Goal: Task Accomplishment & Management: Manage account settings

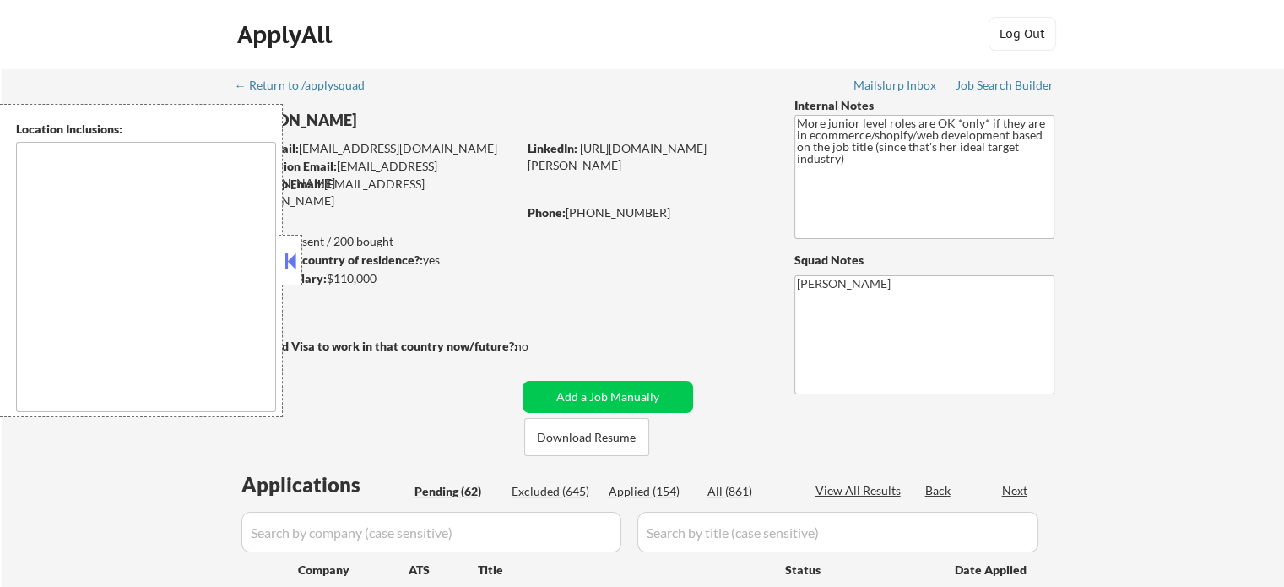
type textarea "remote"
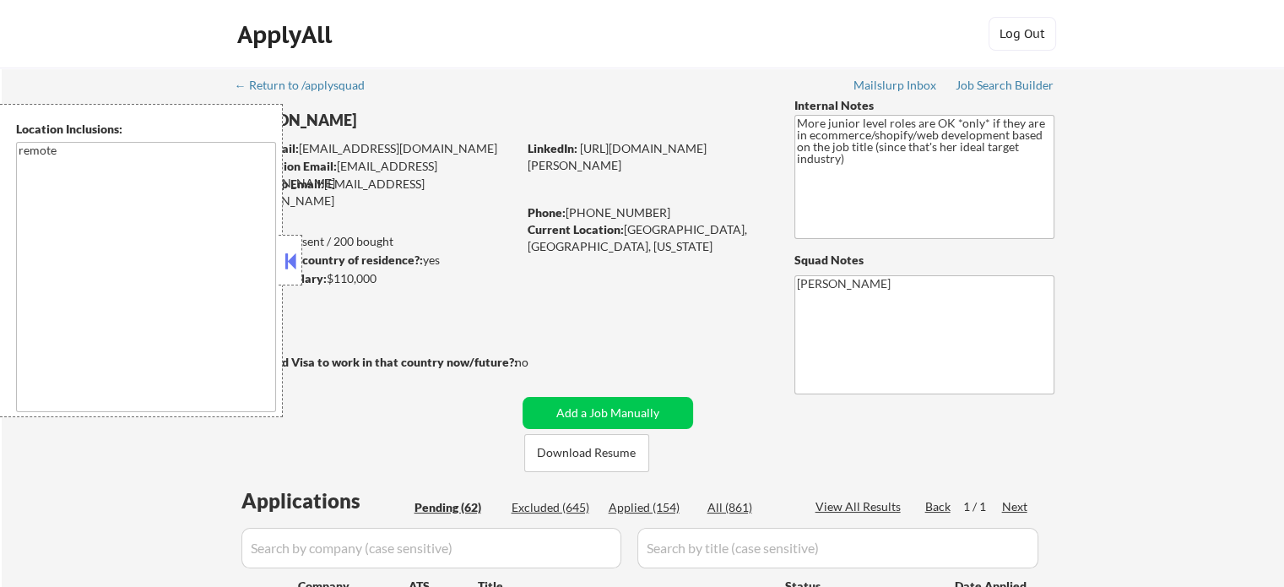
select select ""pending""
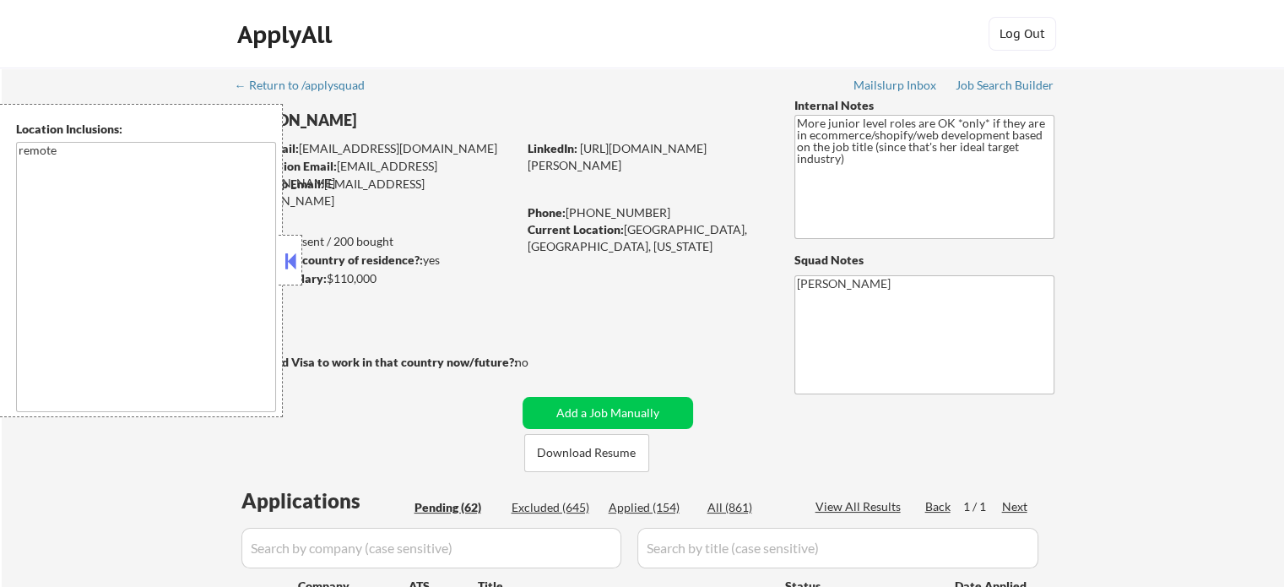
select select ""pending""
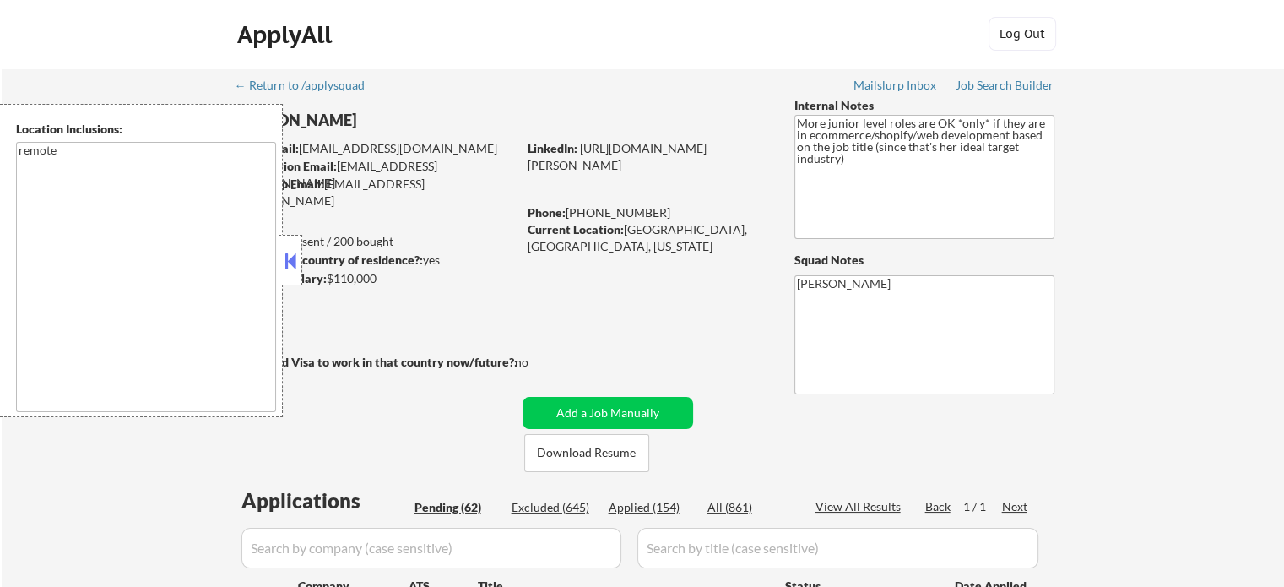
select select ""pending""
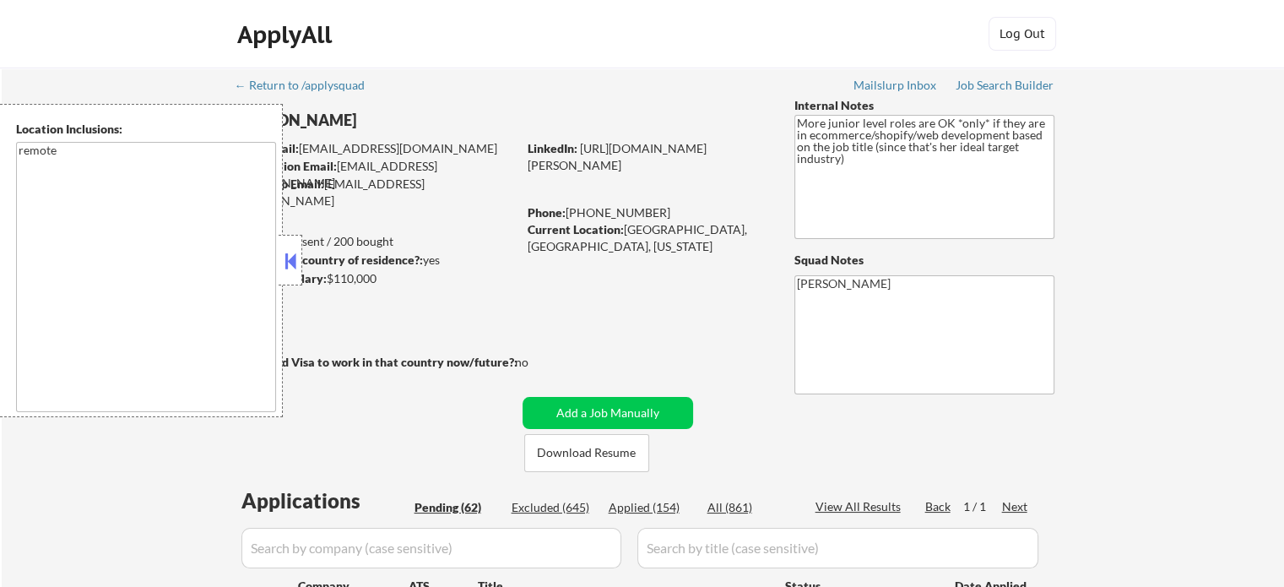
select select ""pending""
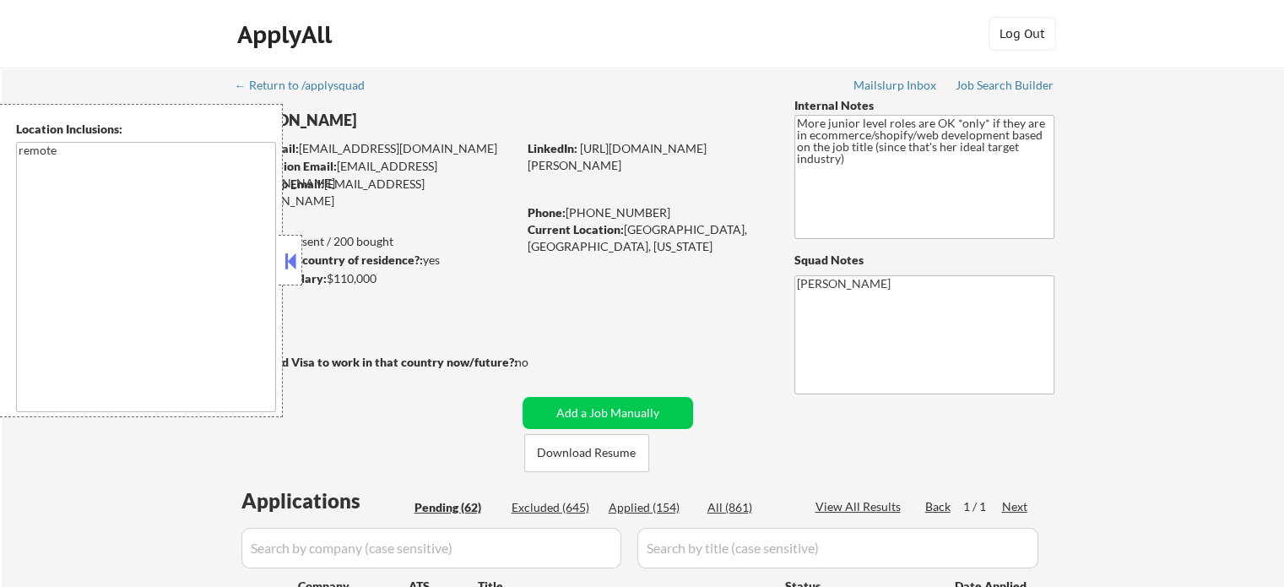
select select ""pending""
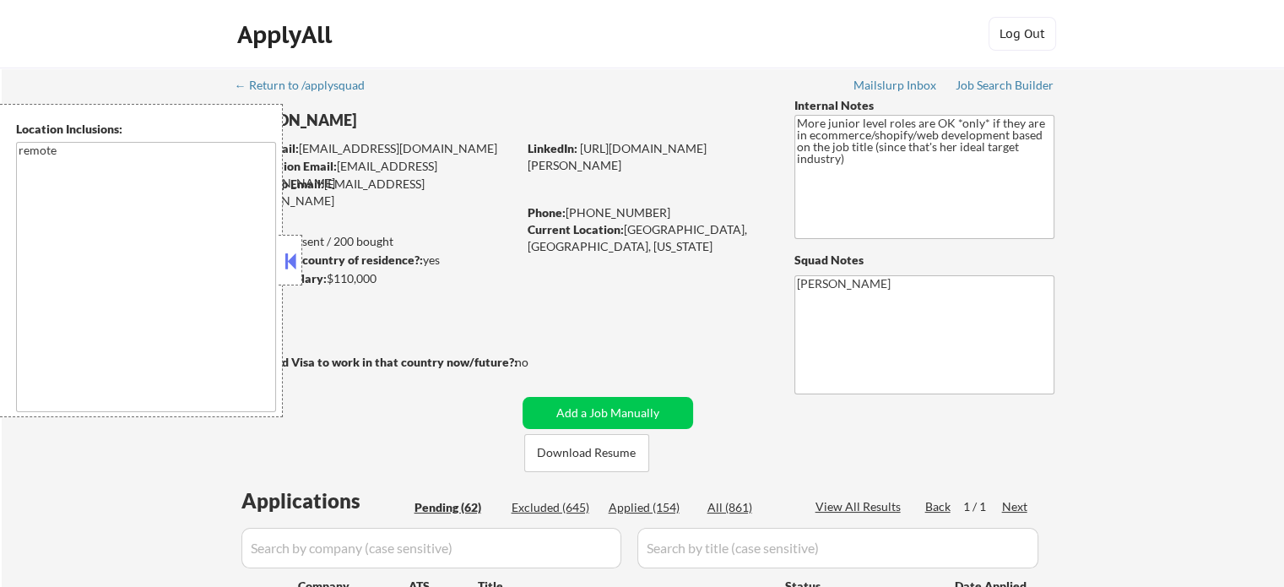
select select ""pending""
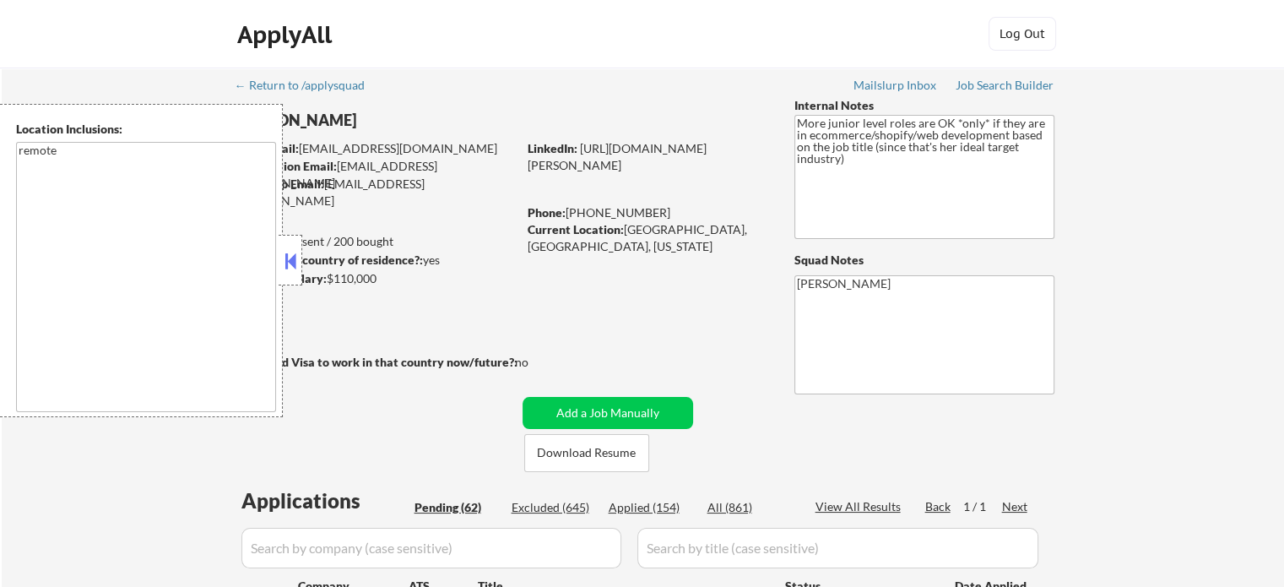
select select ""pending""
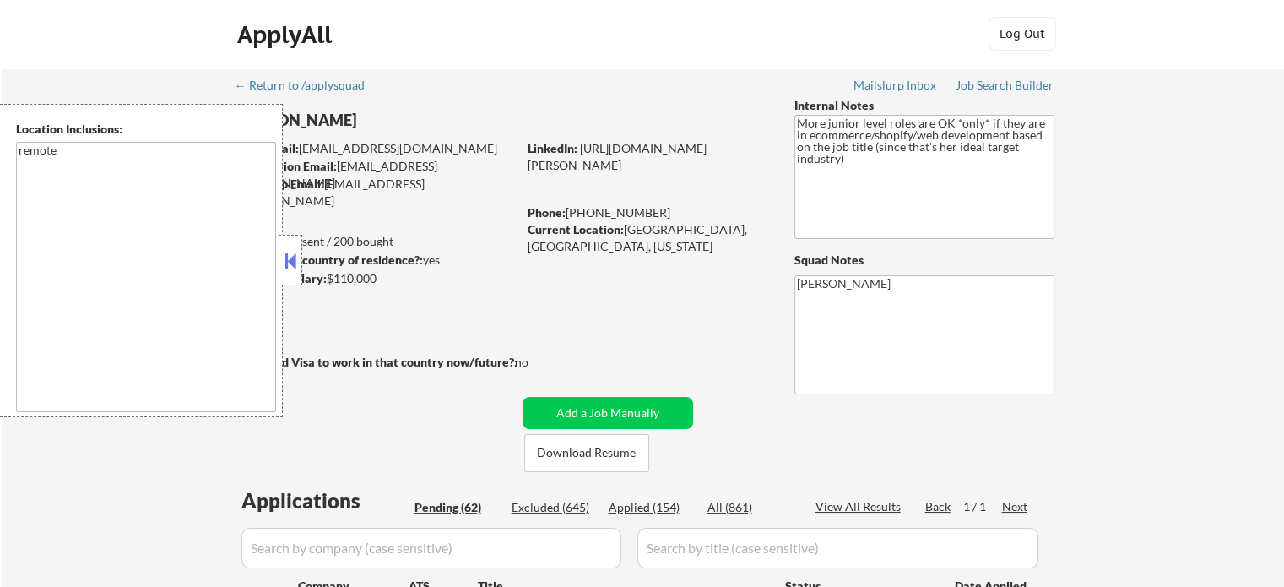
select select ""pending""
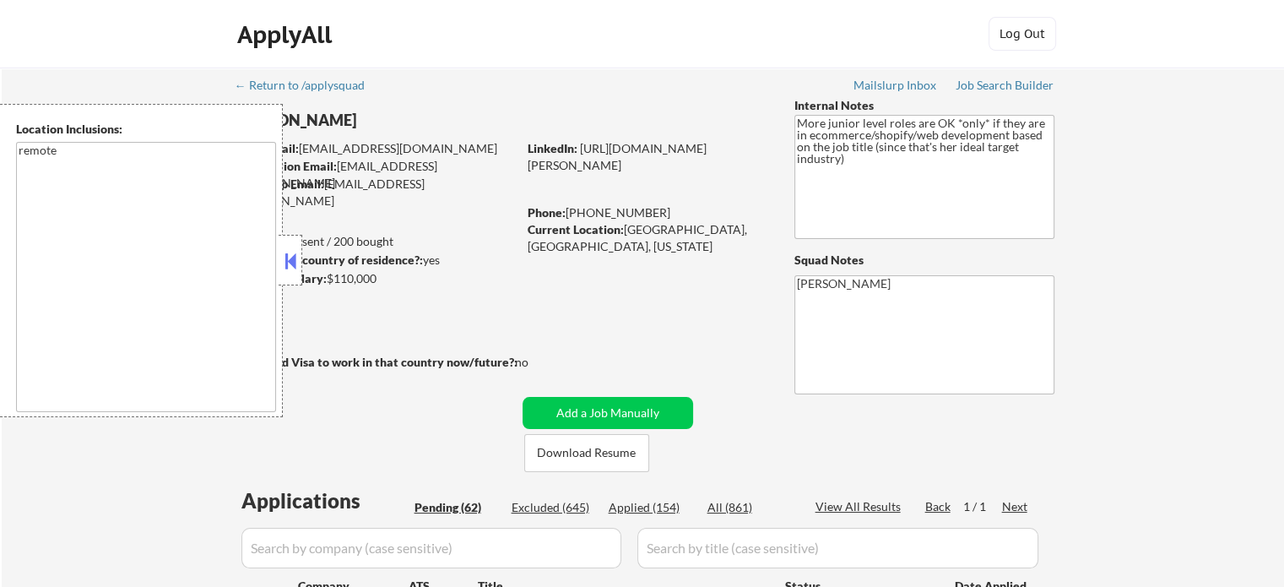
select select ""pending""
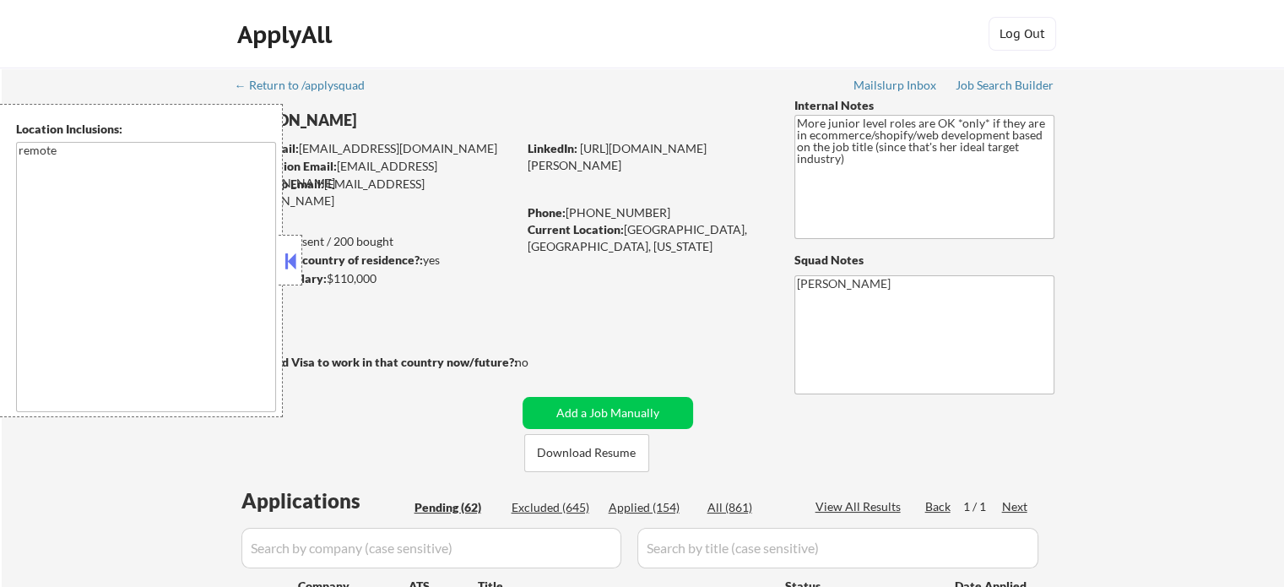
select select ""pending""
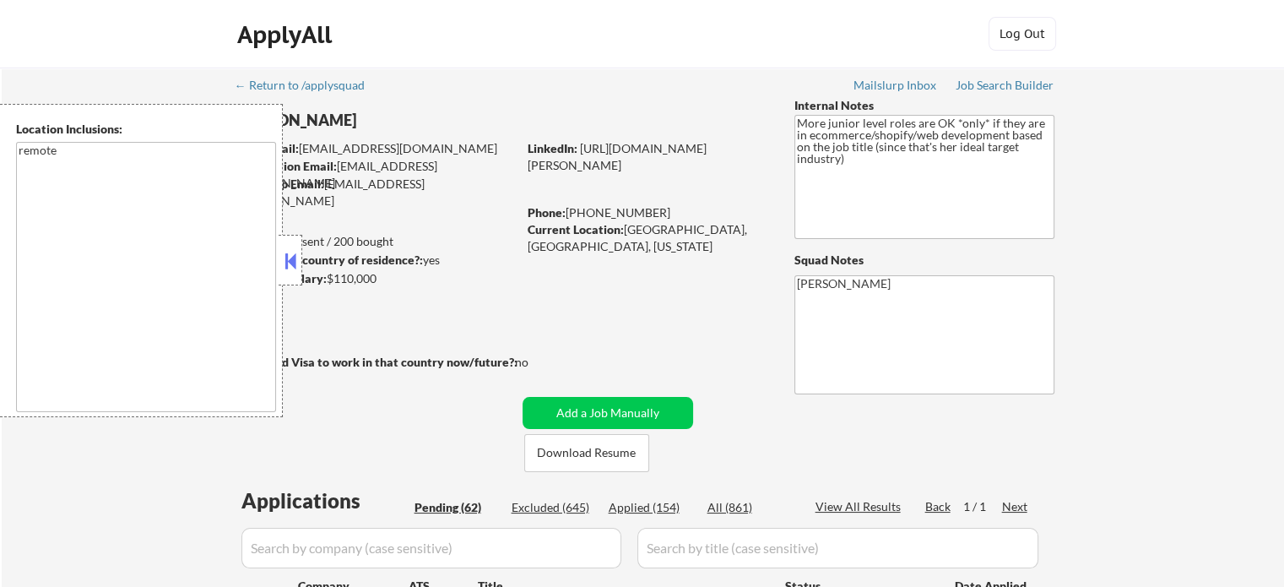
select select ""pending""
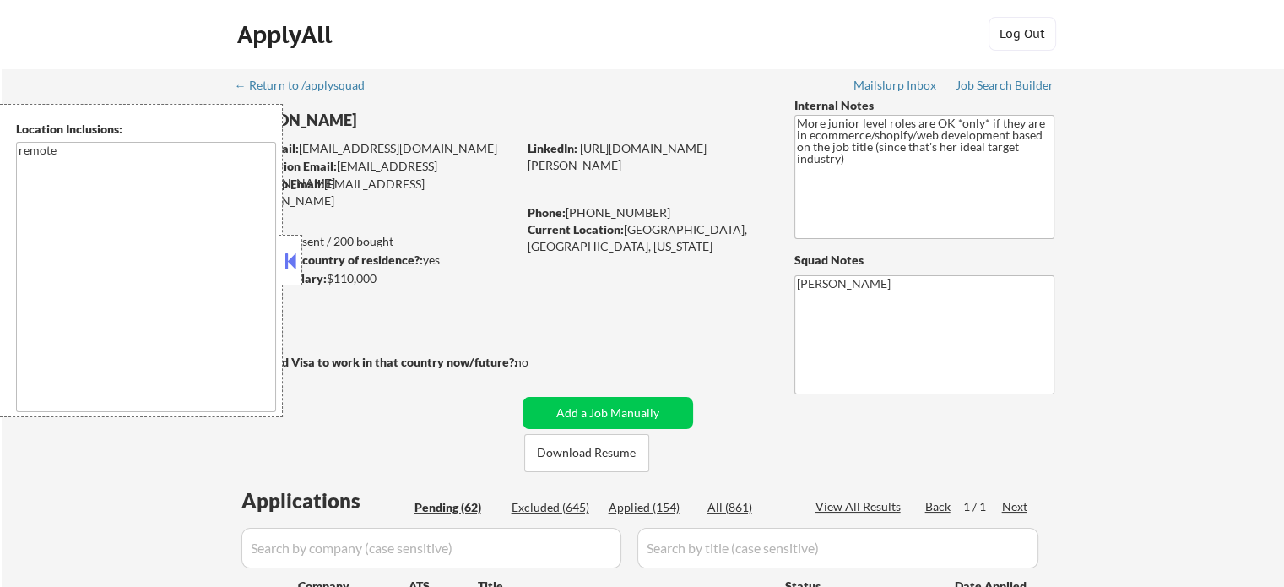
select select ""pending""
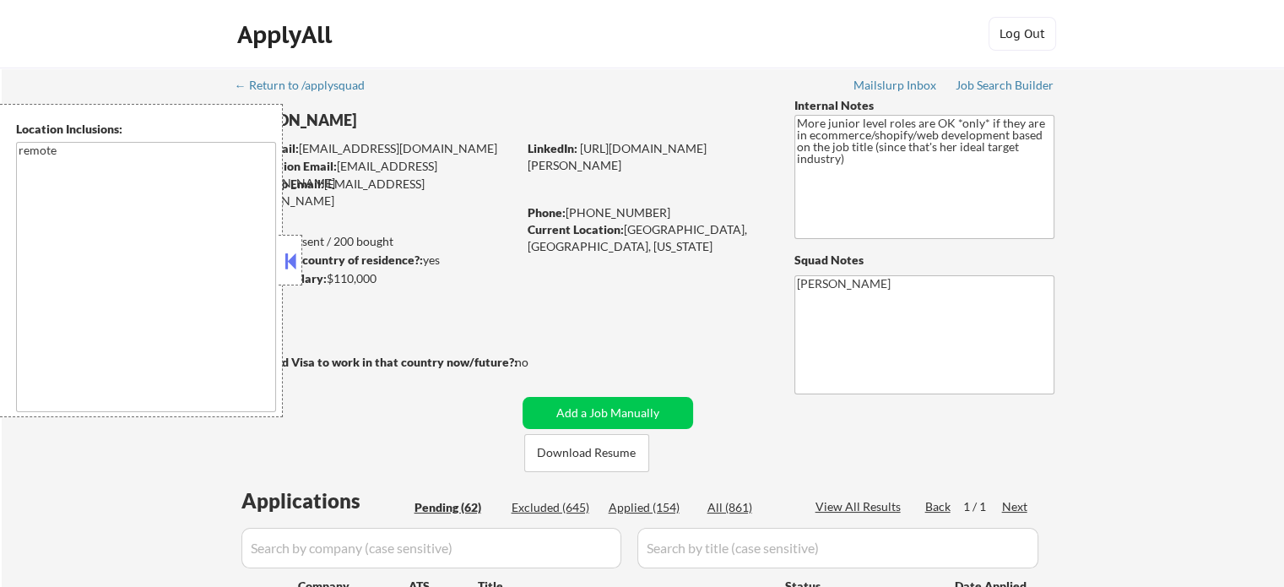
select select ""pending""
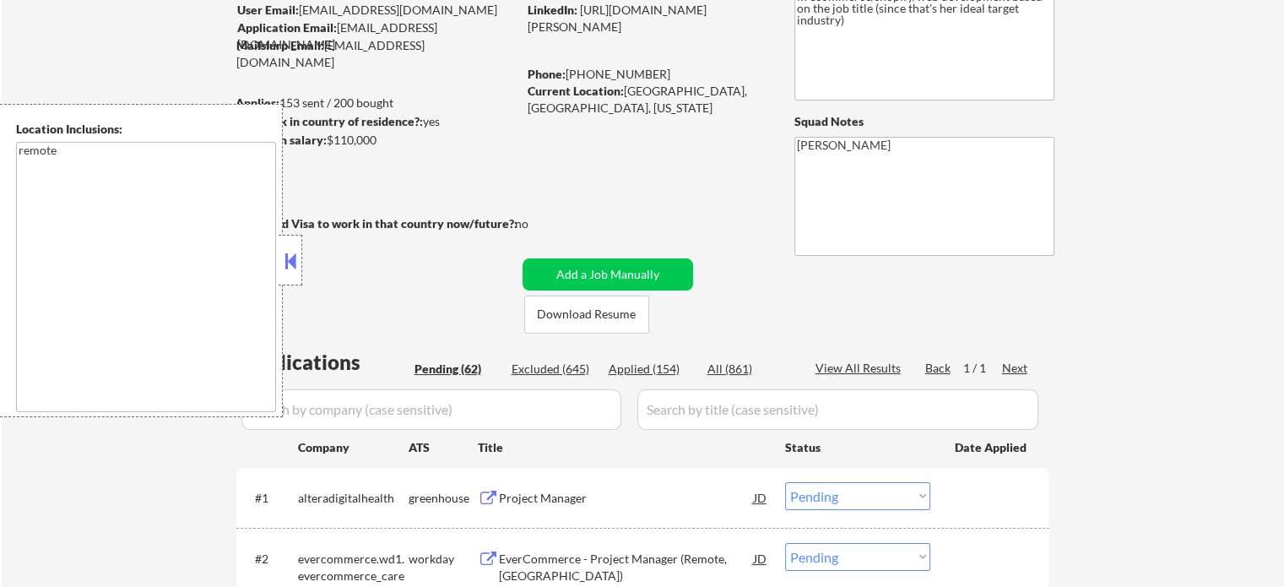
scroll to position [338, 0]
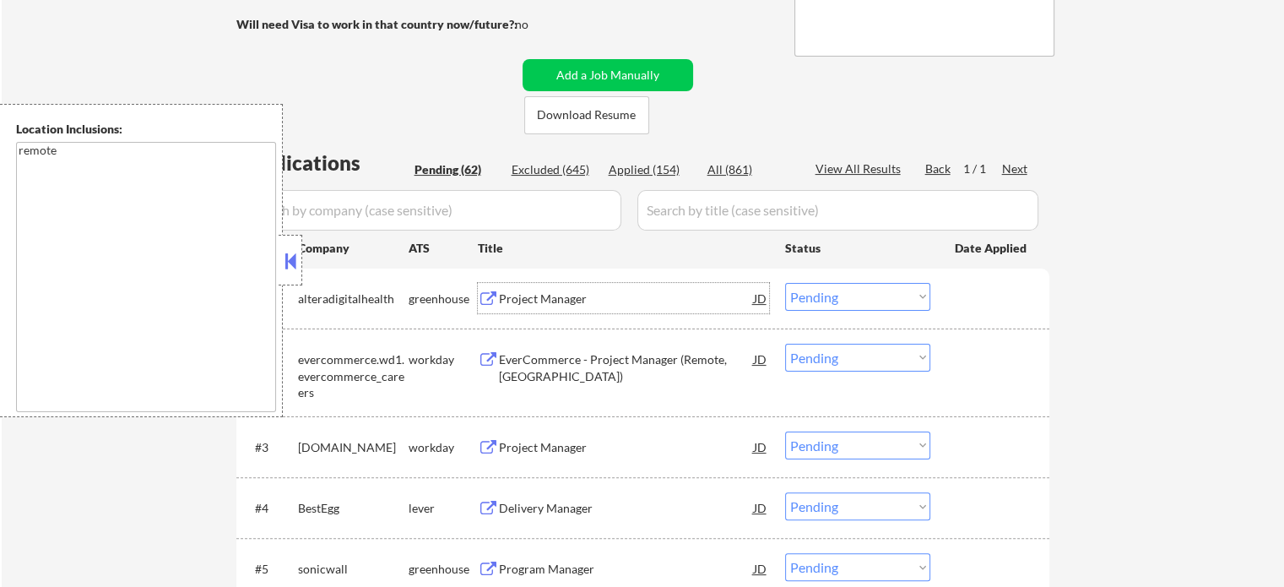
click at [567, 300] on div "Project Manager" at bounding box center [626, 299] width 255 height 17
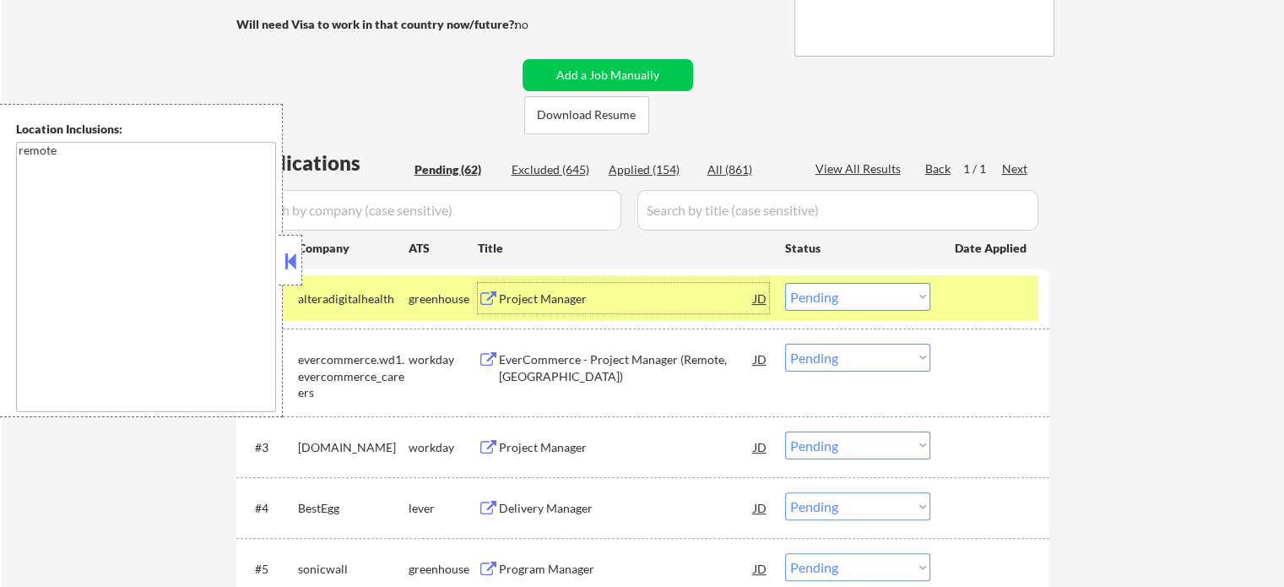
click at [834, 304] on select "Choose an option... Pending Applied Excluded (Questions) Excluded (Expired) Exc…" at bounding box center [857, 297] width 145 height 28
click at [785, 283] on select "Choose an option... Pending Applied Excluded (Questions) Excluded (Expired) Exc…" at bounding box center [857, 297] width 145 height 28
click at [968, 293] on div at bounding box center [992, 298] width 74 height 30
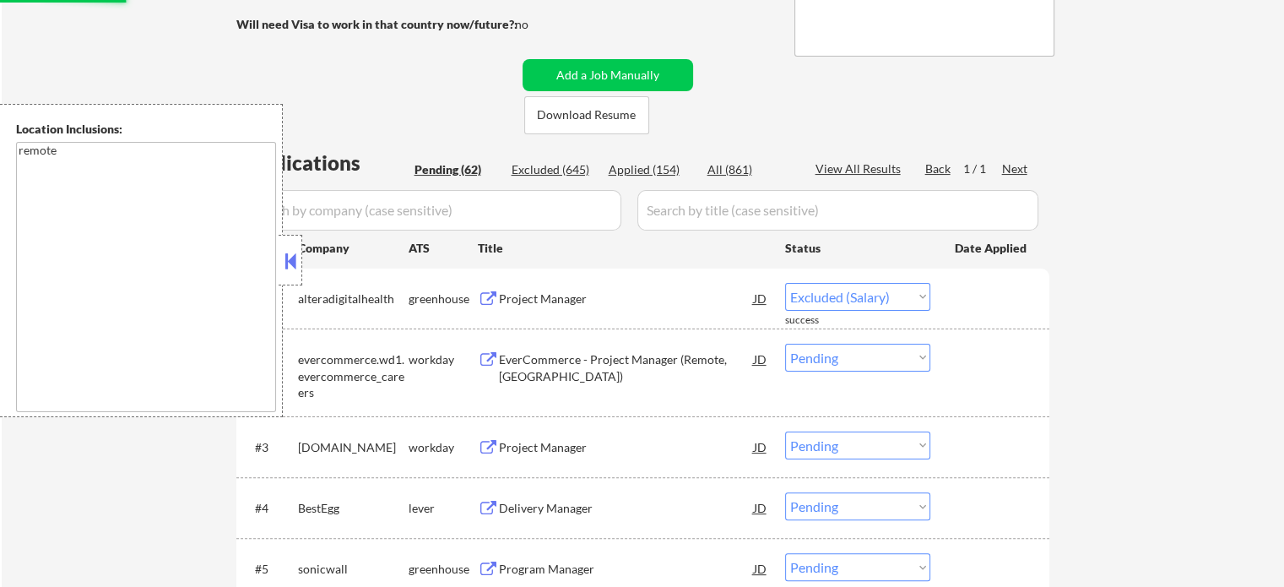
scroll to position [507, 0]
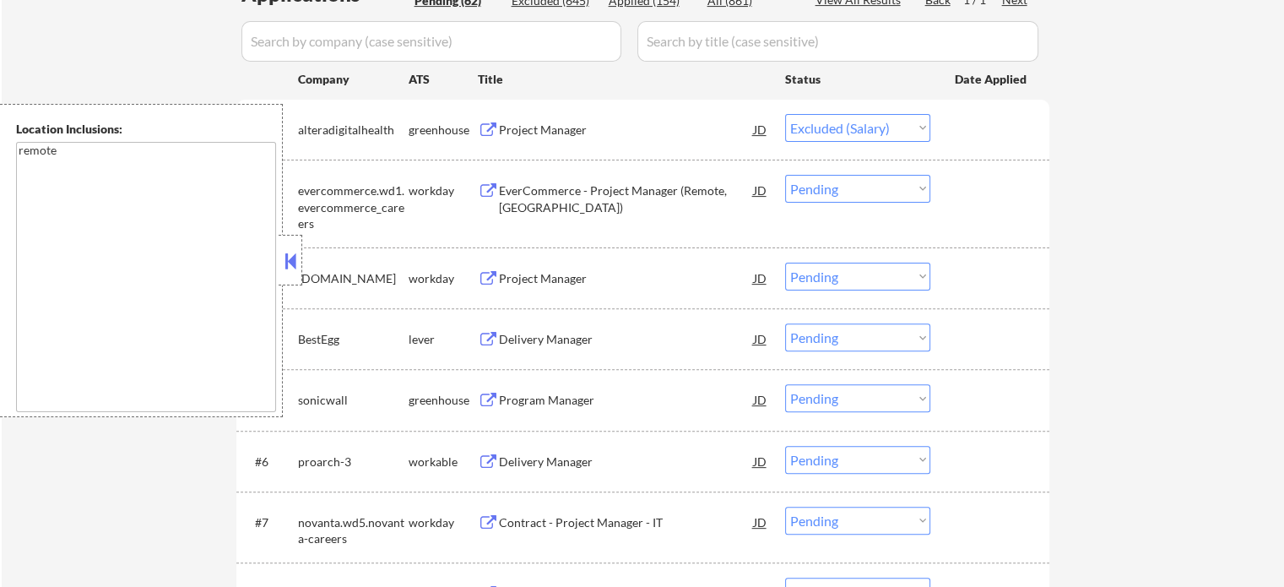
select select ""pending""
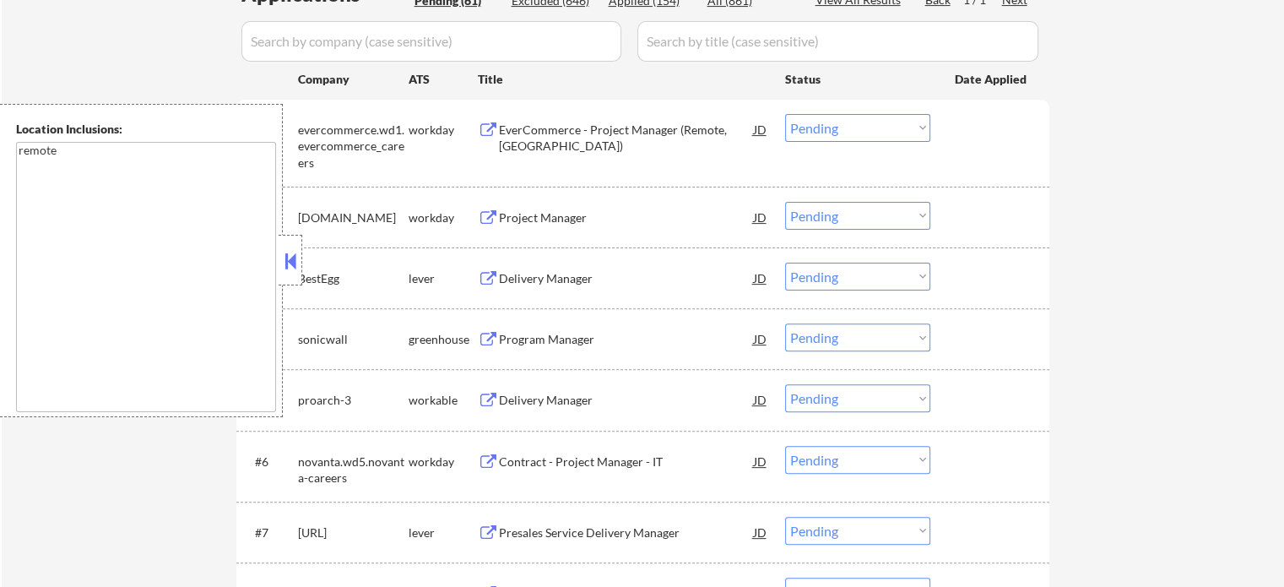
click at [551, 274] on div "Delivery Manager" at bounding box center [626, 278] width 255 height 17
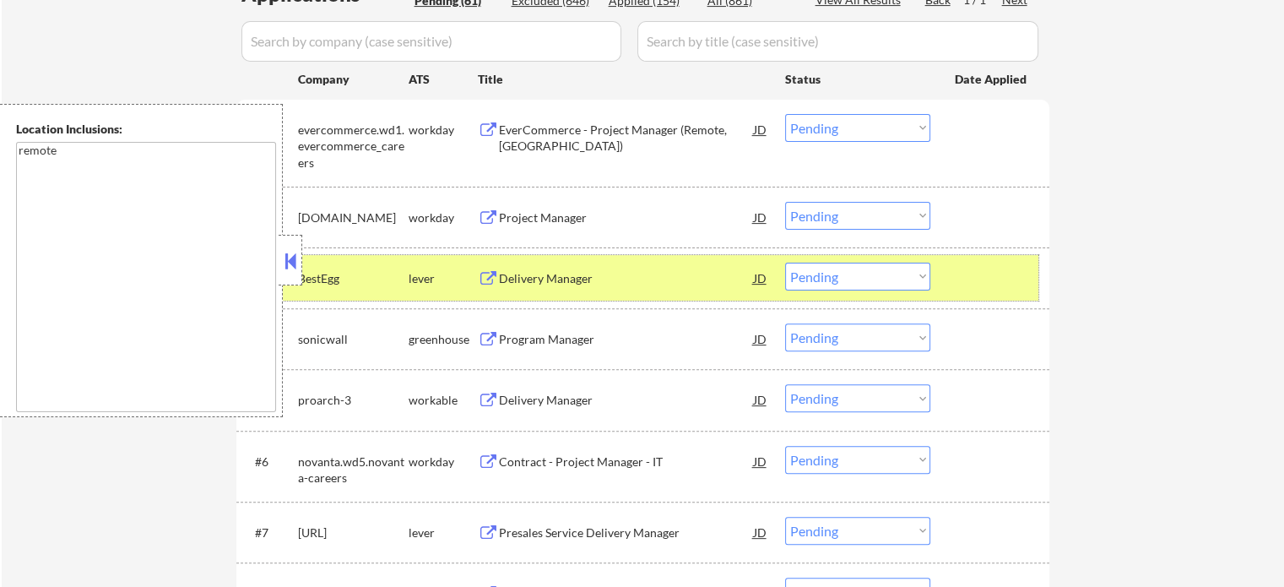
click at [993, 269] on div at bounding box center [992, 278] width 74 height 30
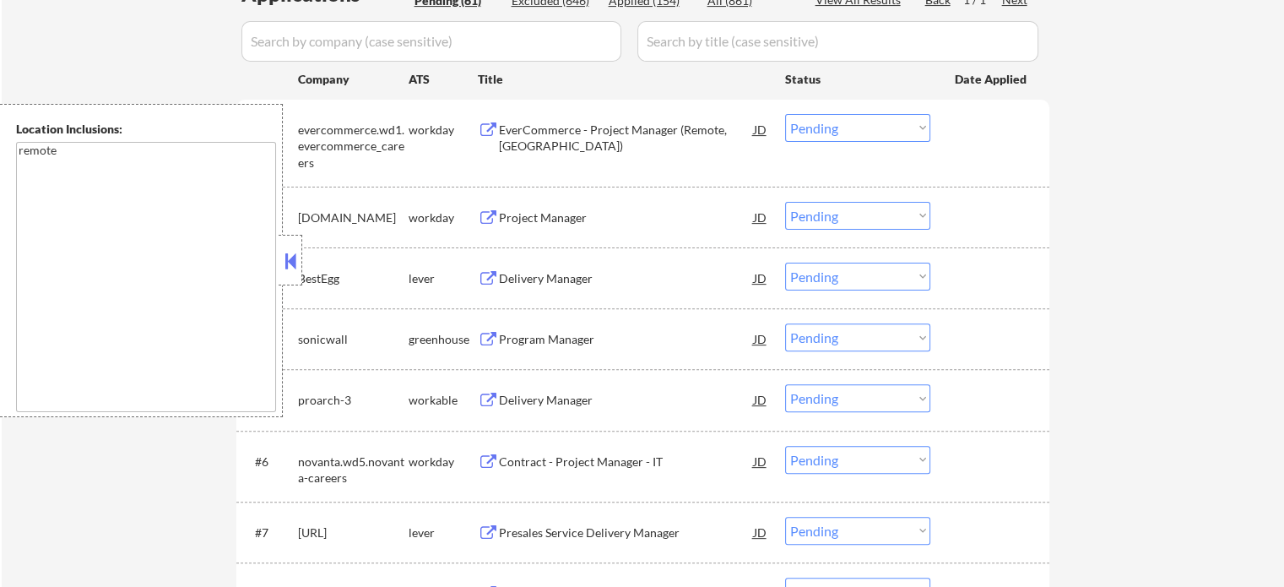
click at [577, 340] on div "Program Manager" at bounding box center [626, 339] width 255 height 17
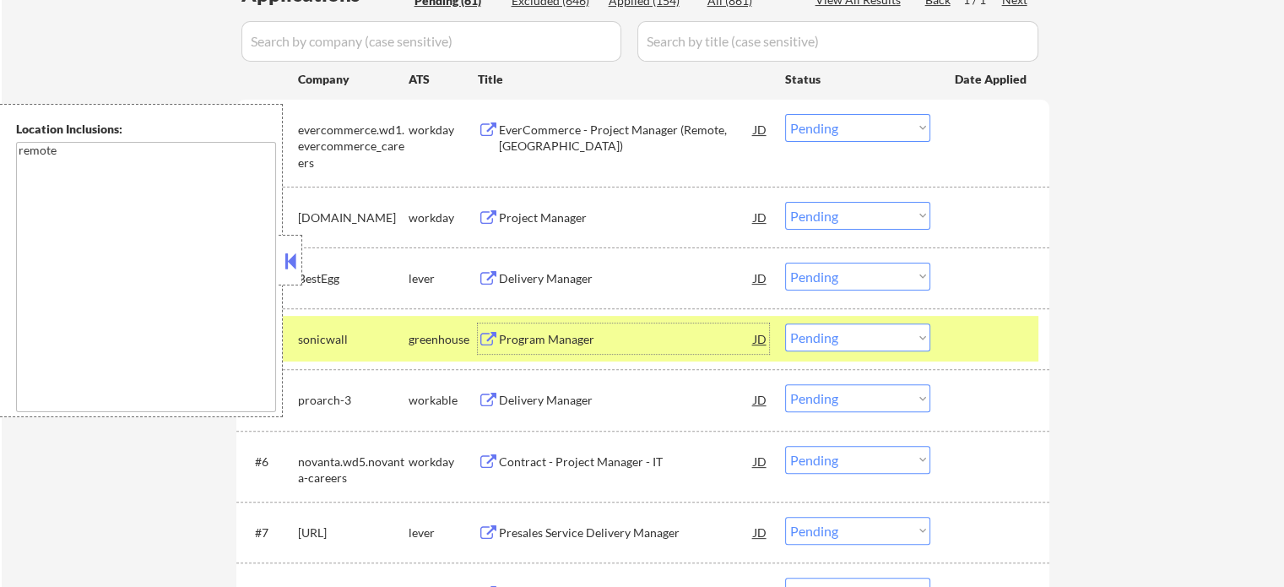
click at [972, 325] on div at bounding box center [992, 338] width 74 height 30
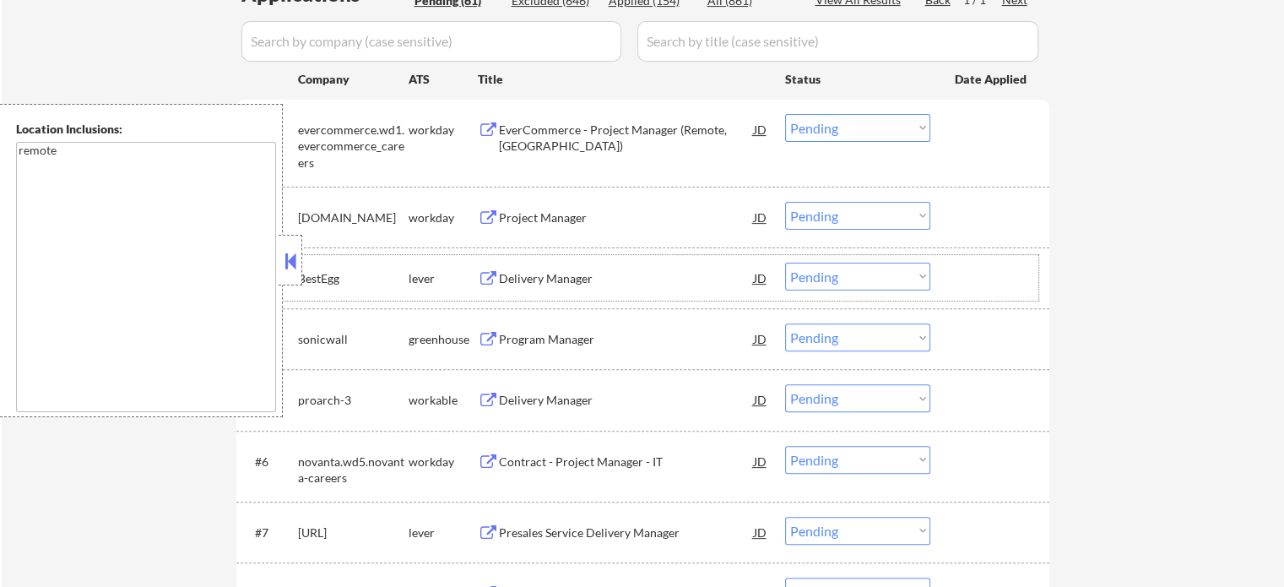
click at [536, 293] on div "#3 BestEgg lever Delivery Manager JD Choose an option... Pending Applied Exclud…" at bounding box center [640, 278] width 797 height 46
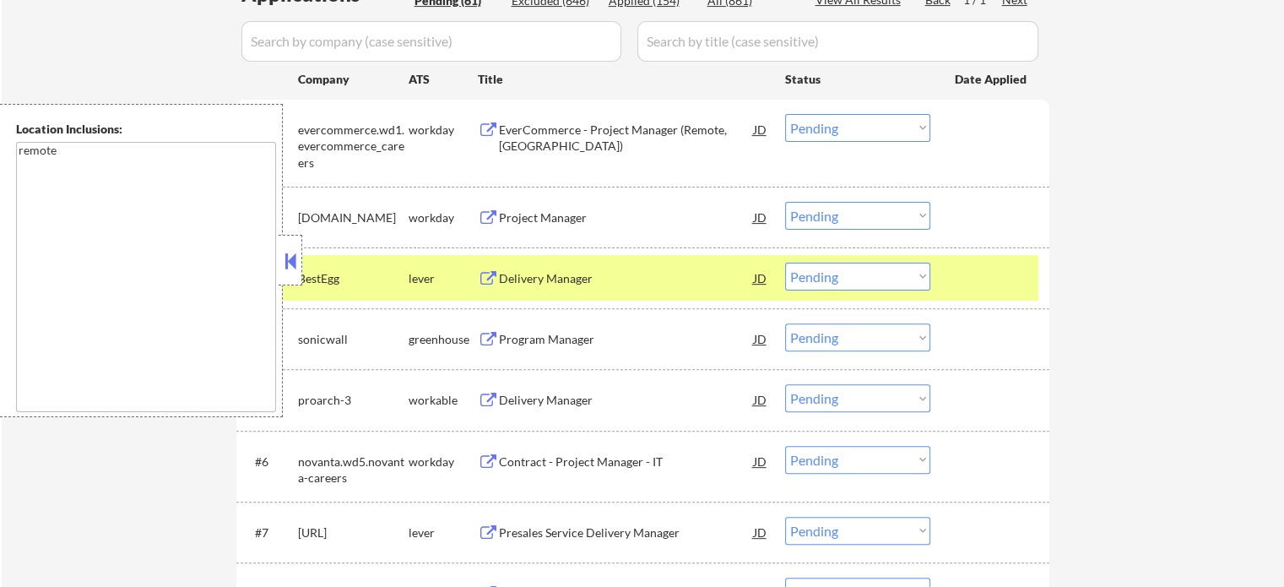
click at [540, 281] on div "Delivery Manager" at bounding box center [626, 278] width 255 height 17
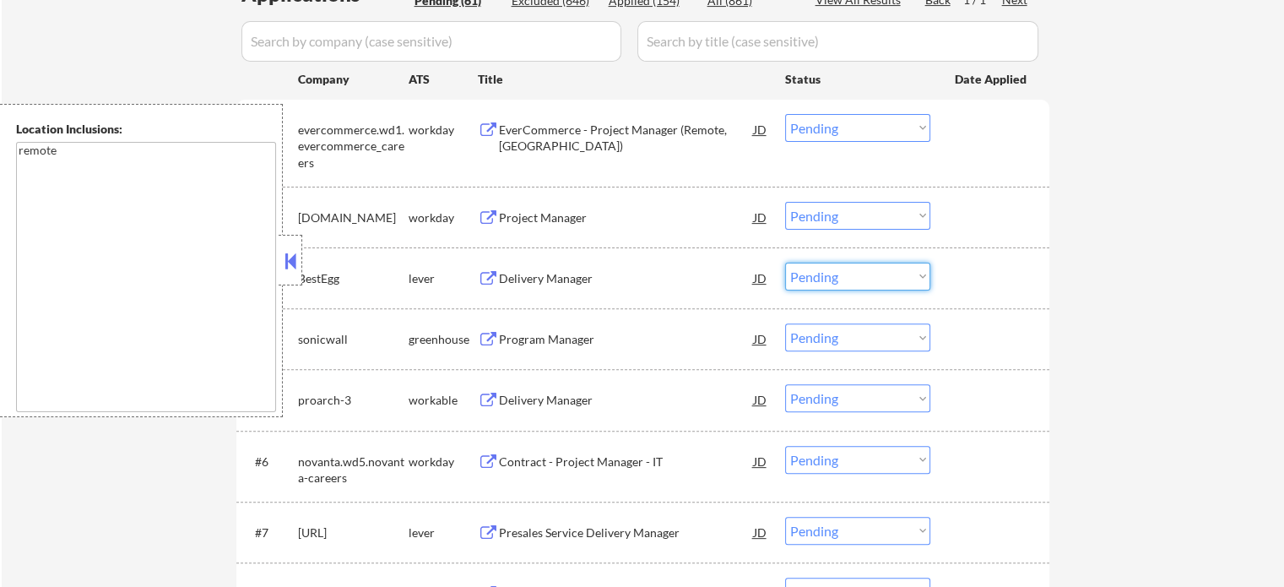
click at [823, 278] on select "Choose an option... Pending Applied Excluded (Questions) Excluded (Expired) Exc…" at bounding box center [857, 277] width 145 height 28
click at [785, 263] on select "Choose an option... Pending Applied Excluded (Questions) Excluded (Expired) Exc…" at bounding box center [857, 277] width 145 height 28
click at [967, 269] on div at bounding box center [992, 278] width 74 height 30
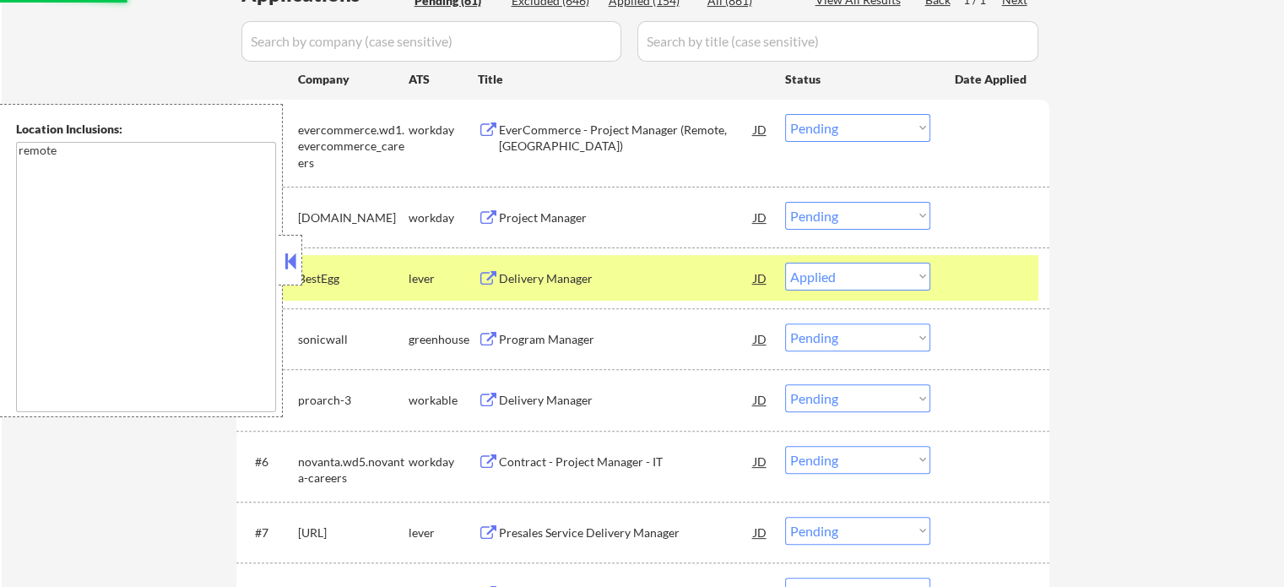
click at [967, 269] on div at bounding box center [992, 278] width 74 height 30
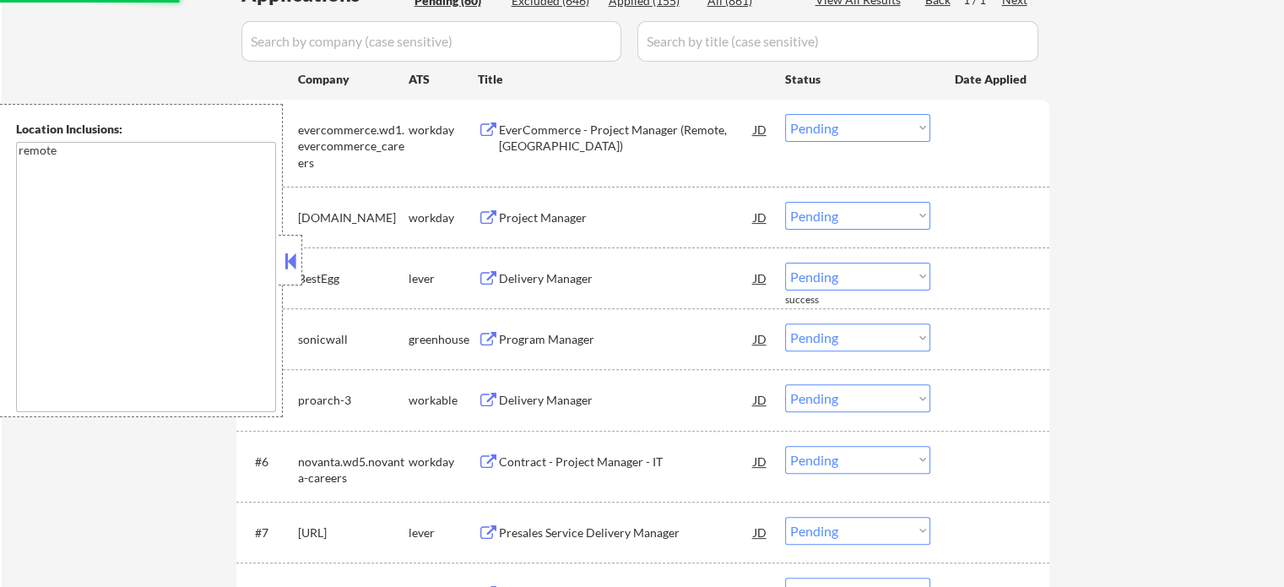
click at [960, 269] on div at bounding box center [992, 278] width 74 height 30
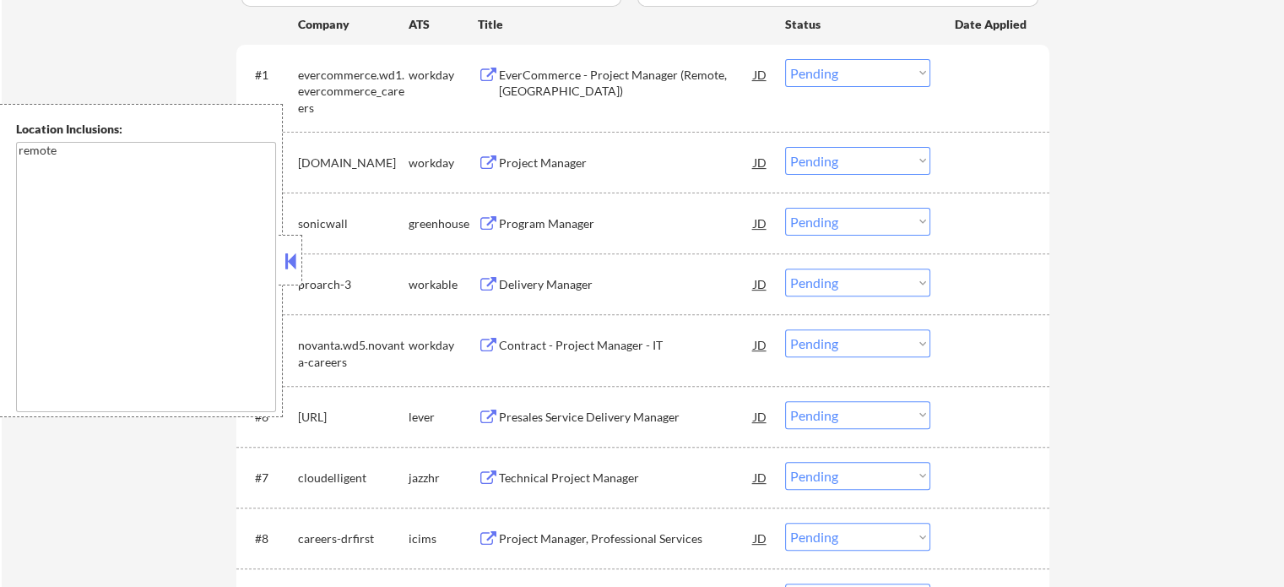
scroll to position [591, 0]
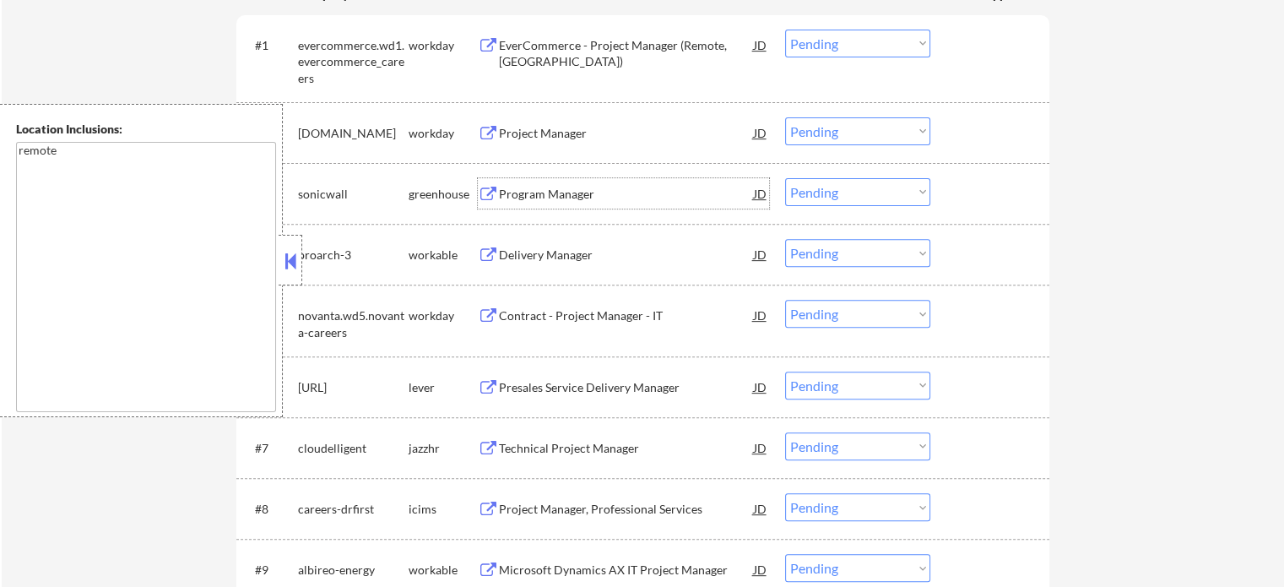
click at [509, 198] on div "Program Manager" at bounding box center [626, 194] width 255 height 17
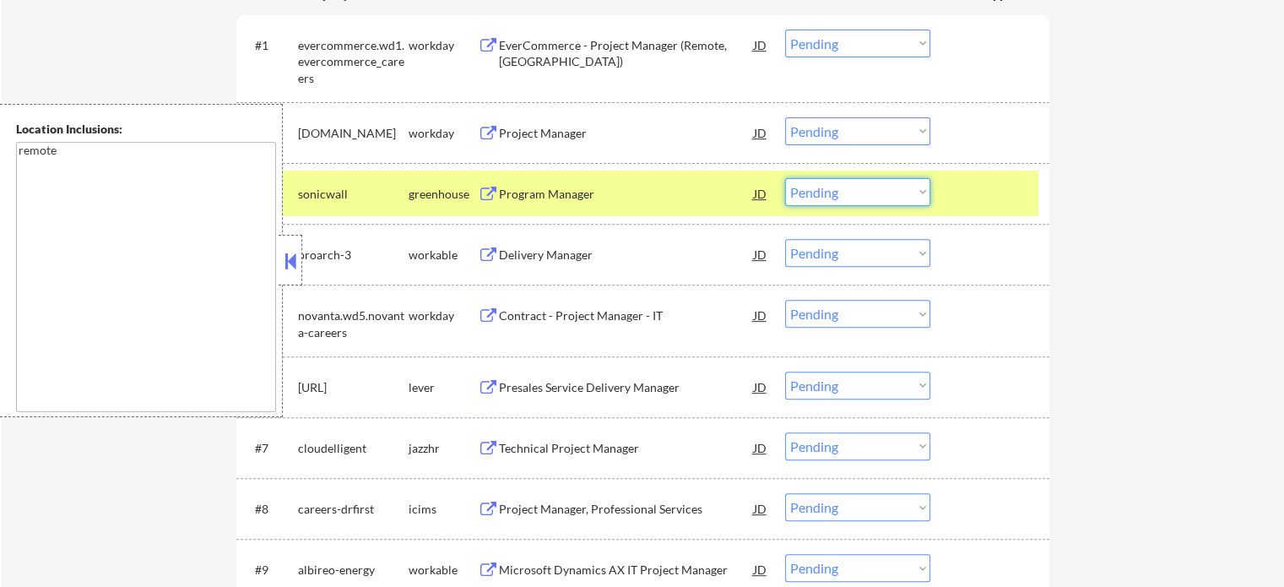
click at [824, 193] on select "Choose an option... Pending Applied Excluded (Questions) Excluded (Expired) Exc…" at bounding box center [857, 192] width 145 height 28
click at [785, 178] on select "Choose an option... Pending Applied Excluded (Questions) Excluded (Expired) Exc…" at bounding box center [857, 192] width 145 height 28
click at [984, 200] on div at bounding box center [992, 193] width 74 height 30
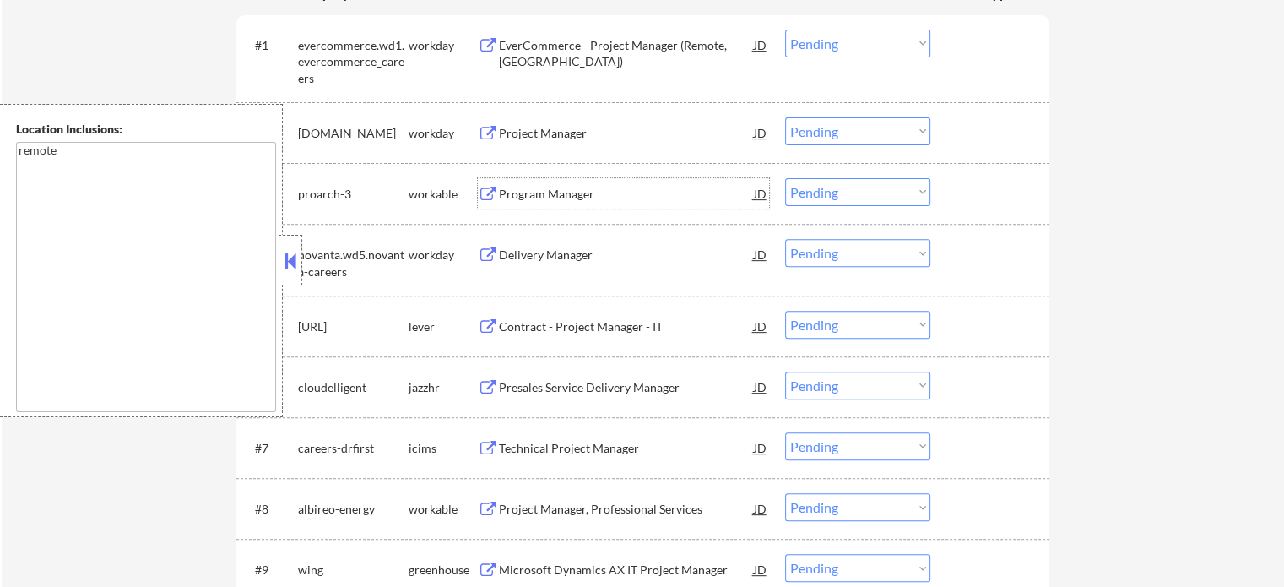
click at [546, 195] on div "Program Manager" at bounding box center [626, 194] width 255 height 17
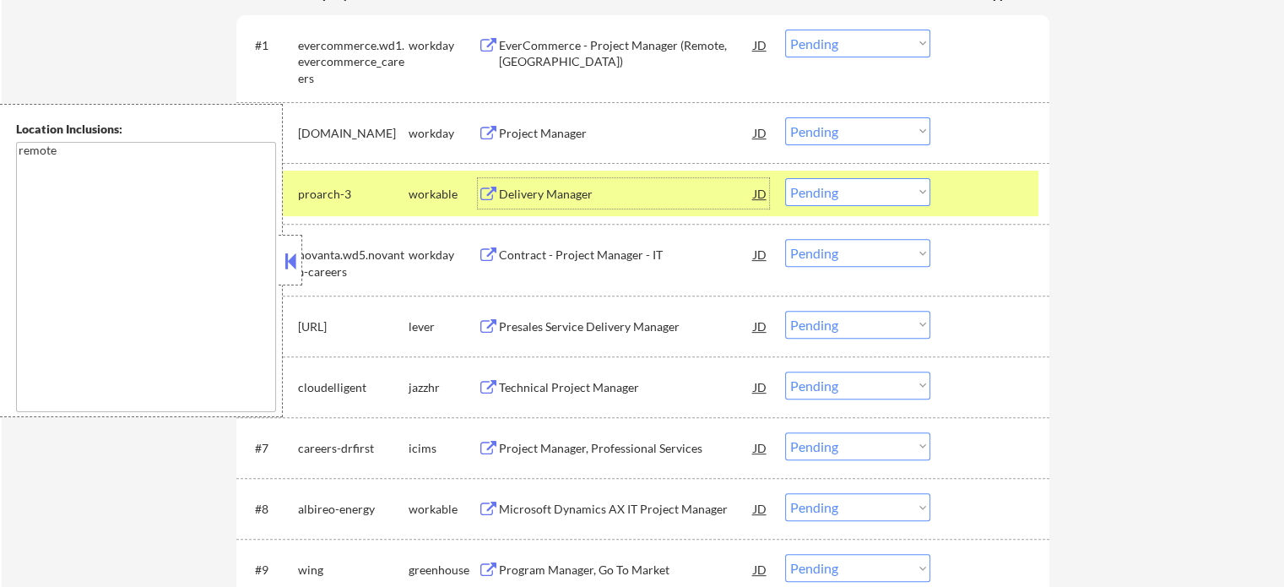
click at [822, 185] on select "Choose an option... Pending Applied Excluded (Questions) Excluded (Expired) Exc…" at bounding box center [857, 192] width 145 height 28
click at [785, 178] on select "Choose an option... Pending Applied Excluded (Questions) Excluded (Expired) Exc…" at bounding box center [857, 192] width 145 height 28
drag, startPoint x: 974, startPoint y: 217, endPoint x: 974, endPoint y: 206, distance: 11.0
click at [974, 215] on div "#3 proarch-3 workable Delivery Manager JD Choose an option... Pending Applied E…" at bounding box center [642, 193] width 813 height 61
click at [974, 206] on div at bounding box center [992, 193] width 74 height 30
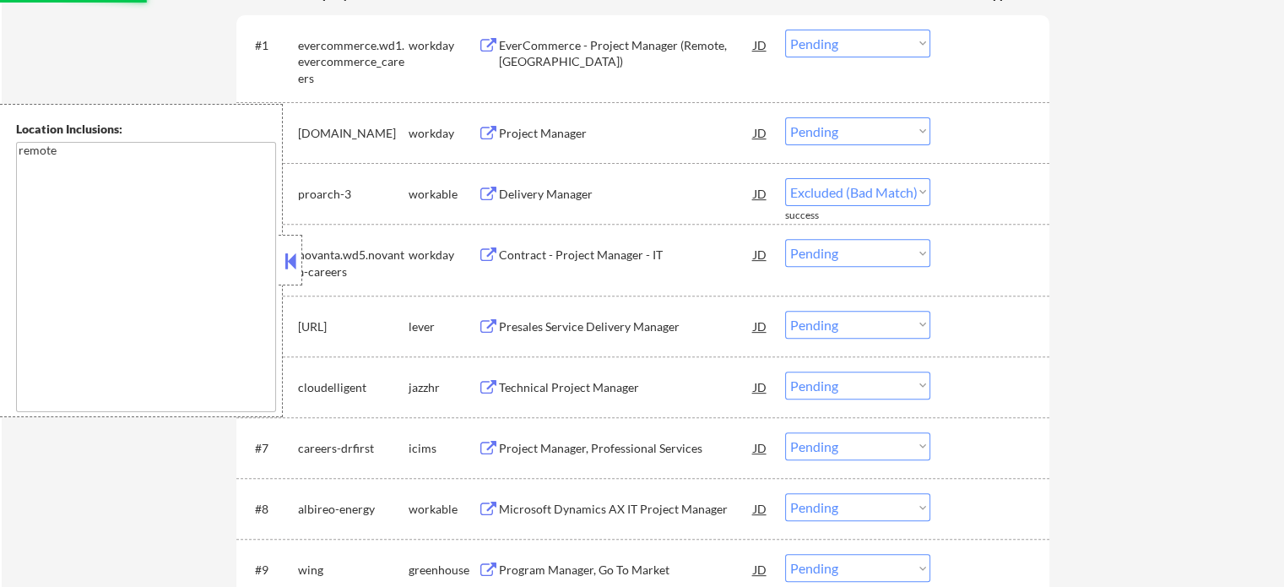
select select ""pending""
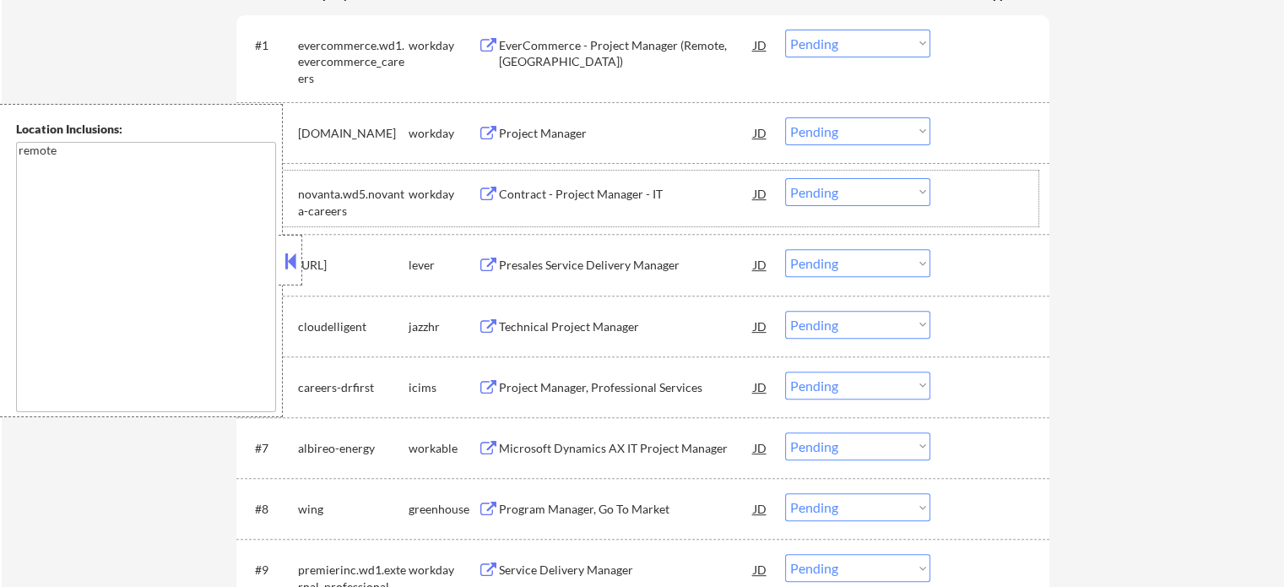
click at [543, 264] on div "Presales Service Delivery Manager" at bounding box center [626, 265] width 255 height 17
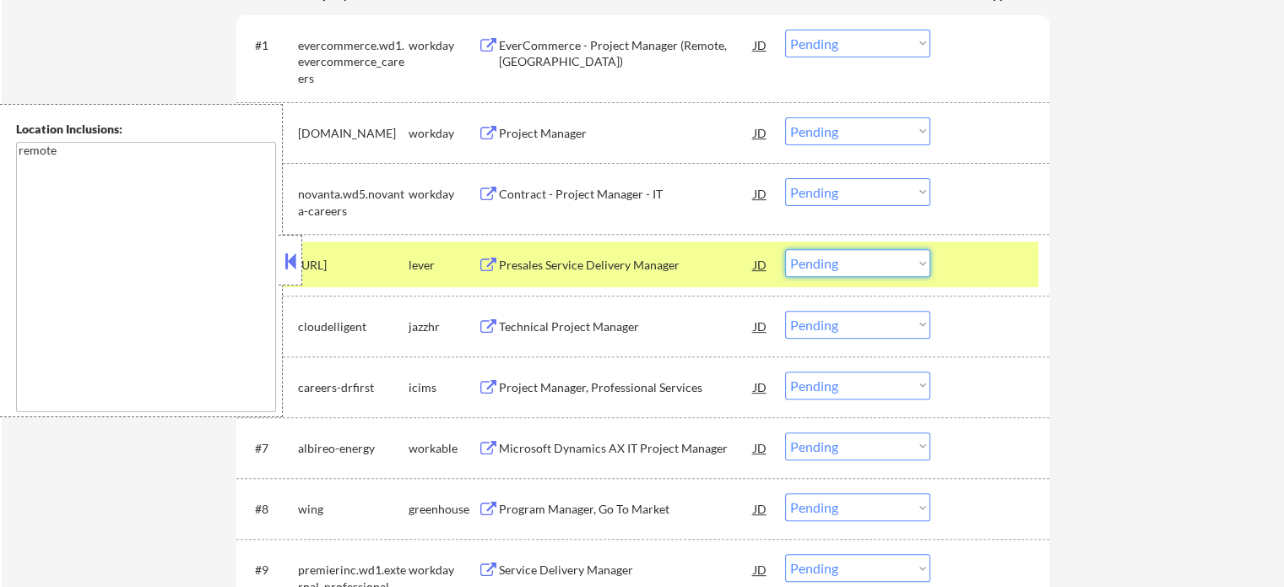
click at [817, 268] on select "Choose an option... Pending Applied Excluded (Questions) Excluded (Expired) Exc…" at bounding box center [857, 263] width 145 height 28
click at [785, 249] on select "Choose an option... Pending Applied Excluded (Questions) Excluded (Expired) Exc…" at bounding box center [857, 263] width 145 height 28
click at [986, 277] on div at bounding box center [992, 264] width 74 height 30
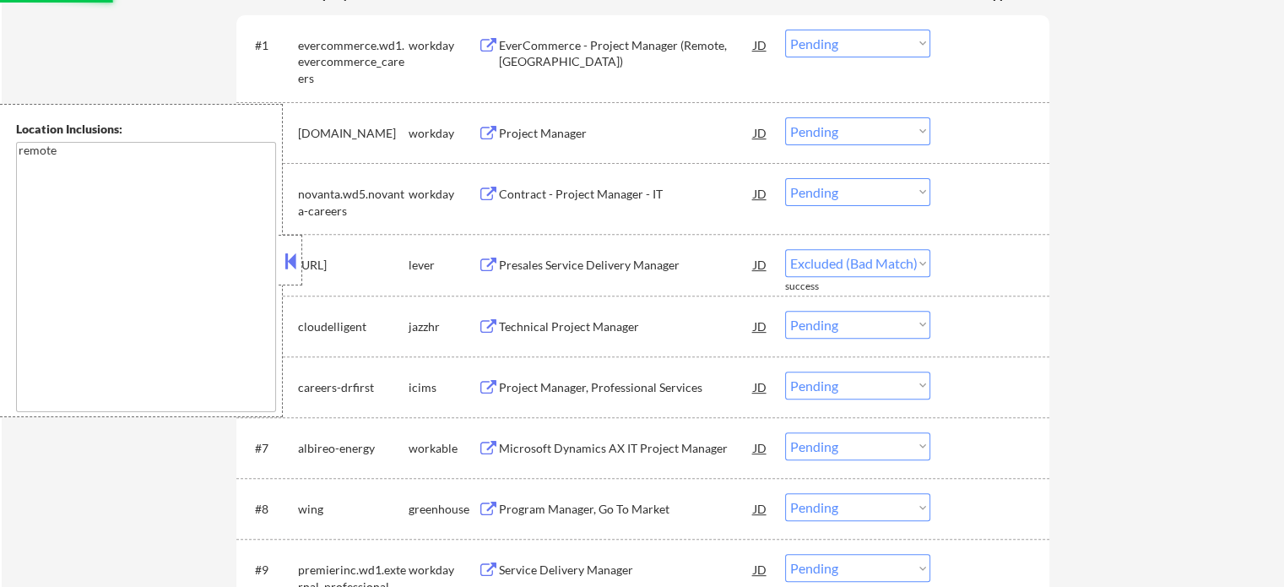
select select ""pending""
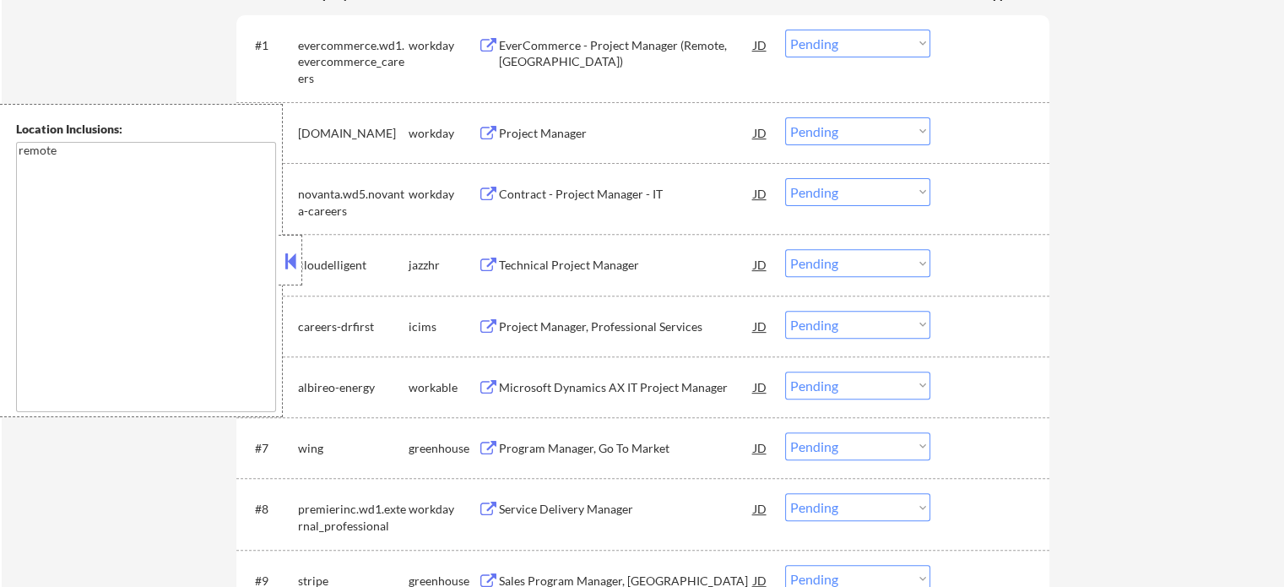
click at [543, 394] on div "Microsoft Dynamics AX IT Project Manager" at bounding box center [626, 387] width 255 height 17
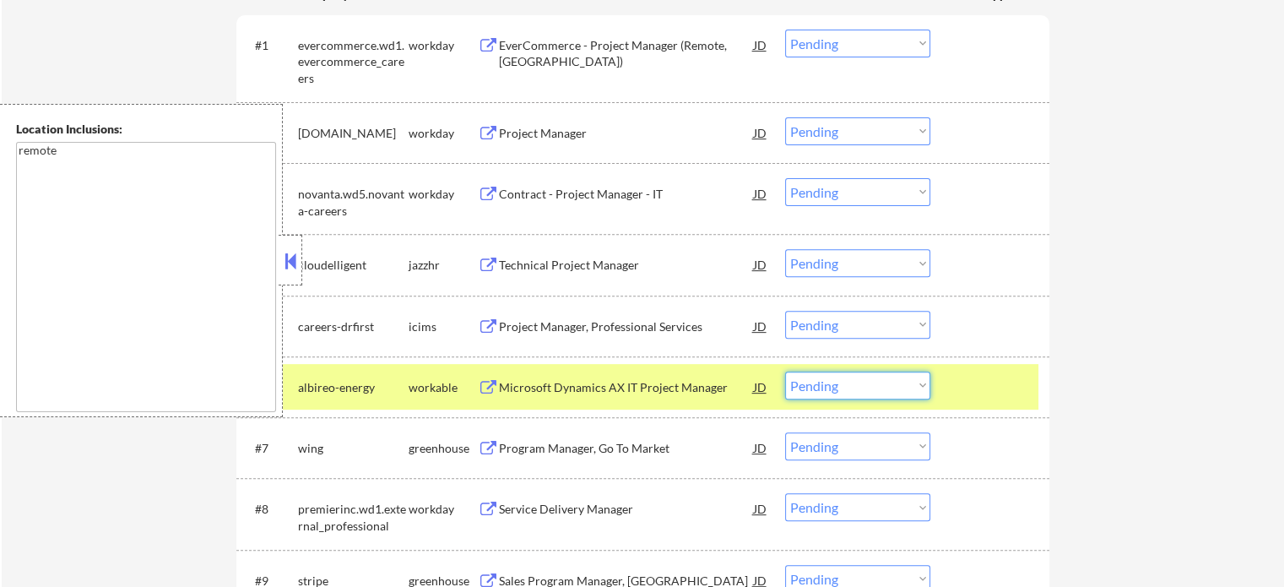
click at [891, 388] on select "Choose an option... Pending Applied Excluded (Questions) Excluded (Expired) Exc…" at bounding box center [857, 386] width 145 height 28
click at [785, 372] on select "Choose an option... Pending Applied Excluded (Questions) Excluded (Expired) Exc…" at bounding box center [857, 386] width 145 height 28
click at [963, 383] on div at bounding box center [992, 387] width 74 height 30
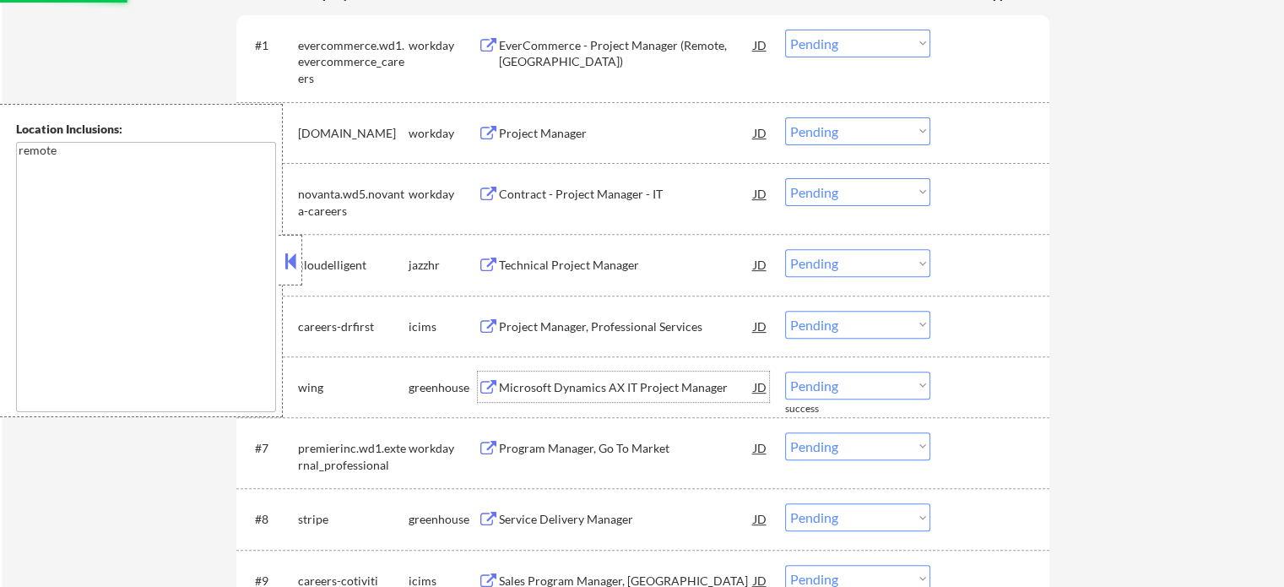
click at [561, 388] on div "Microsoft Dynamics AX IT Project Manager" at bounding box center [626, 387] width 255 height 17
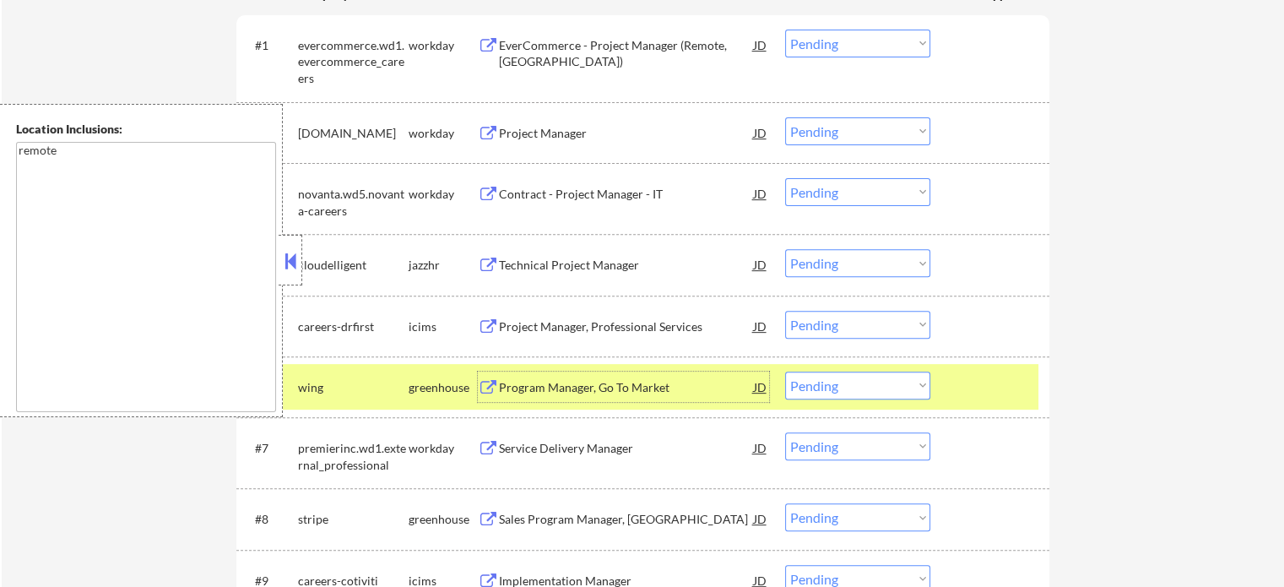
click at [889, 383] on select "Choose an option... Pending Applied Excluded (Questions) Excluded (Expired) Exc…" at bounding box center [857, 386] width 145 height 28
click at [785, 372] on select "Choose an option... Pending Applied Excluded (Questions) Excluded (Expired) Exc…" at bounding box center [857, 386] width 145 height 28
click at [1002, 386] on div at bounding box center [992, 387] width 74 height 30
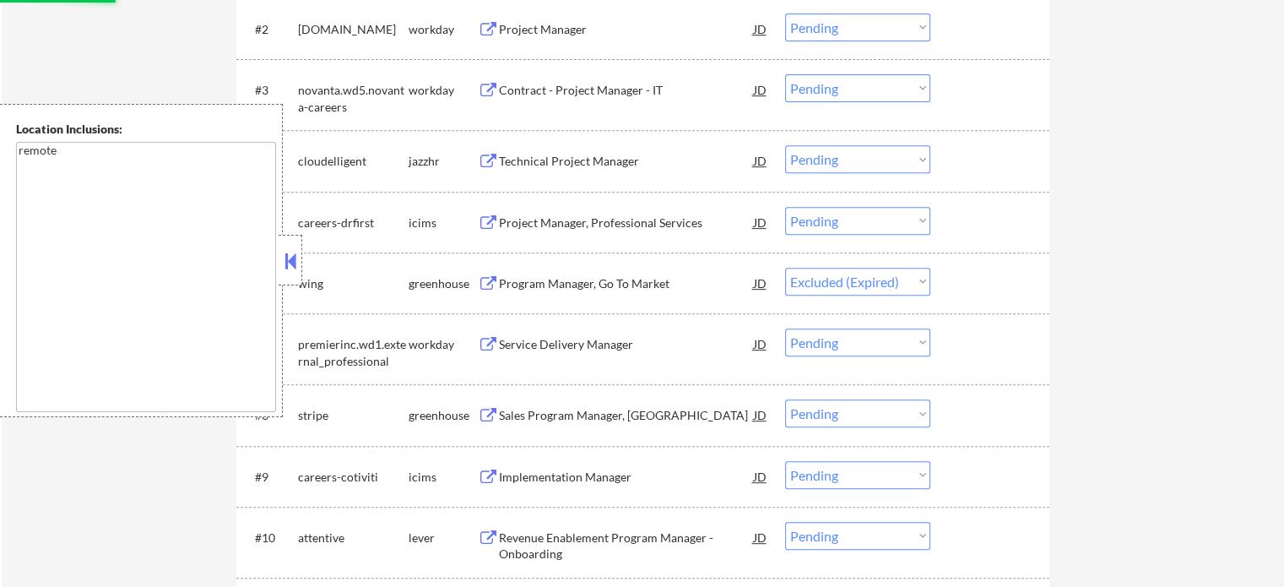
scroll to position [760, 0]
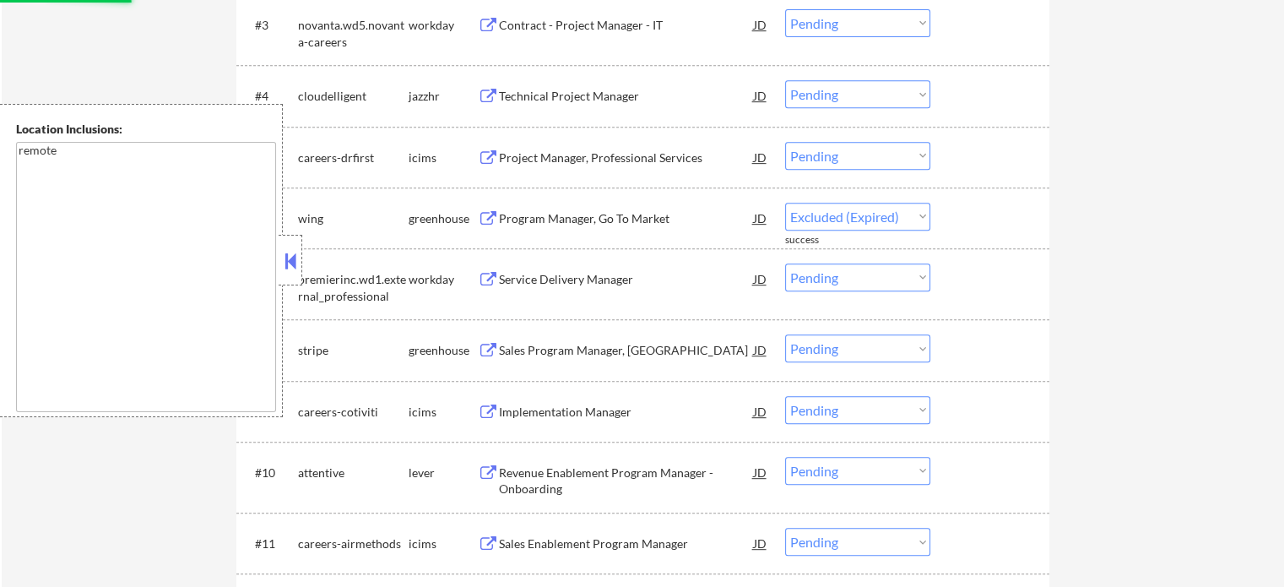
select select ""pending""
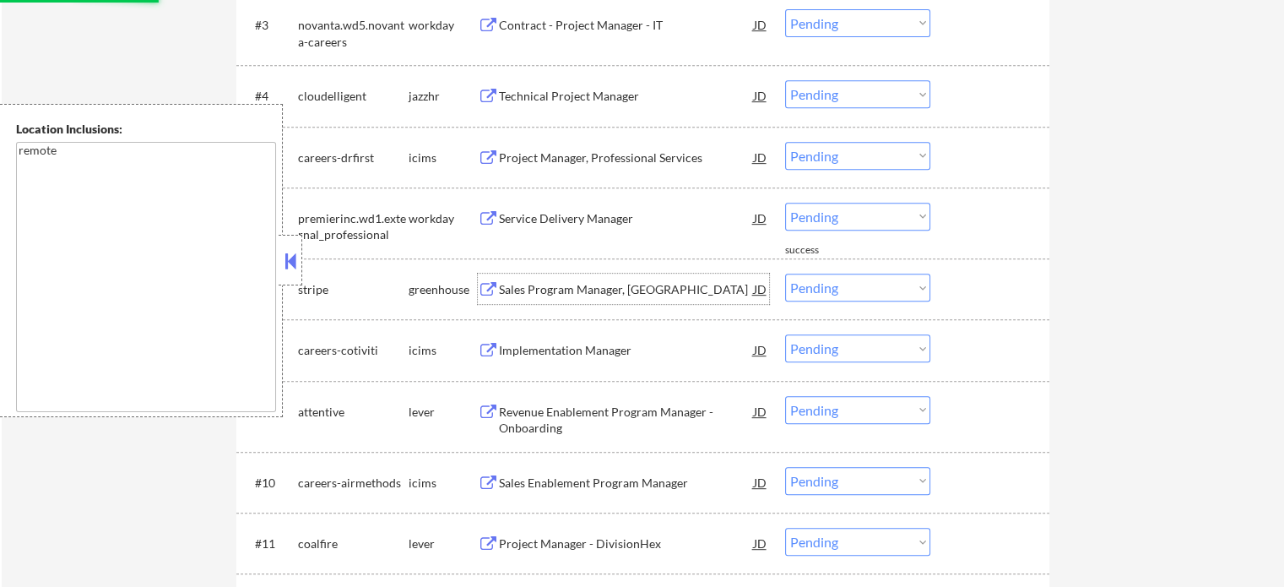
click at [557, 284] on div "Sales Program Manager, AMER" at bounding box center [626, 289] width 255 height 17
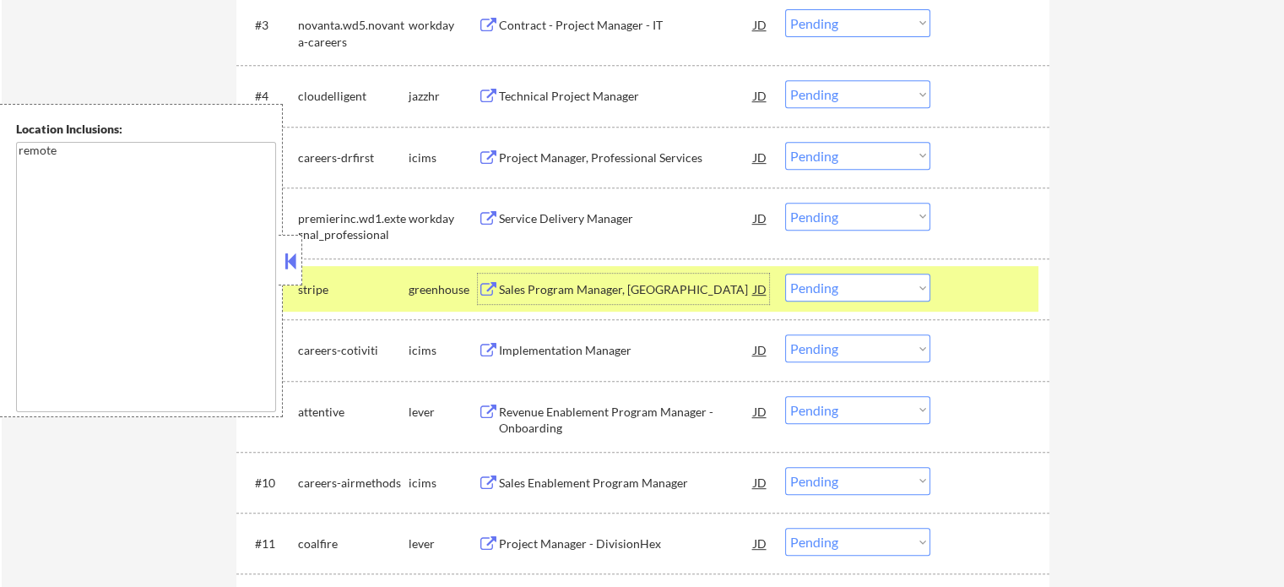
click at [902, 291] on select "Choose an option... Pending Applied Excluded (Questions) Excluded (Expired) Exc…" at bounding box center [857, 288] width 145 height 28
click at [785, 274] on select "Choose an option... Pending Applied Excluded (Questions) Excluded (Expired) Exc…" at bounding box center [857, 288] width 145 height 28
click at [993, 300] on div at bounding box center [992, 289] width 74 height 30
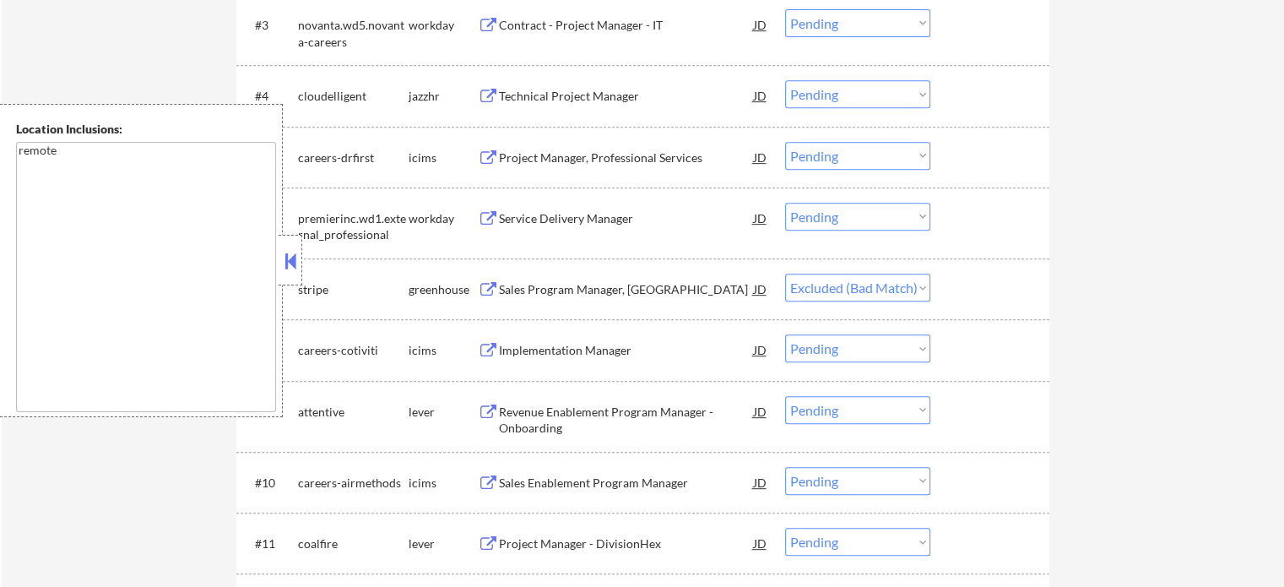
select select ""pending""
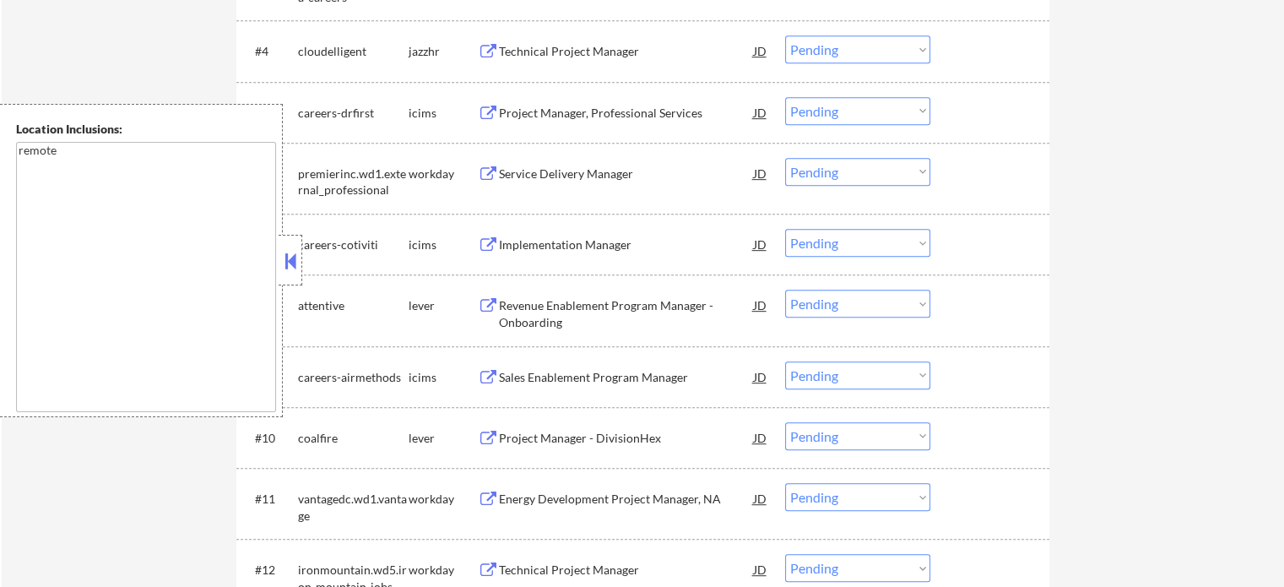
scroll to position [844, 0]
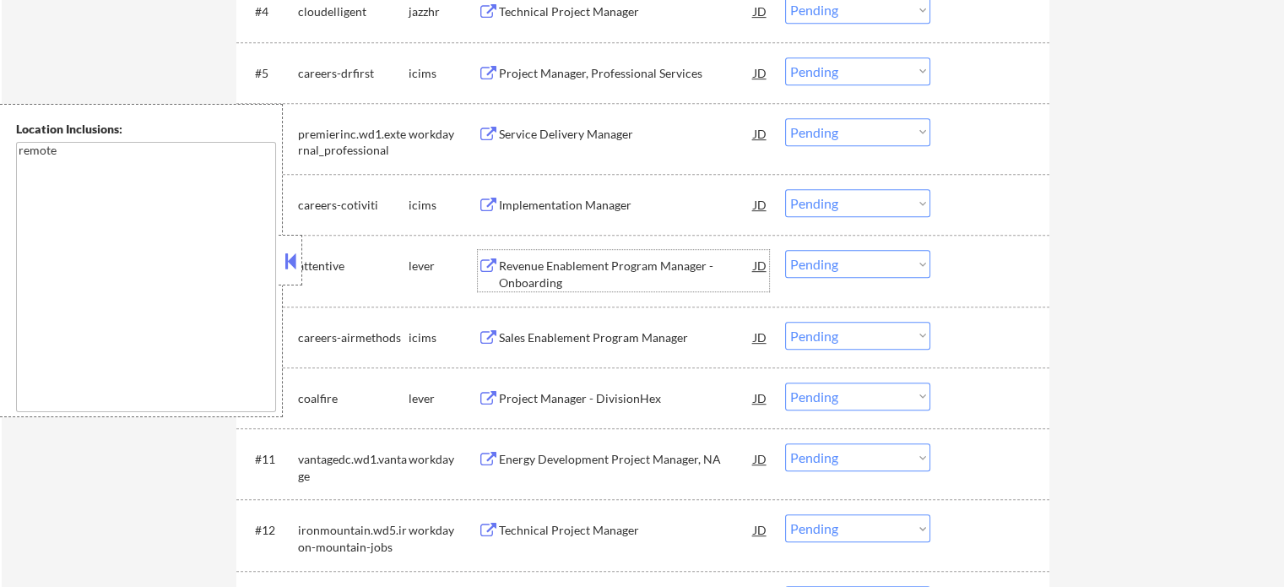
click at [542, 285] on div "Revenue Enablement Program Manager - Onboarding" at bounding box center [626, 274] width 255 height 33
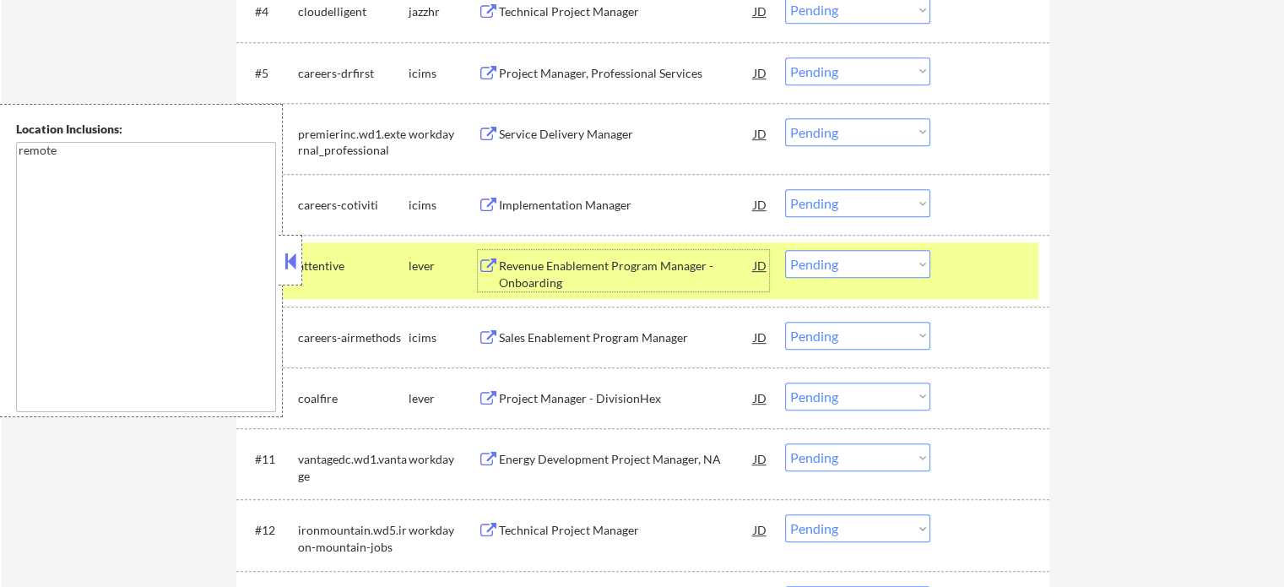
click at [976, 275] on div at bounding box center [992, 265] width 74 height 30
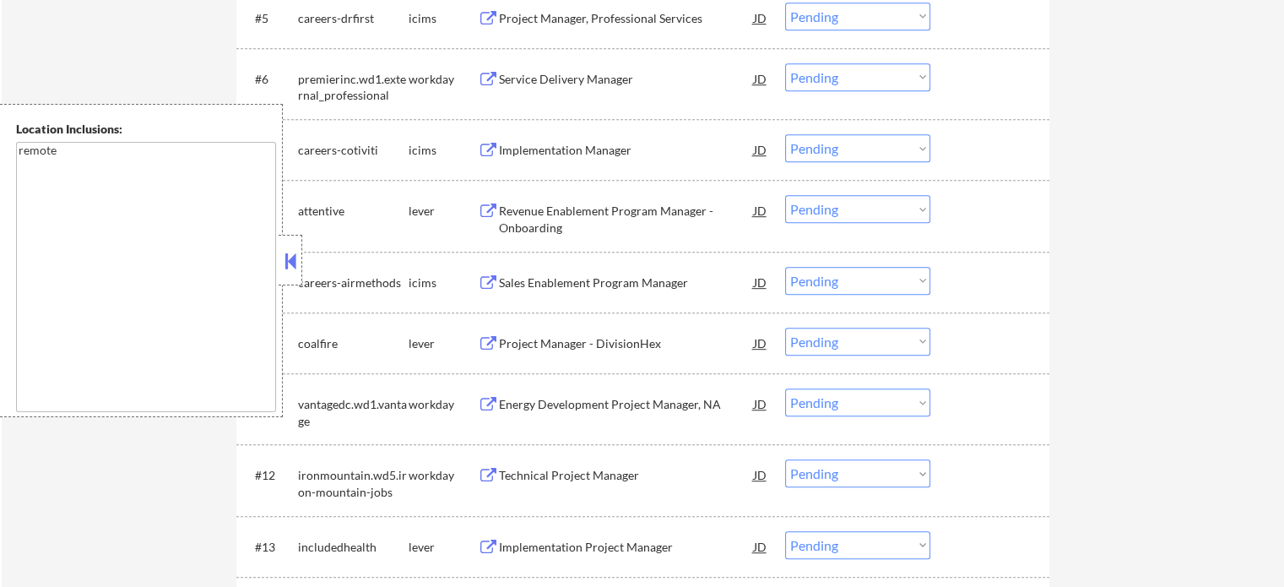
scroll to position [929, 0]
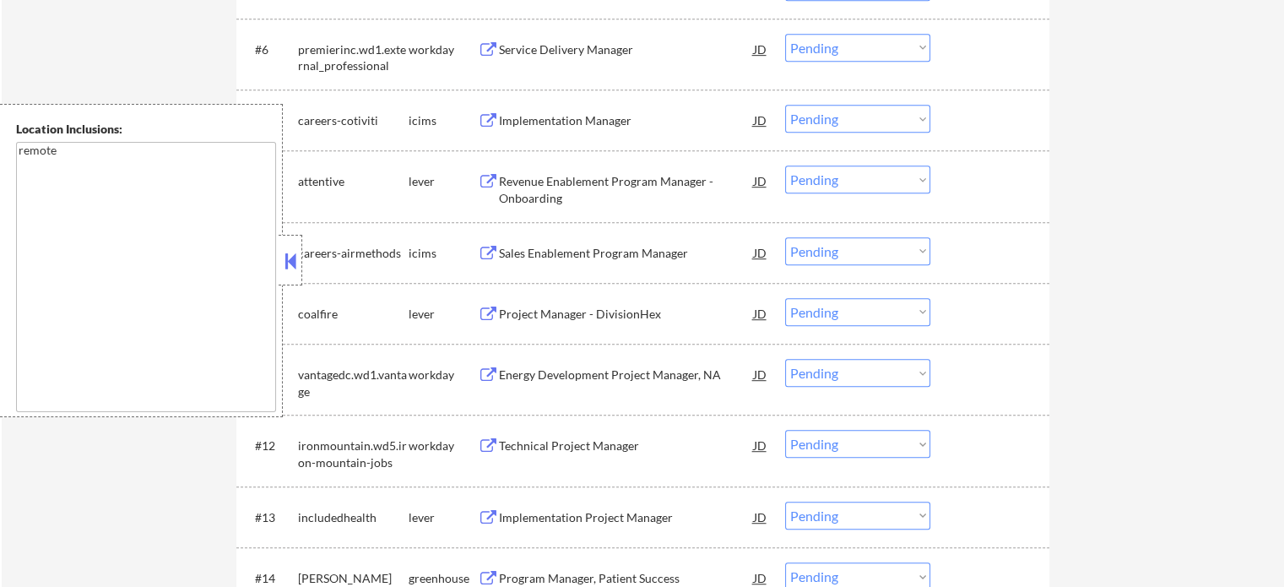
click at [595, 323] on div "Project Manager - DivisionHex" at bounding box center [626, 313] width 255 height 30
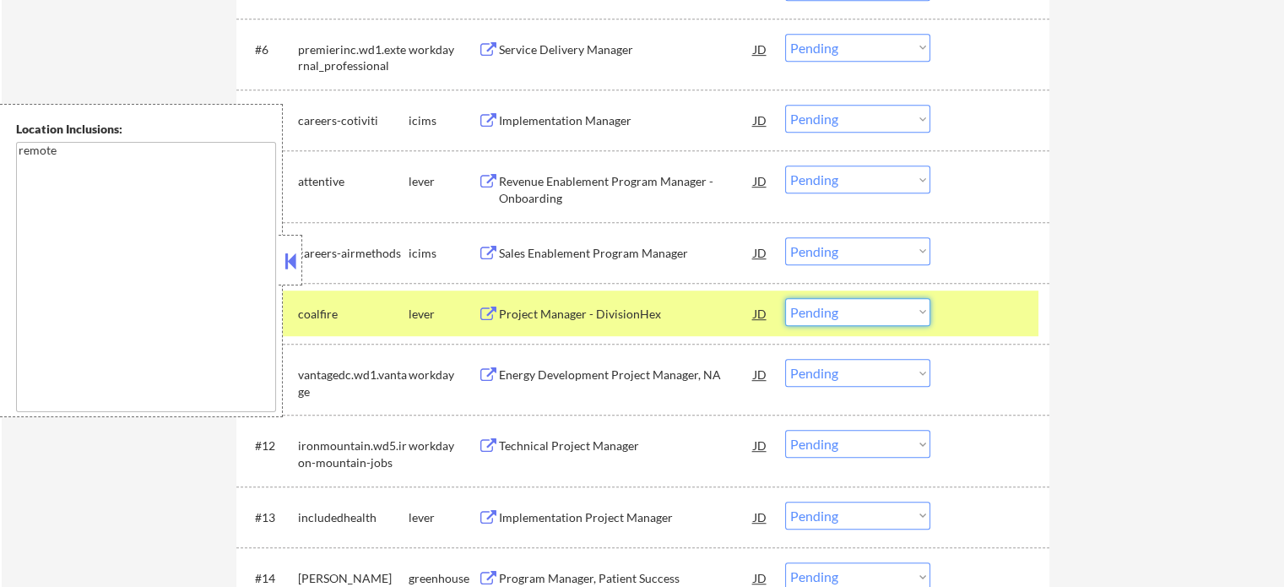
click at [870, 312] on select "Choose an option... Pending Applied Excluded (Questions) Excluded (Expired) Exc…" at bounding box center [857, 312] width 145 height 28
click at [785, 298] on select "Choose an option... Pending Applied Excluded (Questions) Excluded (Expired) Exc…" at bounding box center [857, 312] width 145 height 28
click at [990, 311] on div at bounding box center [992, 313] width 74 height 30
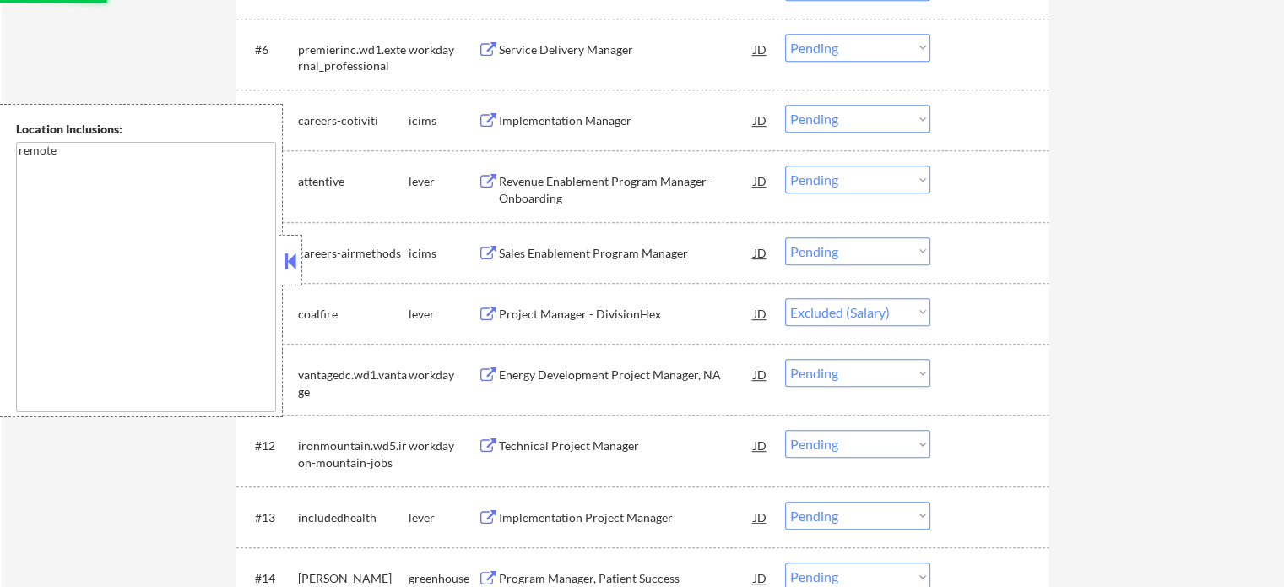
click at [585, 376] on div "Energy Development Project Manager, NA" at bounding box center [626, 375] width 255 height 17
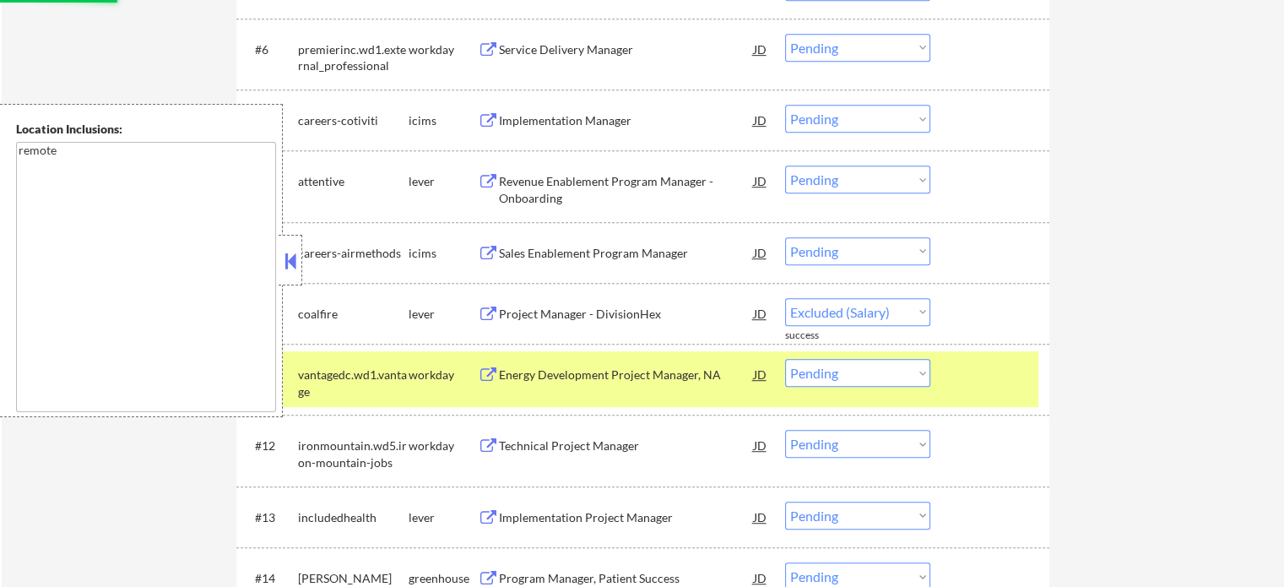
select select ""pending""
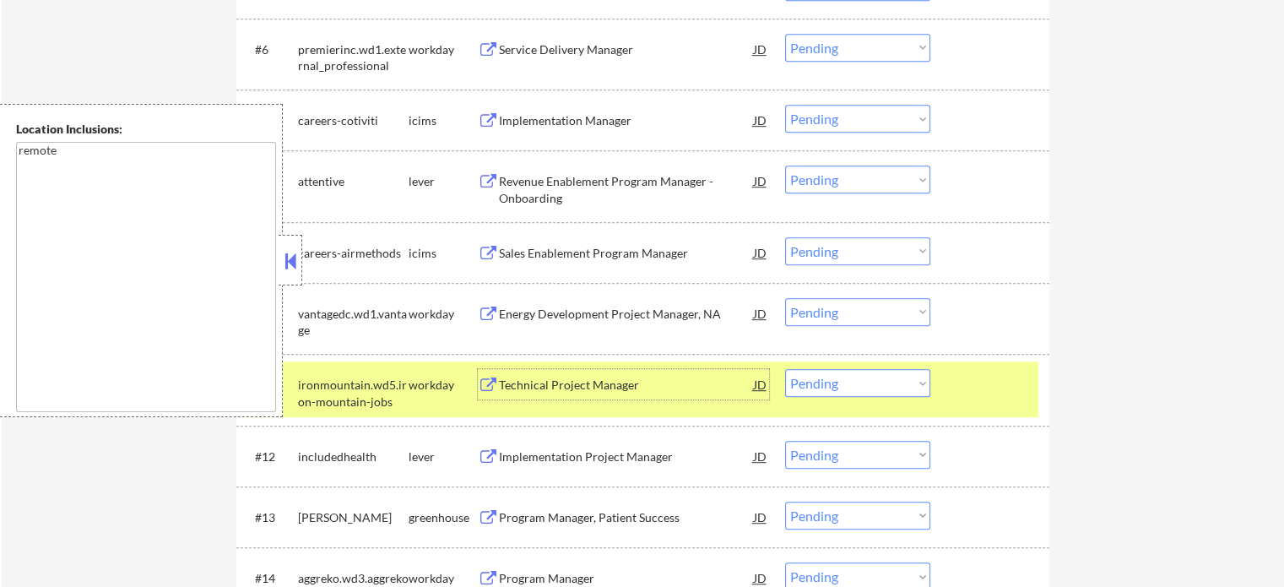
click at [945, 378] on div "#11 ironmountain.wd5.iron-mountain-jobs workday Technical Project Manager JD Ch…" at bounding box center [640, 389] width 797 height 56
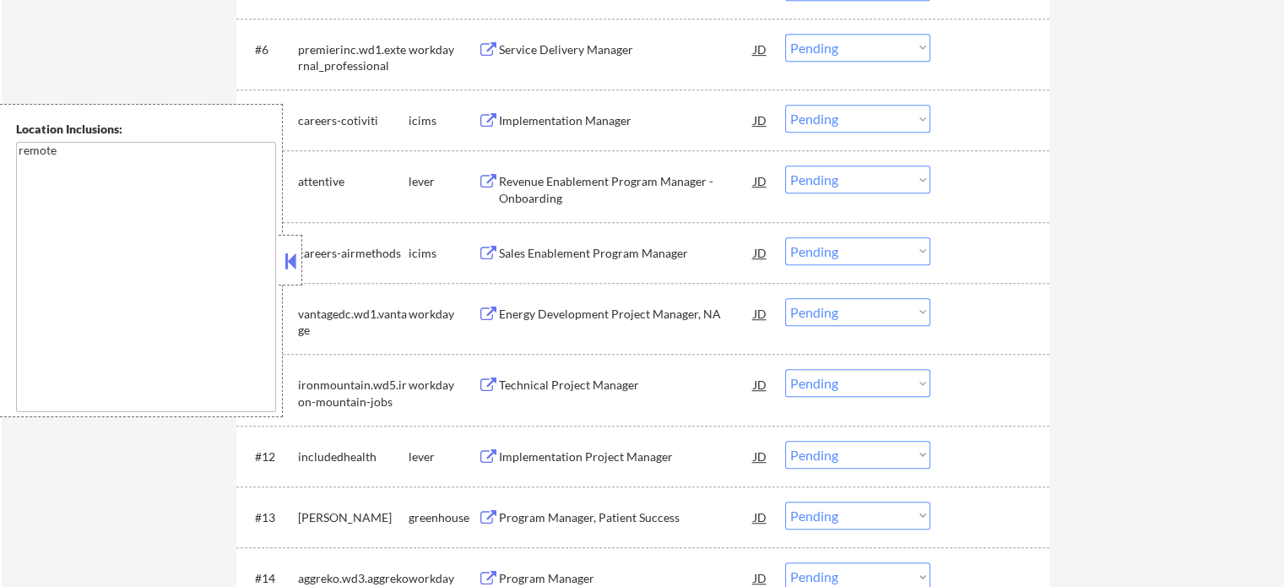
click at [579, 461] on div "Implementation Project Manager" at bounding box center [626, 456] width 255 height 17
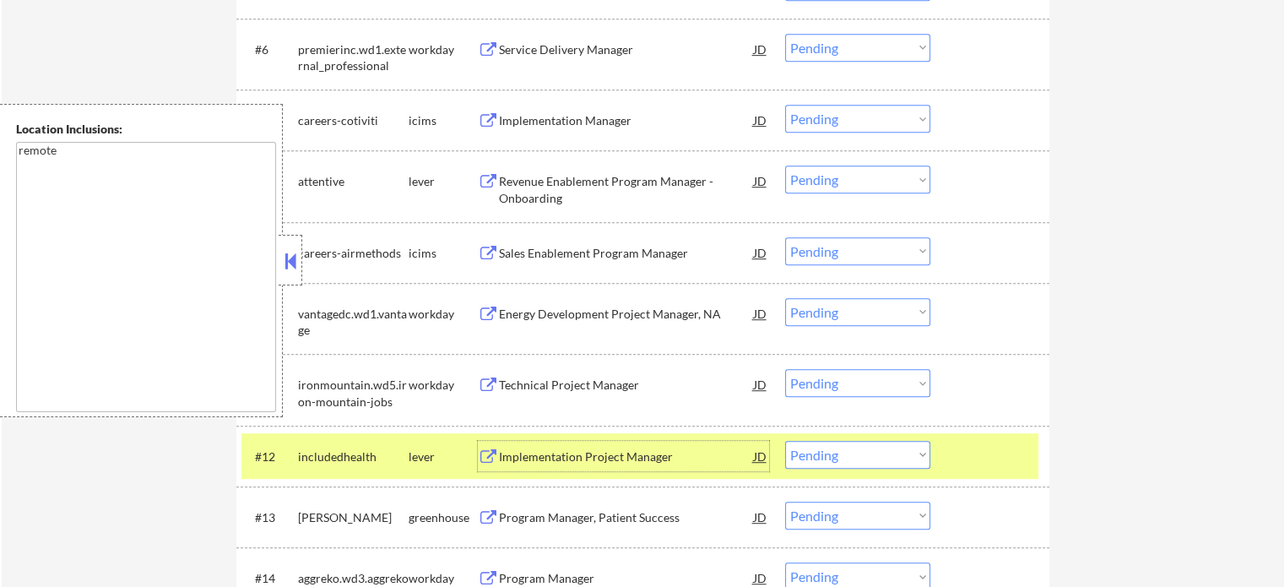
click at [976, 445] on div at bounding box center [992, 456] width 74 height 30
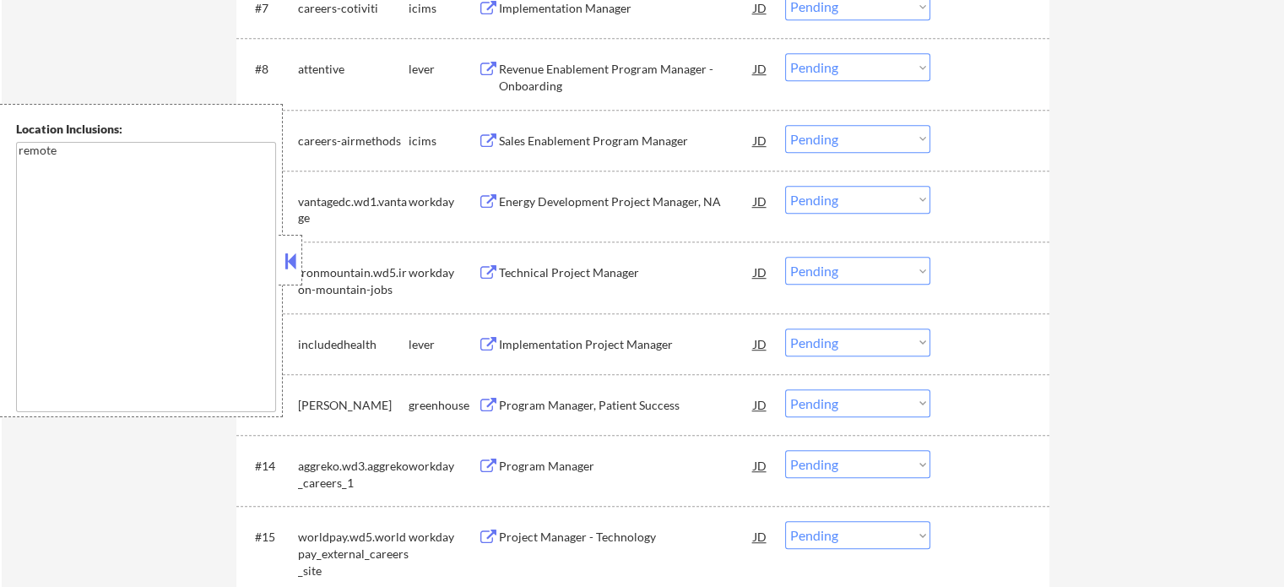
scroll to position [1182, 0]
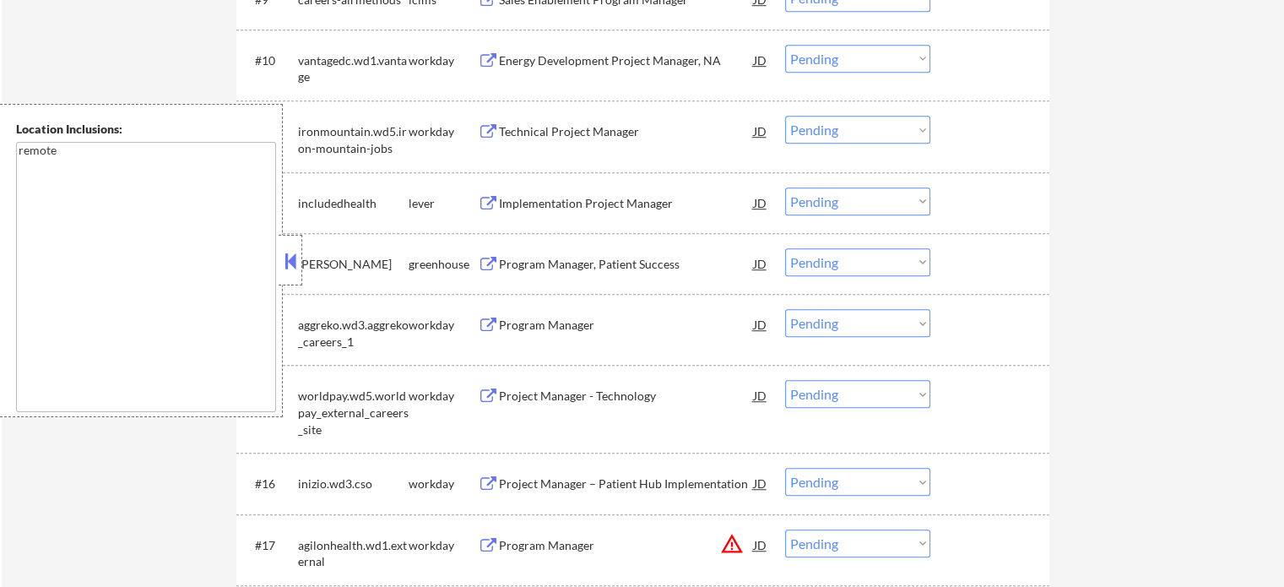
click at [535, 249] on div "Program Manager, Patient Success" at bounding box center [626, 263] width 255 height 30
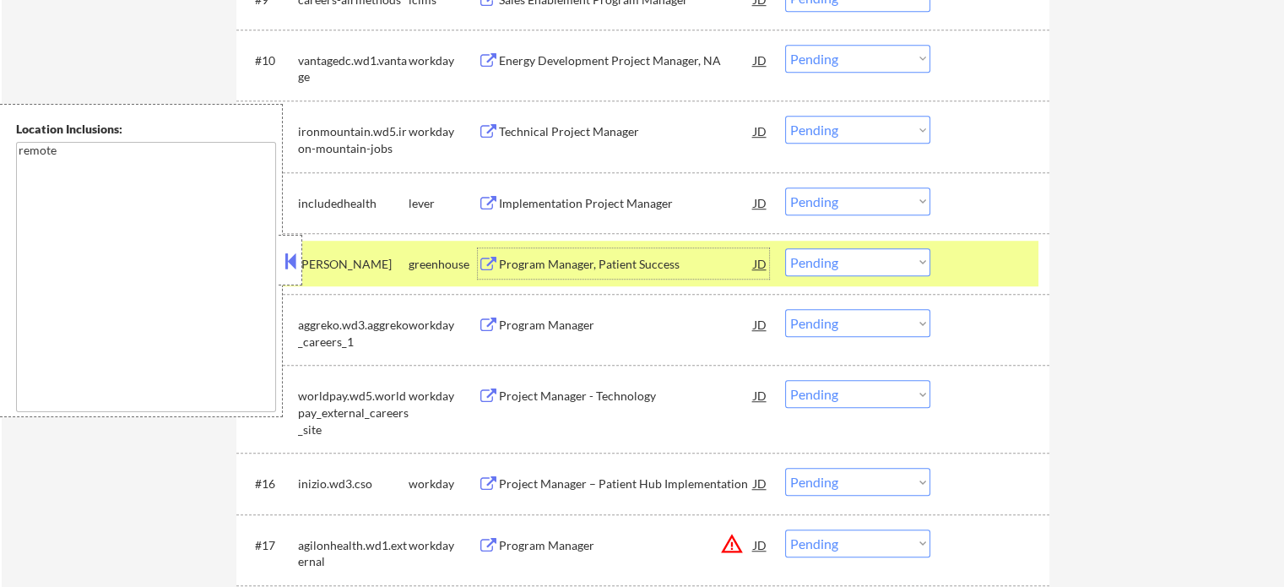
click at [978, 269] on div at bounding box center [992, 263] width 74 height 30
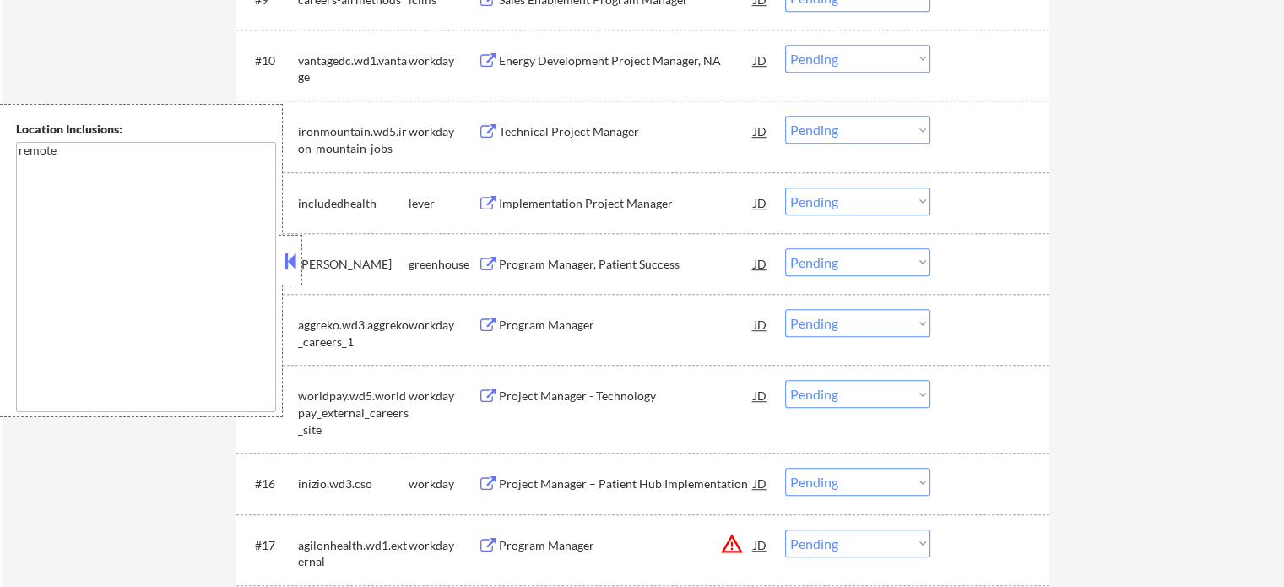
click at [567, 331] on div "Program Manager" at bounding box center [626, 325] width 255 height 17
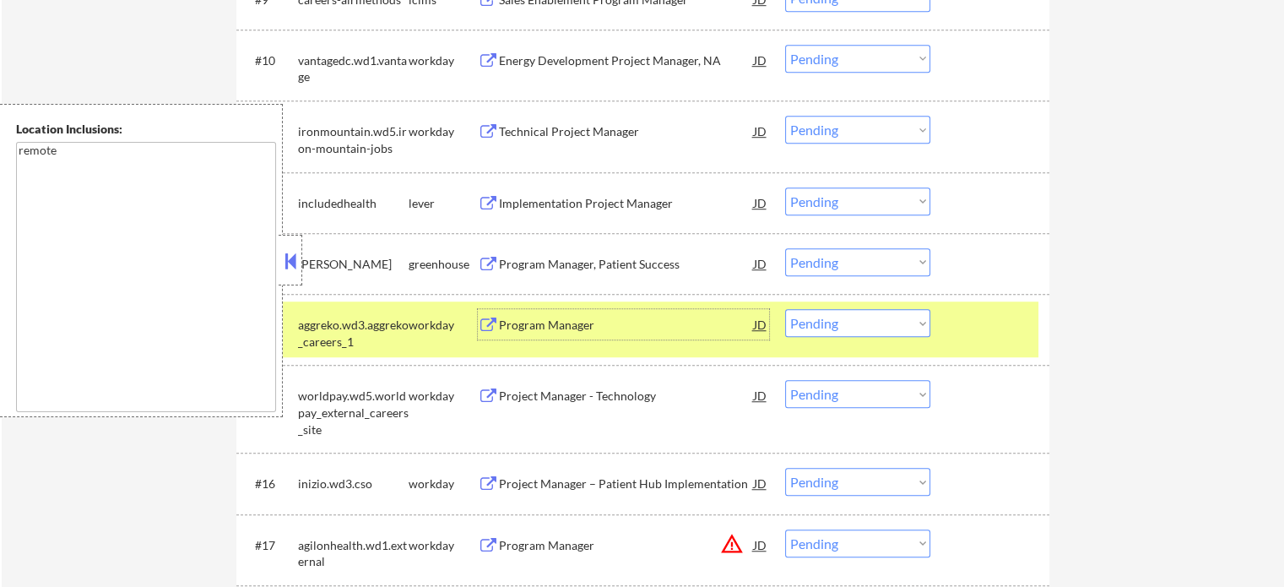
click at [996, 337] on div at bounding box center [992, 324] width 74 height 30
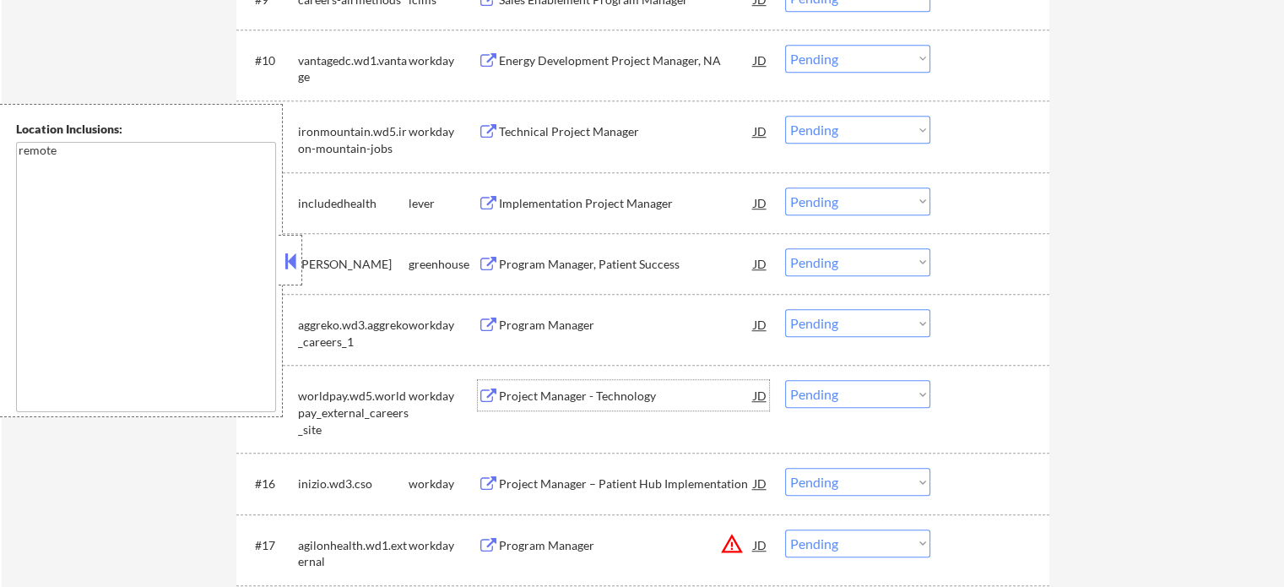
click at [612, 397] on div "Project Manager - Technology" at bounding box center [626, 396] width 255 height 17
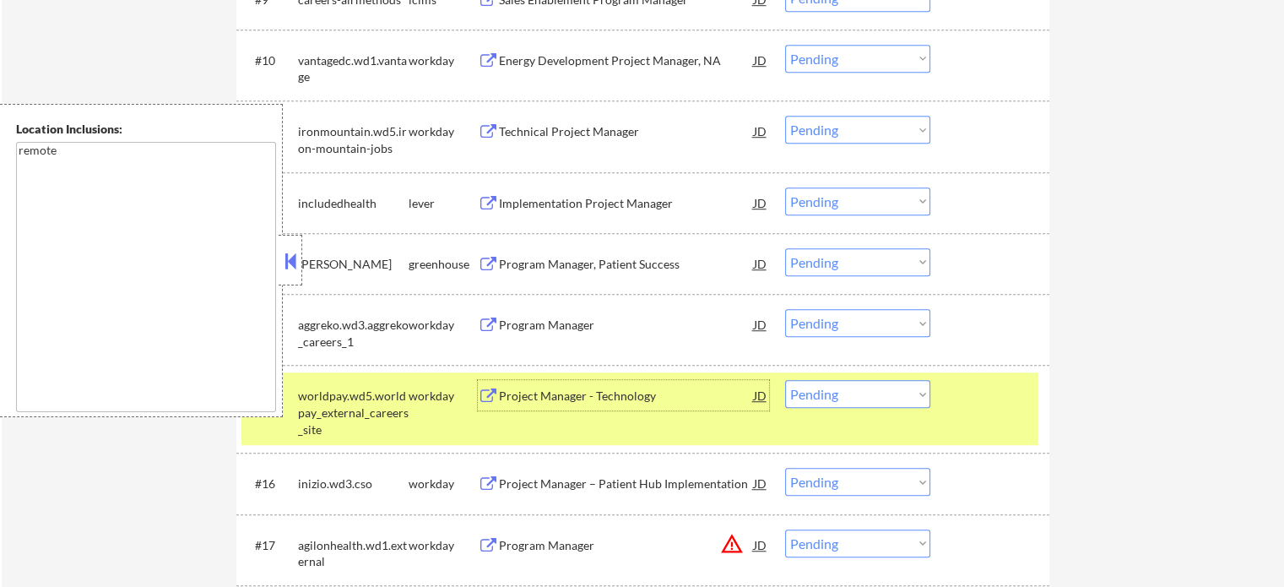
click at [872, 400] on select "Choose an option... Pending Applied Excluded (Questions) Excluded (Expired) Exc…" at bounding box center [857, 394] width 145 height 28
click at [785, 380] on select "Choose an option... Pending Applied Excluded (Questions) Excluded (Expired) Exc…" at bounding box center [857, 394] width 145 height 28
click at [1000, 410] on div at bounding box center [992, 395] width 74 height 30
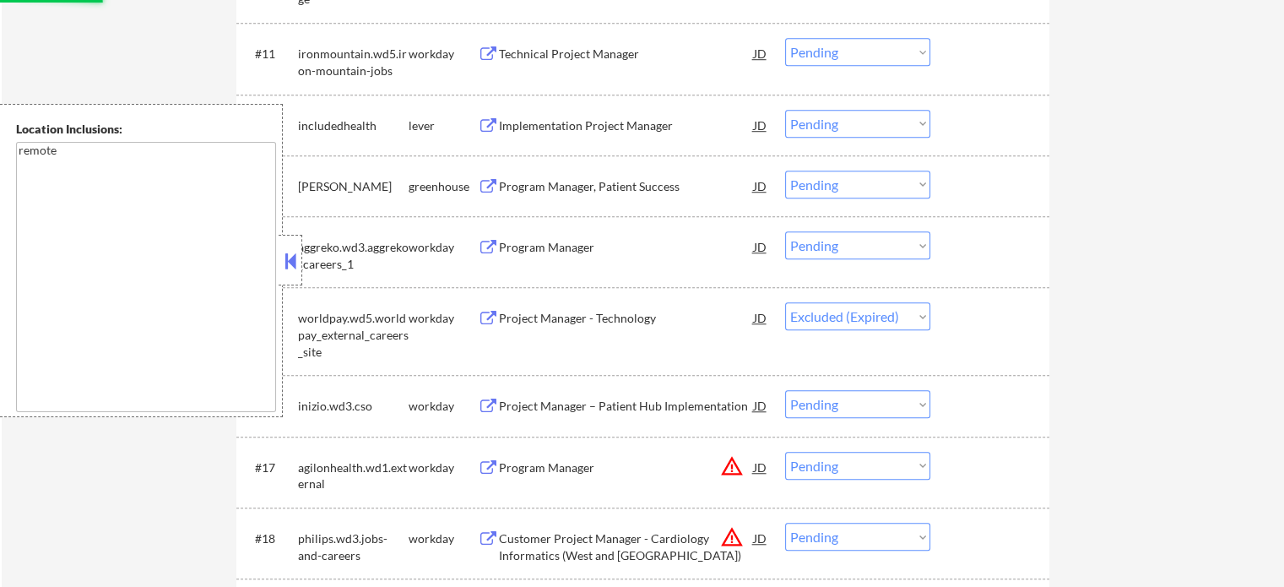
scroll to position [1351, 0]
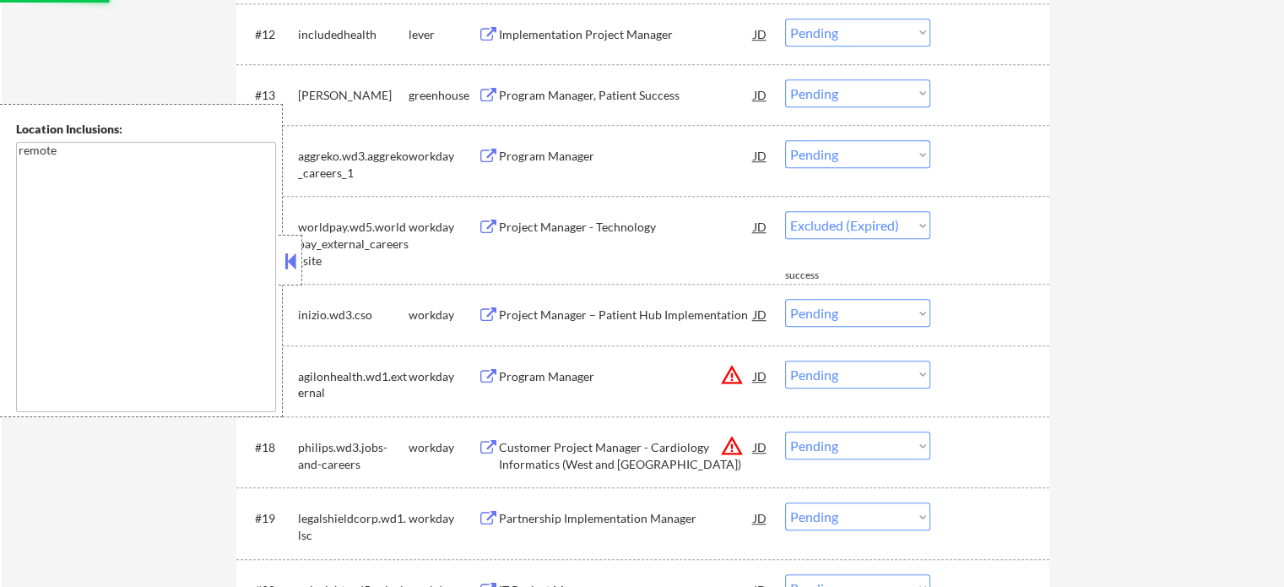
click at [539, 317] on div "Project Manager – Patient Hub Implementation" at bounding box center [626, 315] width 255 height 17
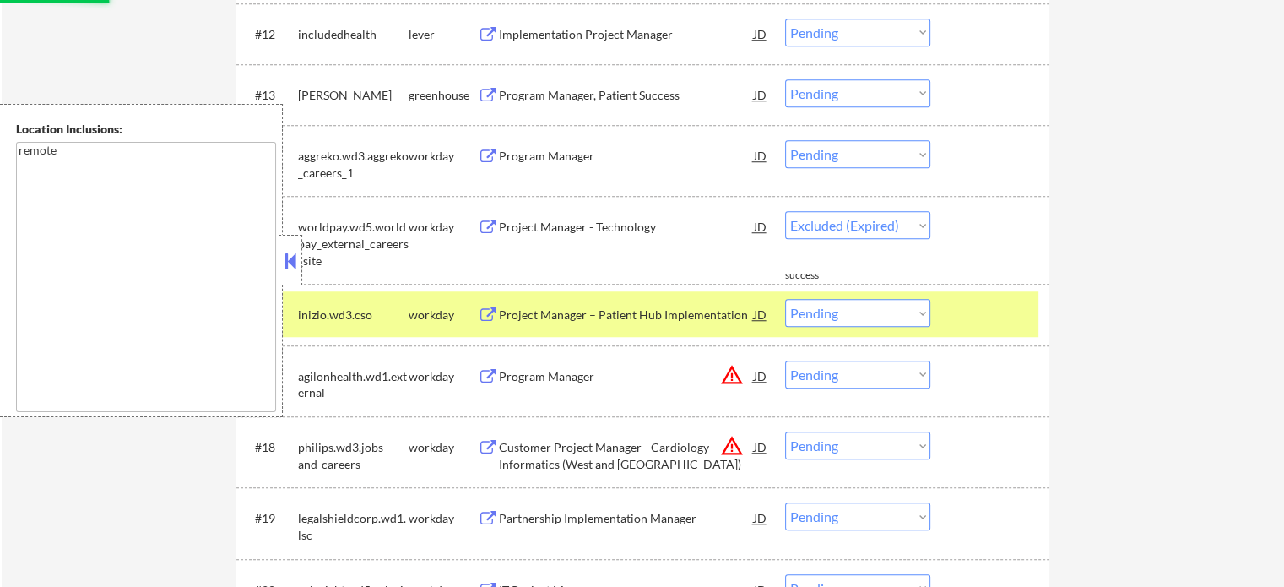
select select ""pending""
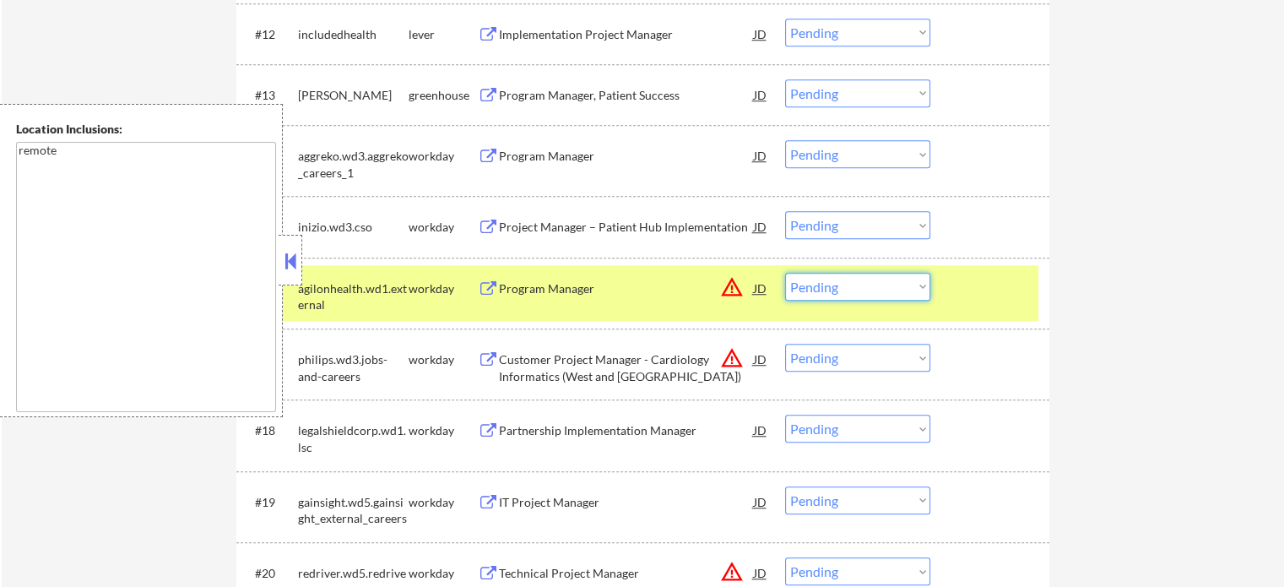
click at [863, 283] on select "Choose an option... Pending Applied Excluded (Questions) Excluded (Expired) Exc…" at bounding box center [857, 287] width 145 height 28
click at [785, 273] on select "Choose an option... Pending Applied Excluded (Questions) Excluded (Expired) Exc…" at bounding box center [857, 287] width 145 height 28
click at [1002, 298] on div at bounding box center [992, 288] width 74 height 30
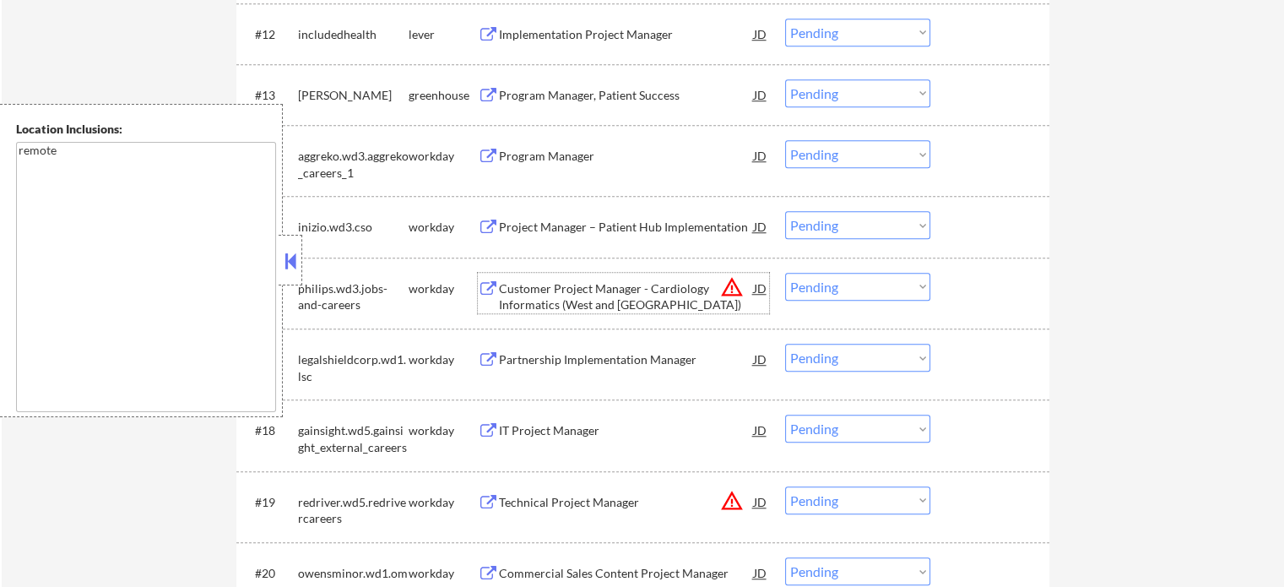
click at [570, 296] on div "Customer Project Manager - Cardiology Informatics (West and Midwest US)" at bounding box center [626, 296] width 255 height 33
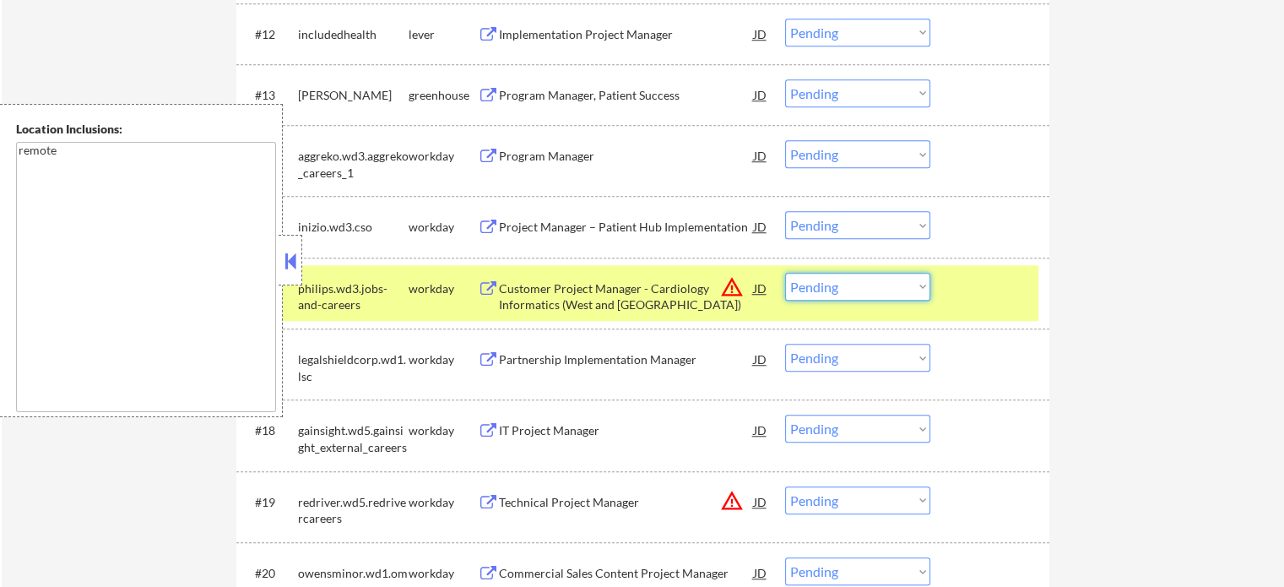
click at [834, 282] on select "Choose an option... Pending Applied Excluded (Questions) Excluded (Expired) Exc…" at bounding box center [857, 287] width 145 height 28
click at [785, 273] on select "Choose an option... Pending Applied Excluded (Questions) Excluded (Expired) Exc…" at bounding box center [857, 287] width 145 height 28
click at [985, 310] on div "#16 philips.wd3.jobs-and-careers workday Customer Project Manager - Cardiology …" at bounding box center [640, 293] width 797 height 56
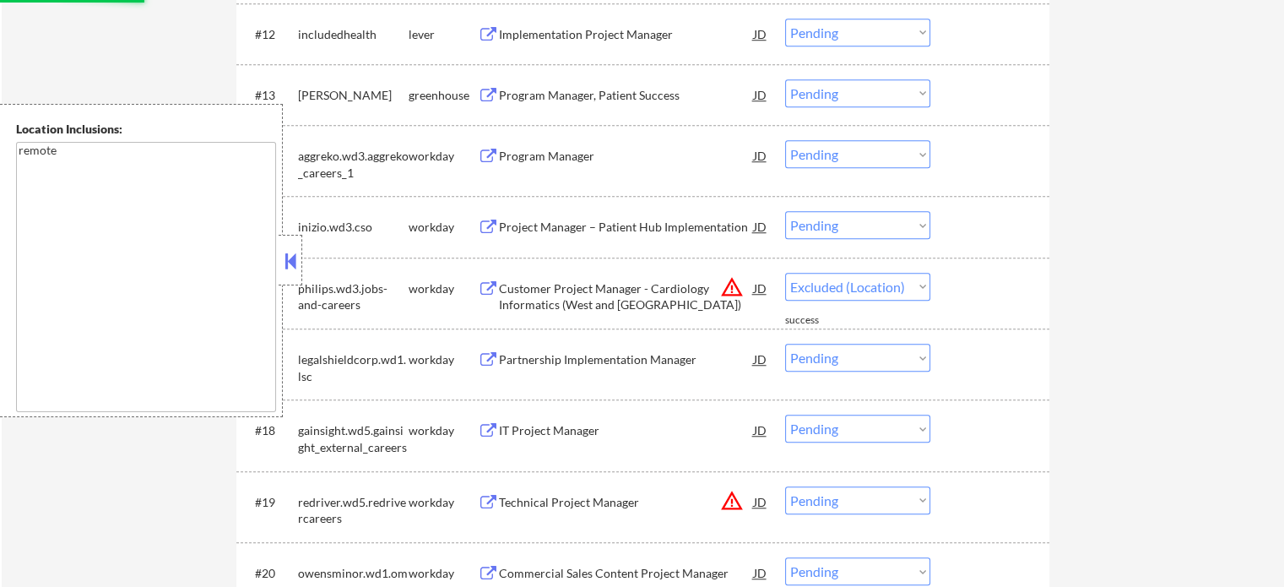
select select ""pending""
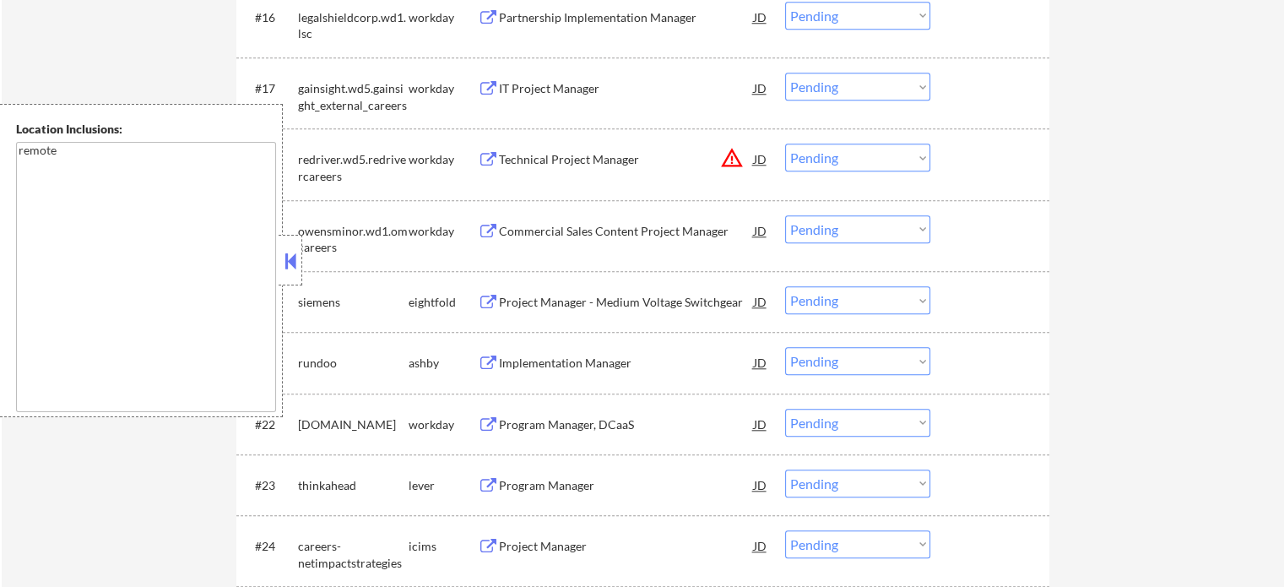
scroll to position [1773, 0]
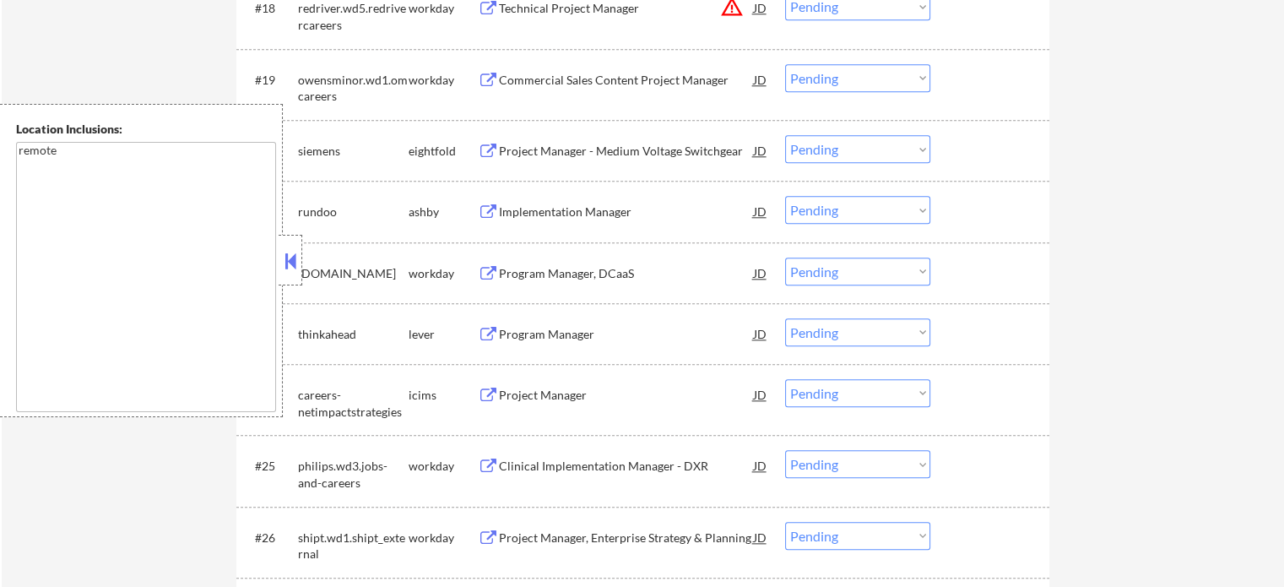
click at [530, 285] on div "Program Manager, DCaaS" at bounding box center [626, 273] width 255 height 30
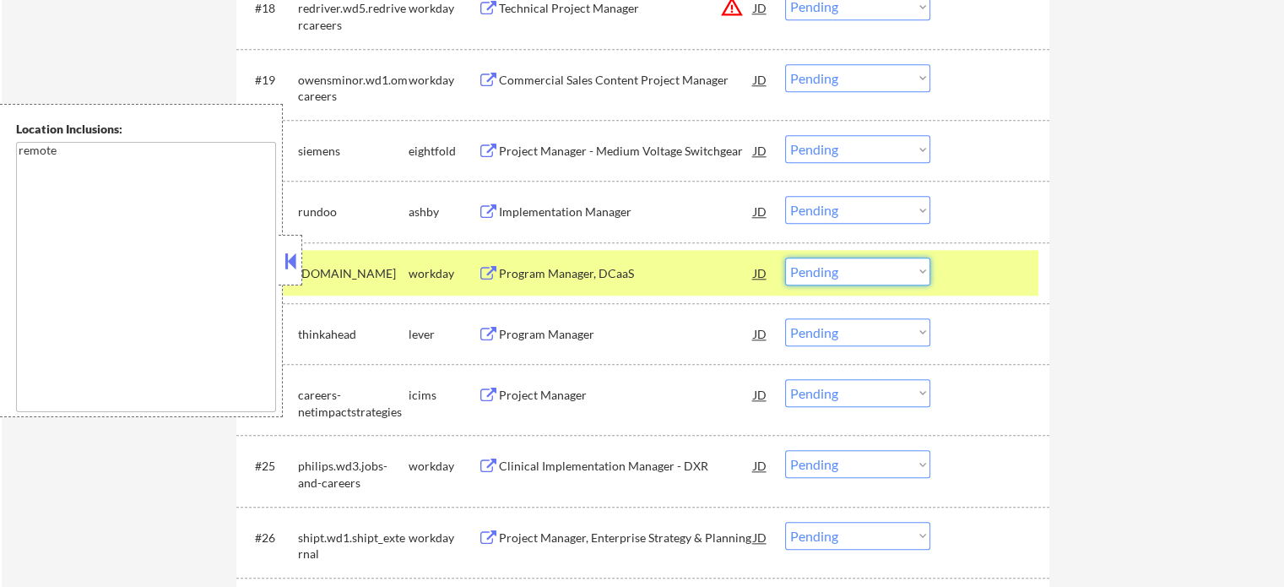
click at [825, 273] on select "Choose an option... Pending Applied Excluded (Questions) Excluded (Expired) Exc…" at bounding box center [857, 272] width 145 height 28
click at [785, 258] on select "Choose an option... Pending Applied Excluded (Questions) Excluded (Expired) Exc…" at bounding box center [857, 272] width 145 height 28
click at [998, 283] on div at bounding box center [992, 273] width 74 height 30
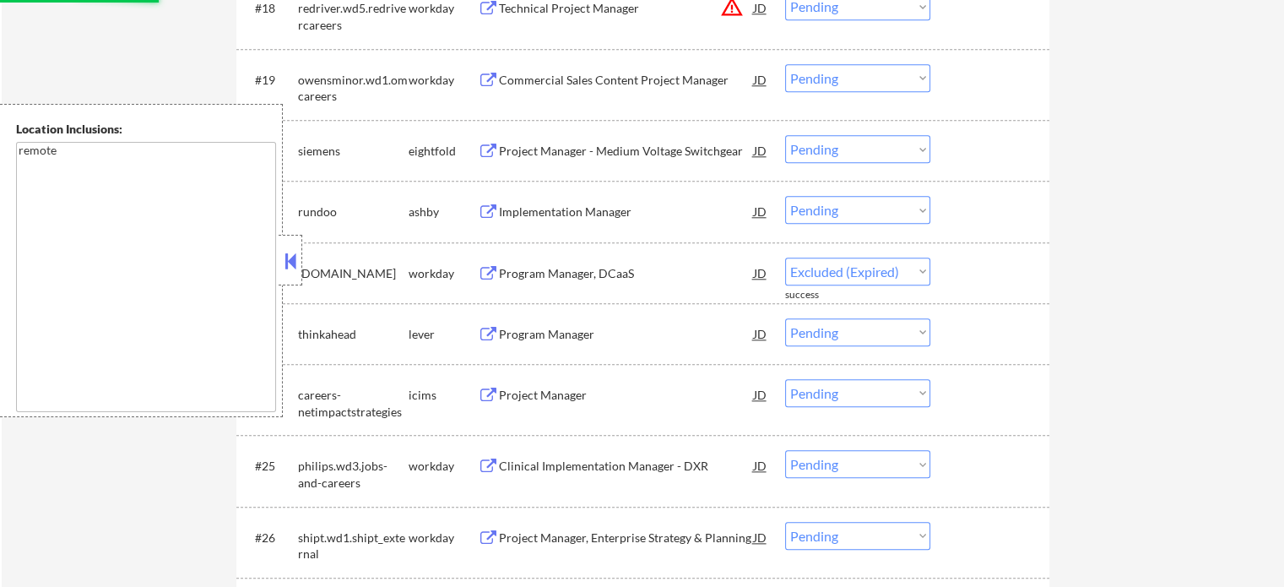
select select ""pending""
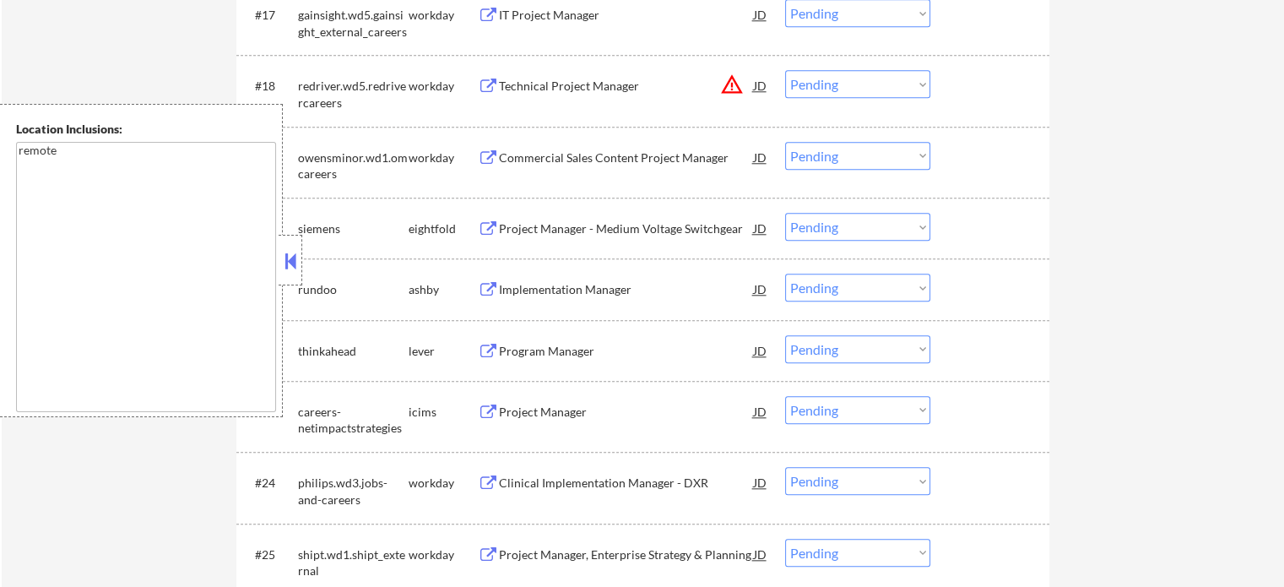
scroll to position [1605, 0]
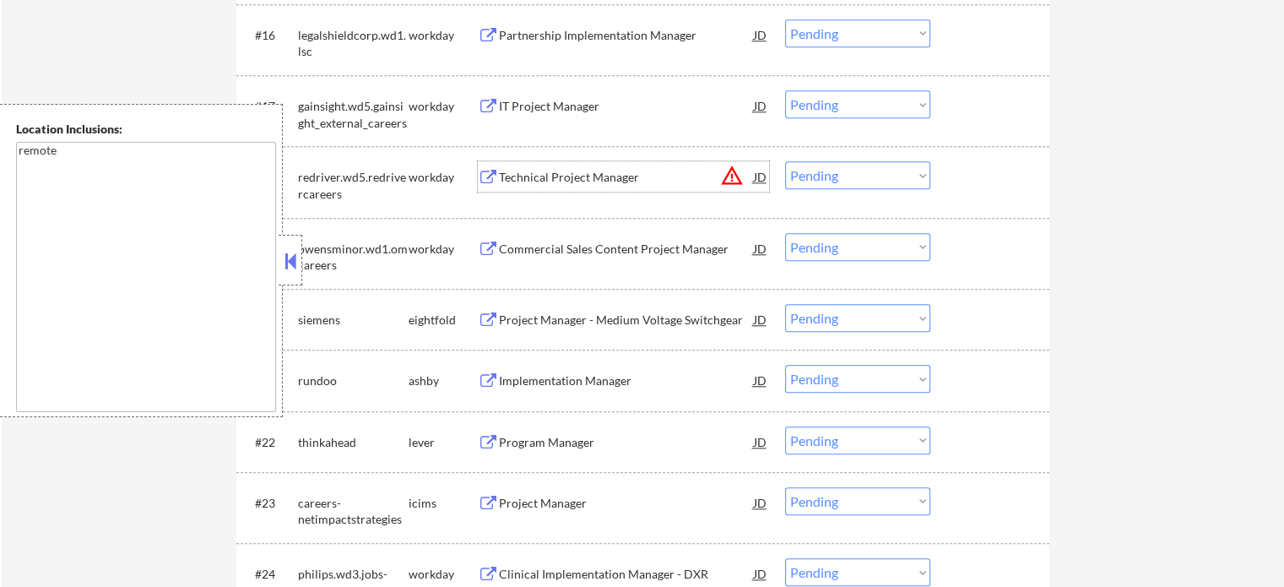
click at [566, 175] on div "Technical Project Manager" at bounding box center [626, 177] width 255 height 17
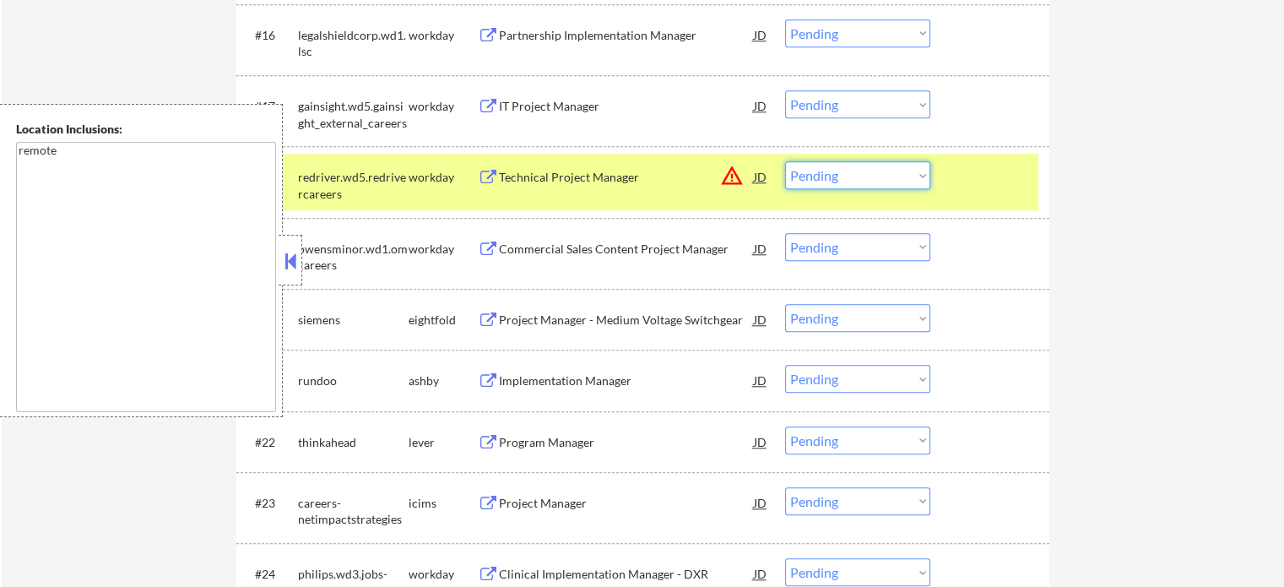
click at [875, 182] on select "Choose an option... Pending Applied Excluded (Questions) Excluded (Expired) Exc…" at bounding box center [857, 175] width 145 height 28
click at [785, 161] on select "Choose an option... Pending Applied Excluded (Questions) Excluded (Expired) Exc…" at bounding box center [857, 175] width 145 height 28
click at [965, 185] on div at bounding box center [992, 176] width 74 height 30
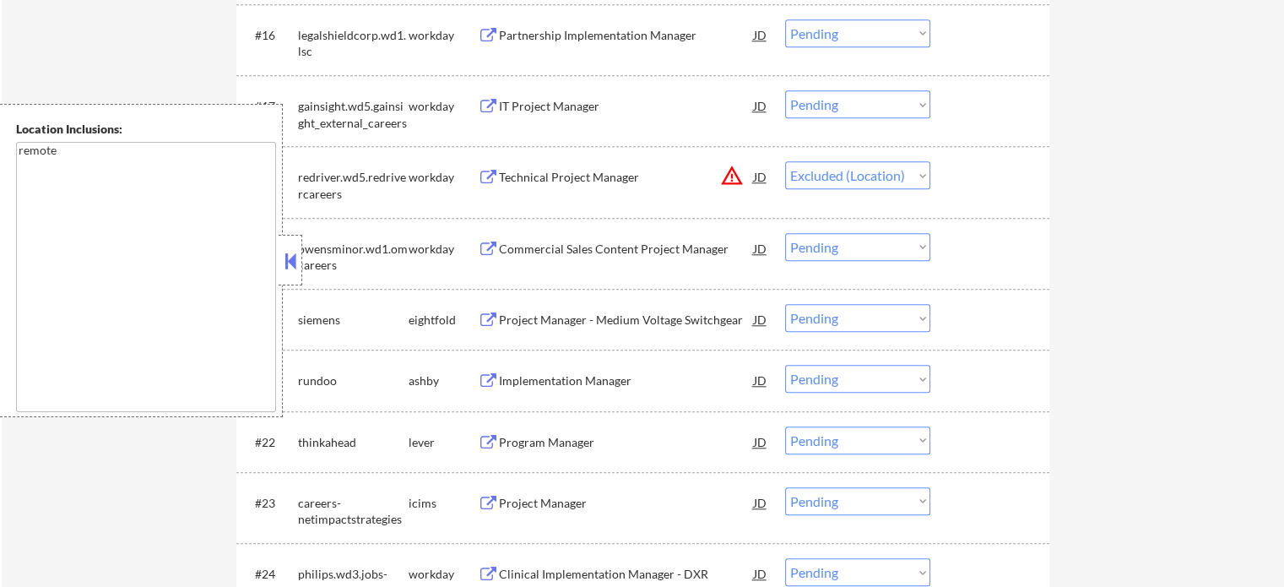
select select ""pending""
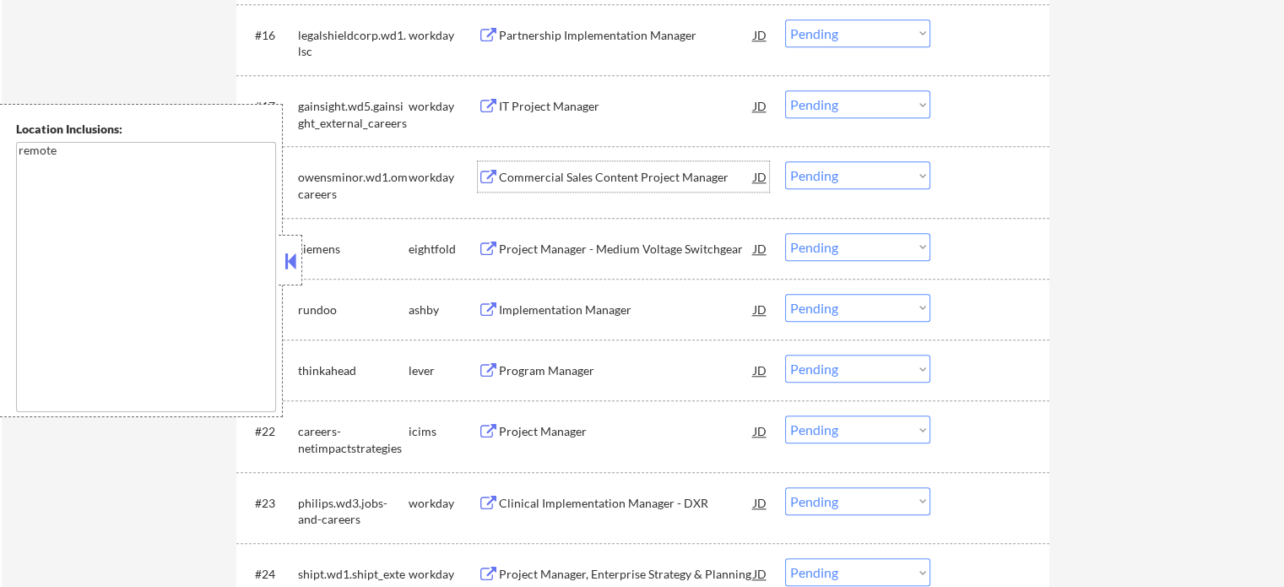
click at [525, 180] on div "Commercial Sales Content Project Manager" at bounding box center [626, 177] width 255 height 17
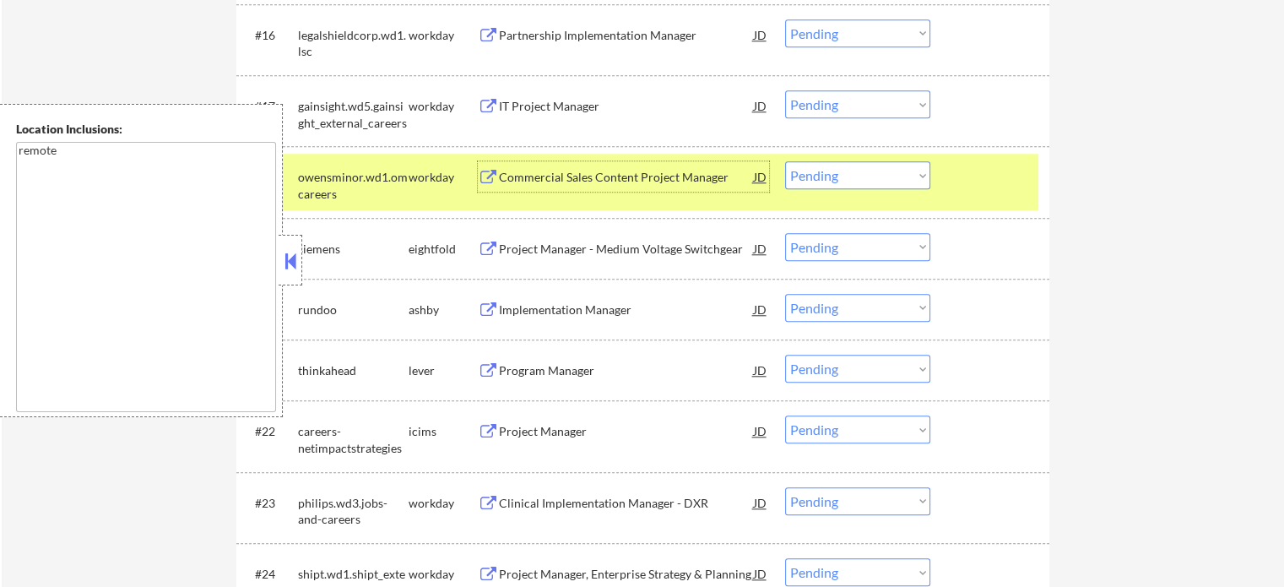
click at [966, 160] on div "#18 owensminor.wd1.omcareers workday Commercial Sales Content Project Manager J…" at bounding box center [640, 182] width 797 height 56
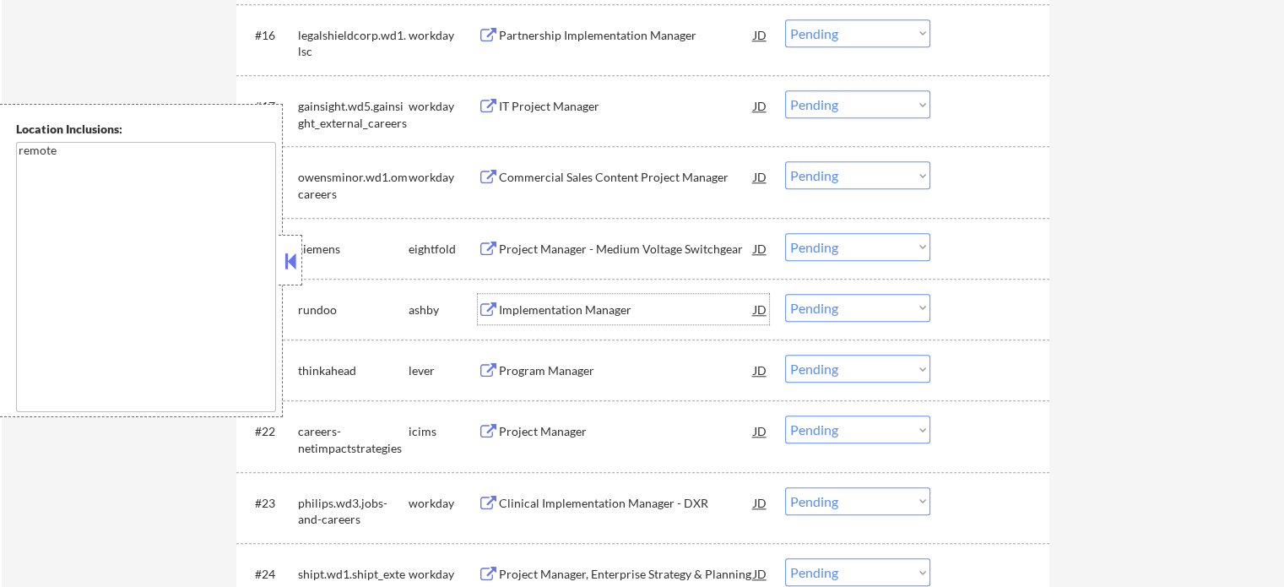
click at [557, 315] on div "Implementation Manager" at bounding box center [626, 309] width 255 height 17
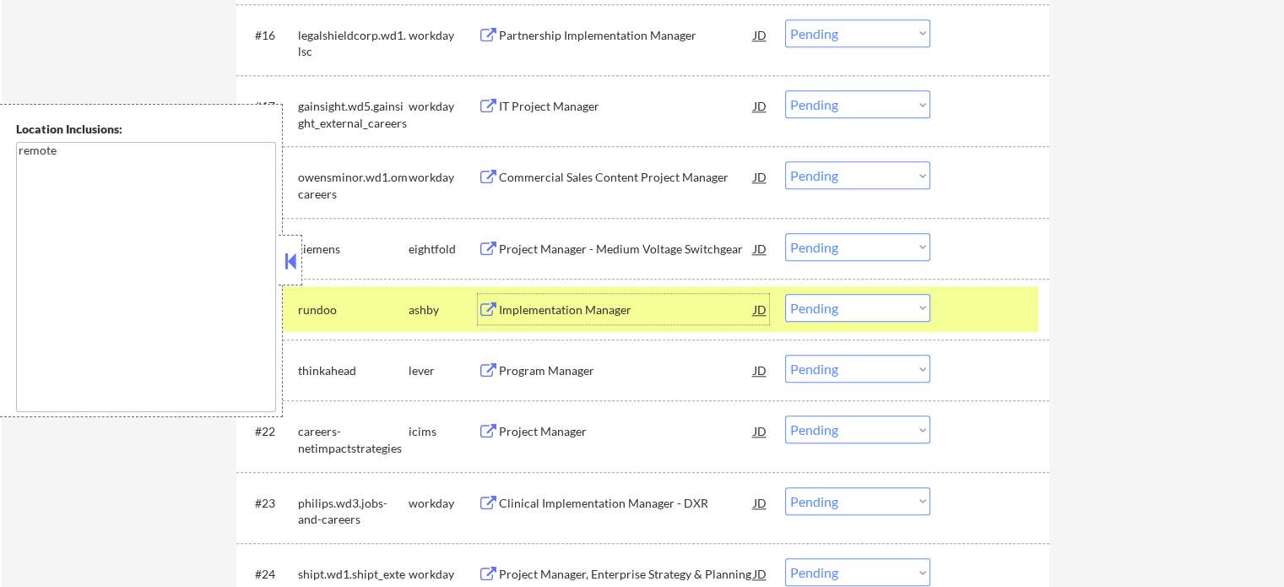
click at [1010, 317] on div at bounding box center [992, 309] width 74 height 30
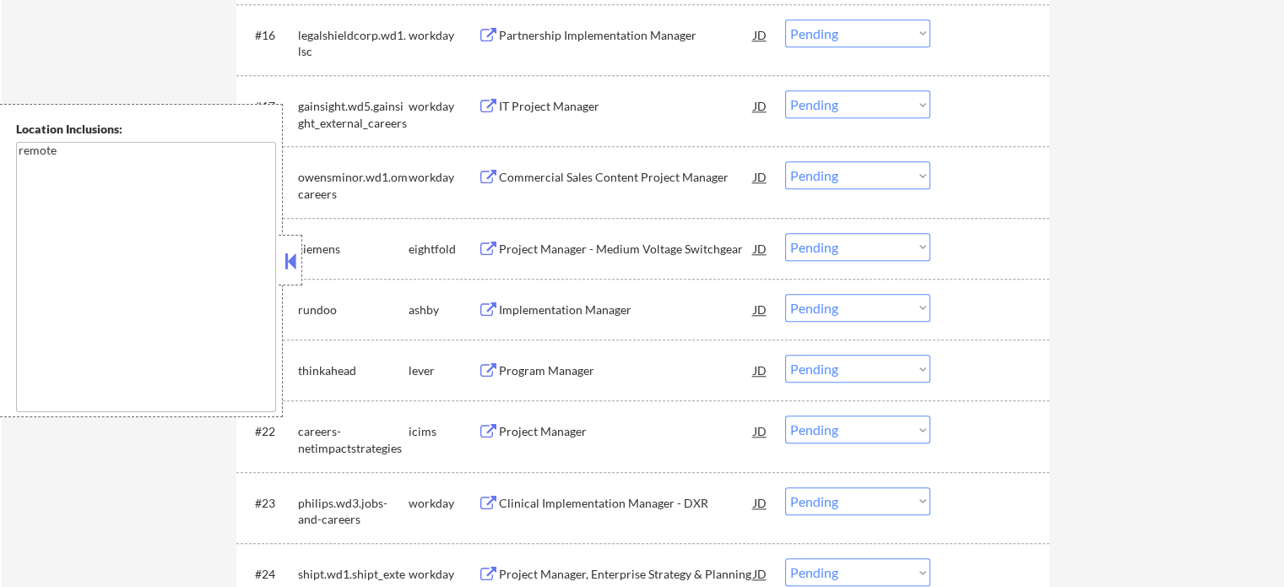
click at [571, 364] on div "Program Manager" at bounding box center [626, 370] width 255 height 17
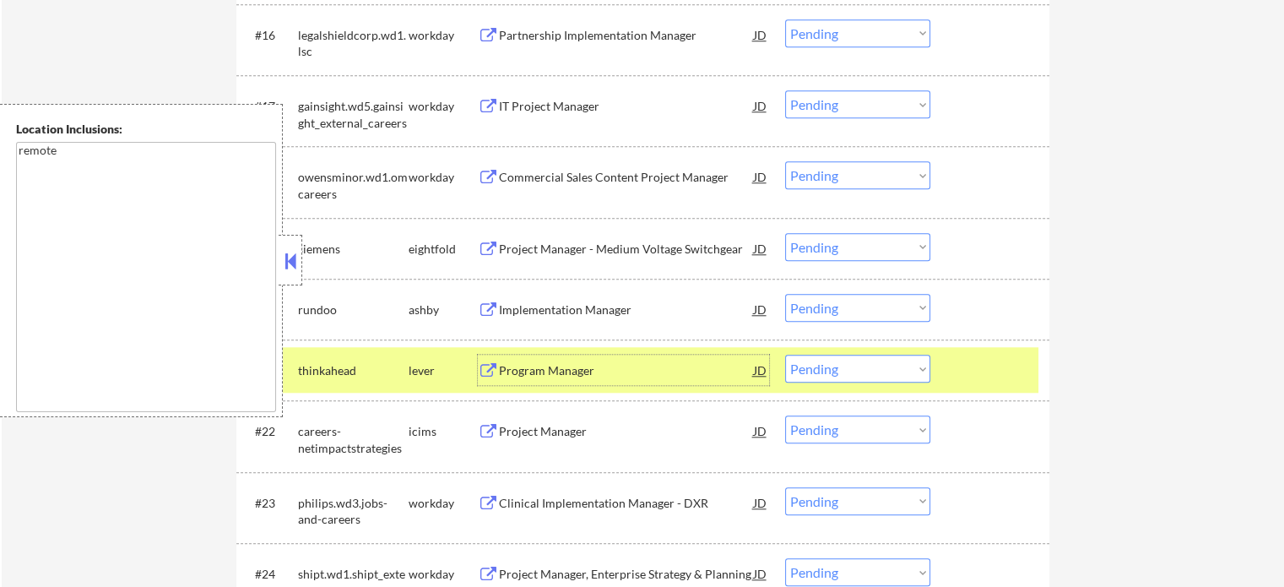
click at [989, 381] on div at bounding box center [992, 370] width 74 height 30
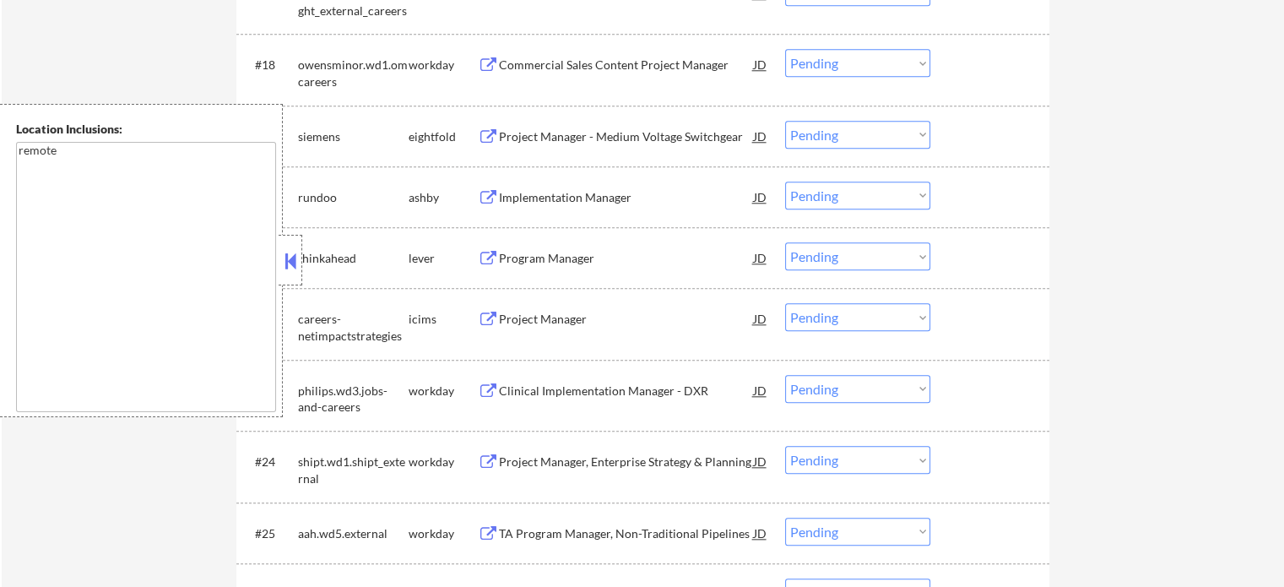
scroll to position [1858, 0]
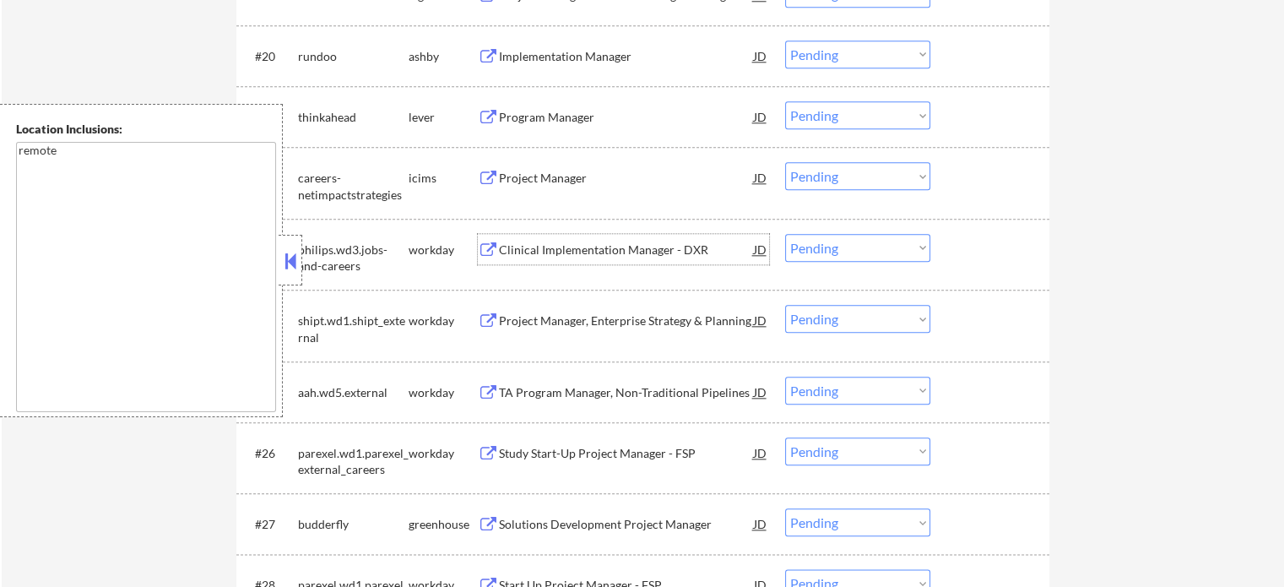
click at [530, 243] on div "Clinical Implementation Manager - DXR" at bounding box center [626, 250] width 255 height 17
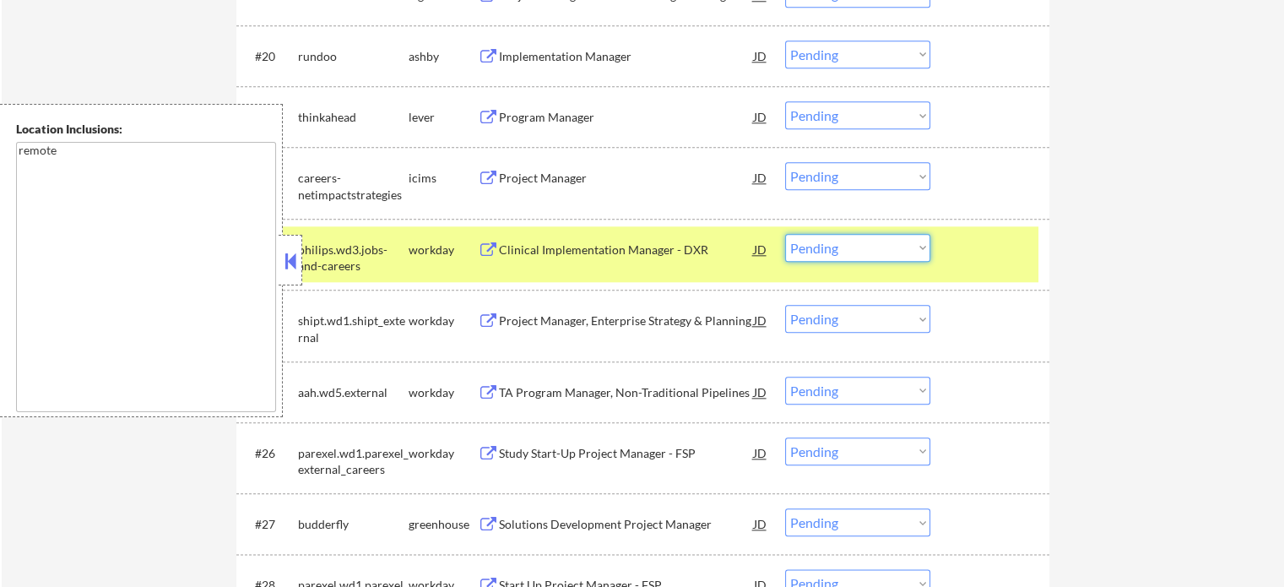
click at [841, 234] on select "Choose an option... Pending Applied Excluded (Questions) Excluded (Expired) Exc…" at bounding box center [857, 248] width 145 height 28
click at [785, 234] on select "Choose an option... Pending Applied Excluded (Questions) Excluded (Expired) Exc…" at bounding box center [857, 248] width 145 height 28
click at [967, 263] on div at bounding box center [992, 249] width 74 height 30
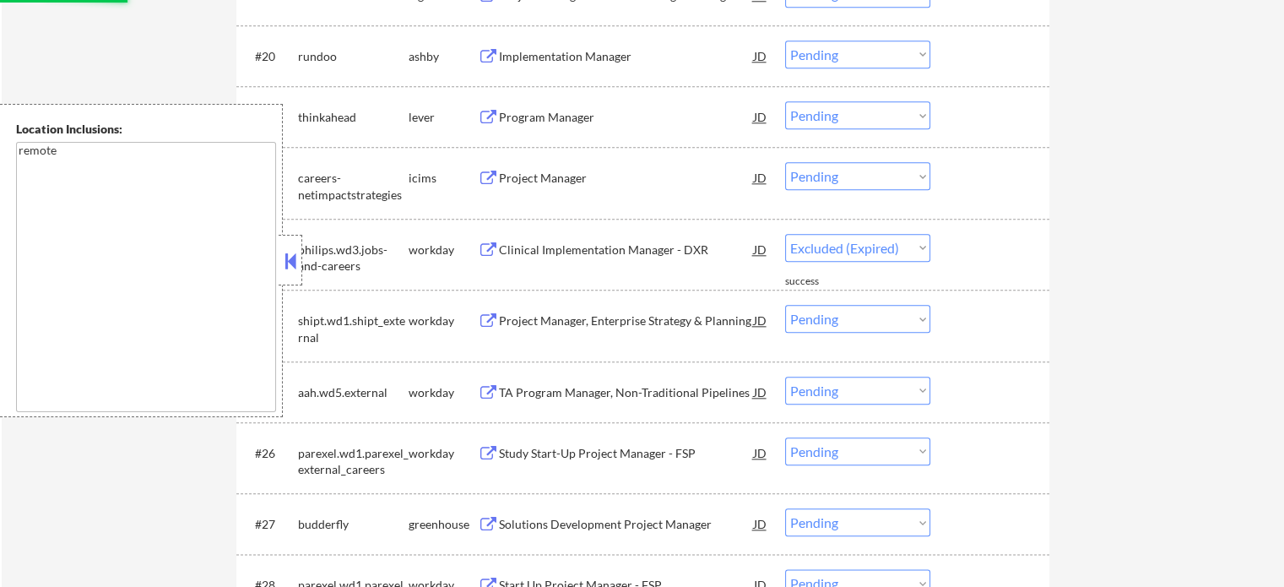
select select ""pending""
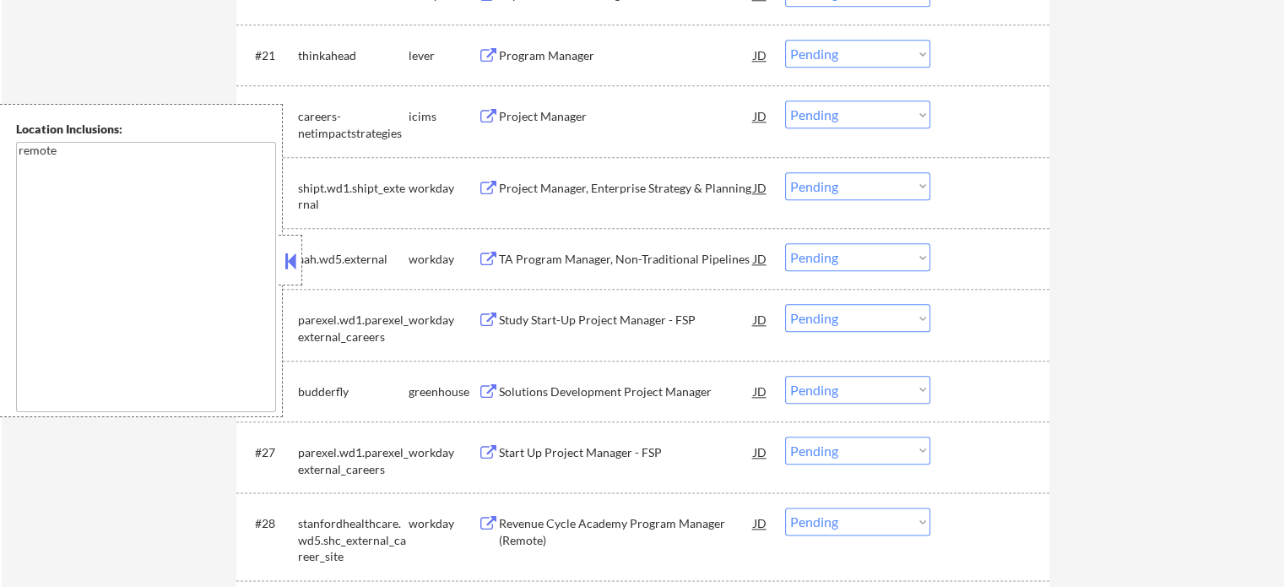
scroll to position [2027, 0]
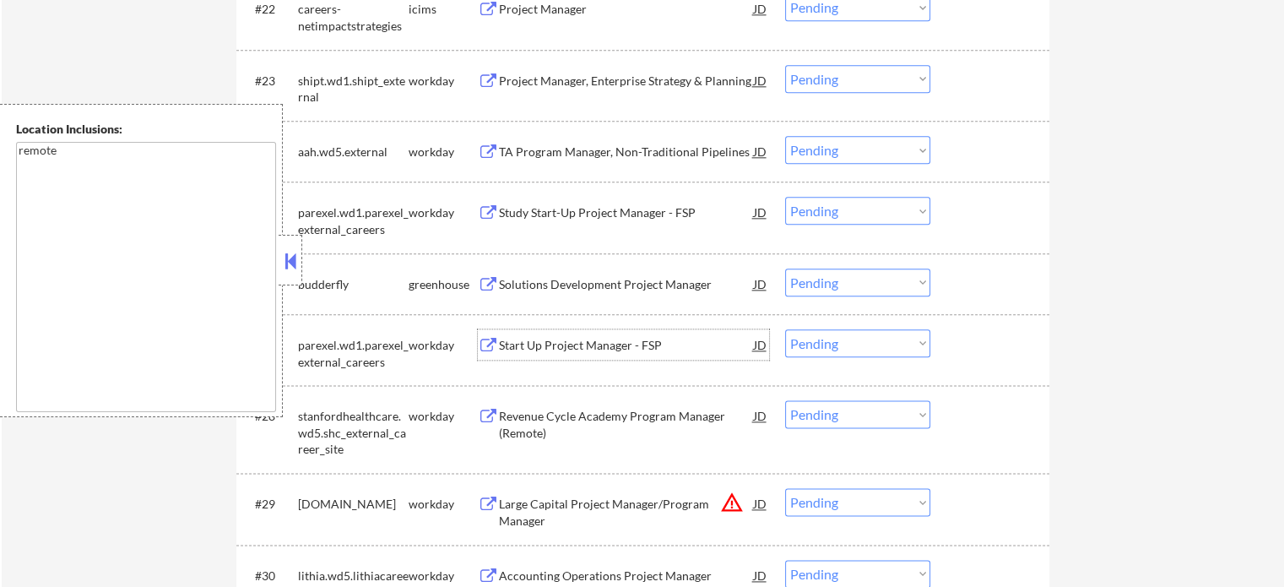
click at [508, 341] on div "Start Up Project Manager - FSP" at bounding box center [626, 345] width 255 height 17
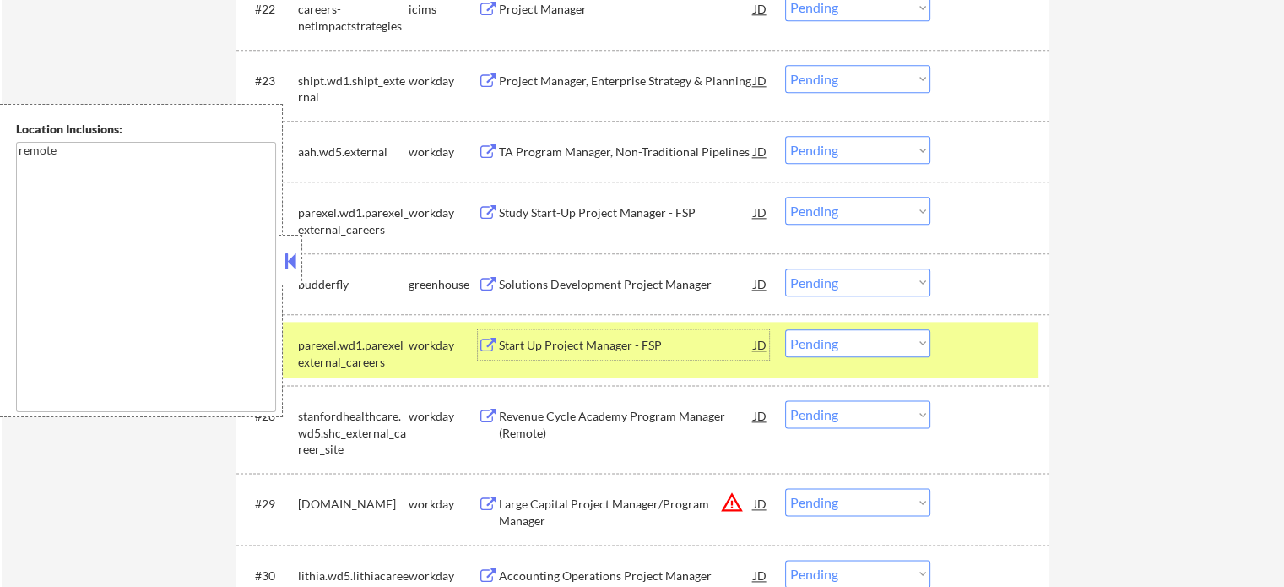
click at [887, 337] on select "Choose an option... Pending Applied Excluded (Questions) Excluded (Expired) Exc…" at bounding box center [857, 343] width 145 height 28
click at [785, 329] on select "Choose an option... Pending Applied Excluded (Questions) Excluded (Expired) Exc…" at bounding box center [857, 343] width 145 height 28
click at [976, 353] on div at bounding box center [992, 344] width 74 height 30
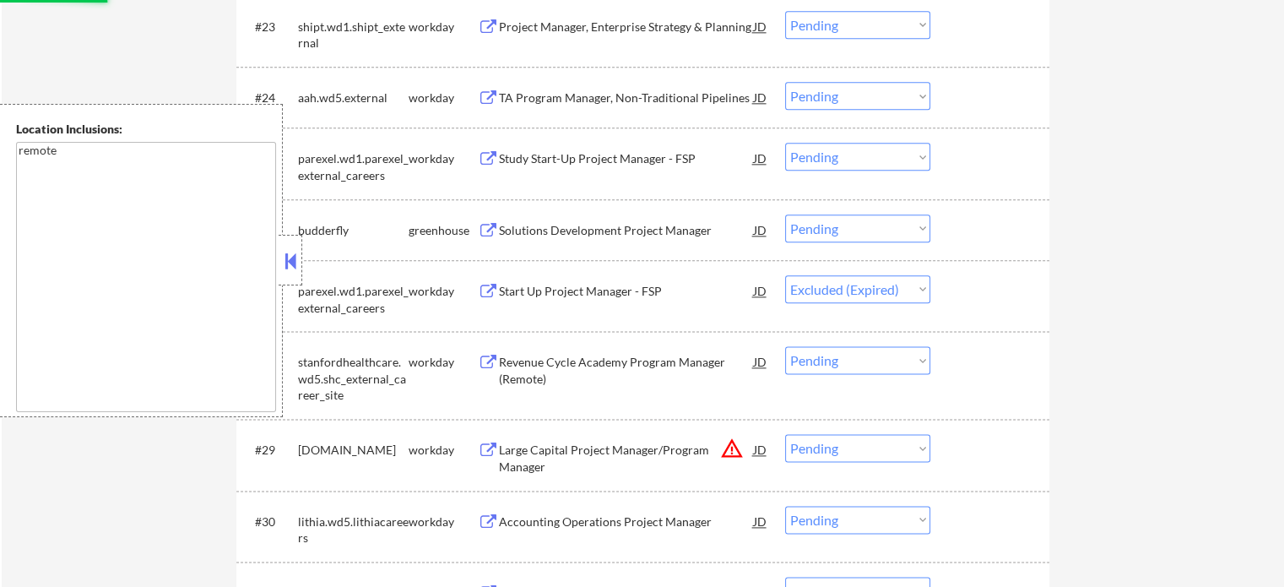
scroll to position [2111, 0]
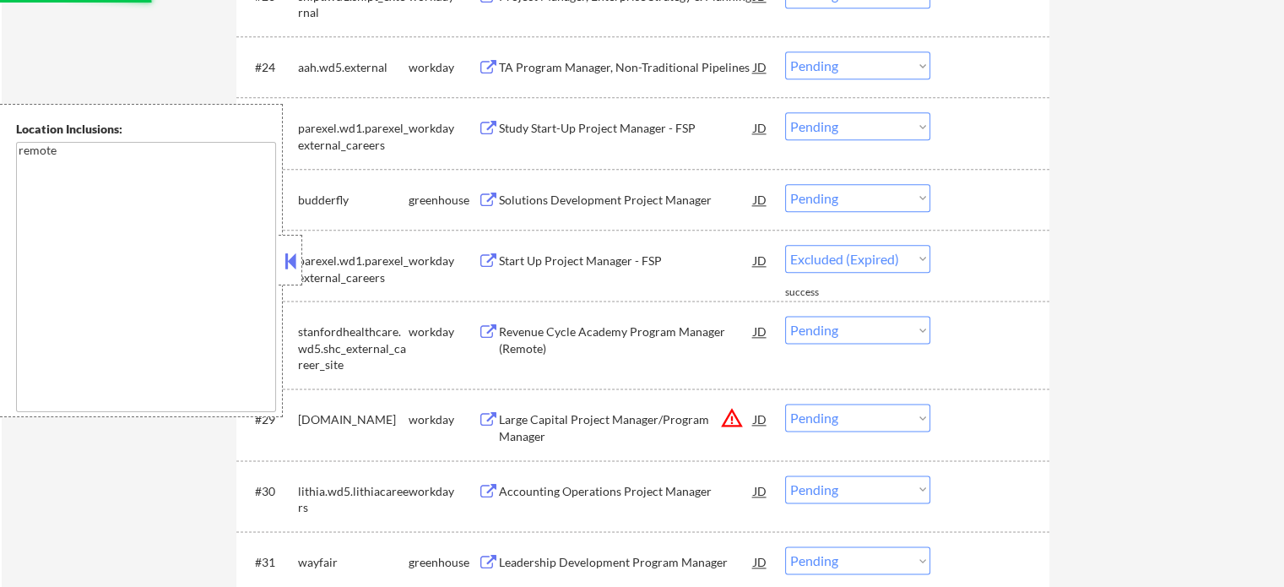
select select ""pending""
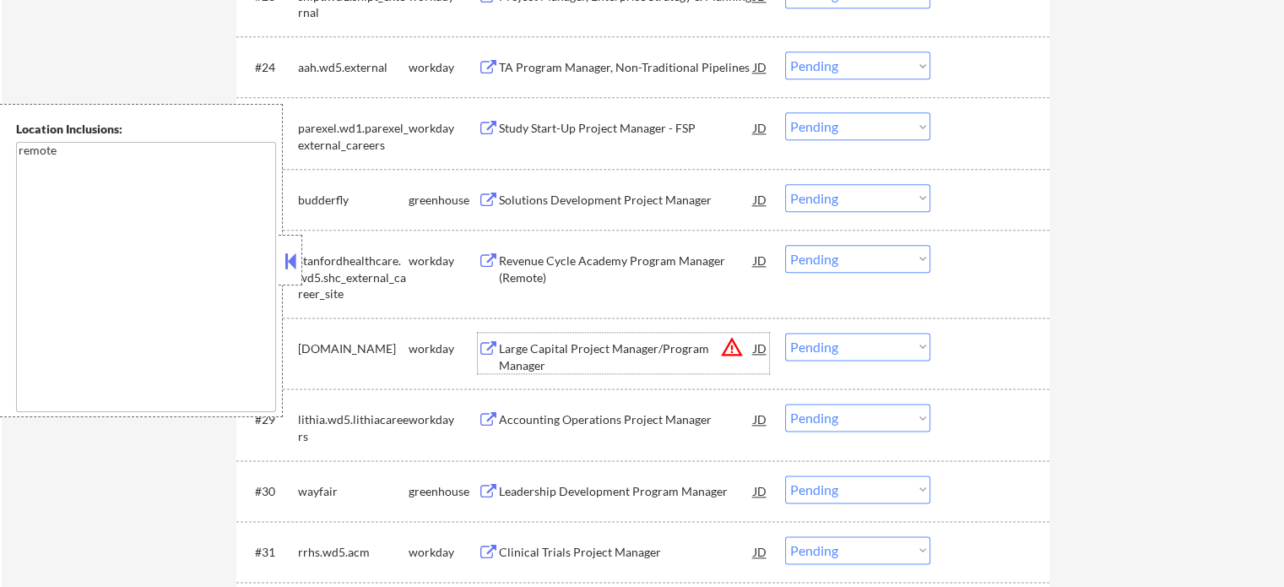
click at [596, 352] on div "Large Capital Project Manager/Program Manager" at bounding box center [626, 356] width 255 height 33
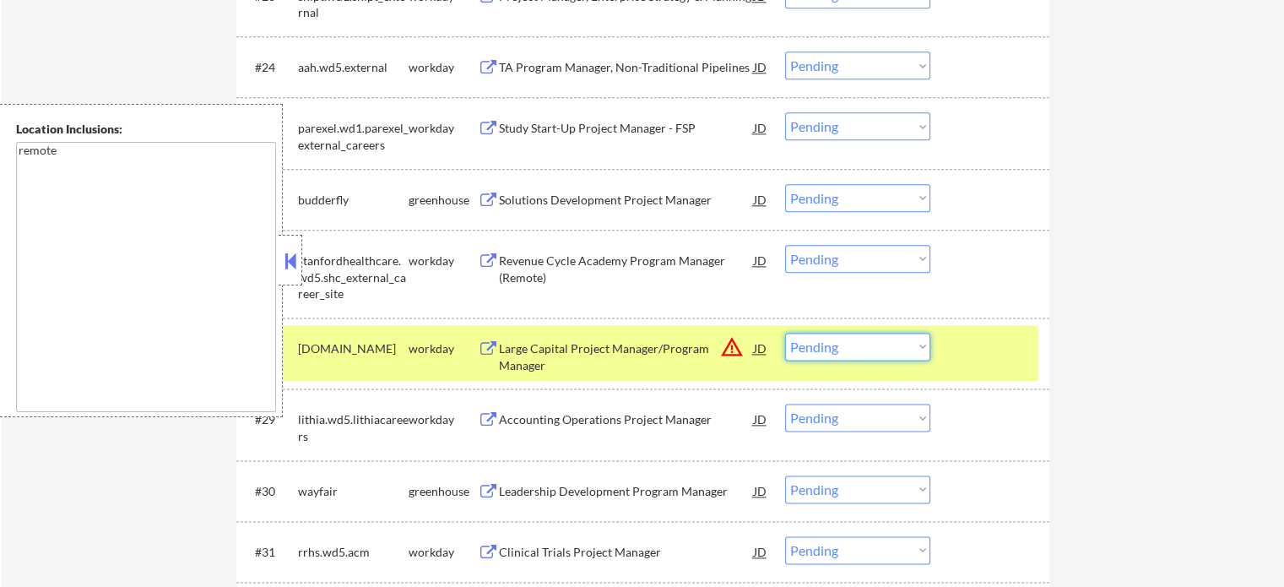
click at [889, 347] on select "Choose an option... Pending Applied Excluded (Questions) Excluded (Expired) Exc…" at bounding box center [857, 347] width 145 height 28
click at [785, 333] on select "Choose an option... Pending Applied Excluded (Questions) Excluded (Expired) Exc…" at bounding box center [857, 347] width 145 height 28
click at [978, 361] on div at bounding box center [992, 348] width 74 height 30
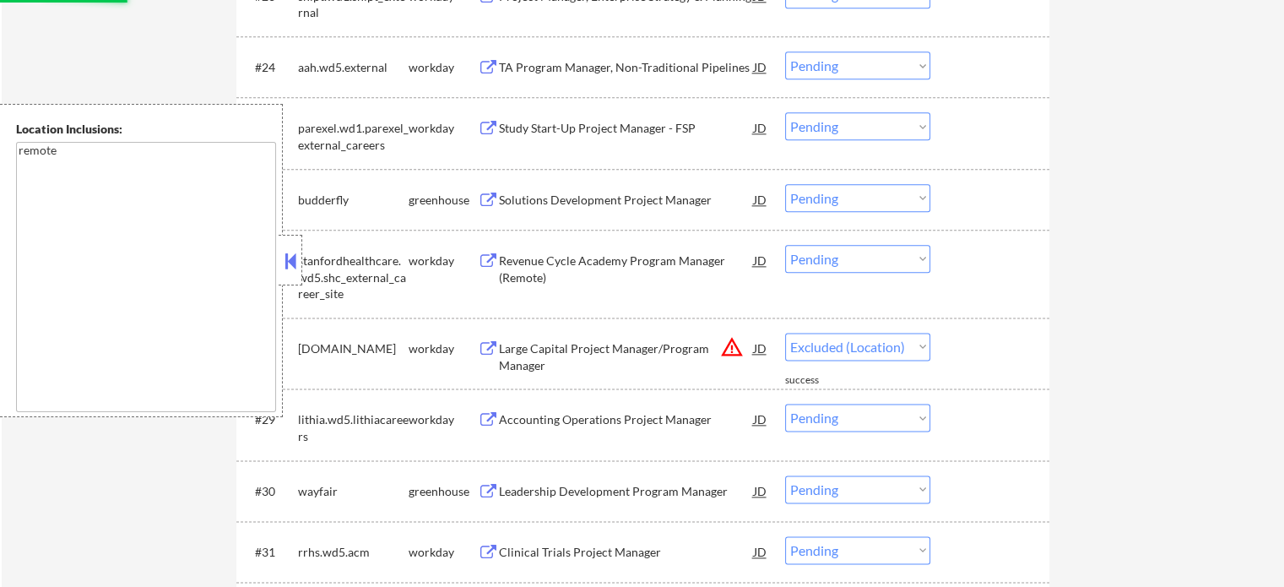
select select ""pending""
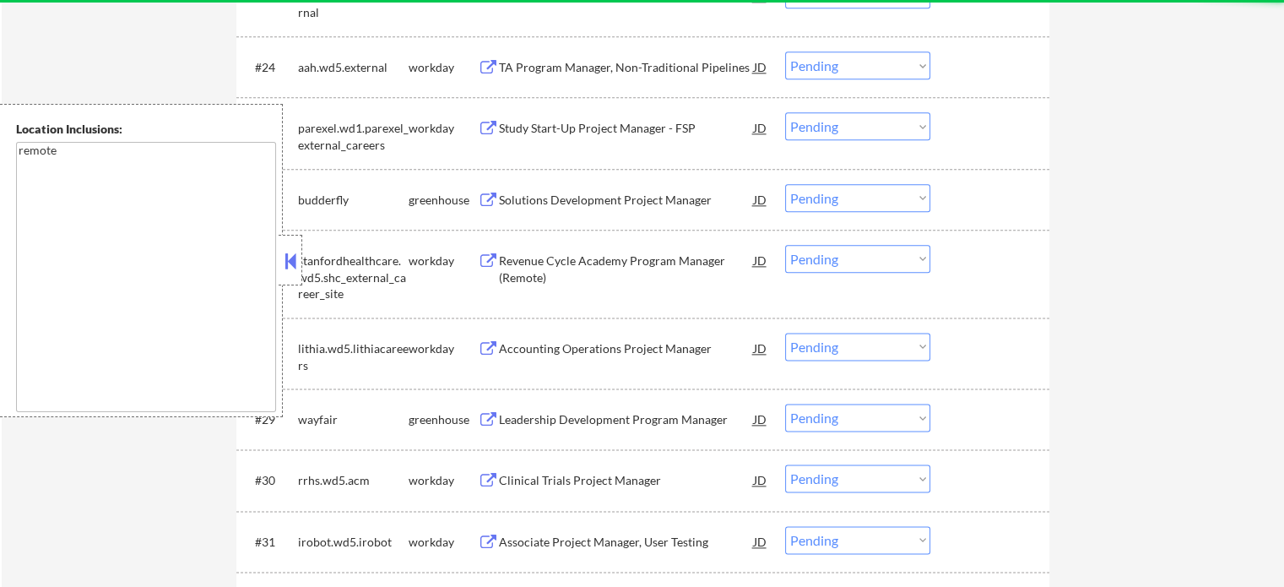
click at [608, 413] on div "Leadership Development Program Manager" at bounding box center [626, 419] width 255 height 17
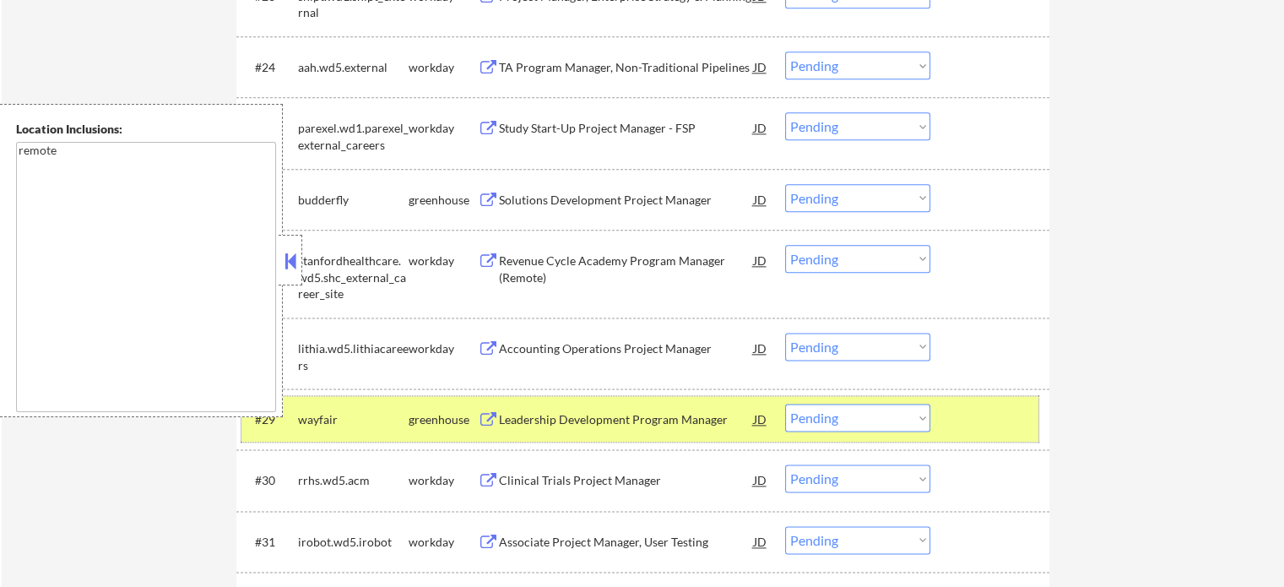
click at [953, 408] on div "#29 wayfair greenhouse Leadership Development Program Manager JD warning_amber …" at bounding box center [640, 419] width 797 height 46
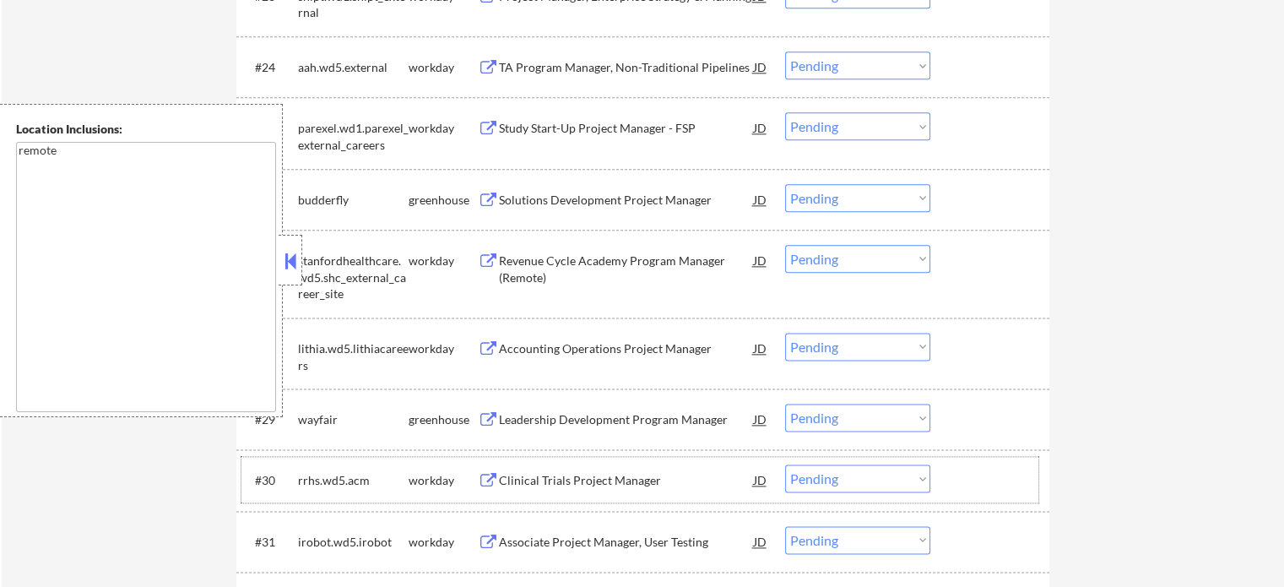
click at [586, 462] on div "#30 rrhs.wd5.acm workday Clinical Trials Project Manager JD warning_amber Choos…" at bounding box center [640, 480] width 797 height 46
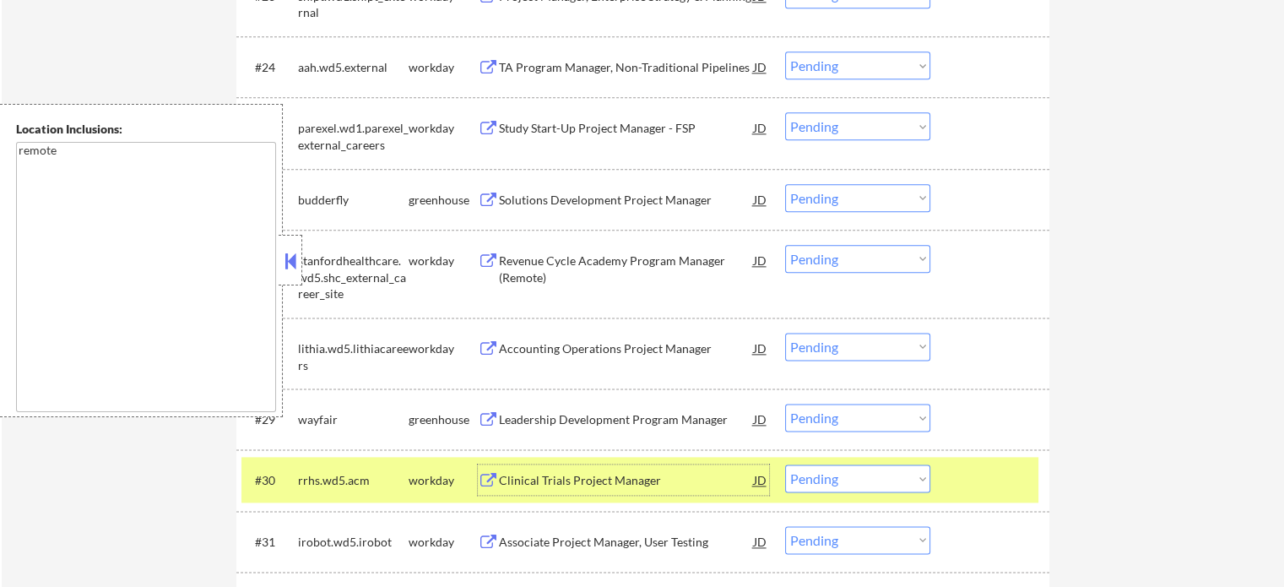
click at [584, 467] on div "Clinical Trials Project Manager" at bounding box center [626, 479] width 255 height 30
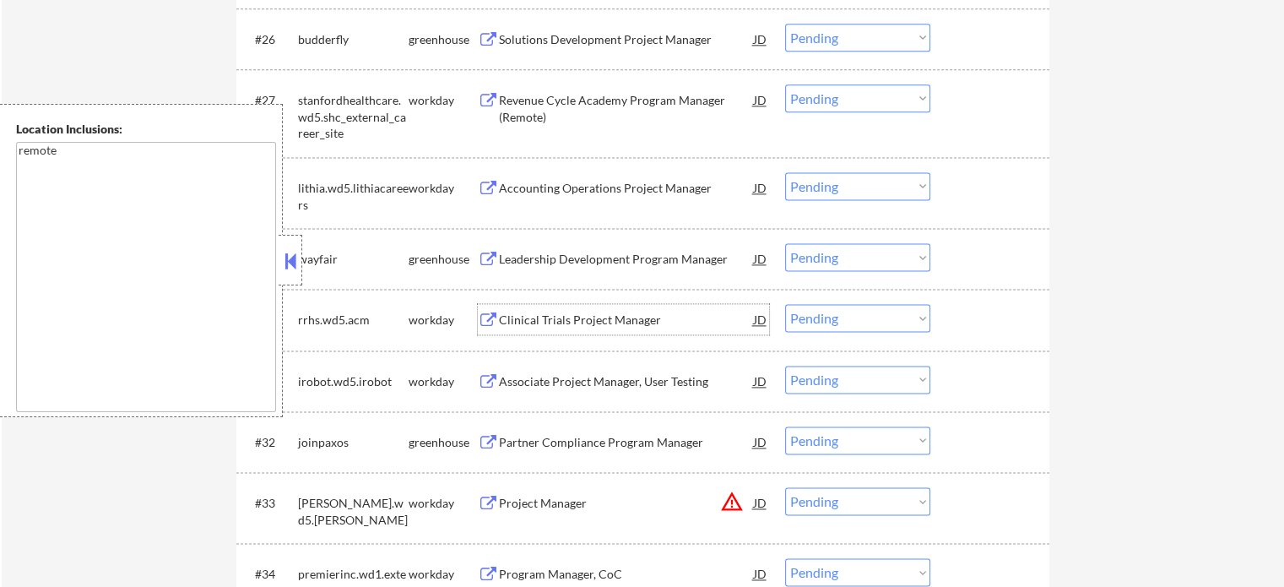
scroll to position [2280, 0]
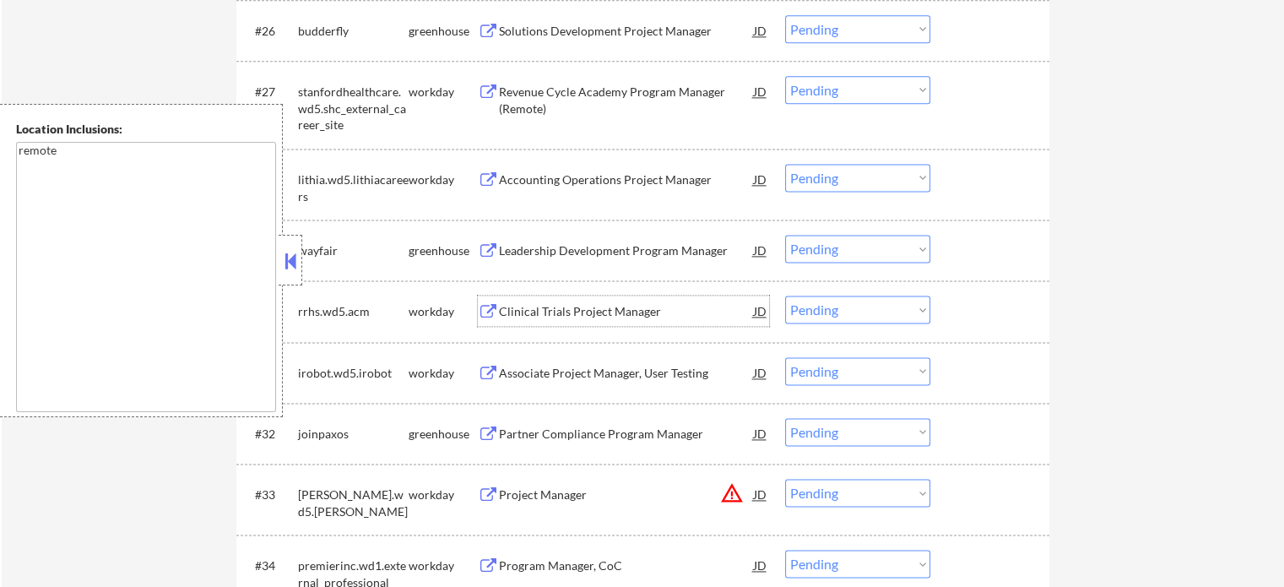
click at [834, 307] on select "Choose an option... Pending Applied Excluded (Questions) Excluded (Expired) Exc…" at bounding box center [857, 310] width 145 height 28
click at [785, 296] on select "Choose an option... Pending Applied Excluded (Questions) Excluded (Expired) Exc…" at bounding box center [857, 310] width 145 height 28
click at [965, 307] on div at bounding box center [992, 311] width 74 height 30
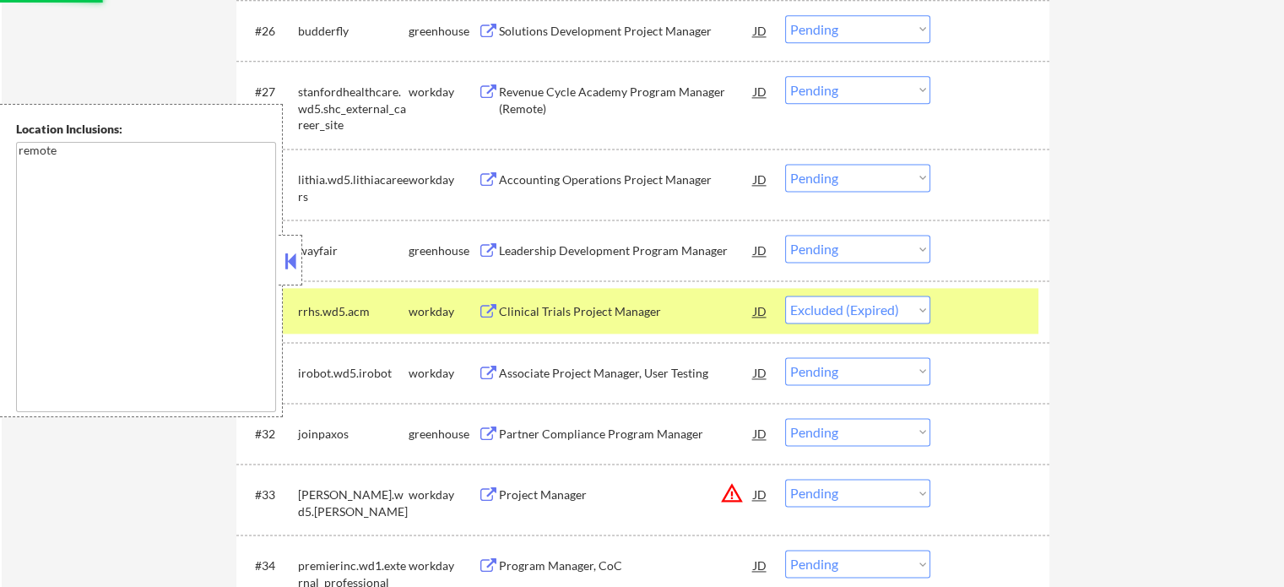
click at [965, 307] on div at bounding box center [992, 311] width 74 height 30
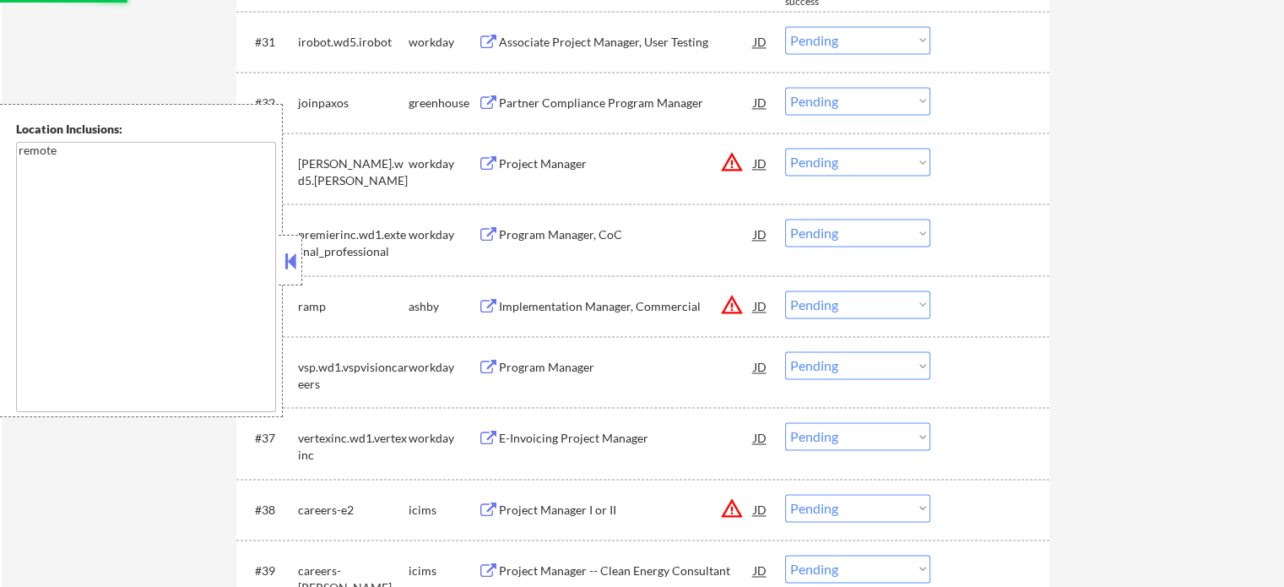
select select ""pending""
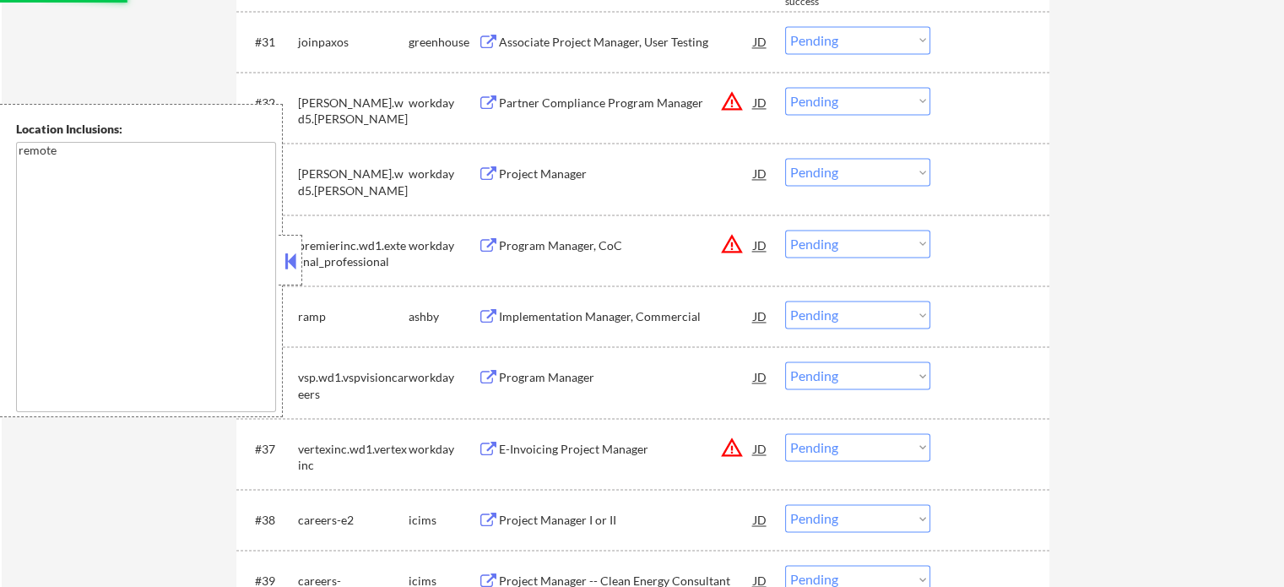
scroll to position [2618, 0]
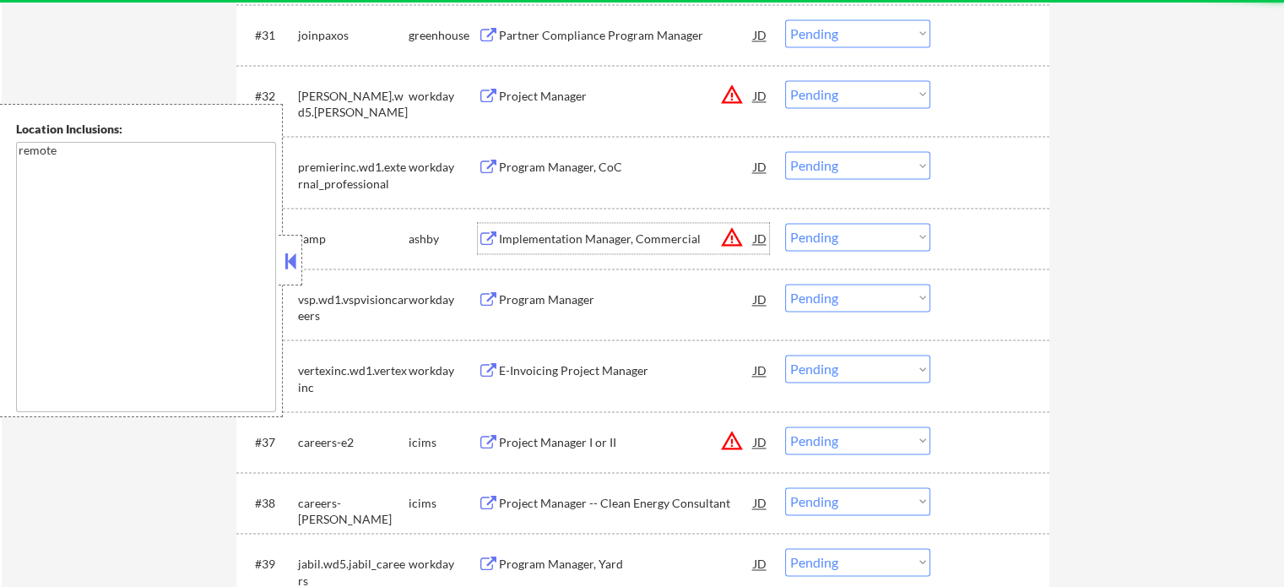
click at [531, 246] on div "Implementation Manager, Commercial" at bounding box center [626, 239] width 255 height 17
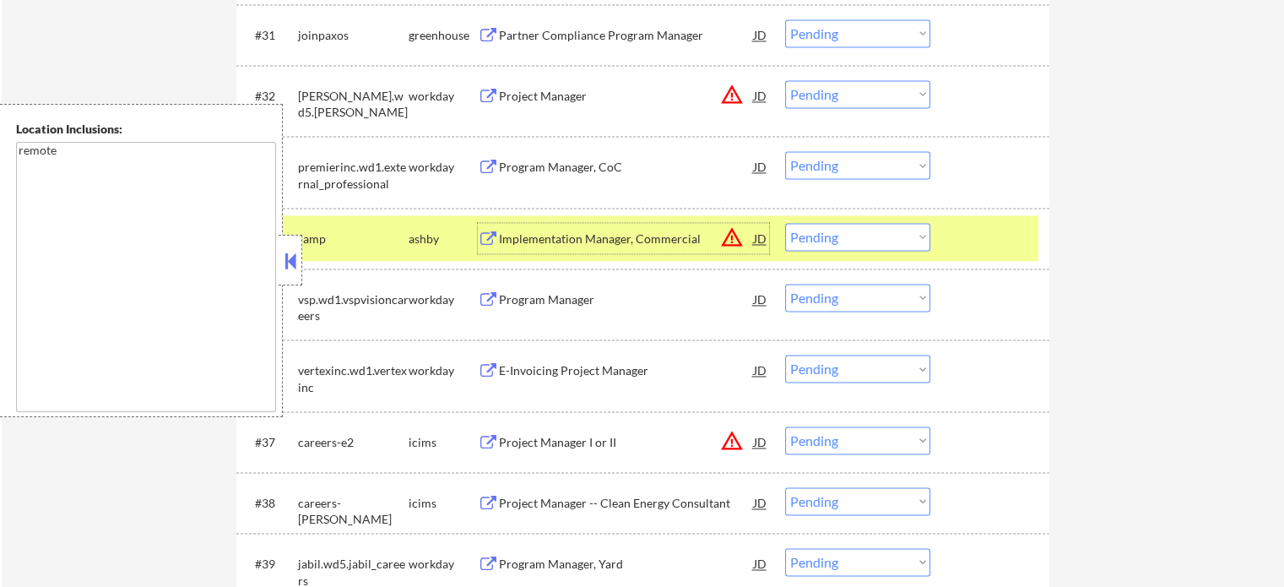
click at [827, 237] on select "Choose an option... Pending Applied Excluded (Questions) Excluded (Expired) Exc…" at bounding box center [857, 237] width 145 height 28
click at [785, 223] on select "Choose an option... Pending Applied Excluded (Questions) Excluded (Expired) Exc…" at bounding box center [857, 237] width 145 height 28
click at [962, 246] on div at bounding box center [992, 238] width 74 height 30
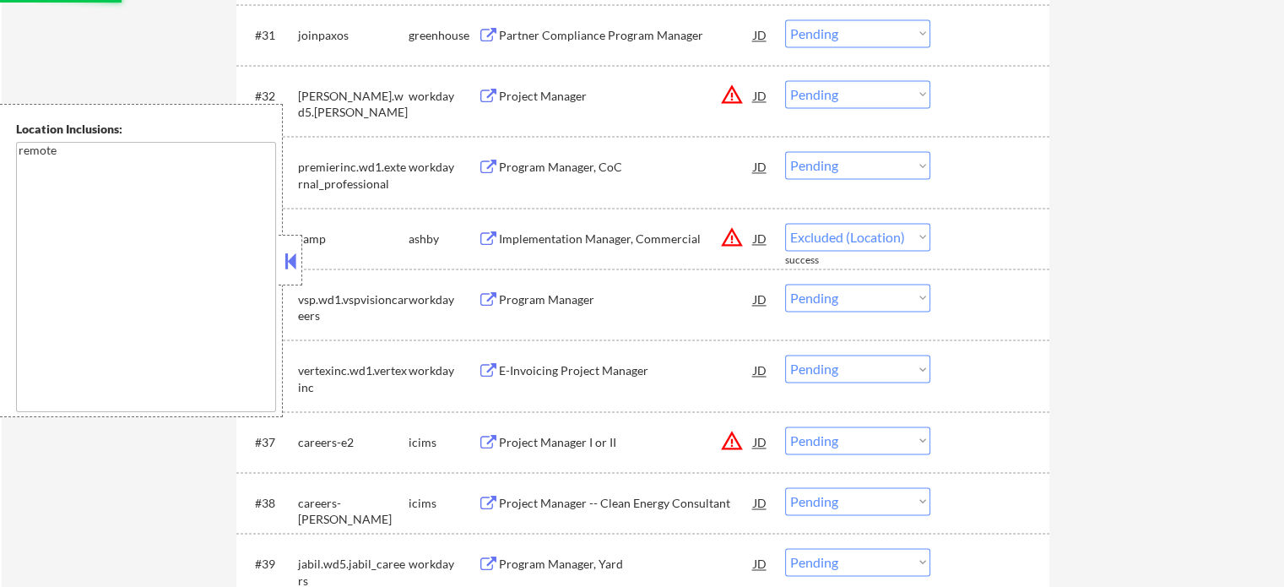
select select ""pending""
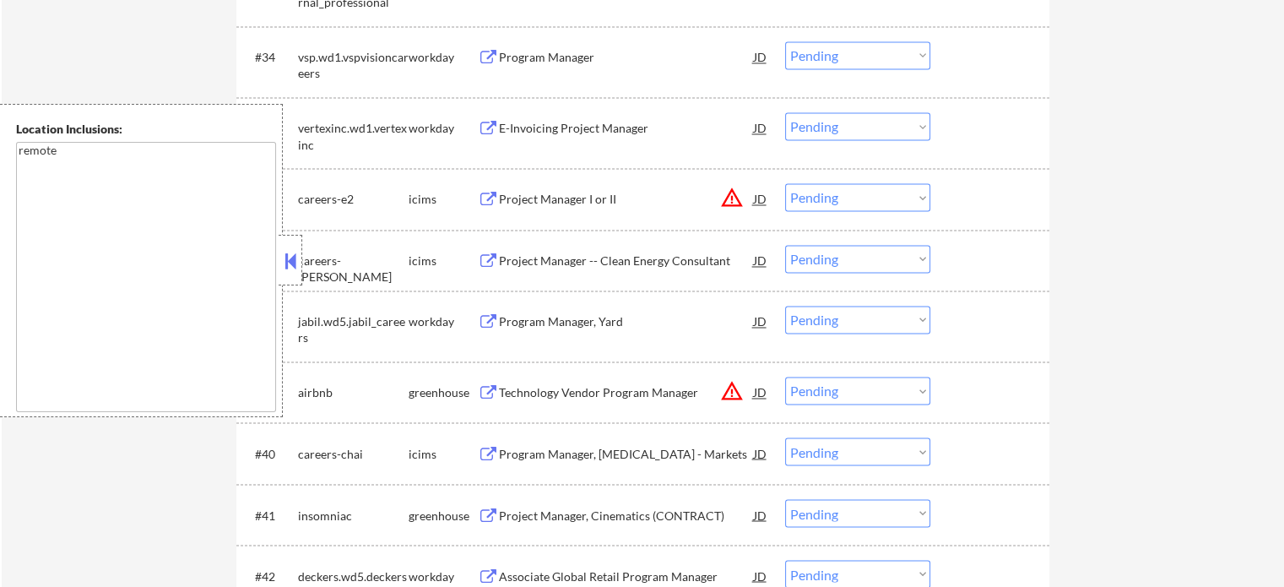
scroll to position [3040, 0]
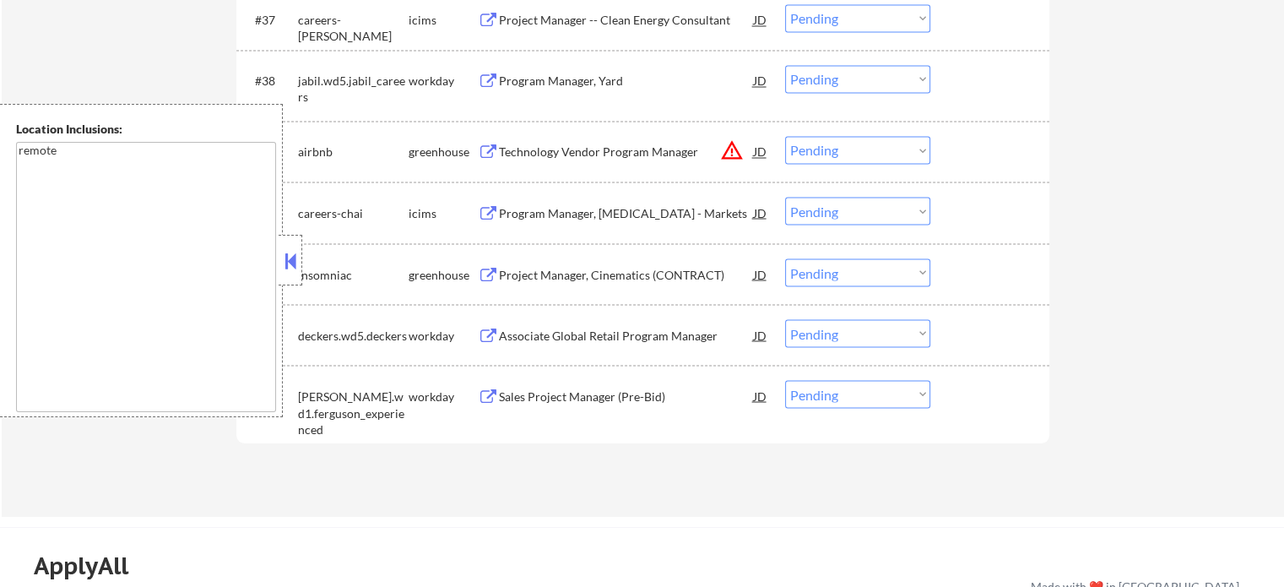
click at [562, 275] on div "Project Manager, Cinematics (CONTRACT)" at bounding box center [626, 274] width 255 height 17
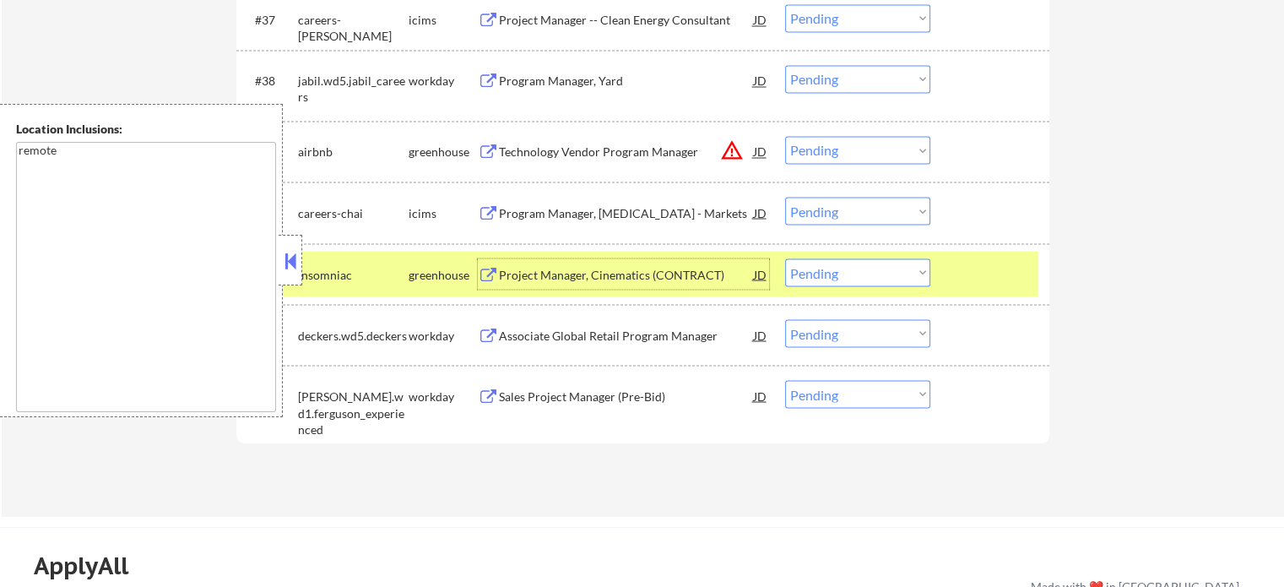
click at [827, 272] on select "Choose an option... Pending Applied Excluded (Questions) Excluded (Expired) Exc…" at bounding box center [857, 272] width 145 height 28
click at [785, 258] on select "Choose an option... Pending Applied Excluded (Questions) Excluded (Expired) Exc…" at bounding box center [857, 272] width 145 height 28
click at [976, 269] on div at bounding box center [992, 273] width 74 height 30
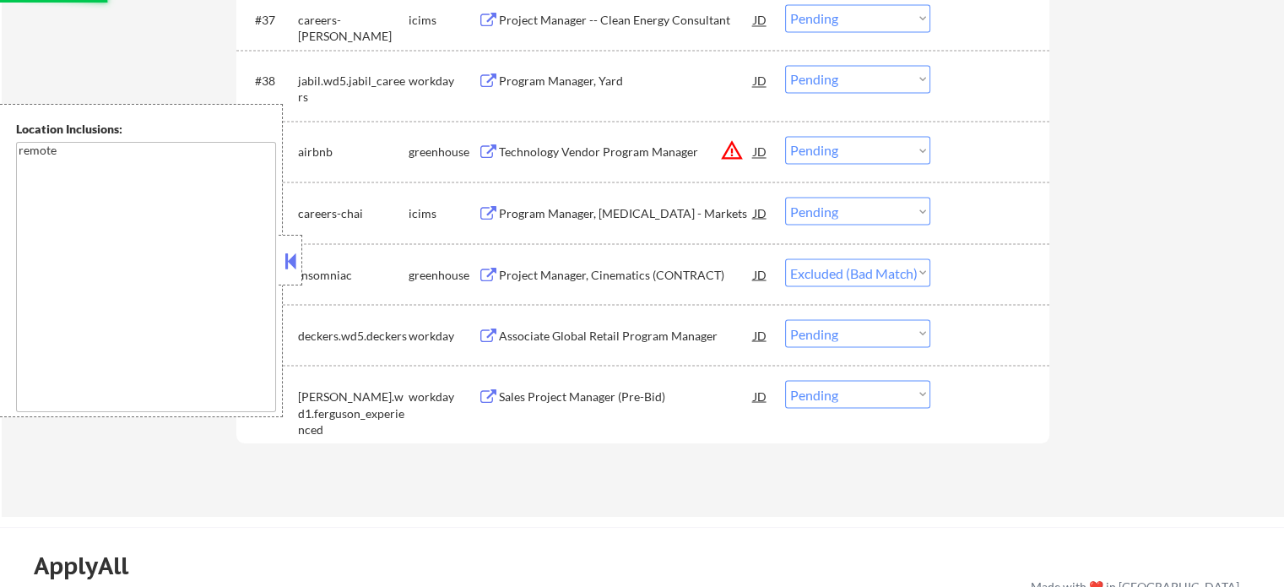
click at [581, 160] on div "Technology Vendor Program Manager" at bounding box center [626, 152] width 255 height 17
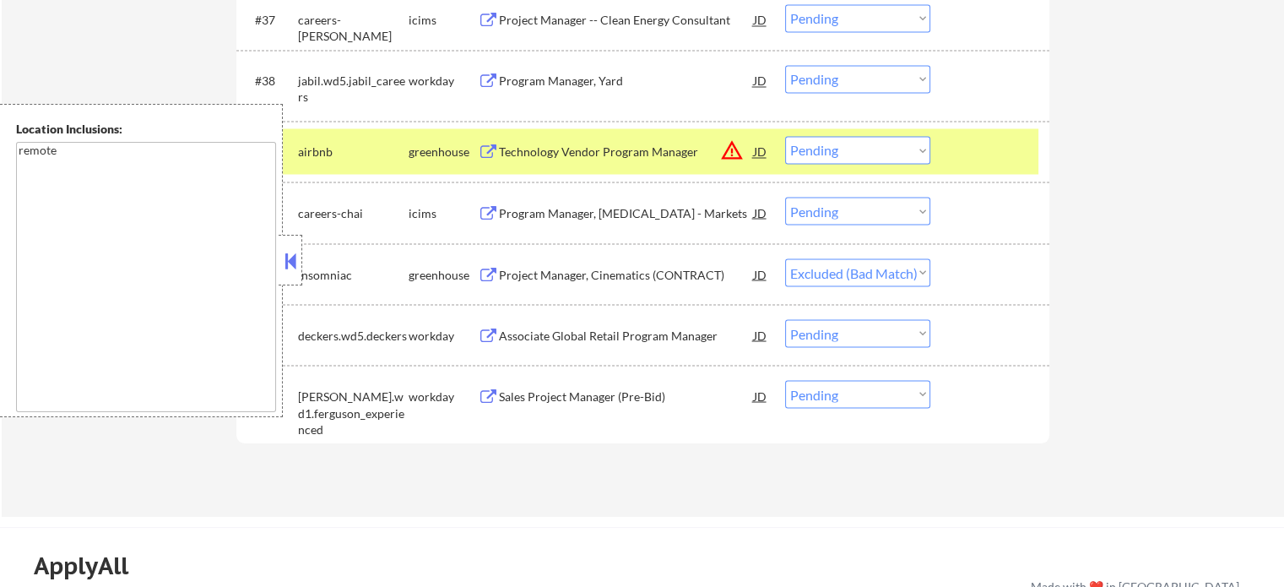
select select ""pending""
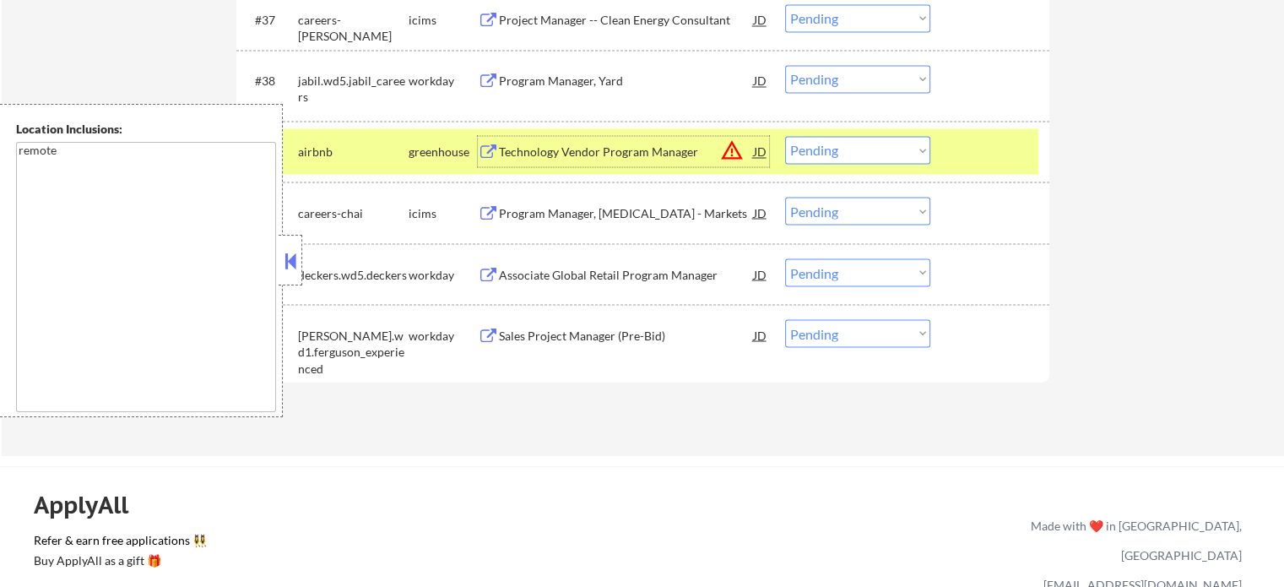
click at [827, 154] on select "Choose an option... Pending Applied Excluded (Questions) Excluded (Expired) Exc…" at bounding box center [857, 150] width 145 height 28
click at [785, 136] on select "Choose an option... Pending Applied Excluded (Questions) Excluded (Expired) Exc…" at bounding box center [857, 150] width 145 height 28
click at [973, 151] on div at bounding box center [992, 151] width 74 height 30
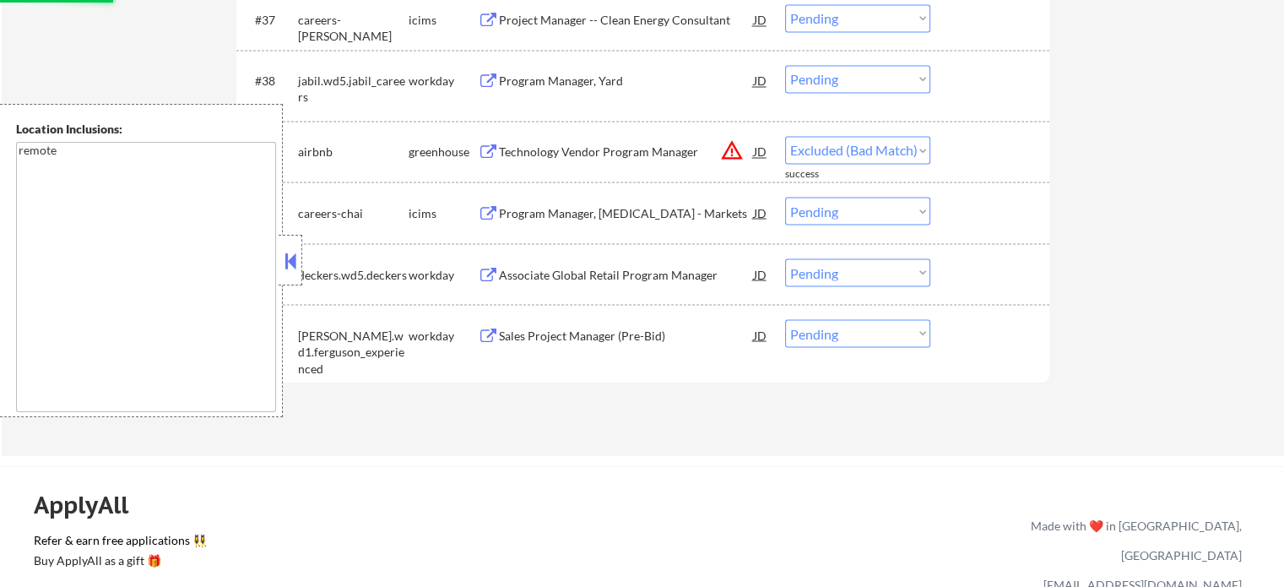
select select ""pending""
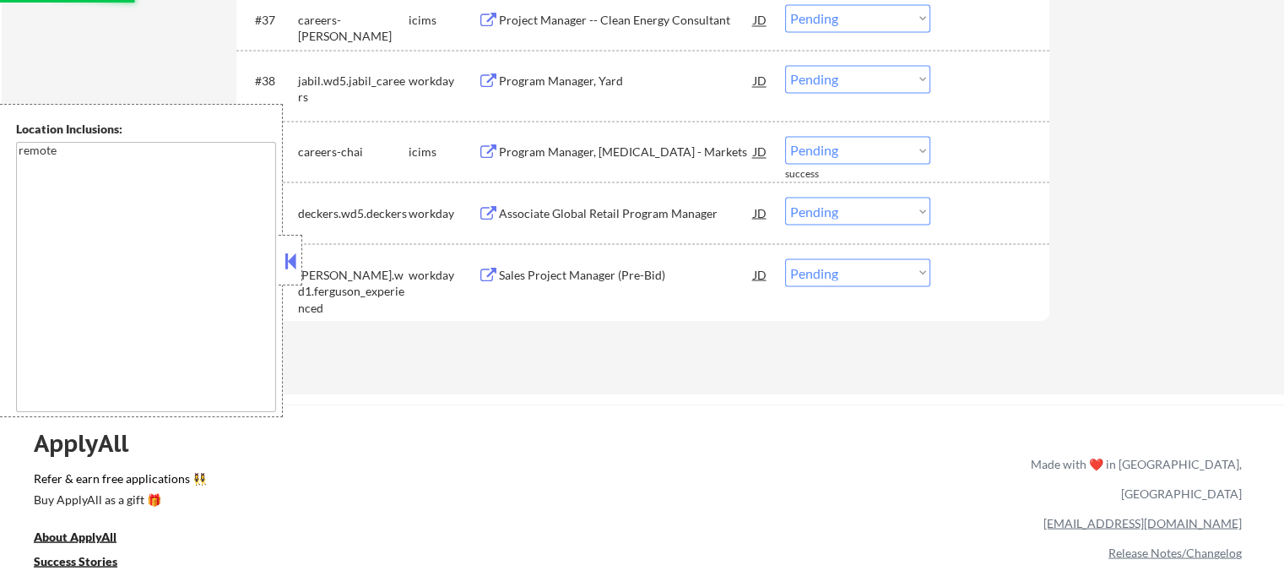
click at [605, 282] on div "Sales Project Manager (Pre-Bid)" at bounding box center [626, 274] width 255 height 17
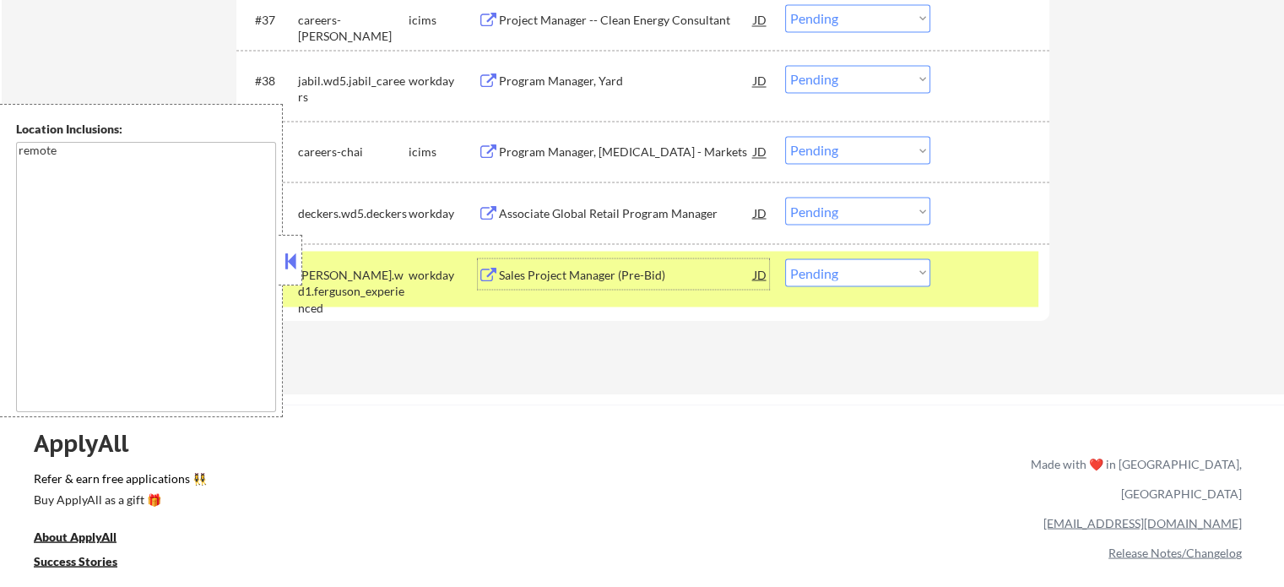
click at [846, 268] on select "Choose an option... Pending Applied Excluded (Questions) Excluded (Expired) Exc…" at bounding box center [857, 272] width 145 height 28
select select ""excluded__bad_match_""
click at [785, 258] on select "Choose an option... Pending Applied Excluded (Questions) Excluded (Expired) Exc…" at bounding box center [857, 272] width 145 height 28
click at [975, 267] on div at bounding box center [992, 273] width 74 height 30
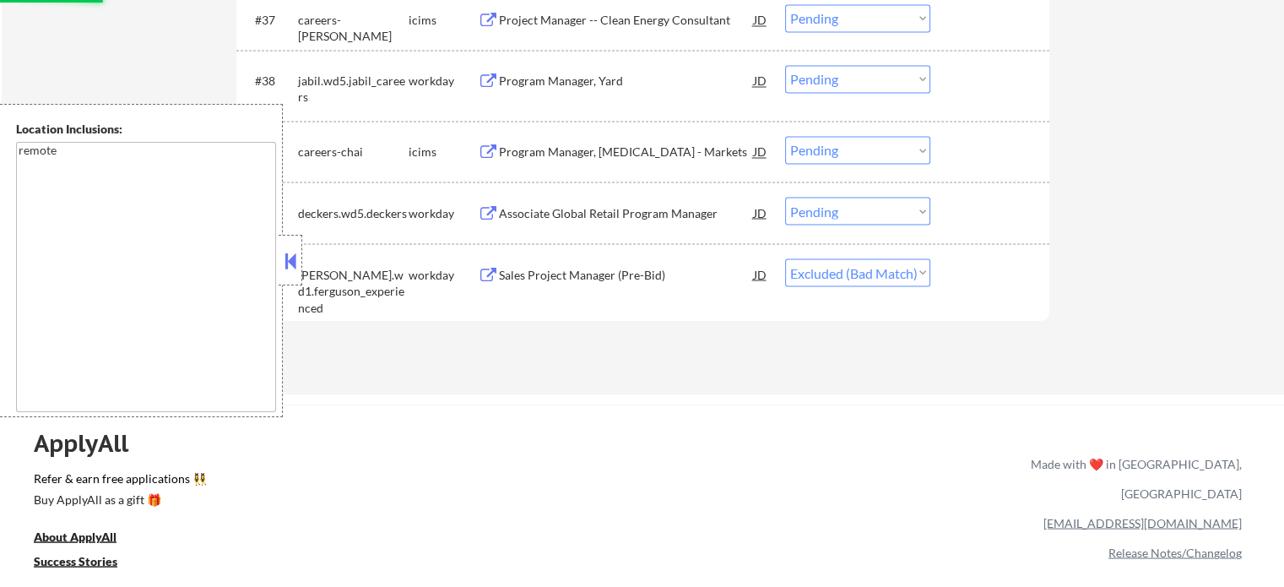
click at [605, 212] on div "Associate Global Retail Program Manager" at bounding box center [626, 212] width 255 height 17
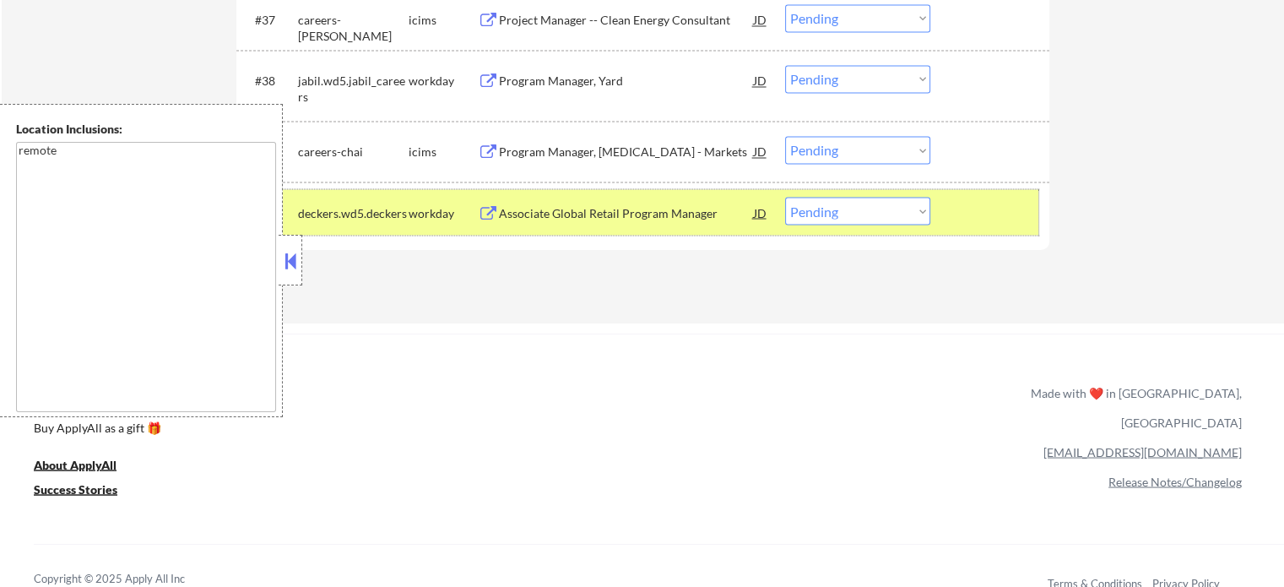
click at [1007, 217] on div at bounding box center [992, 212] width 74 height 30
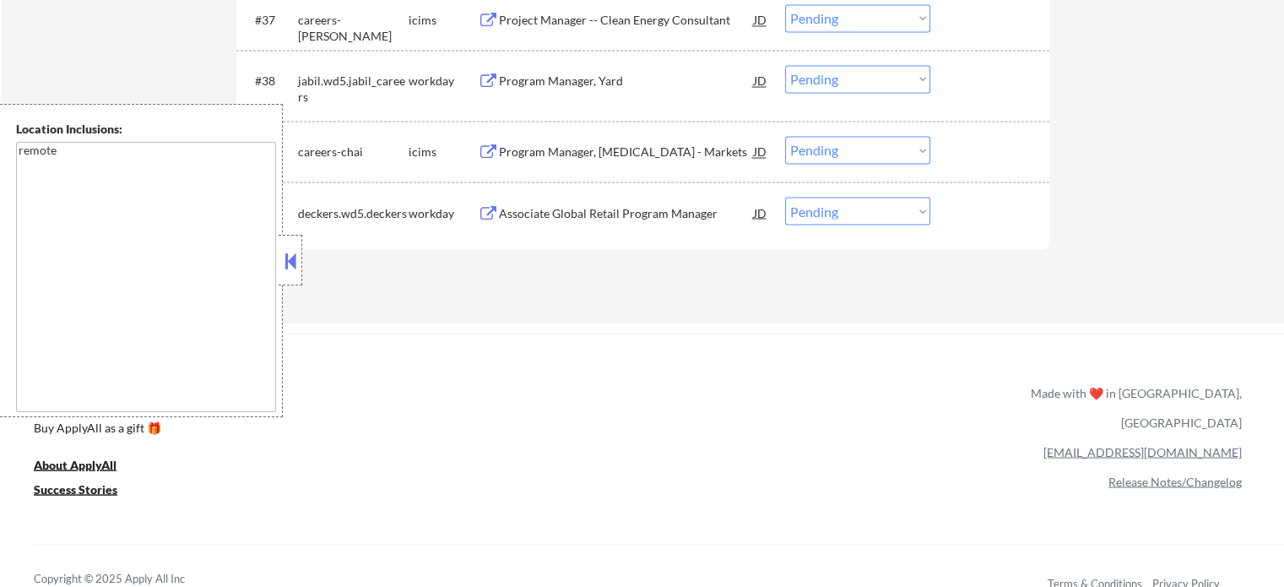
click at [627, 209] on div "Associate Global Retail Program Manager" at bounding box center [626, 212] width 255 height 17
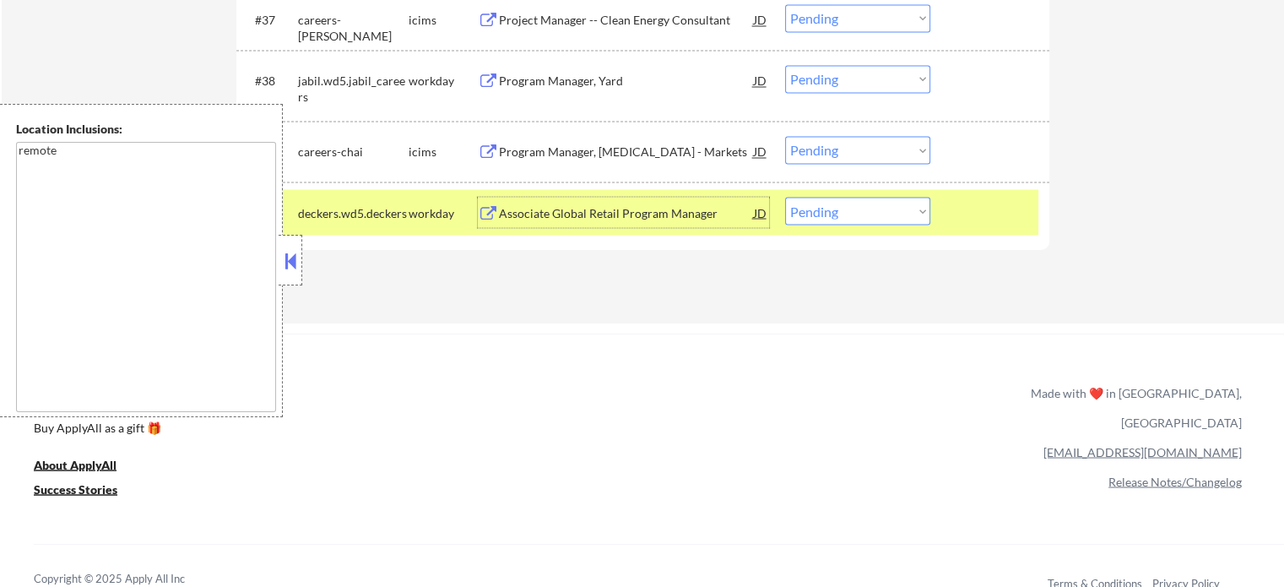
click at [958, 205] on div at bounding box center [992, 212] width 74 height 30
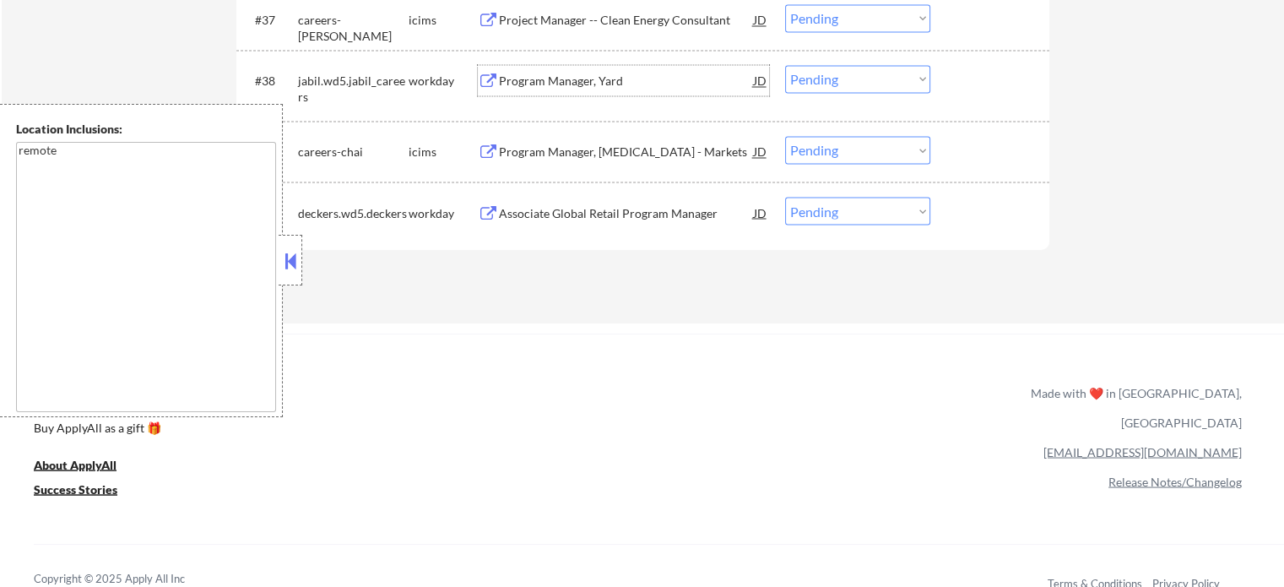
click at [563, 82] on div "Program Manager, Yard" at bounding box center [626, 81] width 255 height 17
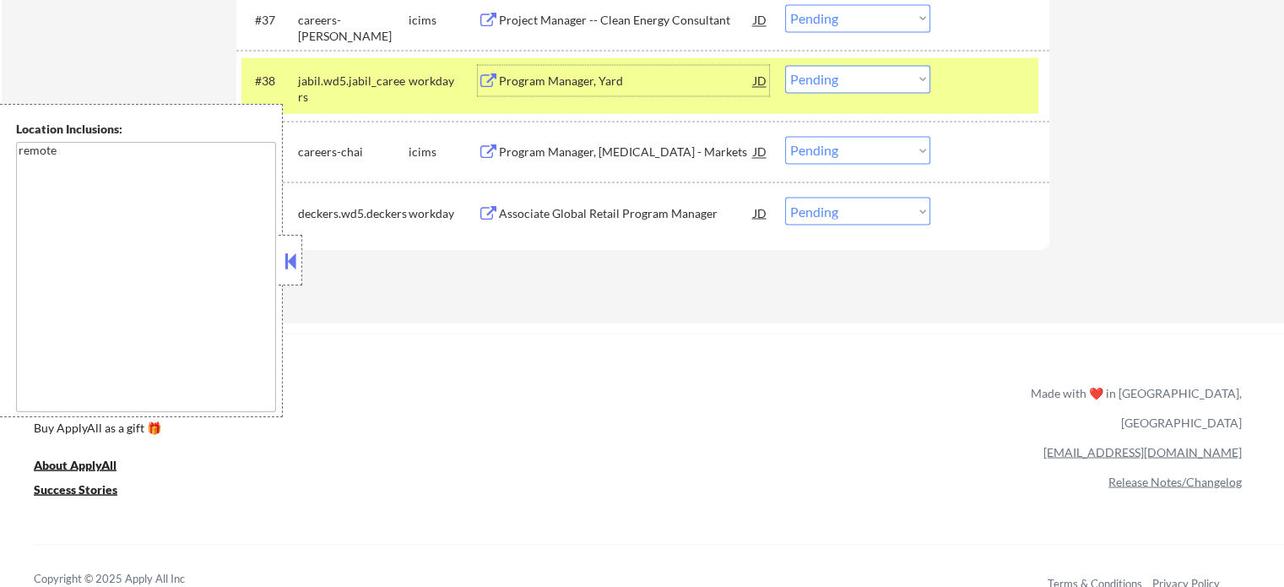
click at [973, 85] on div at bounding box center [992, 80] width 74 height 30
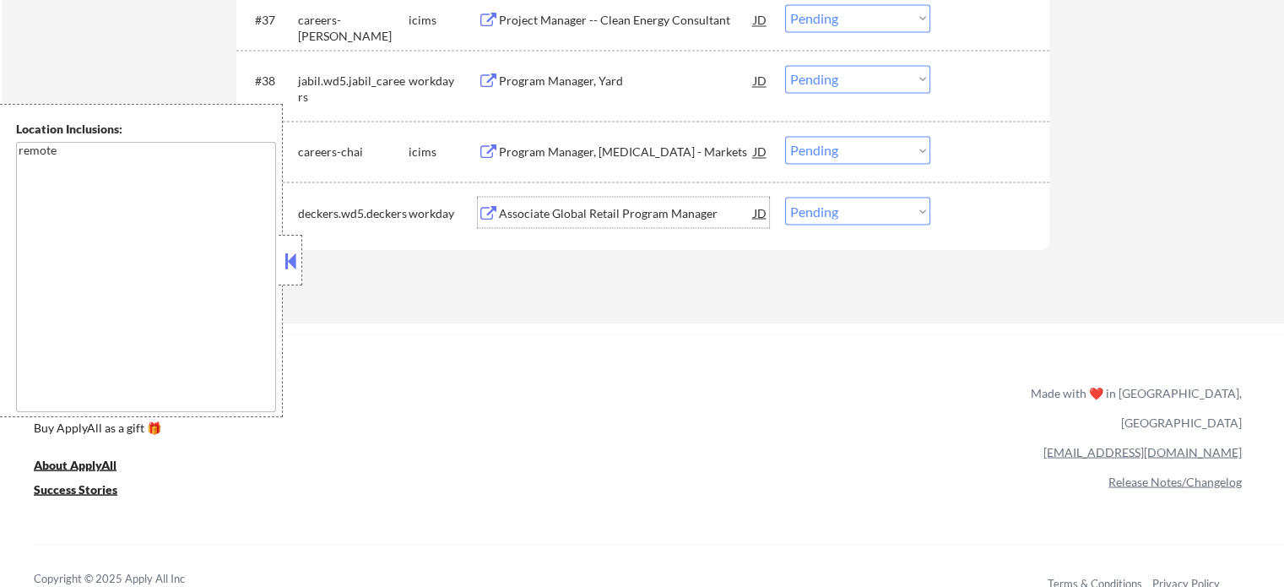
click at [617, 204] on div "Associate Global Retail Program Manager" at bounding box center [626, 212] width 255 height 17
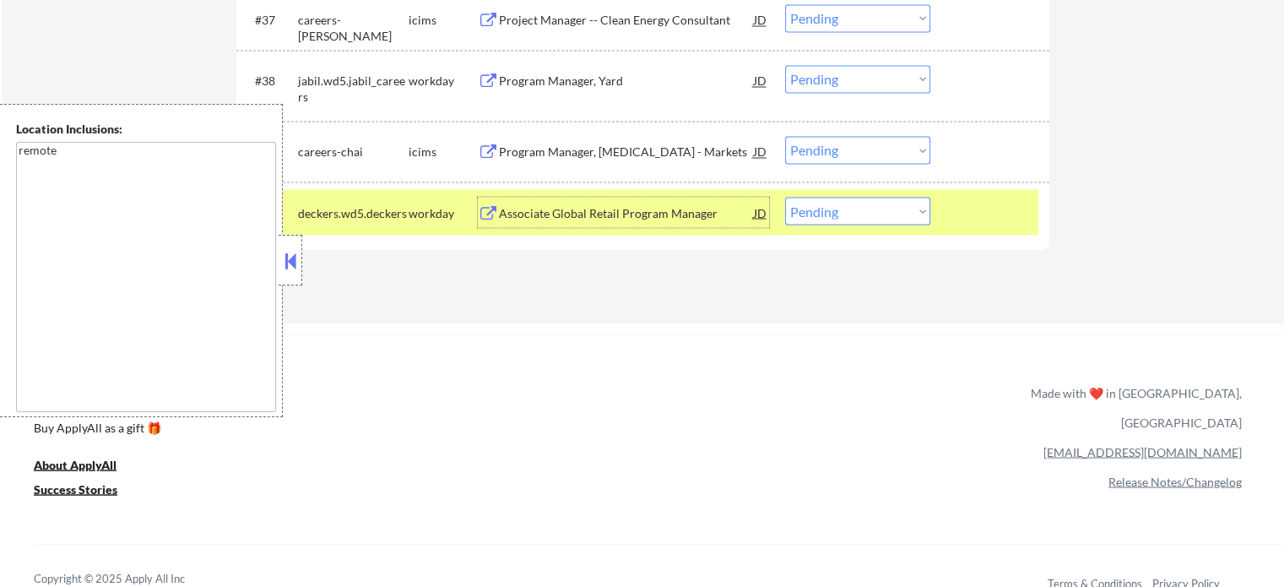
click at [627, 147] on div "Program Manager, Type 1 Diabetes - Markets" at bounding box center [626, 152] width 255 height 17
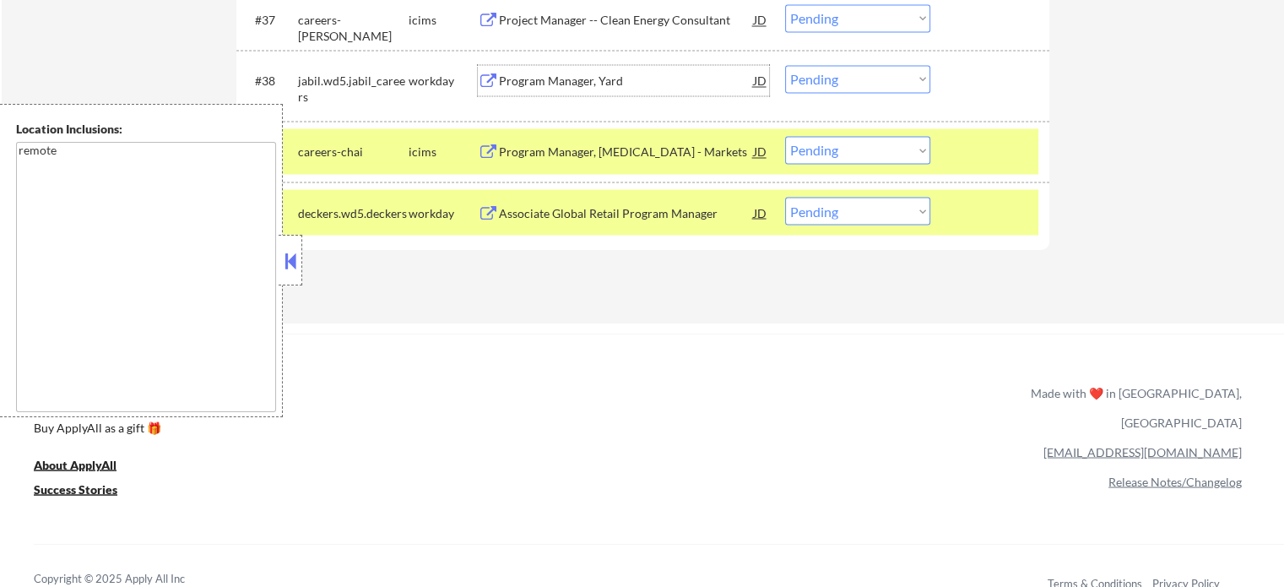
click at [553, 79] on div "Program Manager, Yard" at bounding box center [626, 81] width 255 height 17
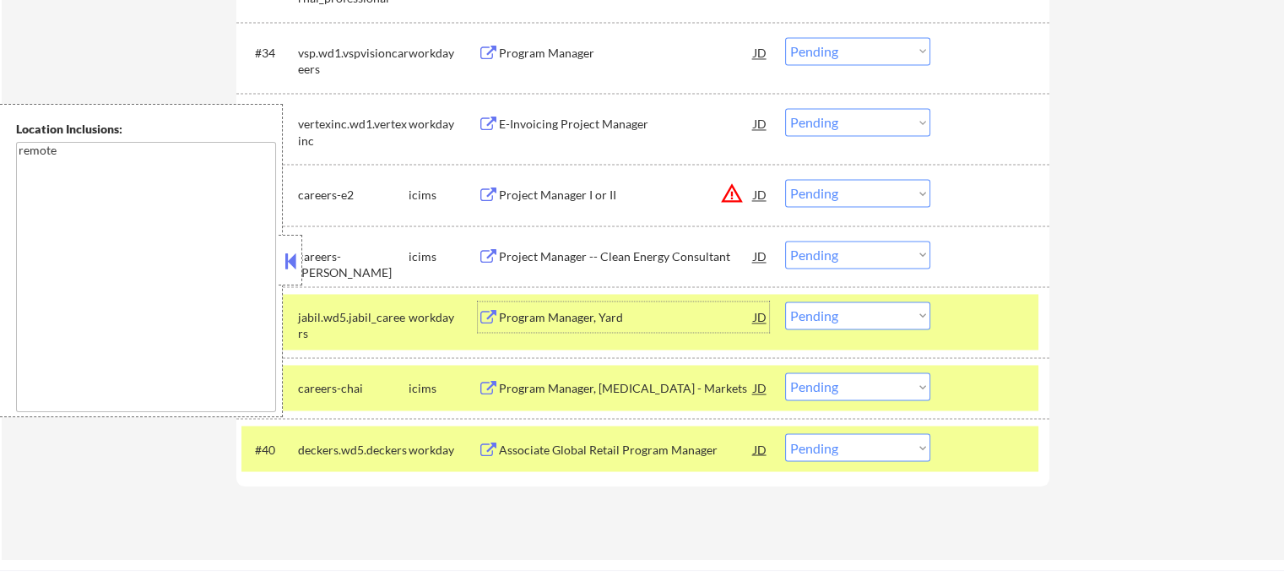
scroll to position [2787, 0]
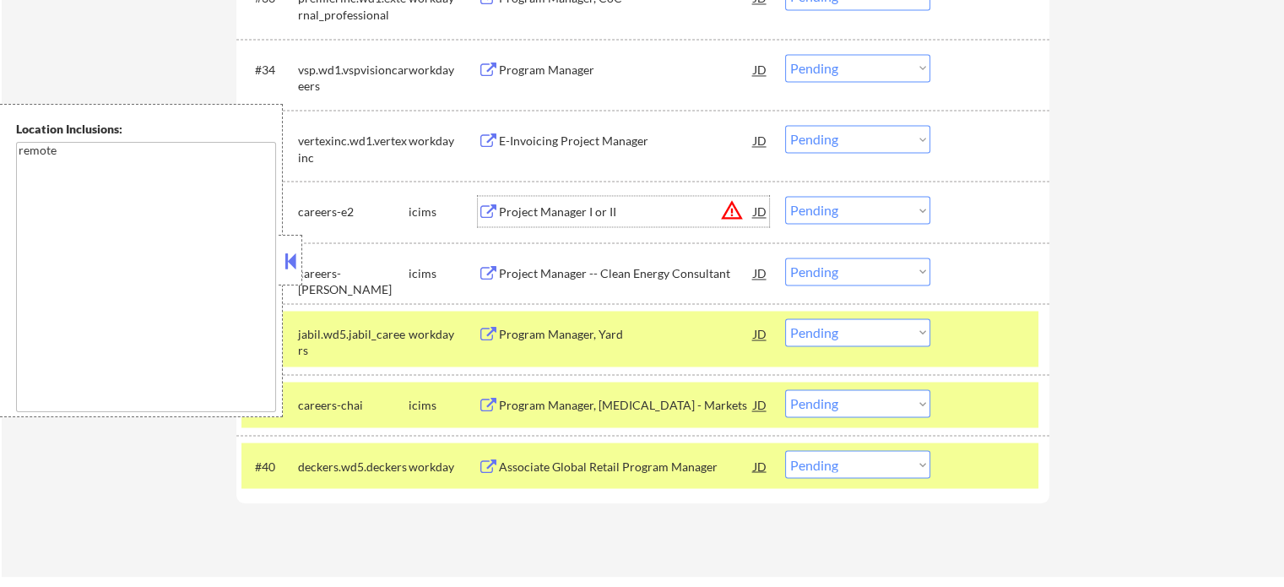
click at [544, 207] on div "Project Manager I or II" at bounding box center [626, 212] width 255 height 17
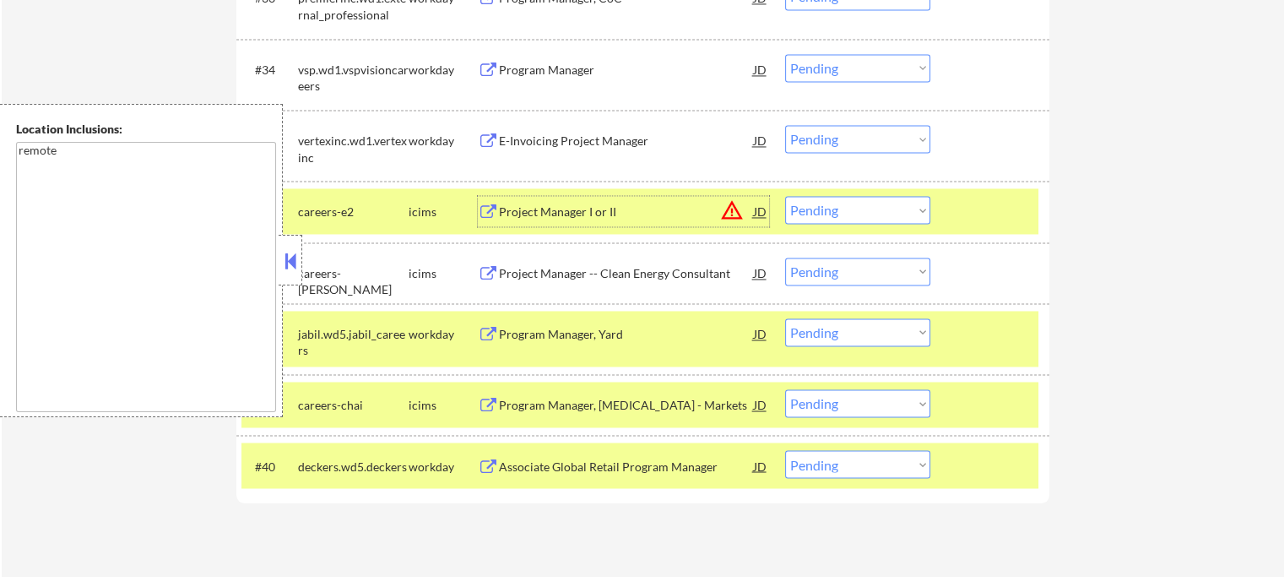
click at [533, 57] on div "Program Manager" at bounding box center [626, 69] width 255 height 30
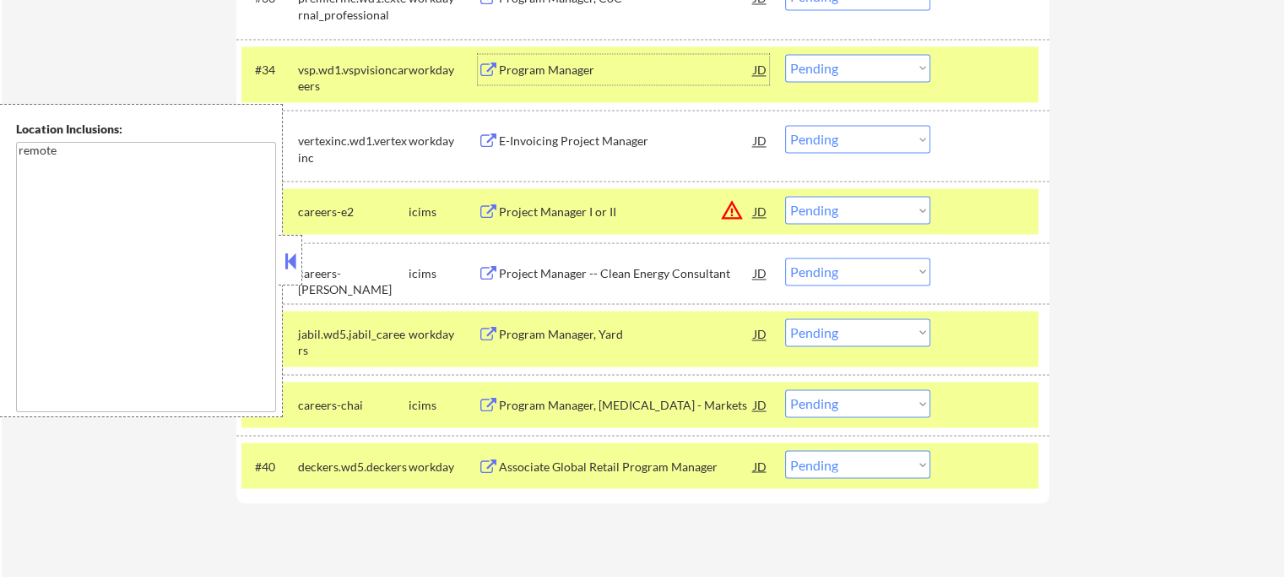
click at [866, 68] on select "Choose an option... Pending Applied Excluded (Questions) Excluded (Expired) Exc…" at bounding box center [857, 68] width 145 height 28
click at [785, 54] on select "Choose an option... Pending Applied Excluded (Questions) Excluded (Expired) Exc…" at bounding box center [857, 68] width 145 height 28
select select ""pending""
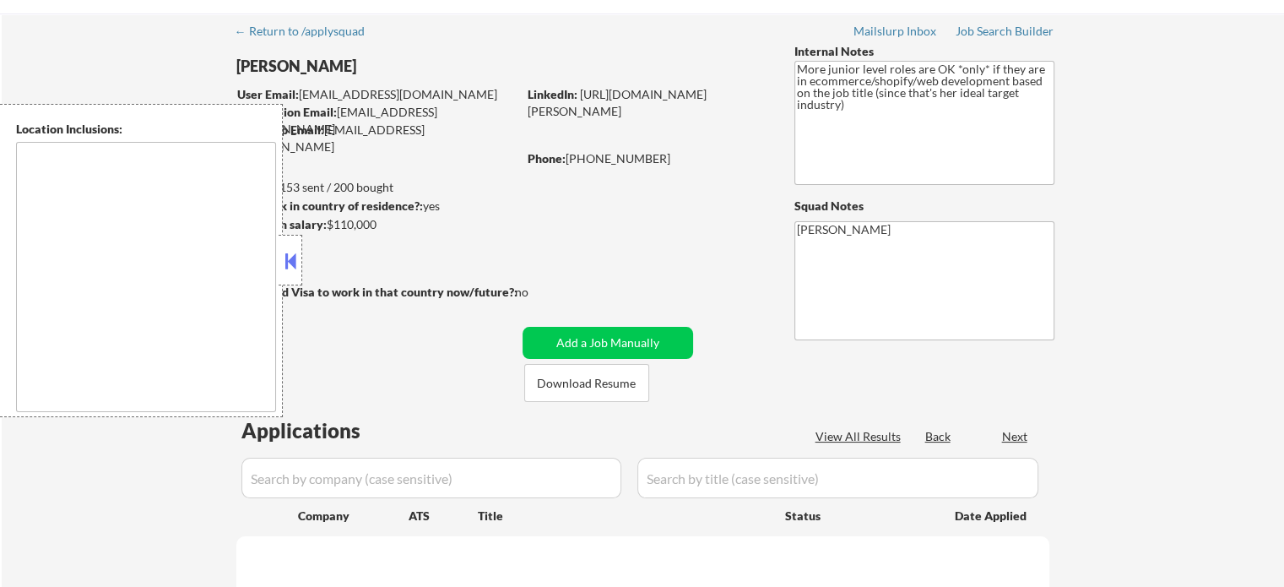
scroll to position [84, 0]
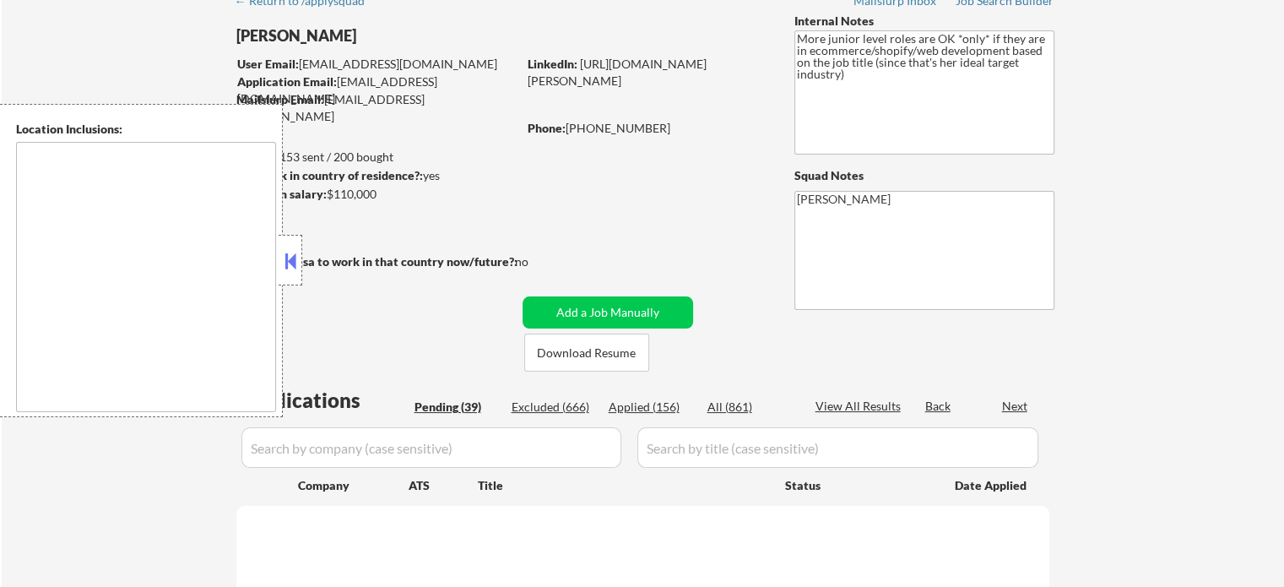
select select ""pending""
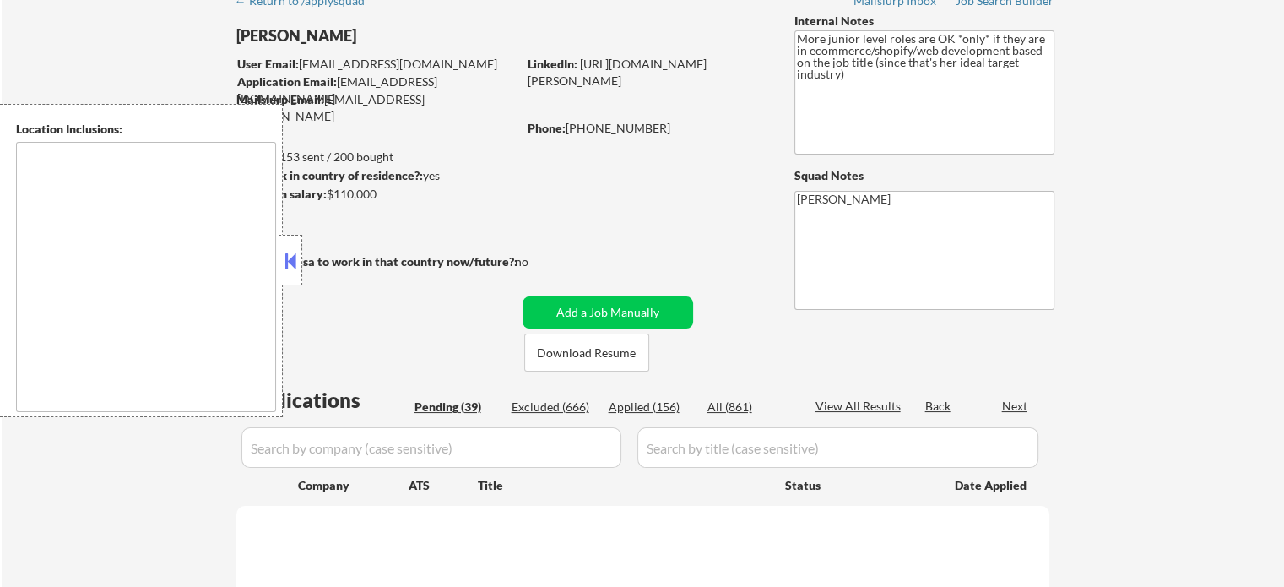
select select ""pending""
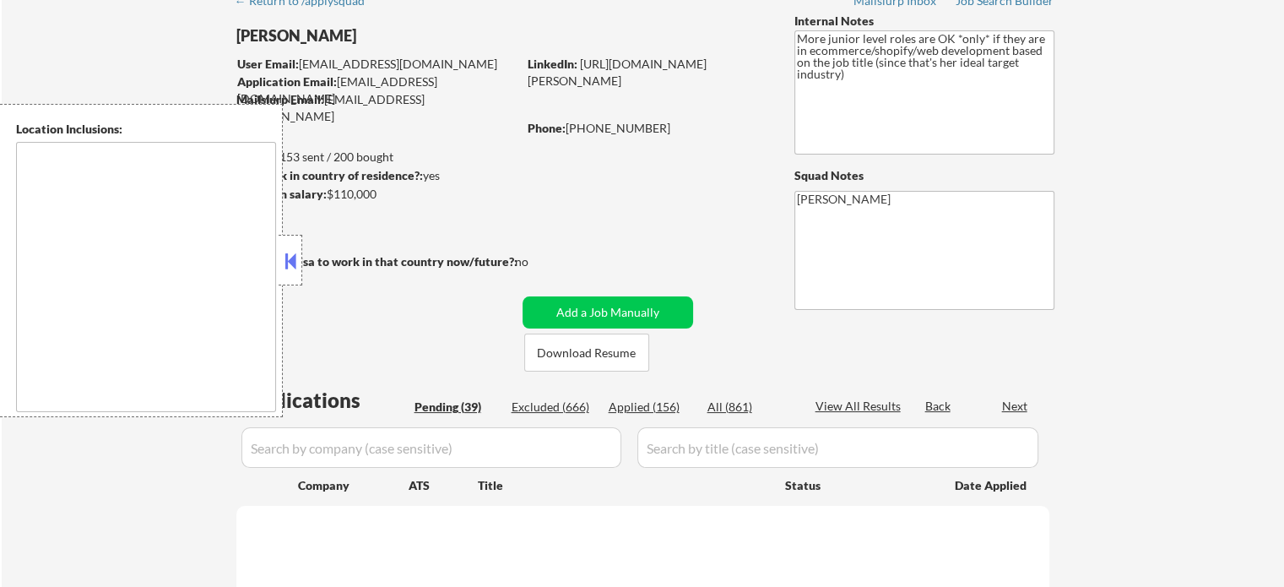
select select ""pending""
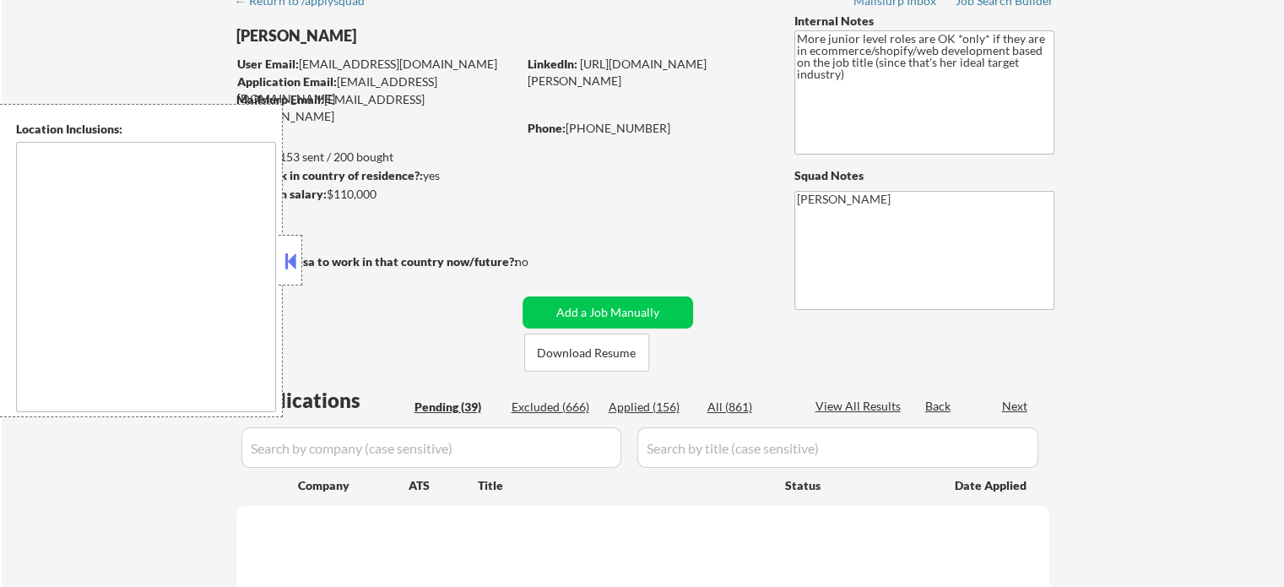
select select ""pending""
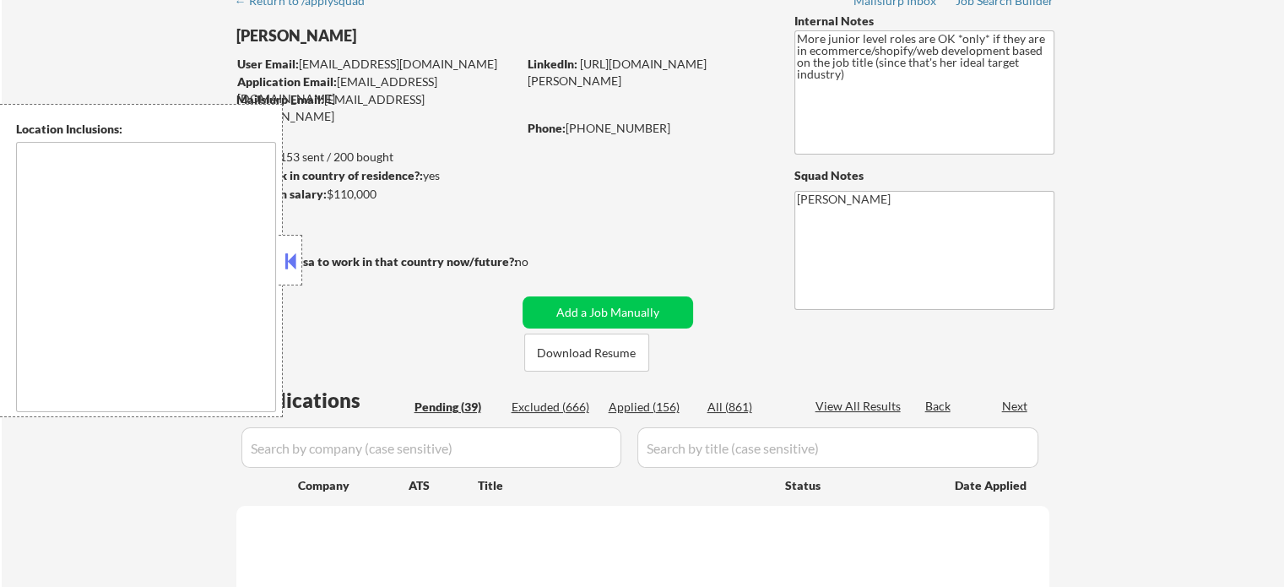
select select ""pending""
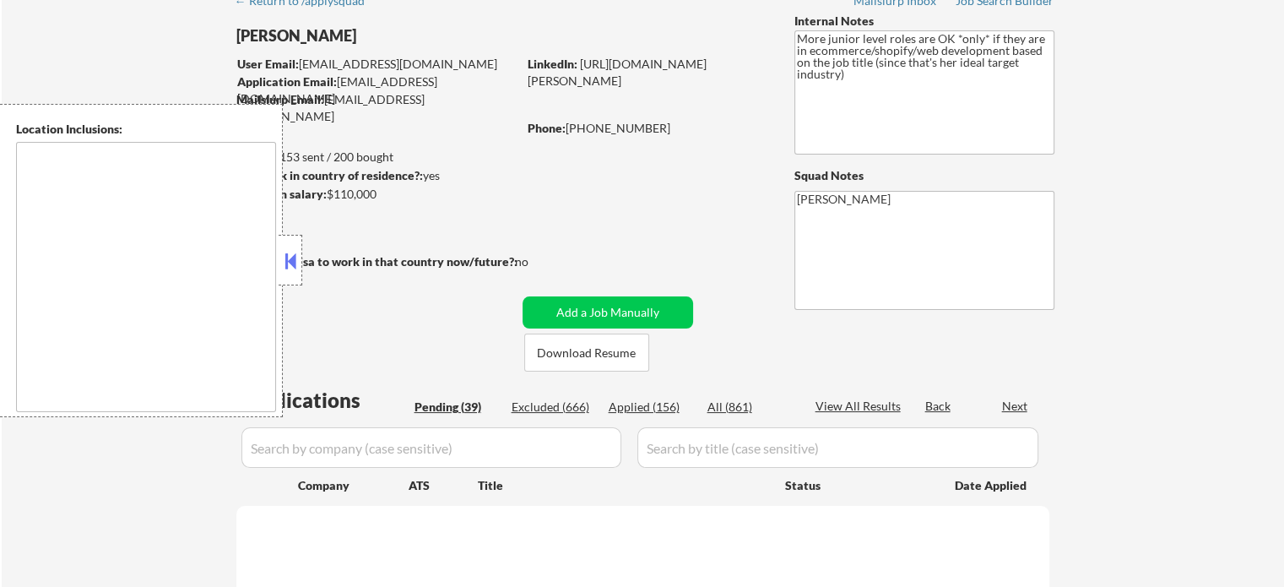
select select ""pending""
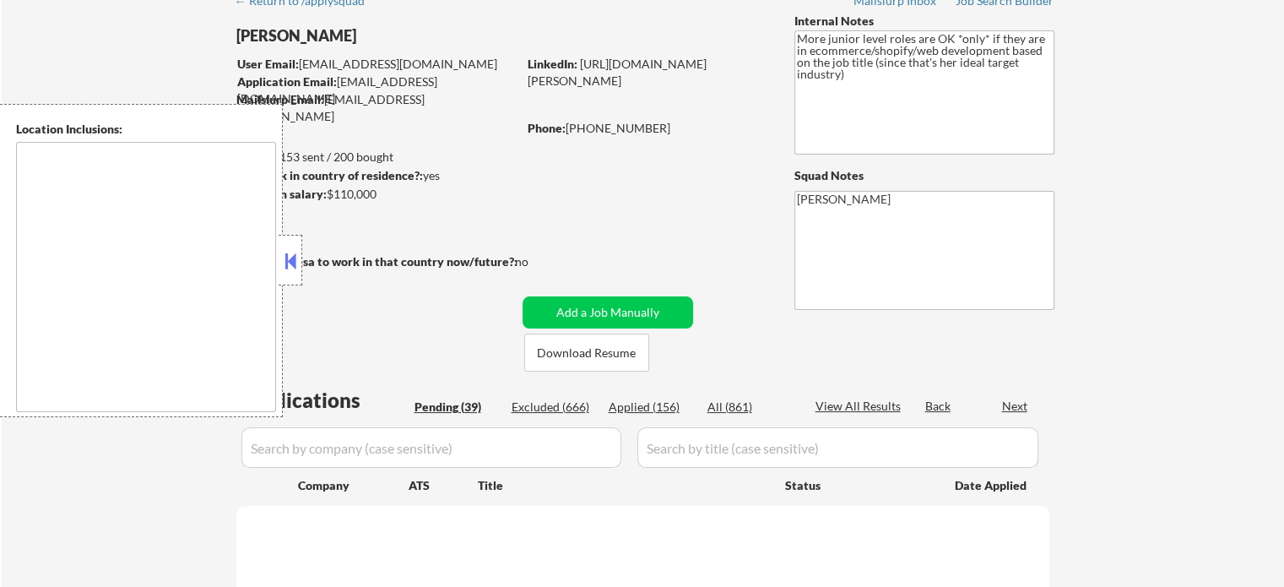
select select ""pending""
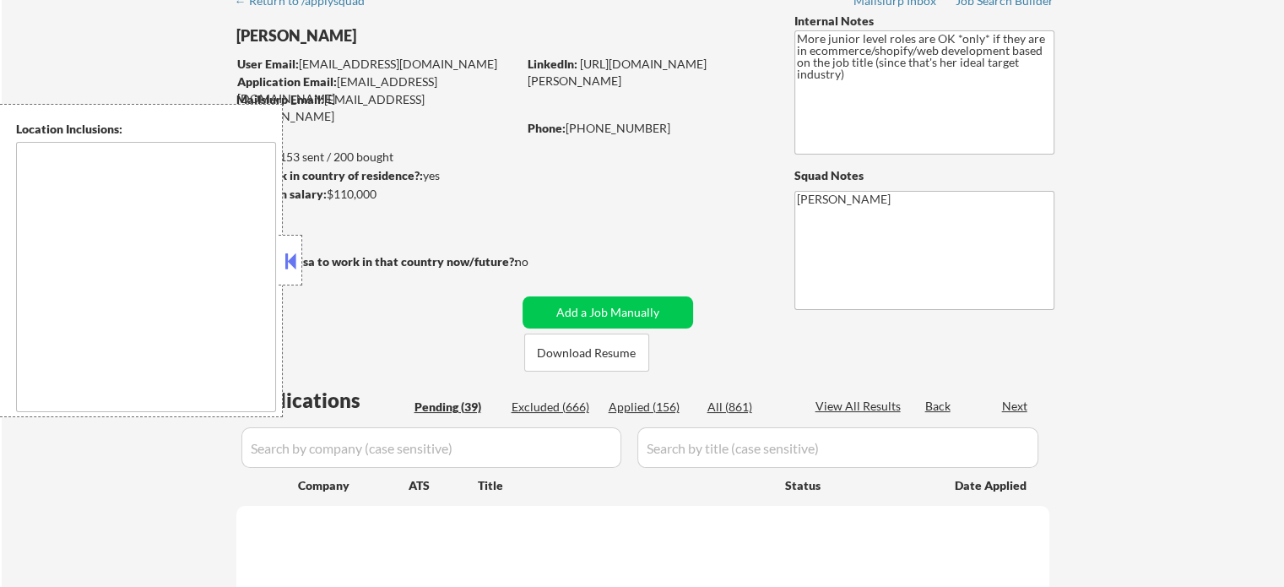
select select ""pending""
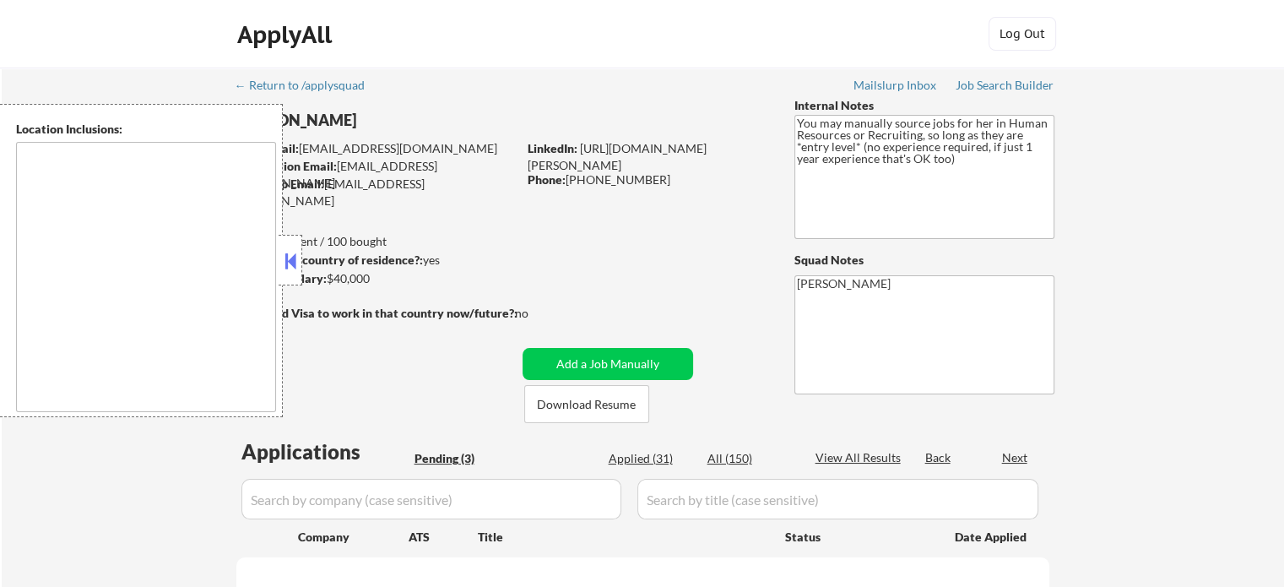
select select ""pending""
type textarea "It seems there is a misunderstanding in the location specified as "Remote." "Re…"
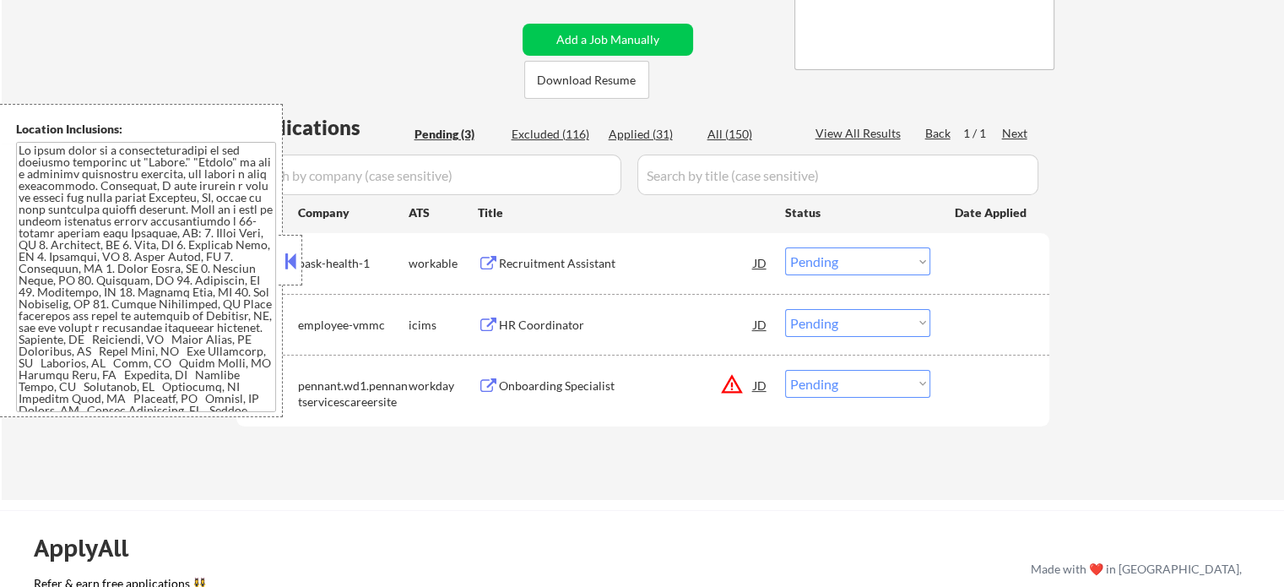
scroll to position [422, 0]
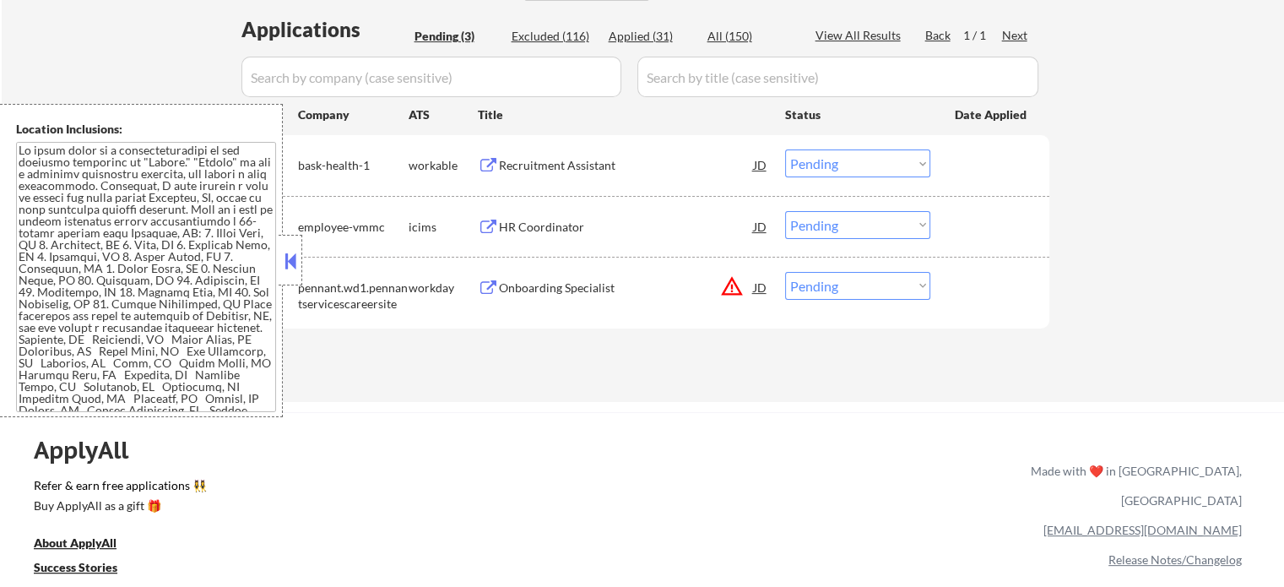
click at [552, 290] on div "Onboarding Specialist" at bounding box center [626, 288] width 255 height 17
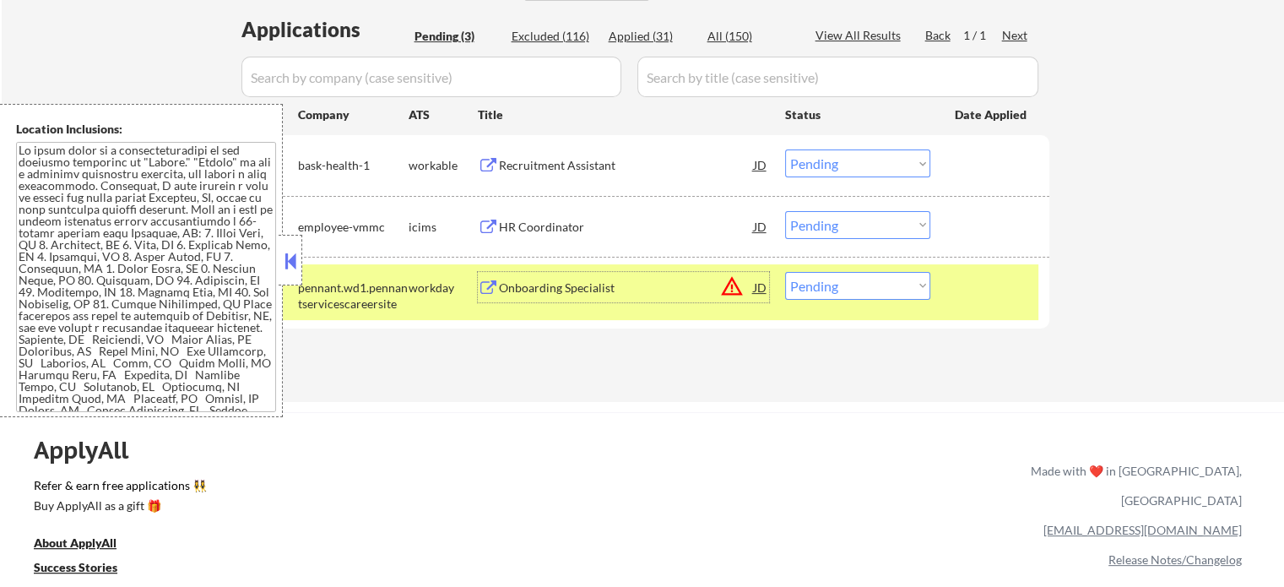
click at [844, 280] on select "Choose an option... Pending Applied Excluded (Questions) Excluded (Expired) Exc…" at bounding box center [857, 286] width 145 height 28
select select ""excluded__location_""
click at [785, 272] on select "Choose an option... Pending Applied Excluded (Questions) Excluded (Expired) Exc…" at bounding box center [857, 286] width 145 height 28
click at [993, 296] on div at bounding box center [992, 287] width 74 height 30
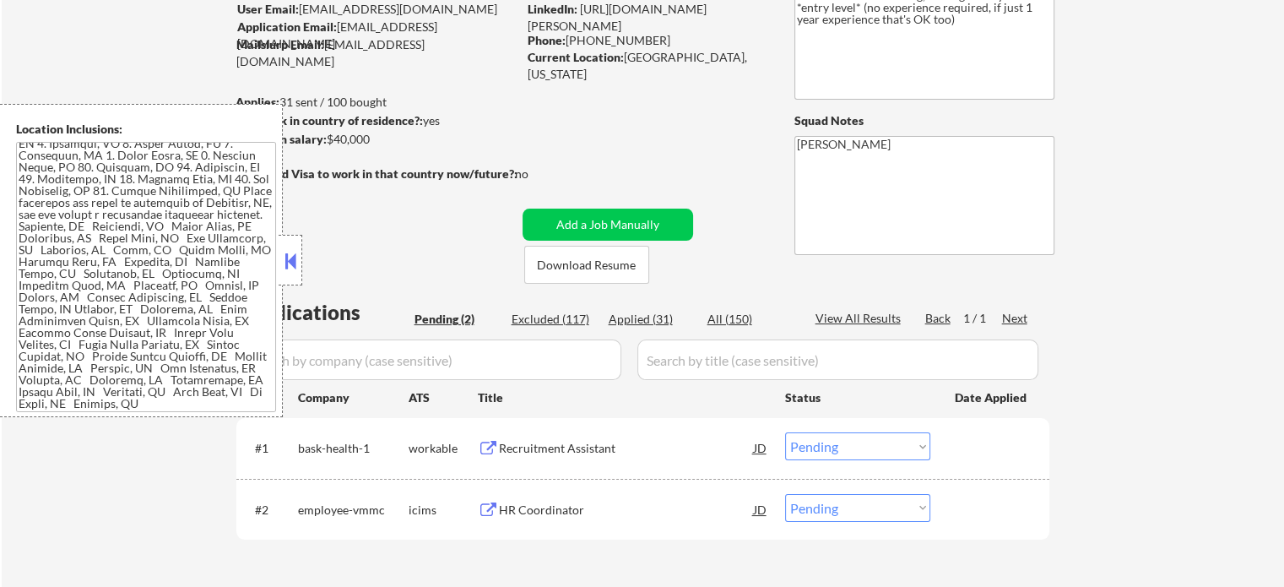
scroll to position [169, 0]
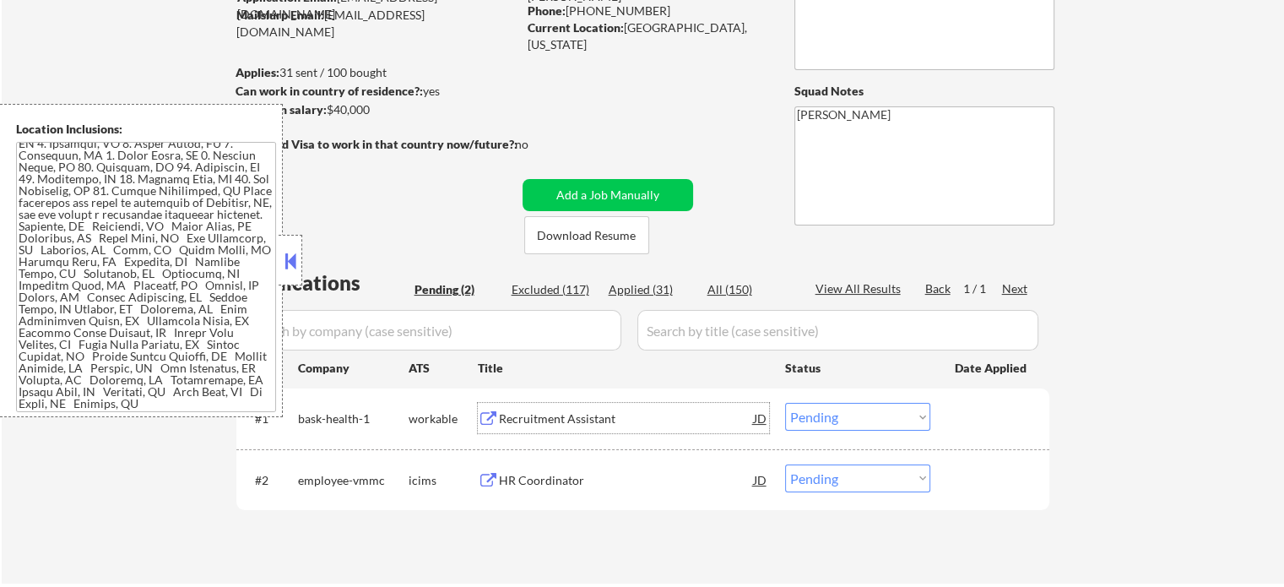
click at [562, 413] on div "Recruitment Assistant" at bounding box center [626, 418] width 255 height 17
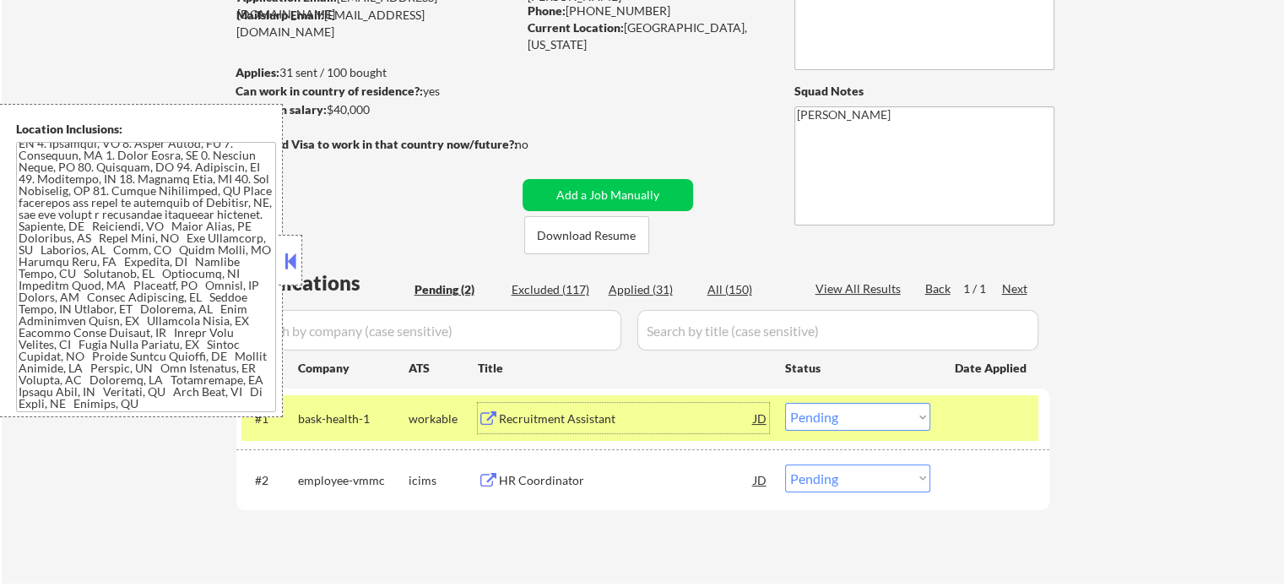
drag, startPoint x: 1002, startPoint y: 424, endPoint x: 767, endPoint y: 450, distance: 237.1
click at [1001, 423] on div at bounding box center [992, 418] width 74 height 30
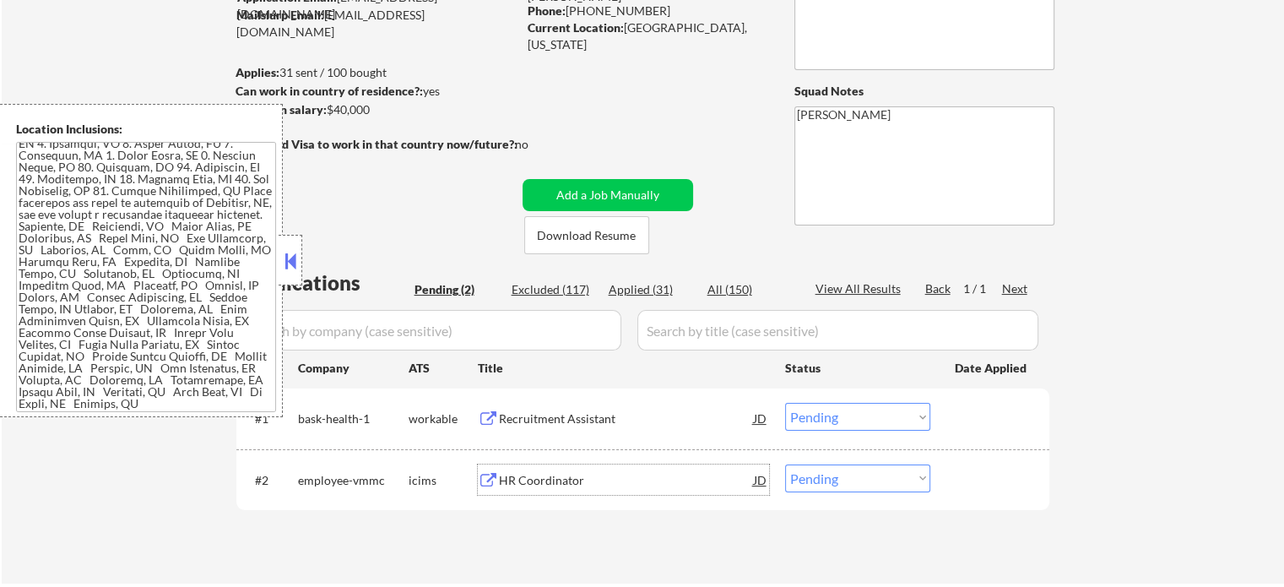
click at [586, 475] on div "HR Coordinator" at bounding box center [626, 480] width 255 height 17
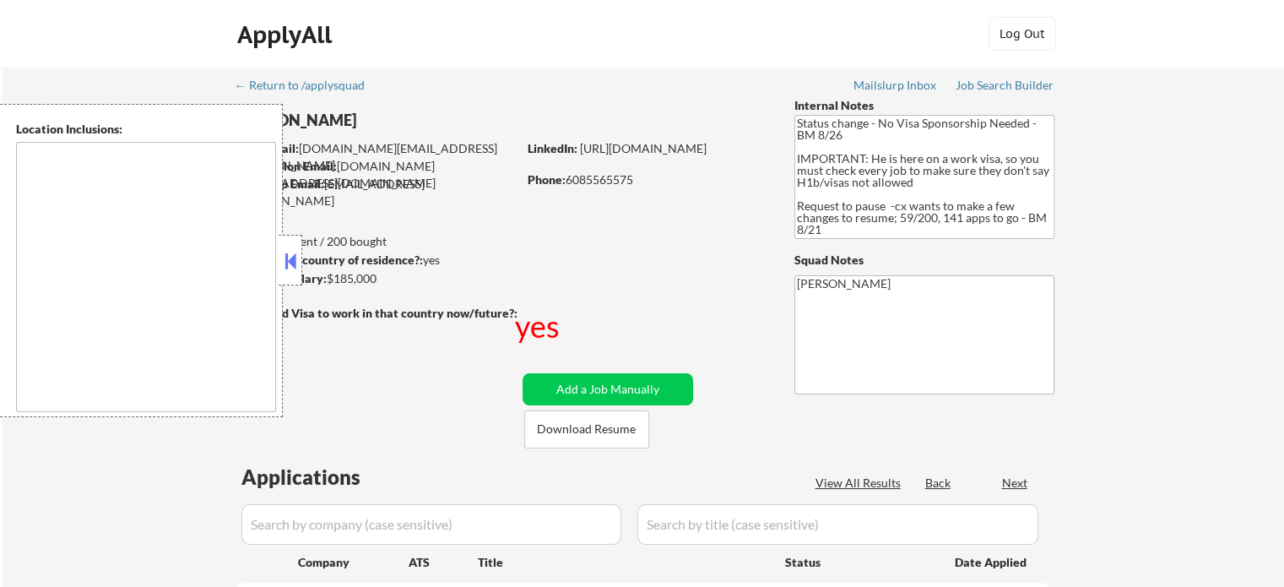
type textarea "[GEOGRAPHIC_DATA], [GEOGRAPHIC_DATA] [GEOGRAPHIC_DATA], [GEOGRAPHIC_DATA] [GEOG…"
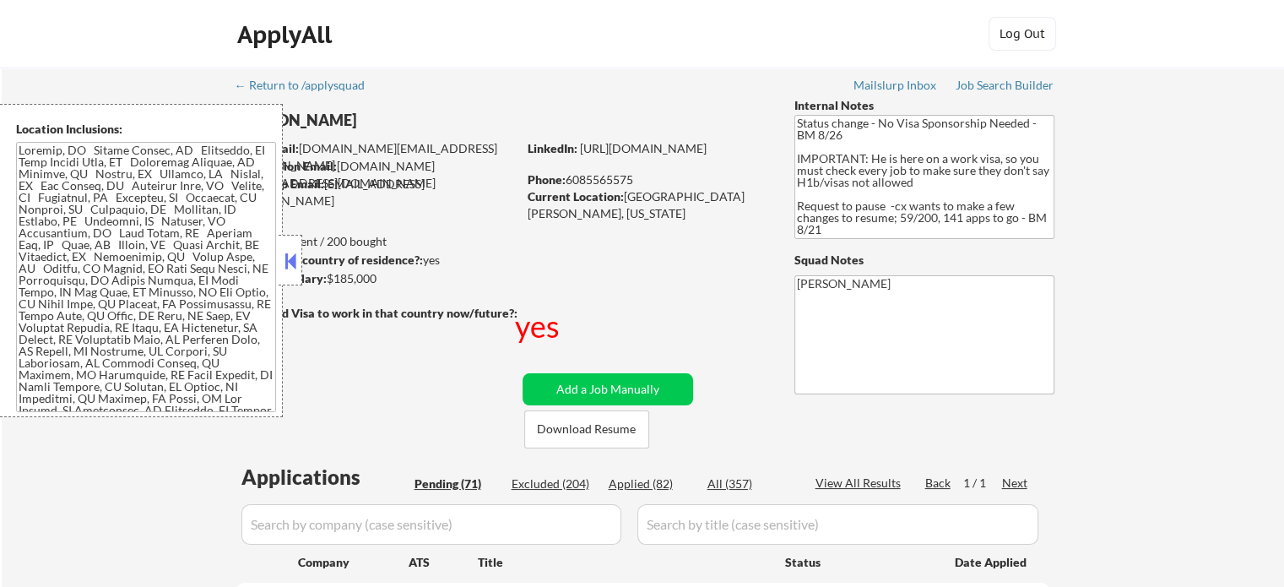
select select ""pending""
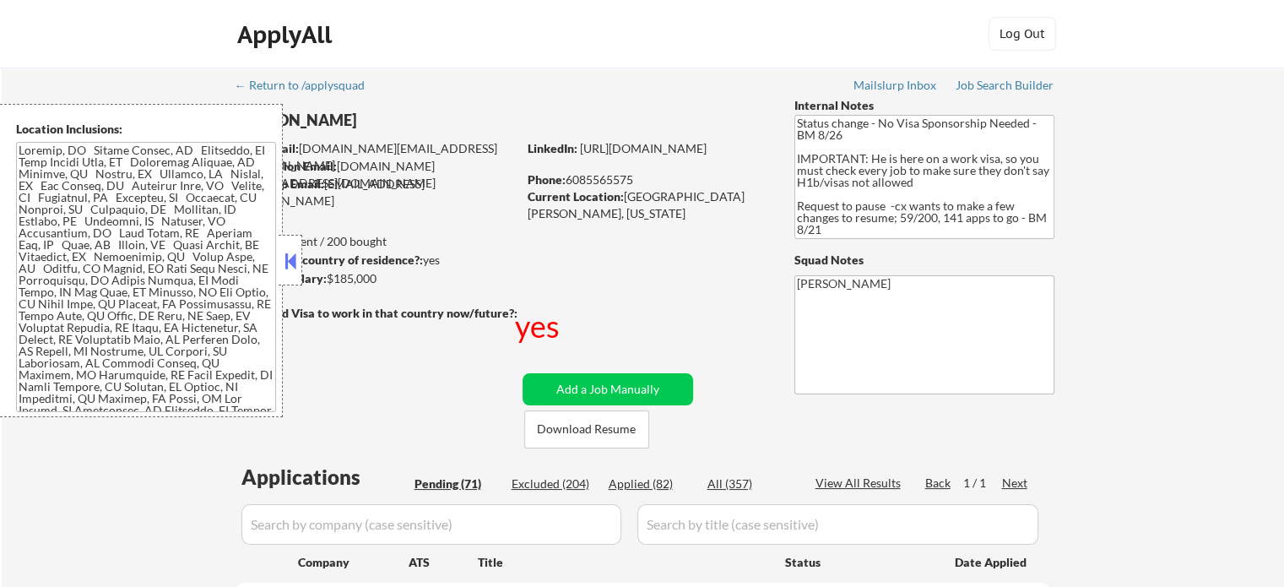
select select ""pending""
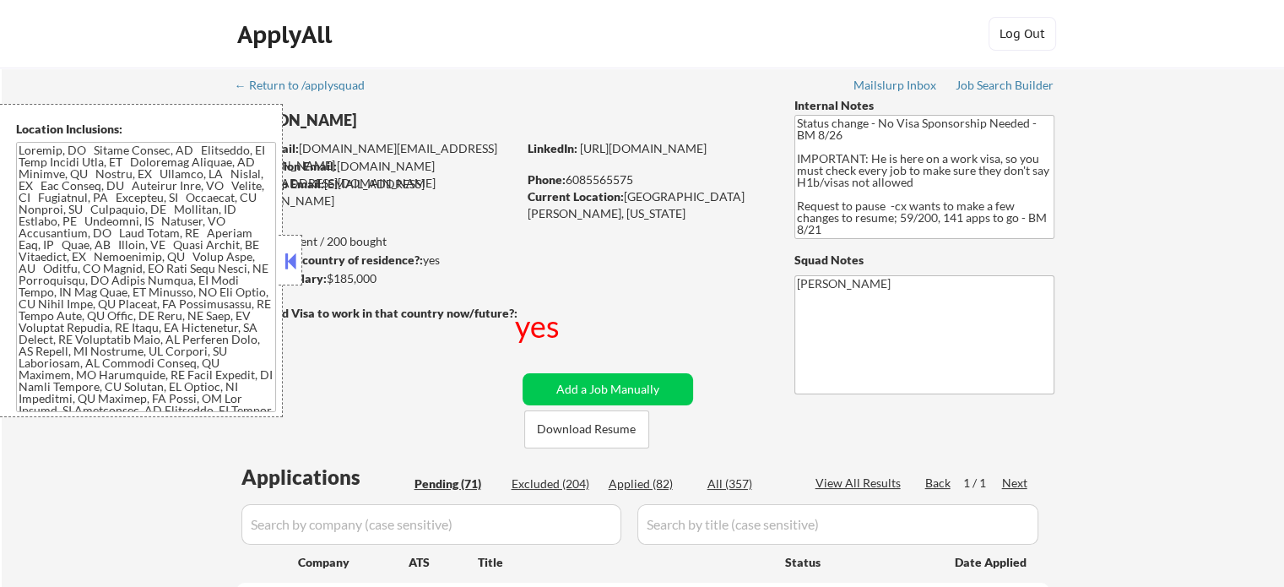
select select ""pending""
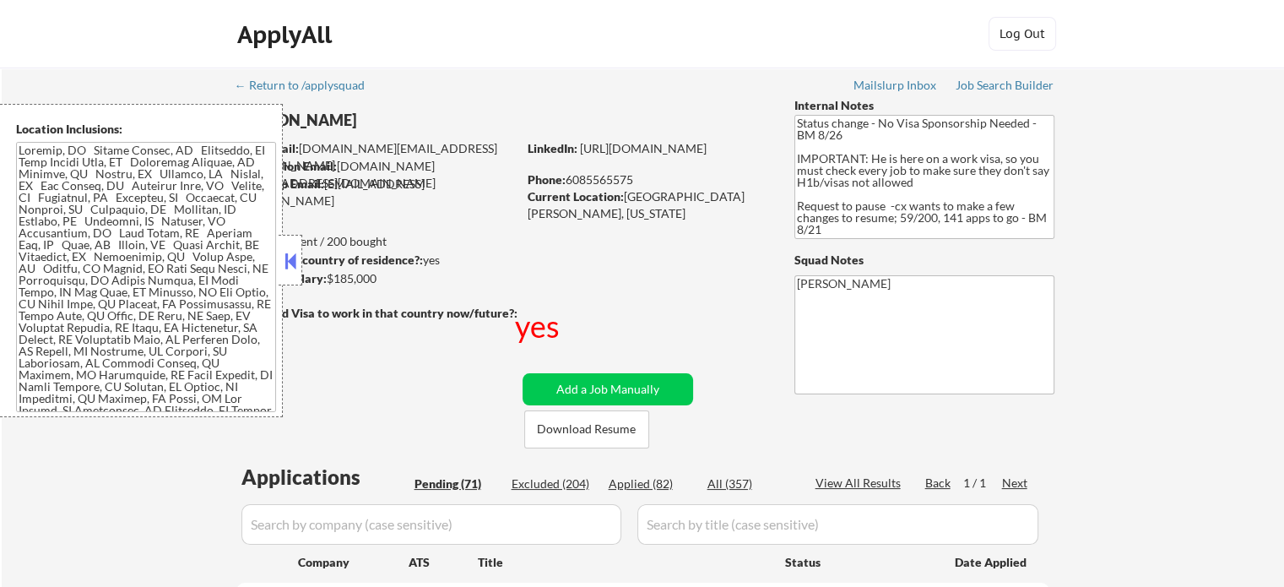
select select ""pending""
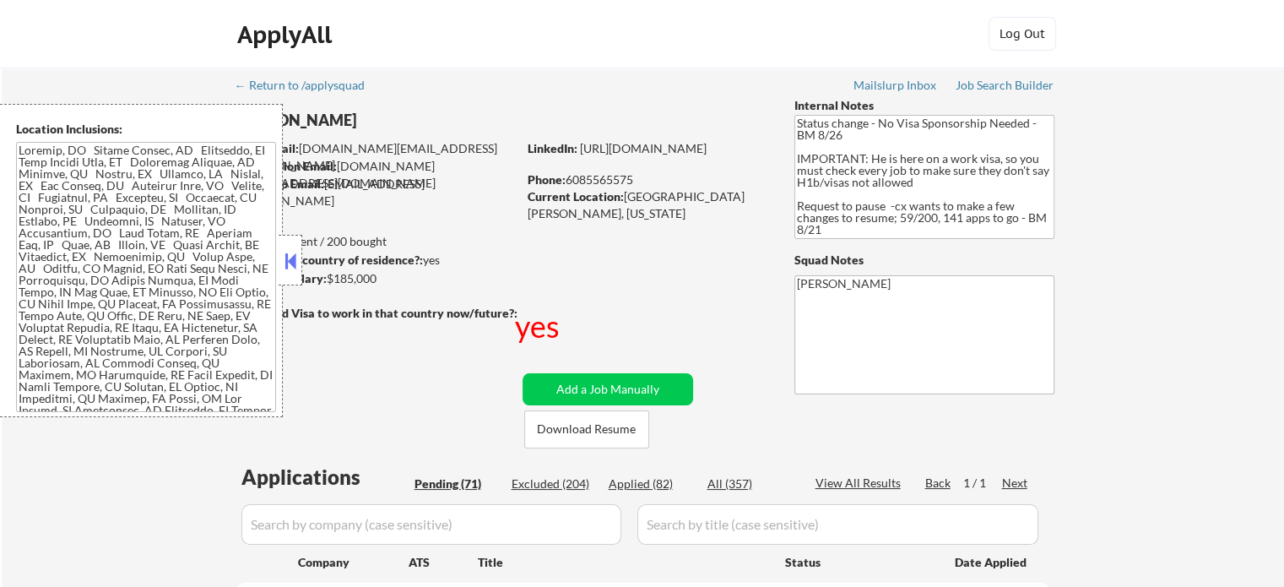
select select ""pending""
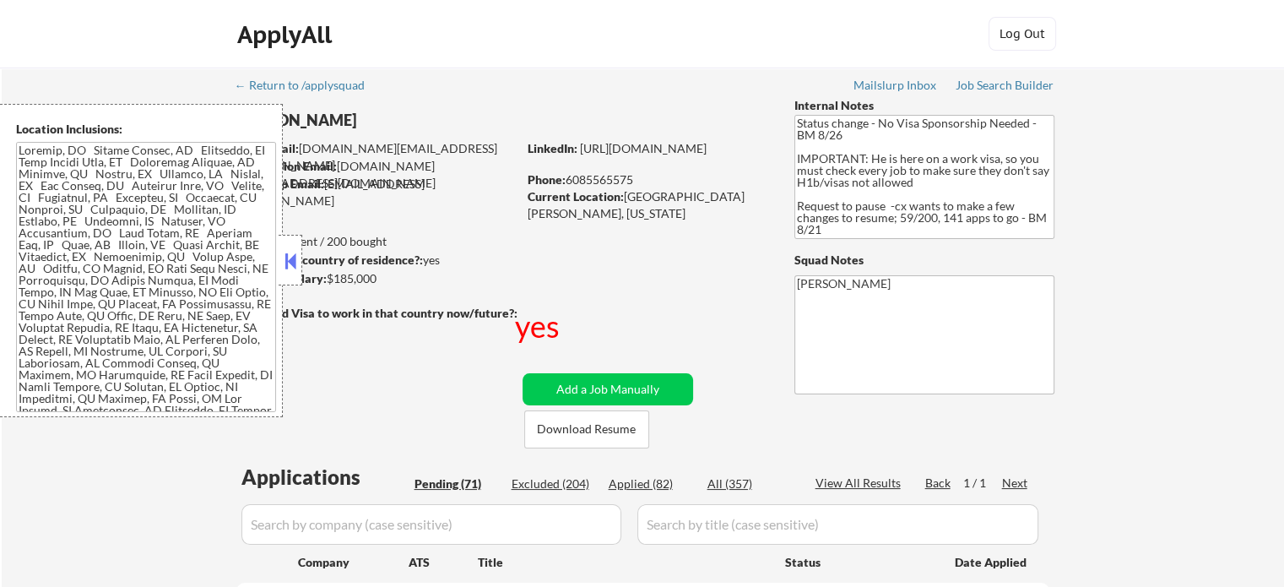
select select ""pending""
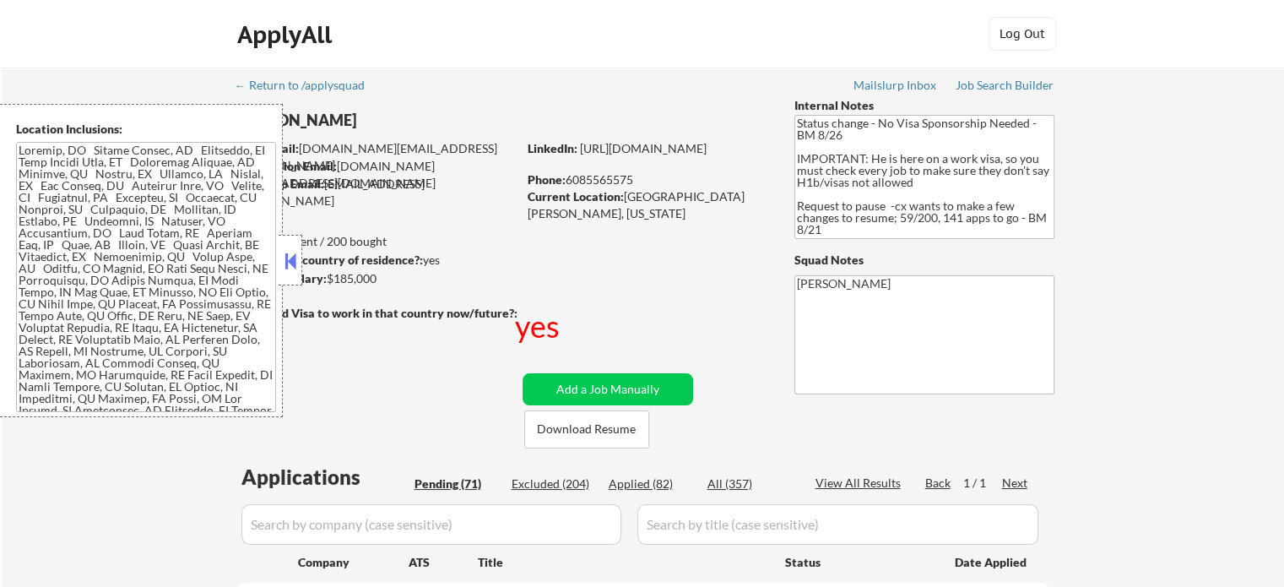
select select ""pending""
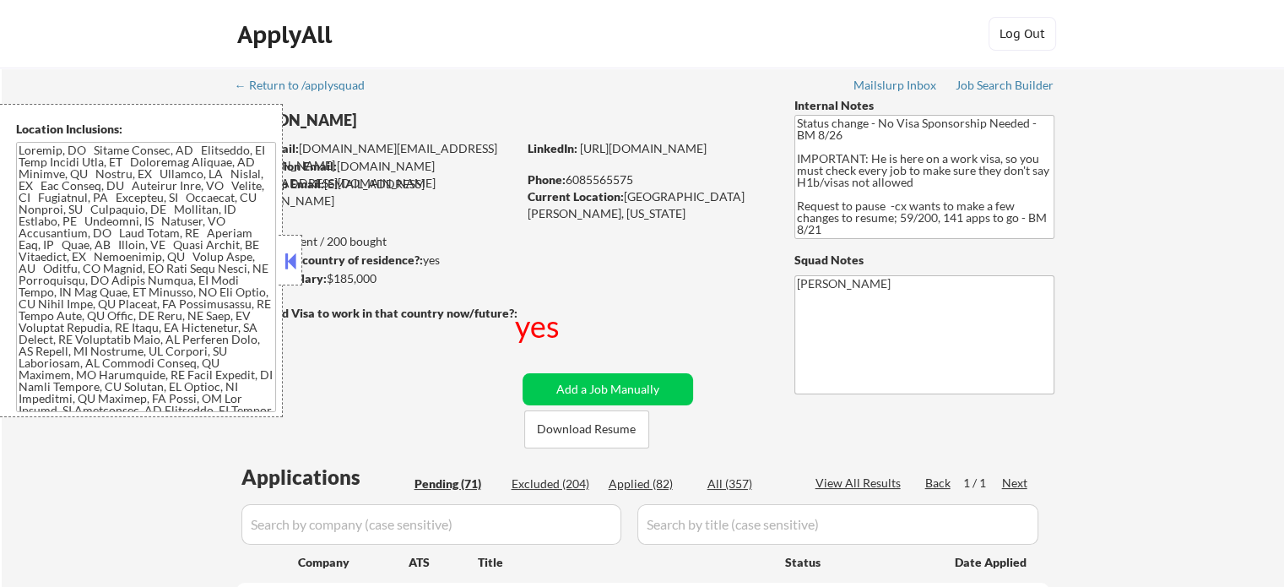
select select ""pending""
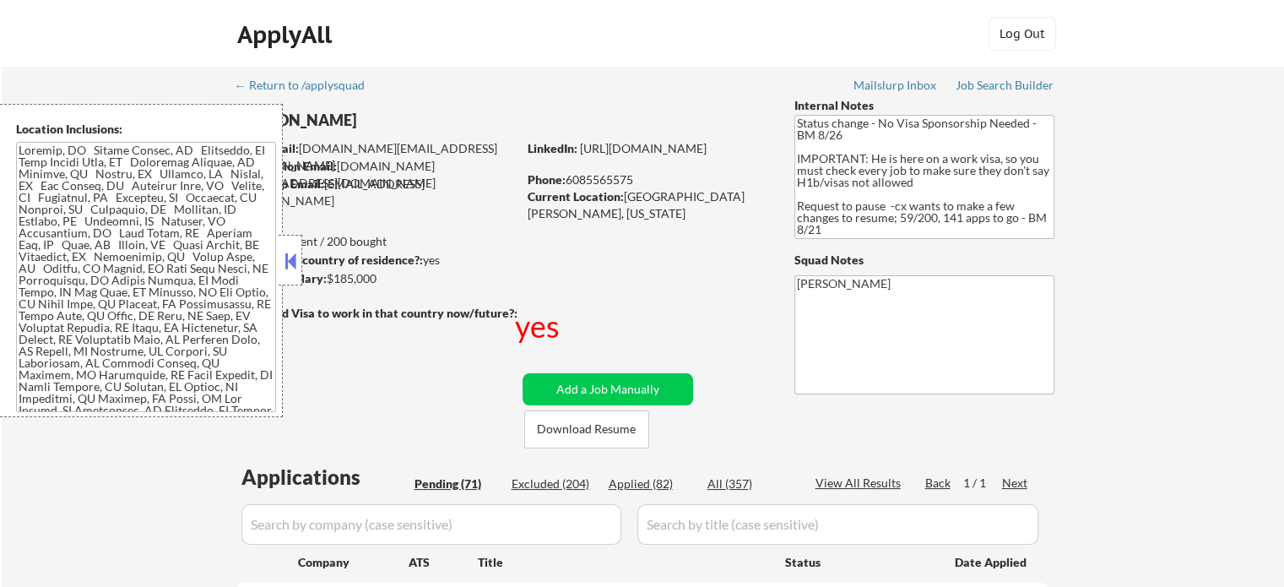
select select ""pending""
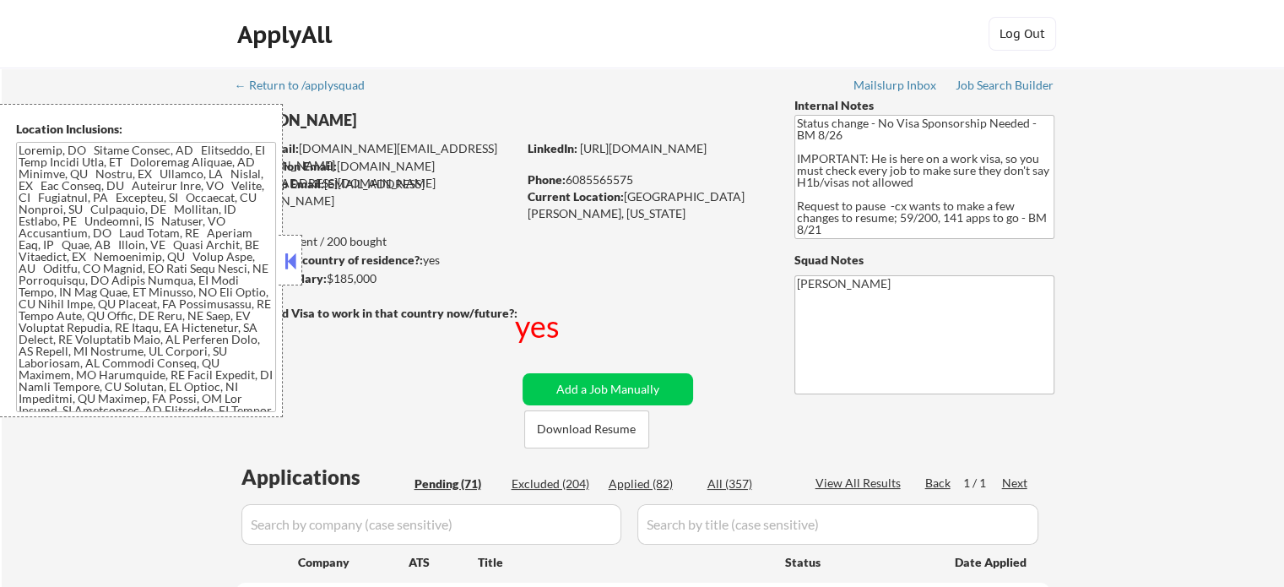
select select ""pending""
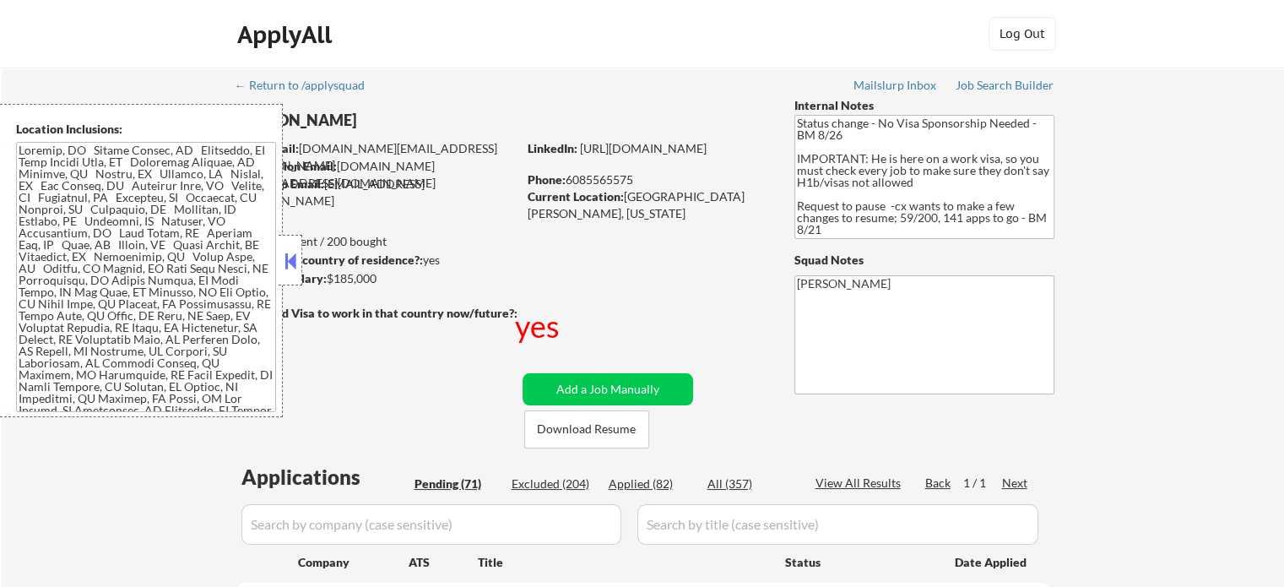
select select ""pending""
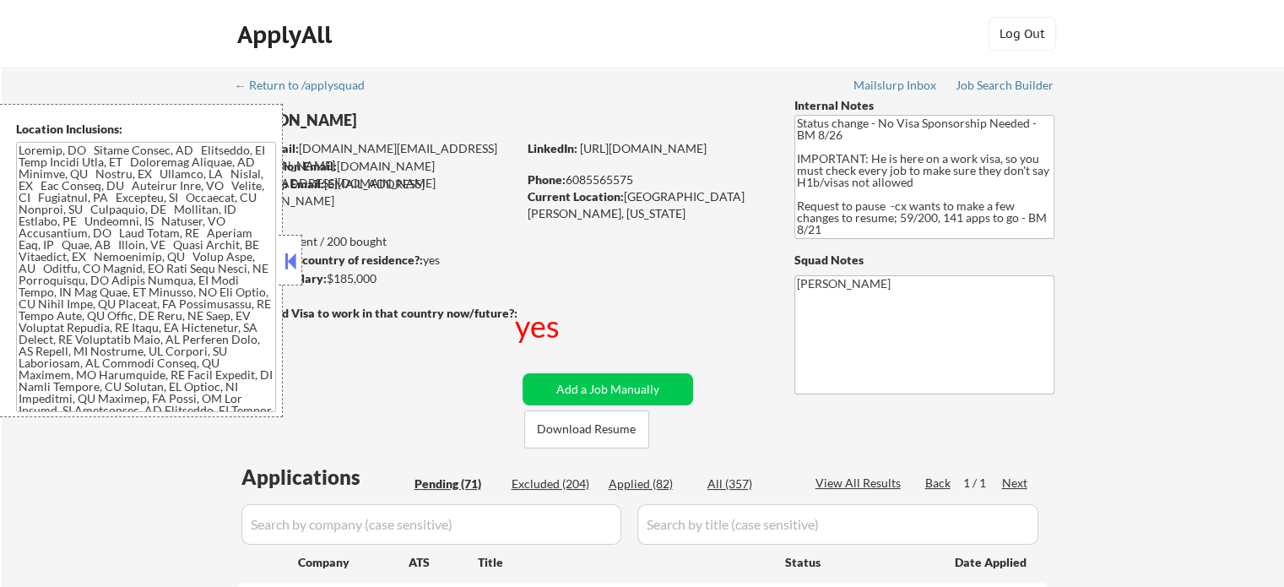
select select ""pending""
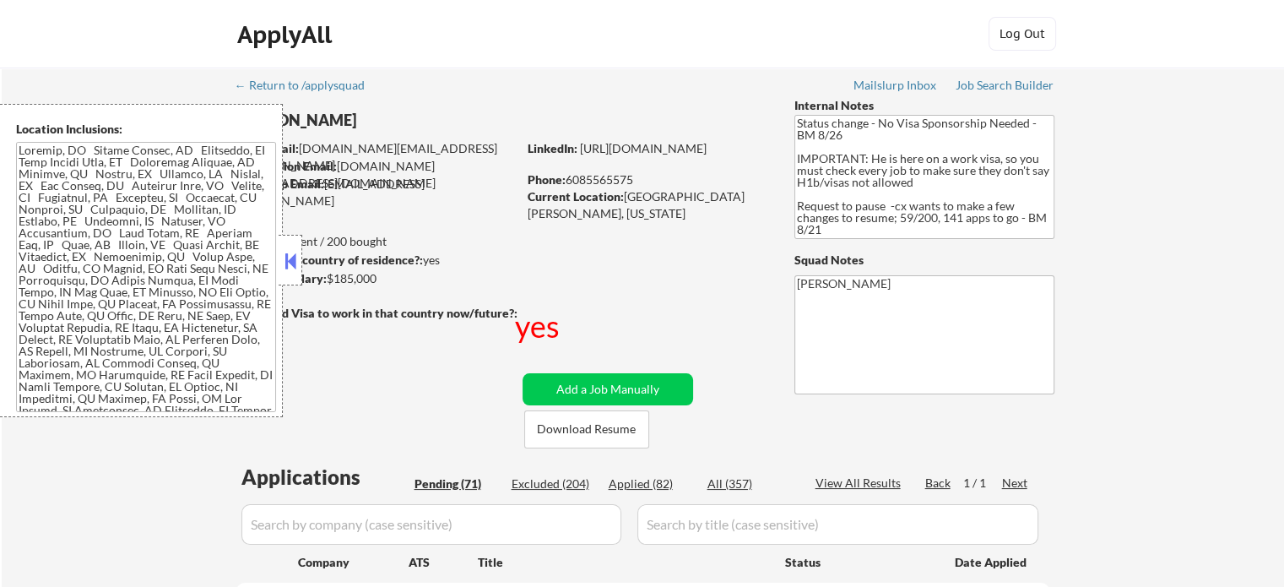
select select ""pending""
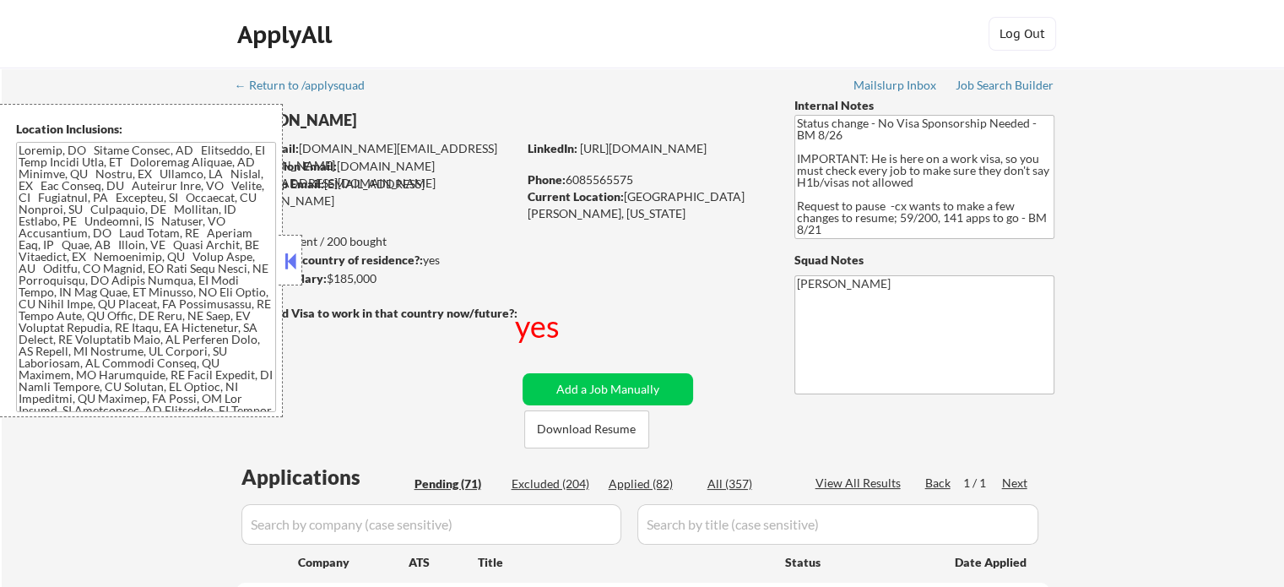
select select ""pending""
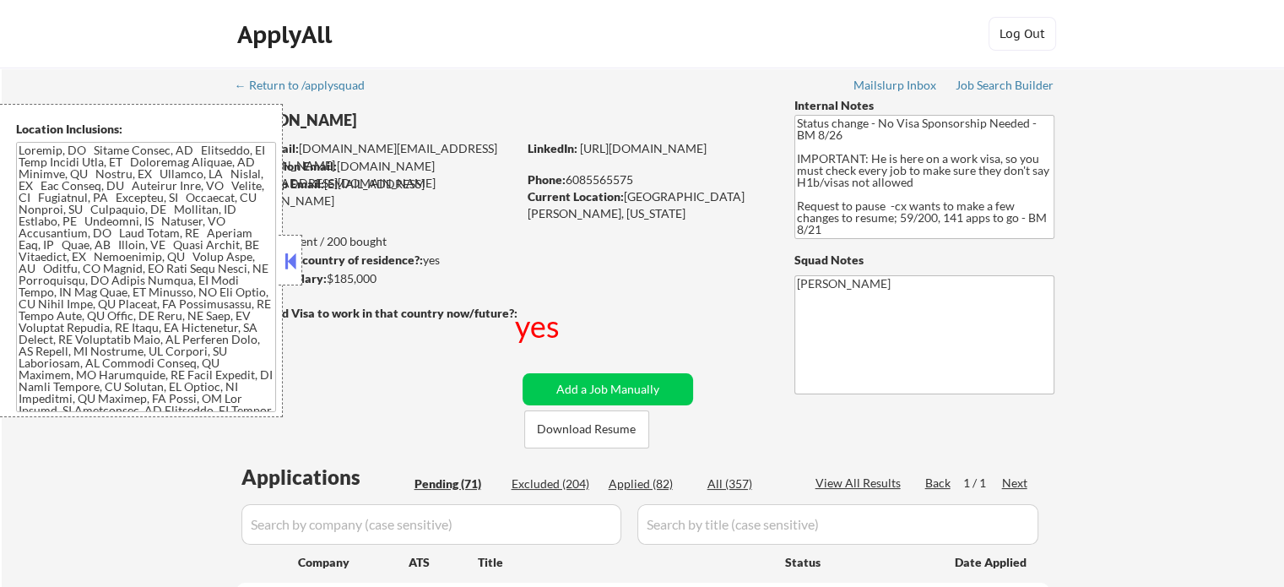
select select ""pending""
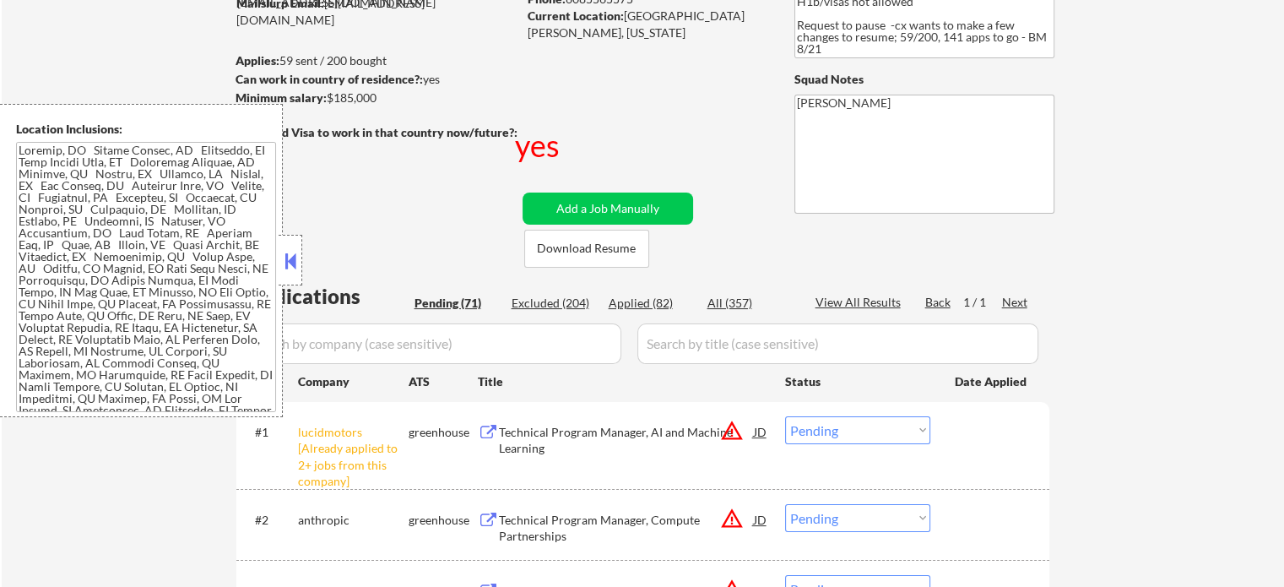
scroll to position [253, 0]
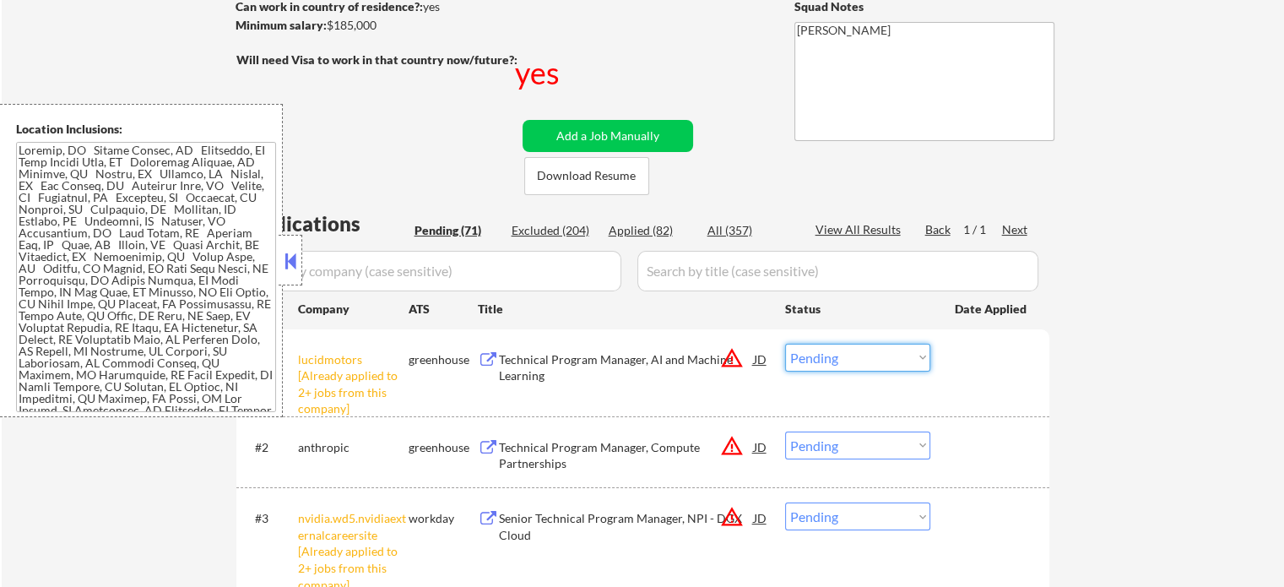
click at [834, 370] on select "Choose an option... Pending Applied Excluded (Questions) Excluded (Expired) Exc…" at bounding box center [857, 358] width 145 height 28
click at [785, 344] on select "Choose an option... Pending Applied Excluded (Questions) Excluded (Expired) Exc…" at bounding box center [857, 358] width 145 height 28
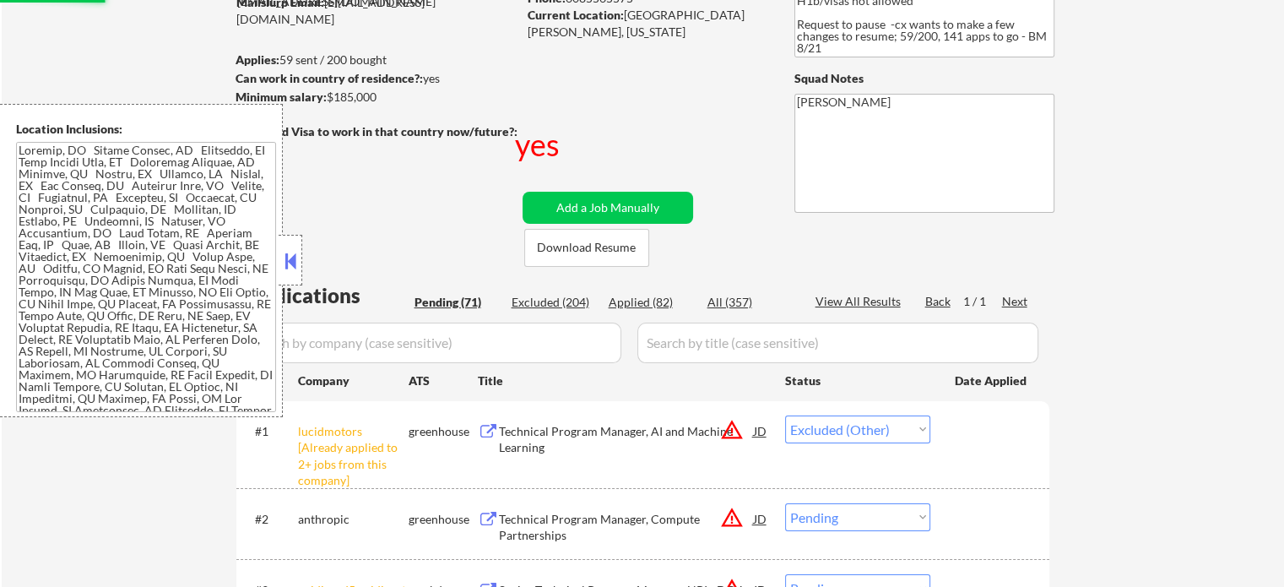
scroll to position [169, 0]
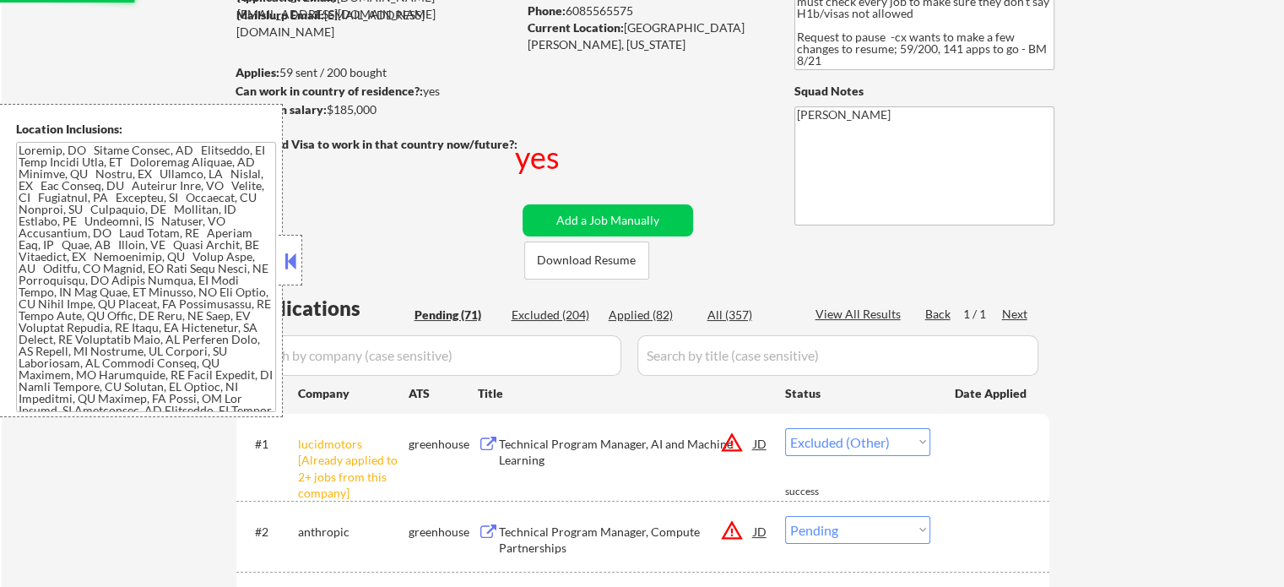
select select ""pending""
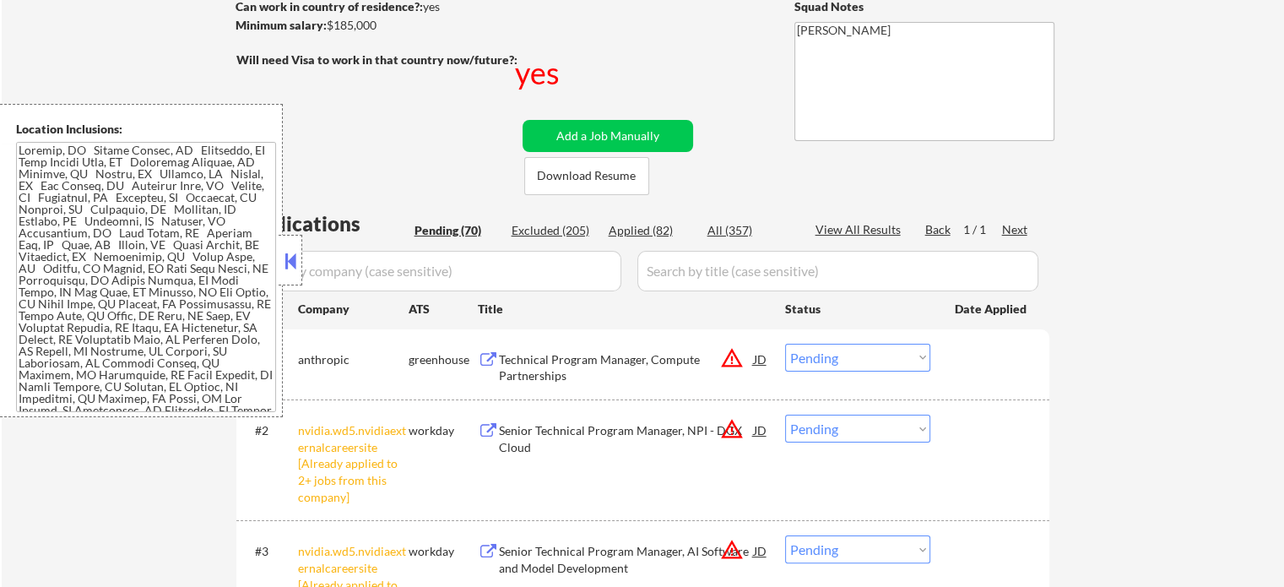
scroll to position [422, 0]
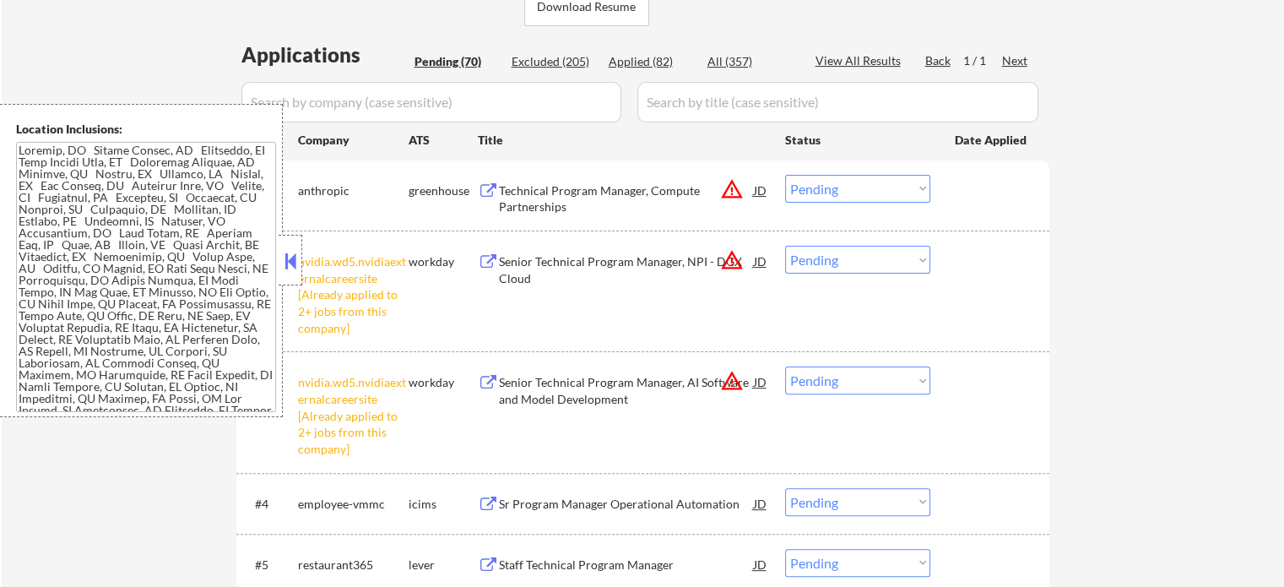
click at [822, 258] on select "Choose an option... Pending Applied Excluded (Questions) Excluded (Expired) Exc…" at bounding box center [857, 260] width 145 height 28
click at [785, 246] on select "Choose an option... Pending Applied Excluded (Questions) Excluded (Expired) Exc…" at bounding box center [857, 260] width 145 height 28
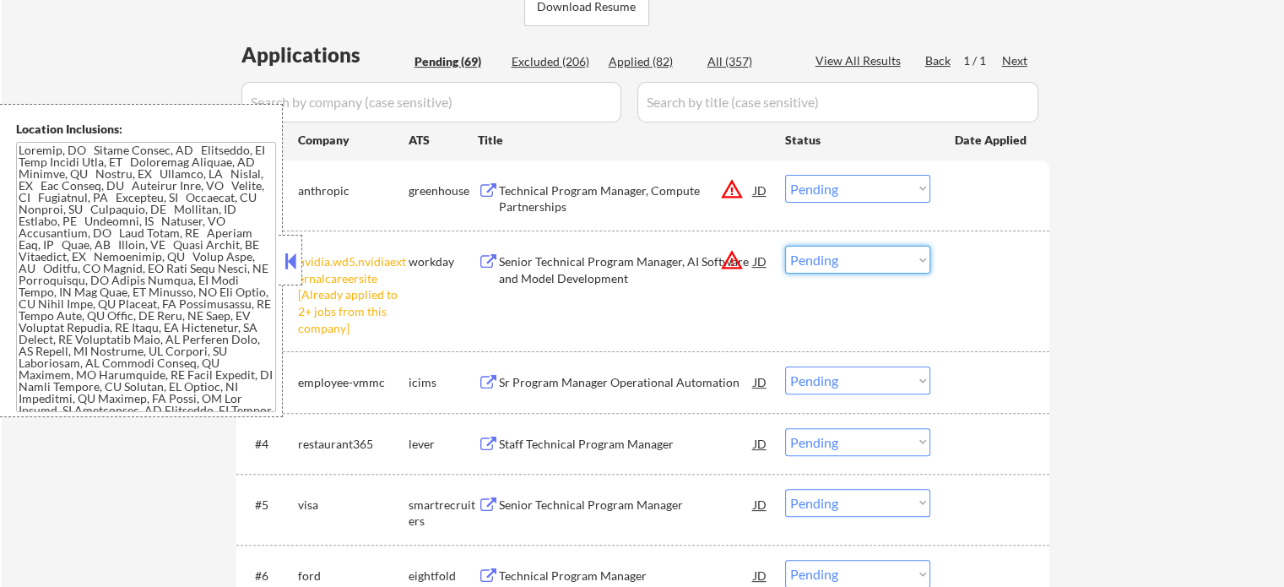
click at [850, 266] on select "Choose an option... Pending Applied Excluded (Questions) Excluded (Expired) Exc…" at bounding box center [857, 260] width 145 height 28
click at [785, 246] on select "Choose an option... Pending Applied Excluded (Questions) Excluded (Expired) Exc…" at bounding box center [857, 260] width 145 height 28
select select ""pending""
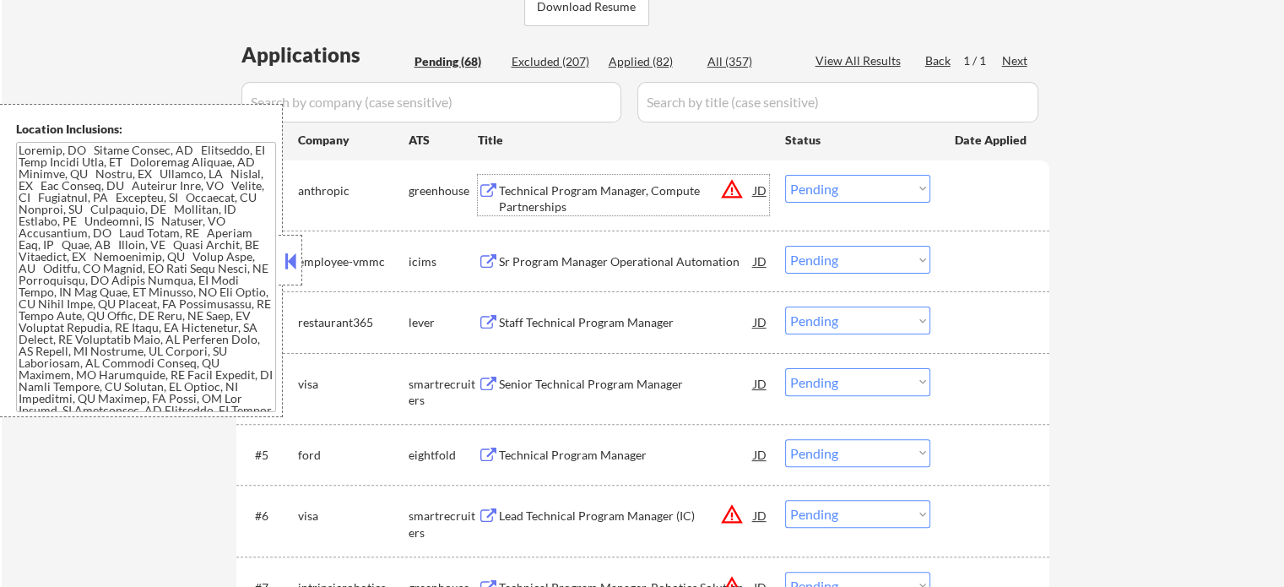
click at [616, 189] on div "Technical Program Manager, Compute Partnerships" at bounding box center [626, 198] width 255 height 33
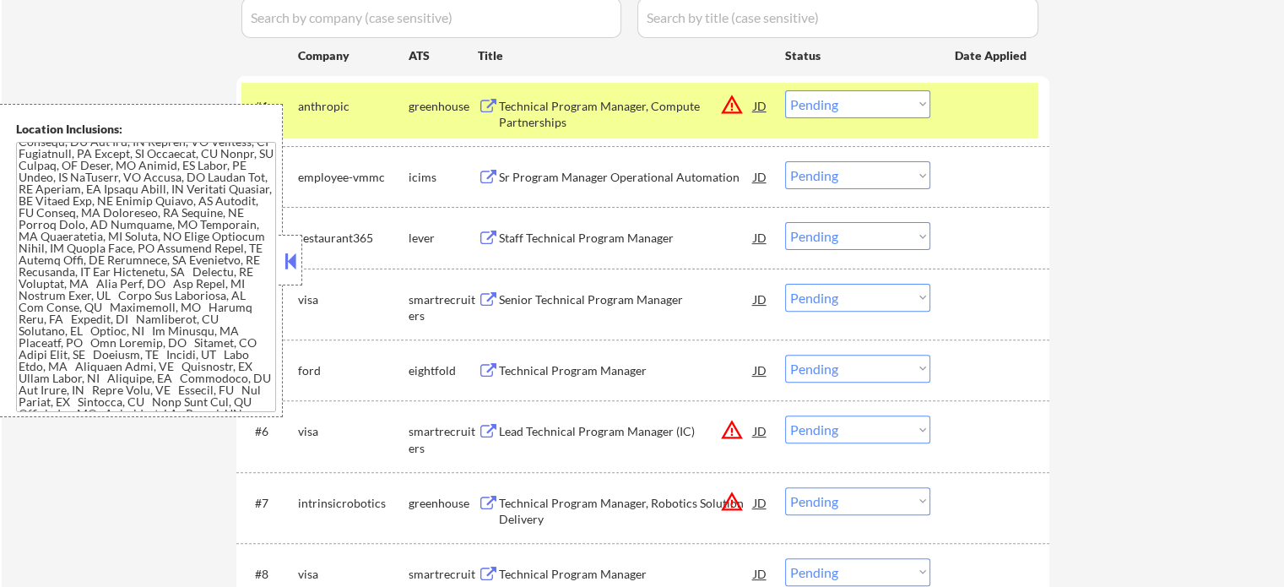
scroll to position [334, 0]
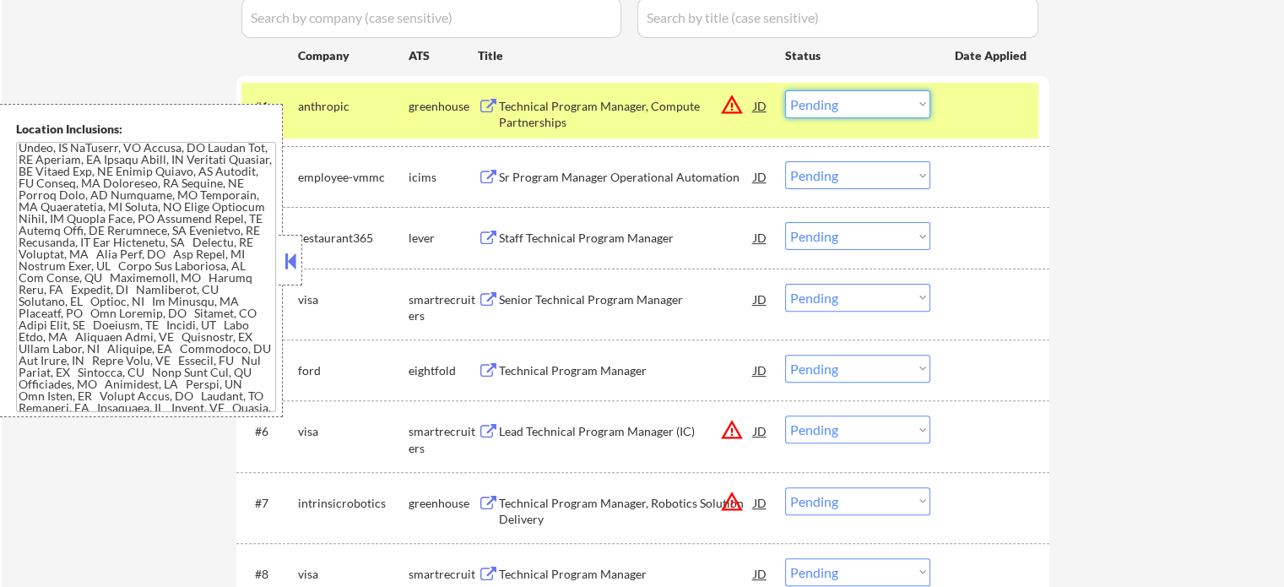
click at [801, 93] on select "Choose an option... Pending Applied Excluded (Questions) Excluded (Expired) Exc…" at bounding box center [857, 104] width 145 height 28
click at [785, 90] on select "Choose an option... Pending Applied Excluded (Questions) Excluded (Expired) Exc…" at bounding box center [857, 104] width 145 height 28
click at [979, 93] on div at bounding box center [992, 105] width 74 height 30
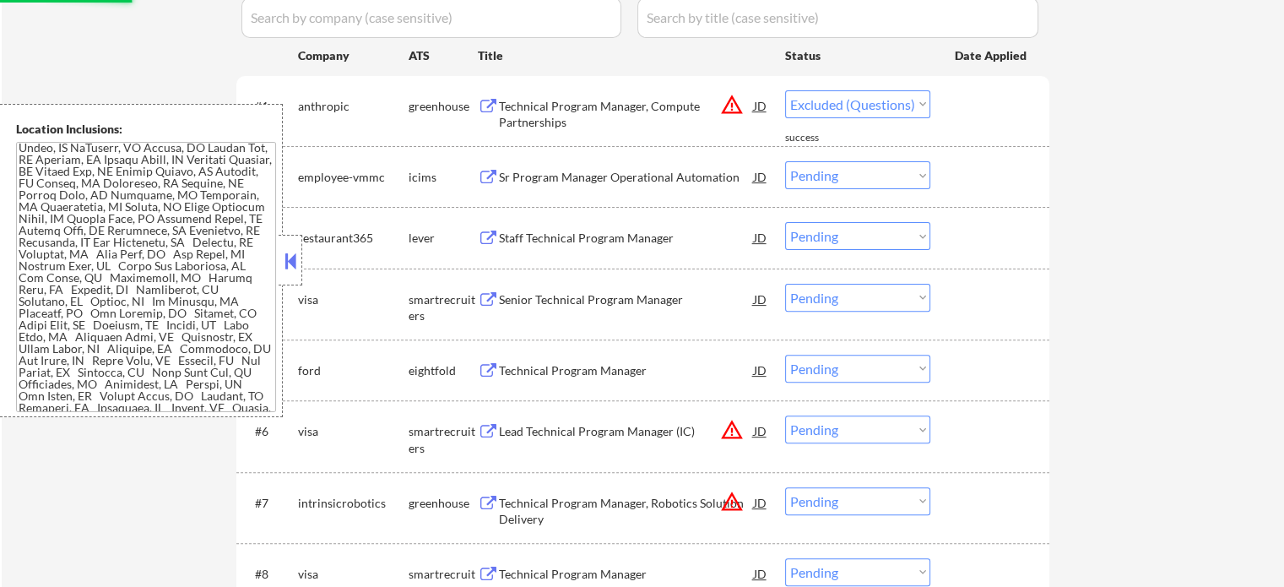
select select ""pending""
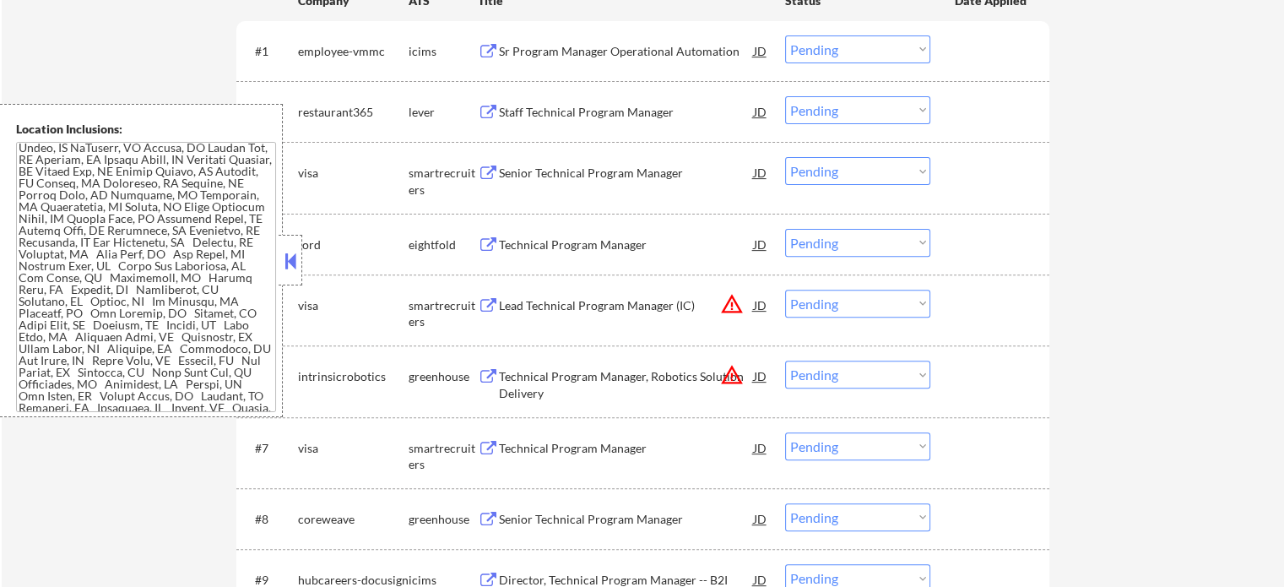
scroll to position [591, 0]
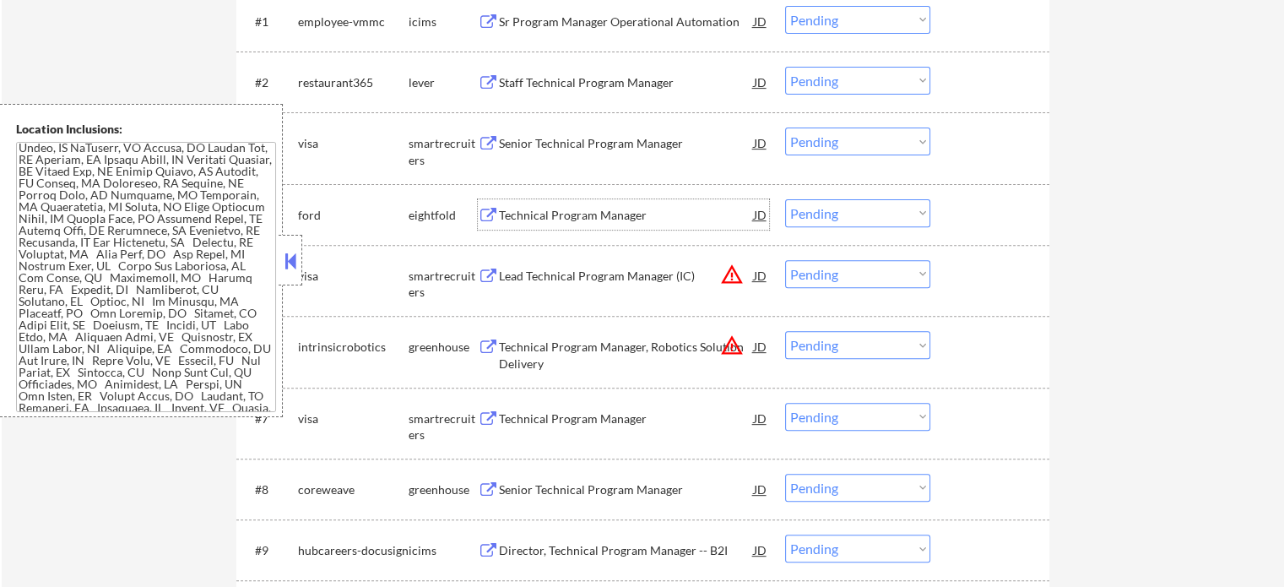
click at [568, 209] on div "Technical Program Manager" at bounding box center [626, 215] width 255 height 17
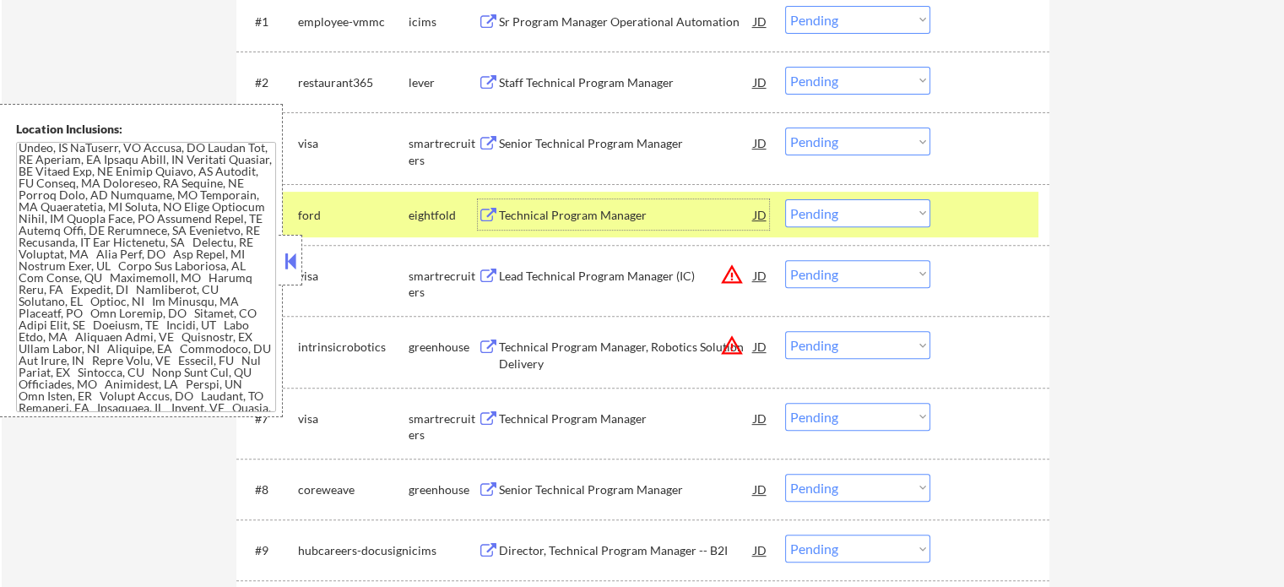
click at [958, 218] on div at bounding box center [992, 214] width 74 height 30
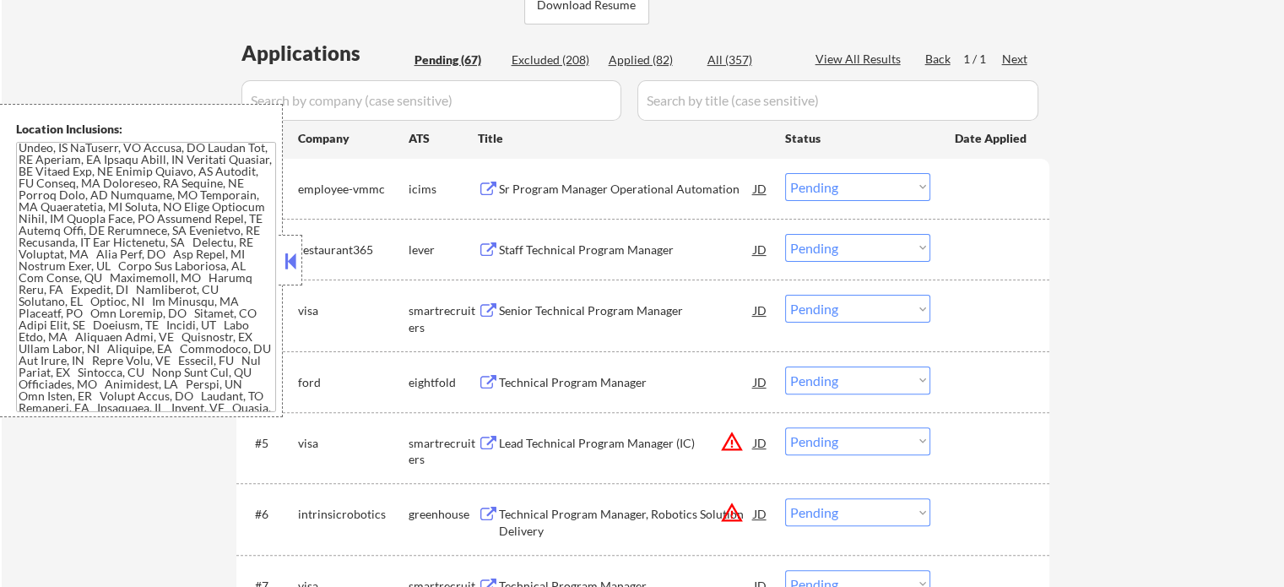
scroll to position [422, 0]
click at [844, 246] on select "Choose an option... Pending Applied Excluded (Questions) Excluded (Expired) Exc…" at bounding box center [857, 250] width 145 height 28
click at [785, 236] on select "Choose an option... Pending Applied Excluded (Questions) Excluded (Expired) Exc…" at bounding box center [857, 250] width 145 height 28
click at [969, 255] on div at bounding box center [992, 251] width 74 height 30
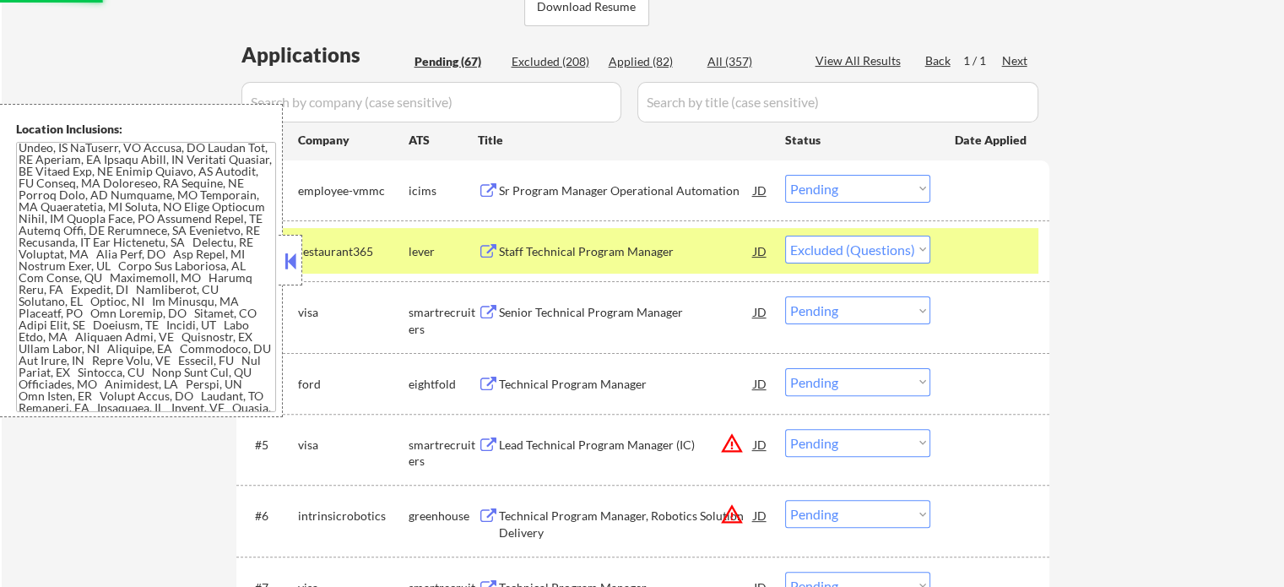
click at [969, 255] on div at bounding box center [992, 251] width 74 height 30
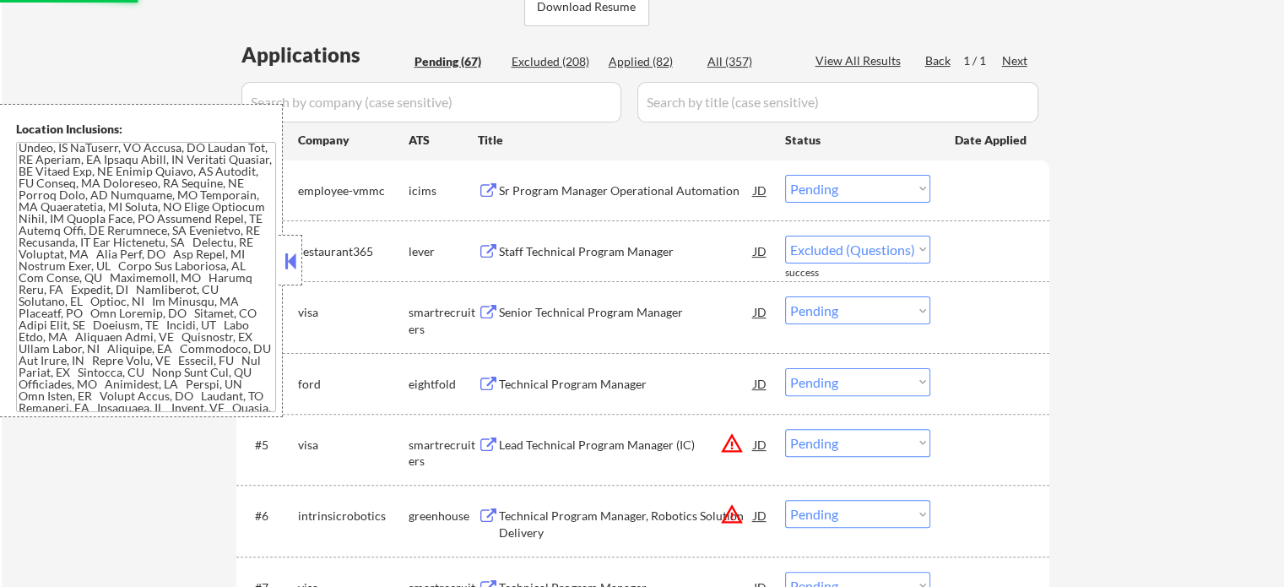
select select ""pending""
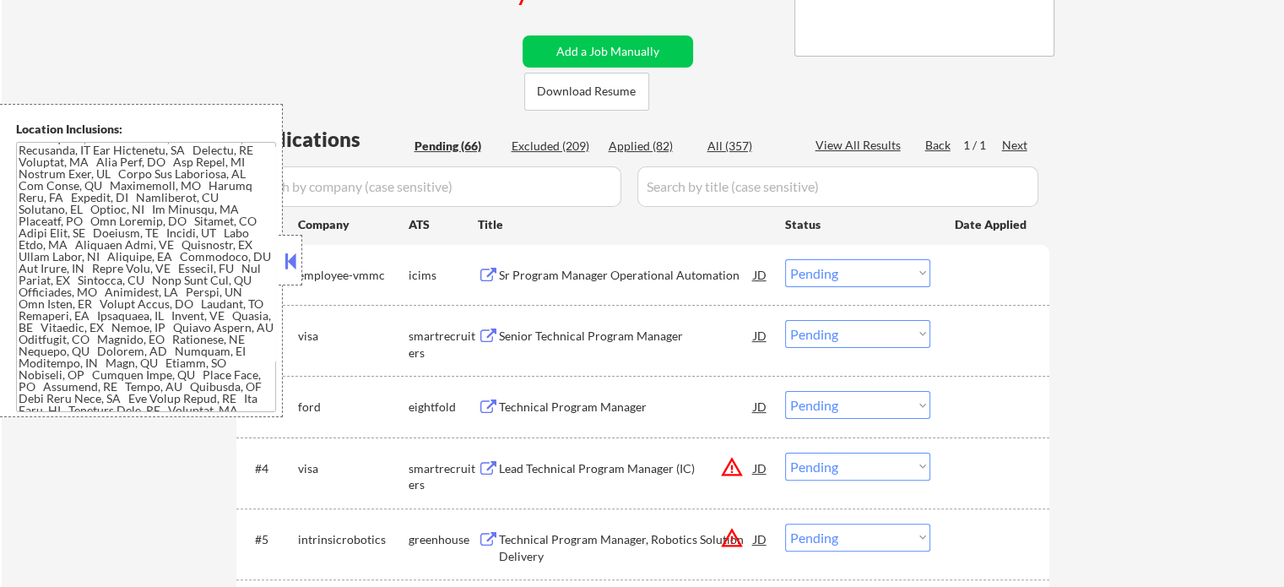
scroll to position [502, 0]
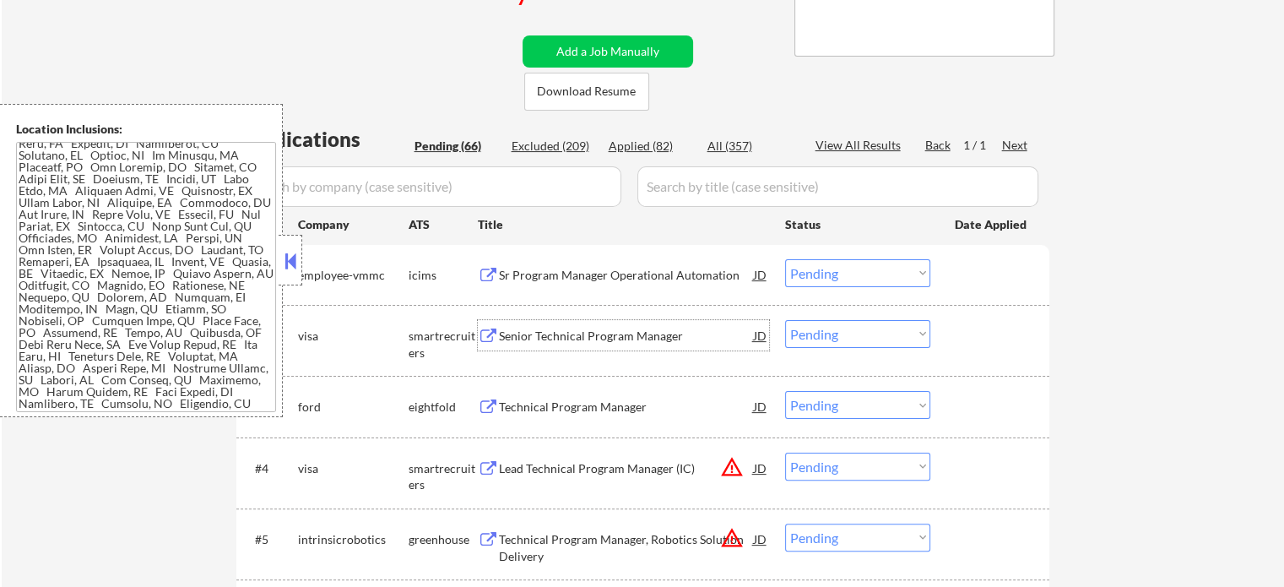
click at [557, 348] on div "Senior Technical Program Manager" at bounding box center [626, 335] width 255 height 30
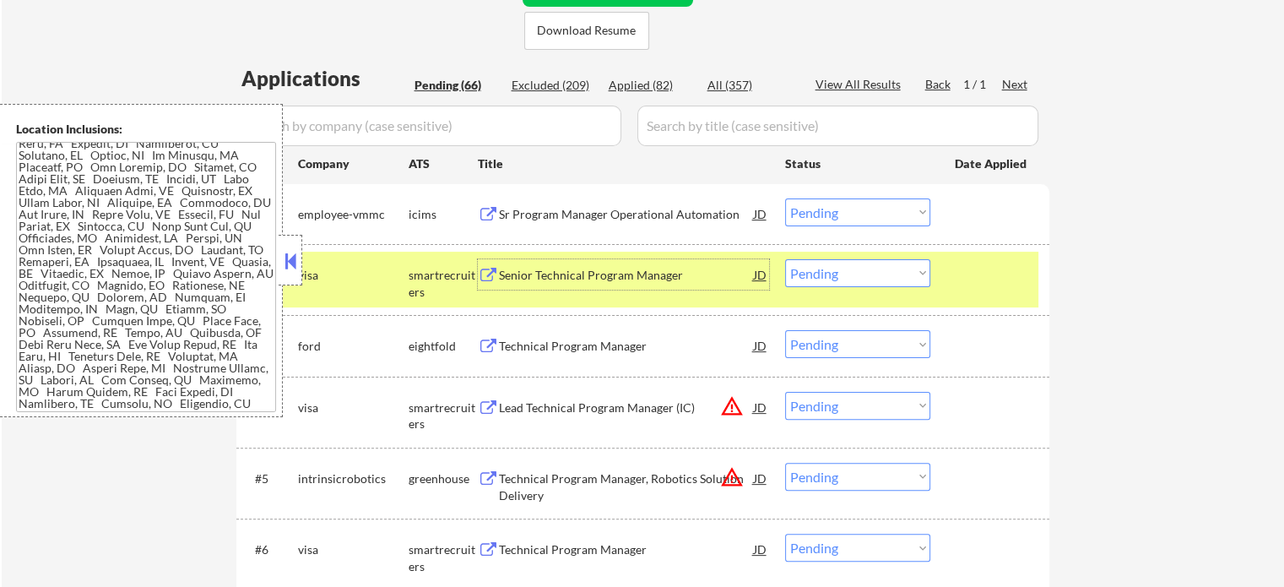
scroll to position [422, 0]
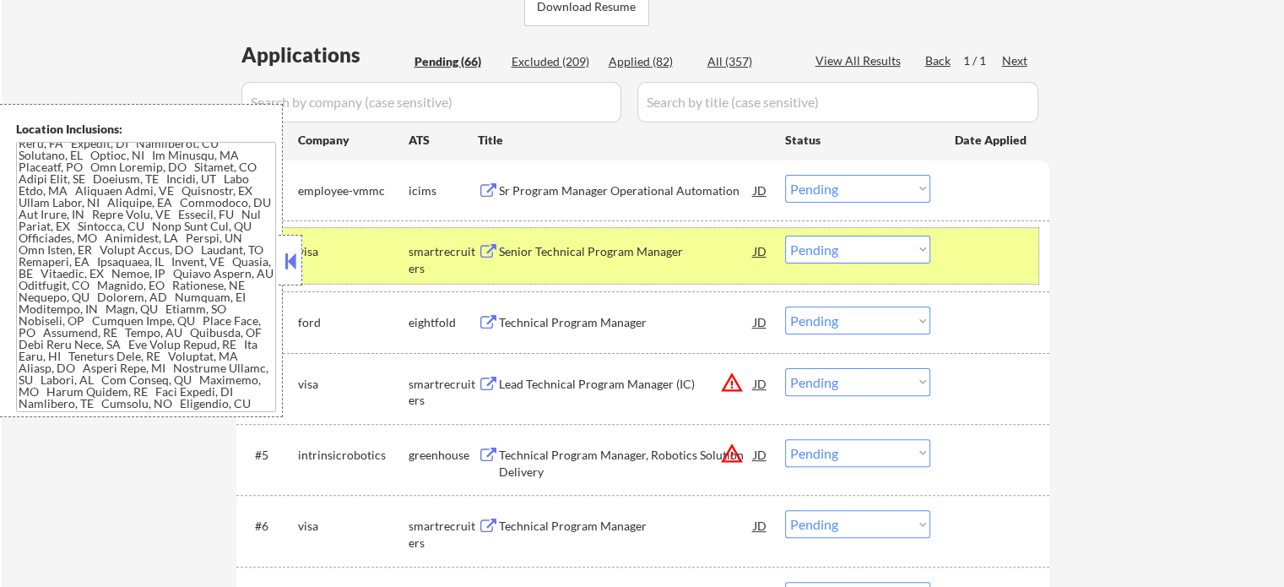
click at [973, 256] on div at bounding box center [992, 251] width 74 height 30
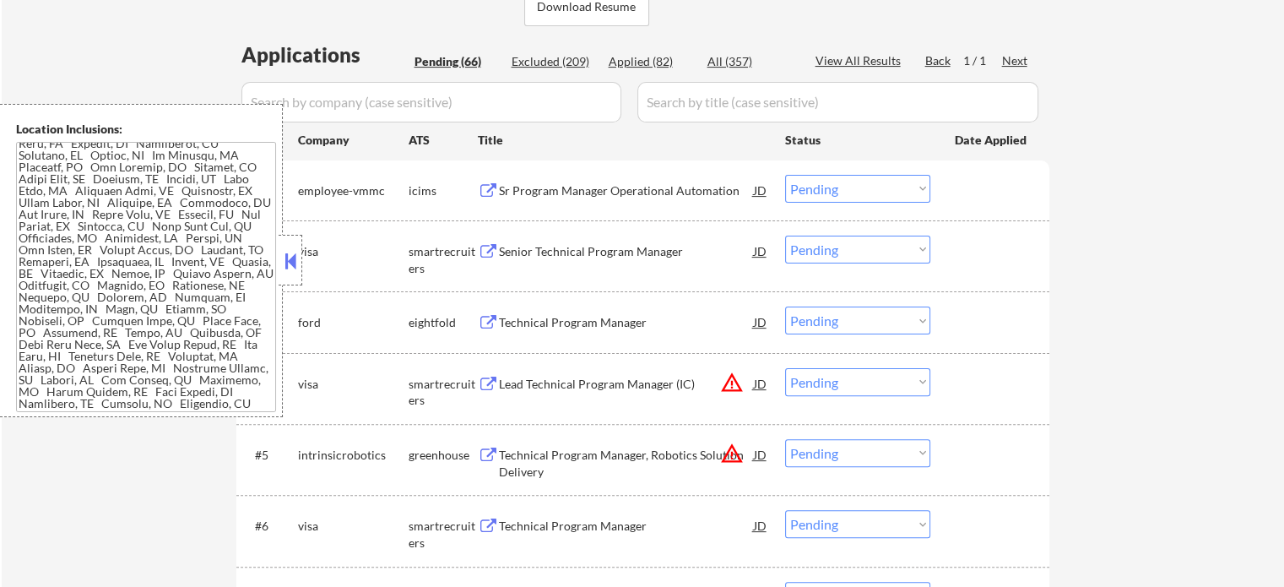
click at [557, 382] on div "Lead Technical Program Manager (IC)" at bounding box center [626, 384] width 255 height 17
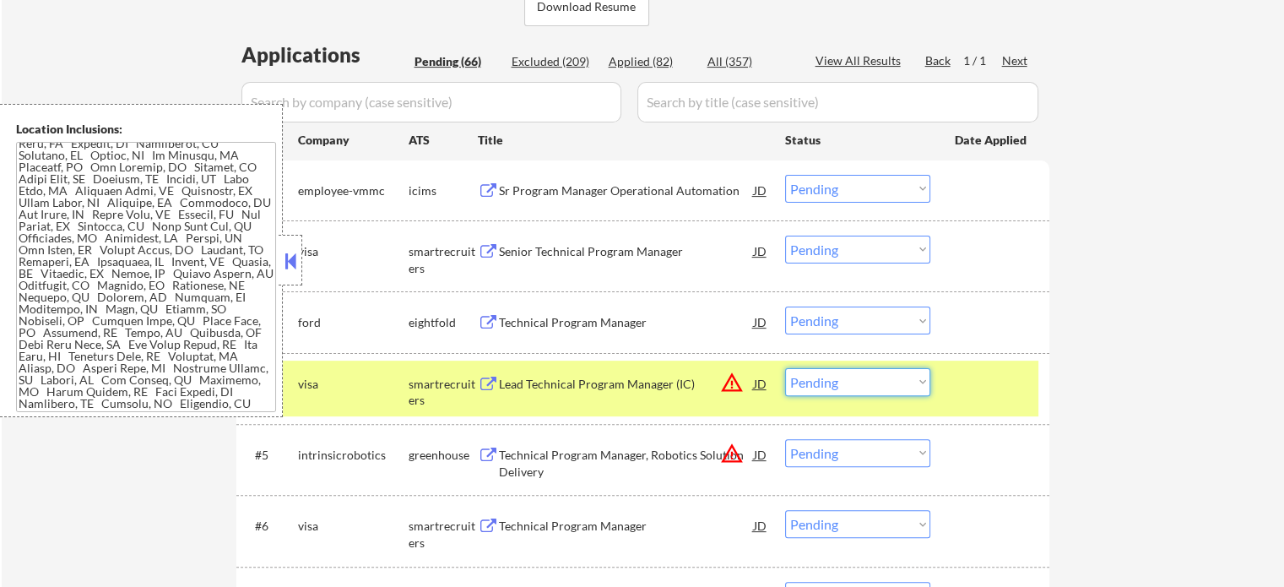
click at [858, 381] on select "Choose an option... Pending Applied Excluded (Questions) Excluded (Expired) Exc…" at bounding box center [857, 382] width 145 height 28
click at [785, 368] on select "Choose an option... Pending Applied Excluded (Questions) Excluded (Expired) Exc…" at bounding box center [857, 382] width 145 height 28
click at [965, 378] on div at bounding box center [992, 383] width 74 height 30
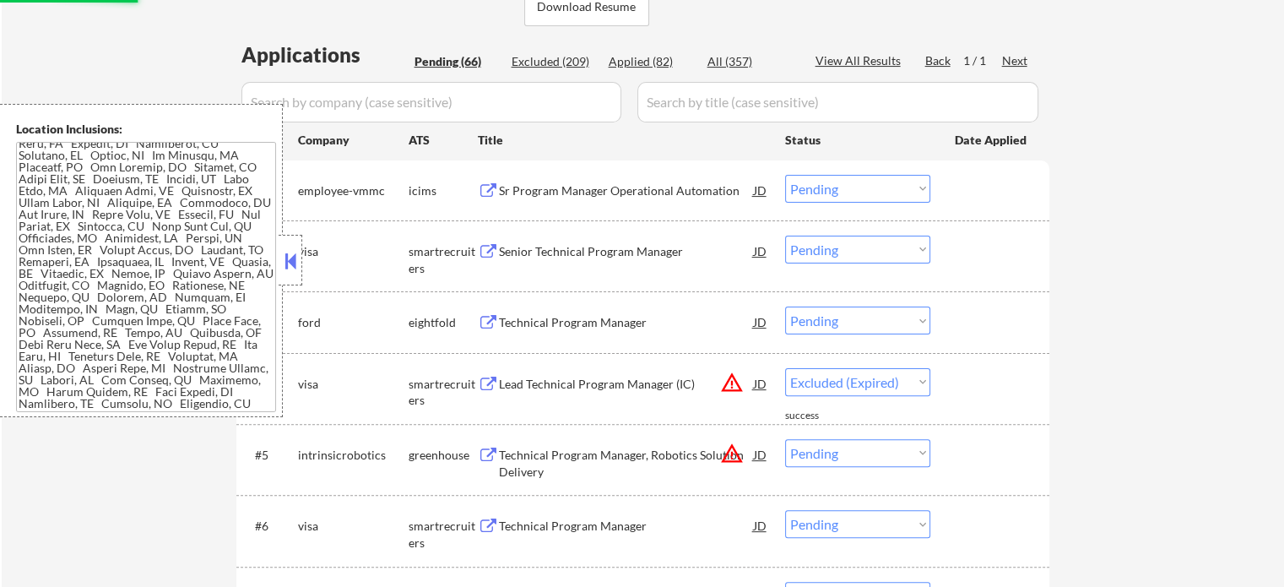
select select ""pending""
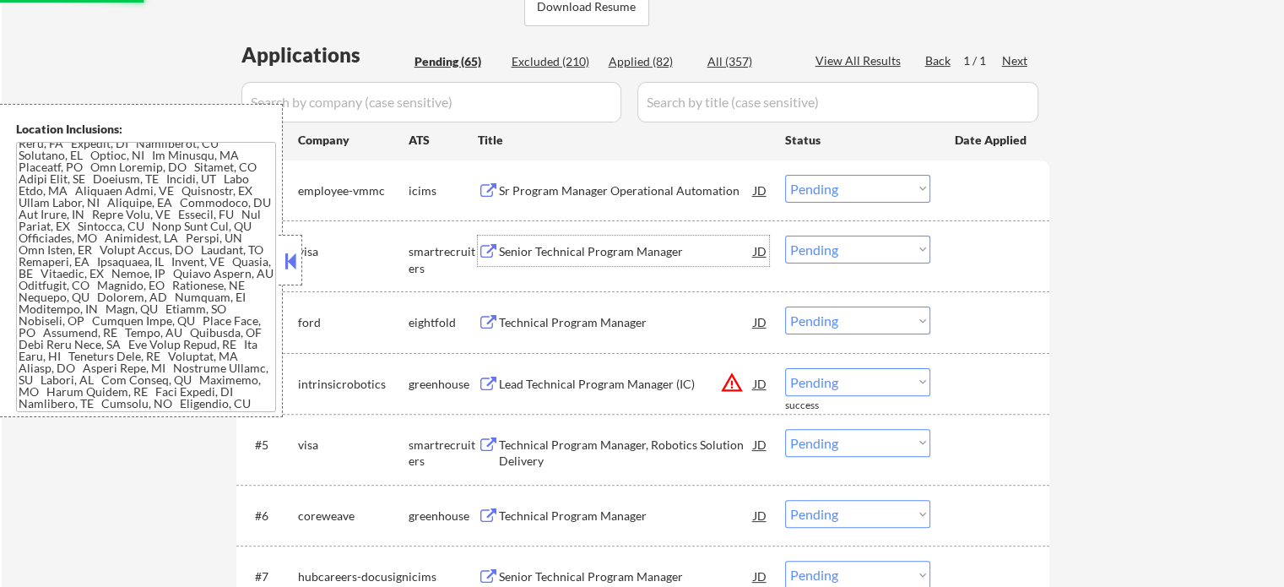
click at [635, 257] on div "Senior Technical Program Manager" at bounding box center [626, 251] width 255 height 17
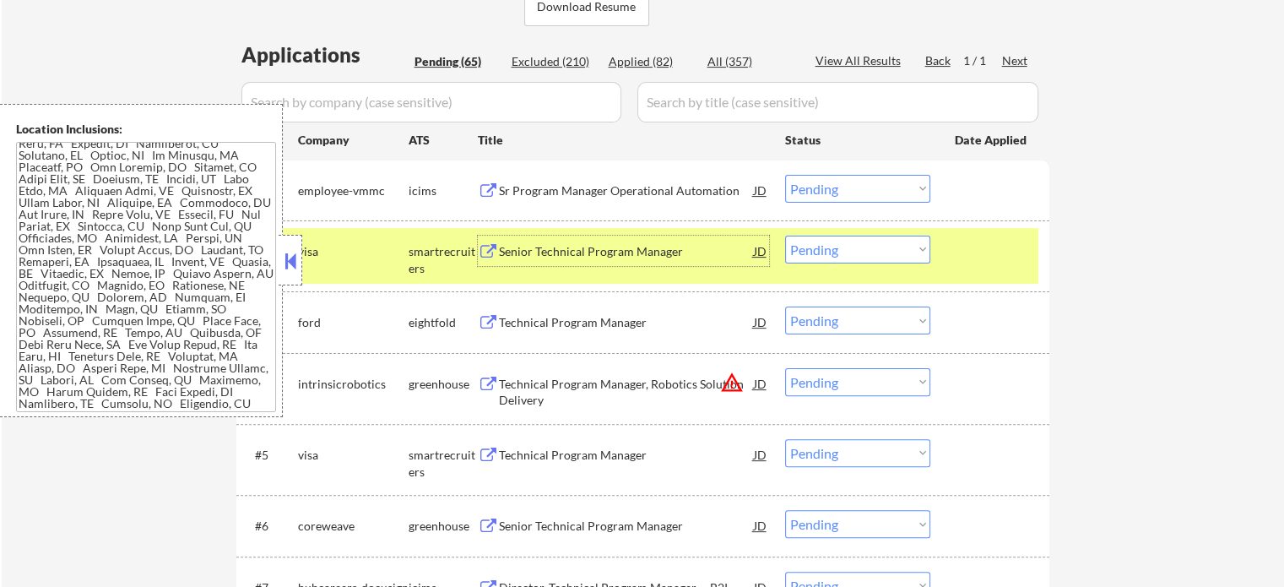
click at [992, 264] on div at bounding box center [992, 251] width 74 height 30
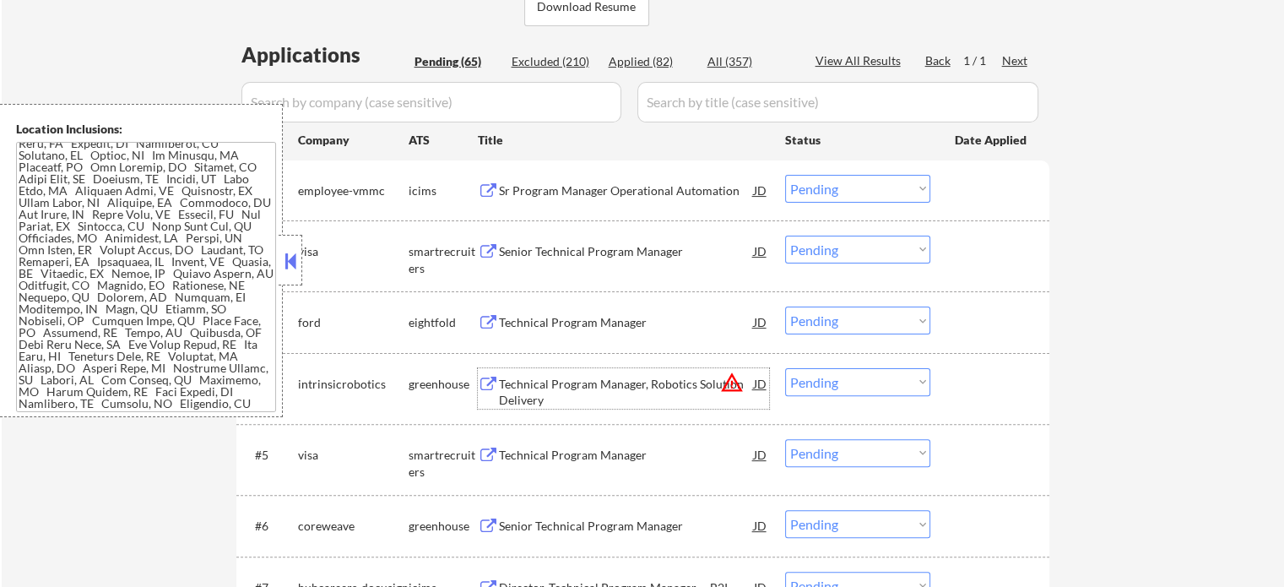
click at [559, 388] on div "Technical Program Manager, Robotics Solution Delivery" at bounding box center [626, 392] width 255 height 33
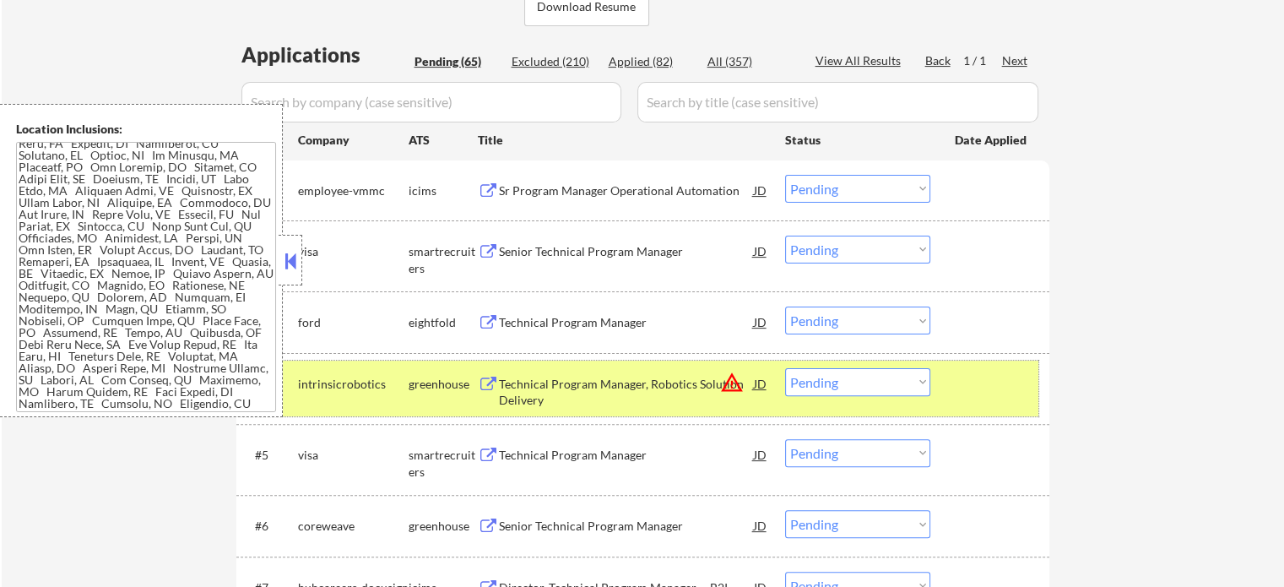
click at [957, 385] on div at bounding box center [992, 383] width 74 height 30
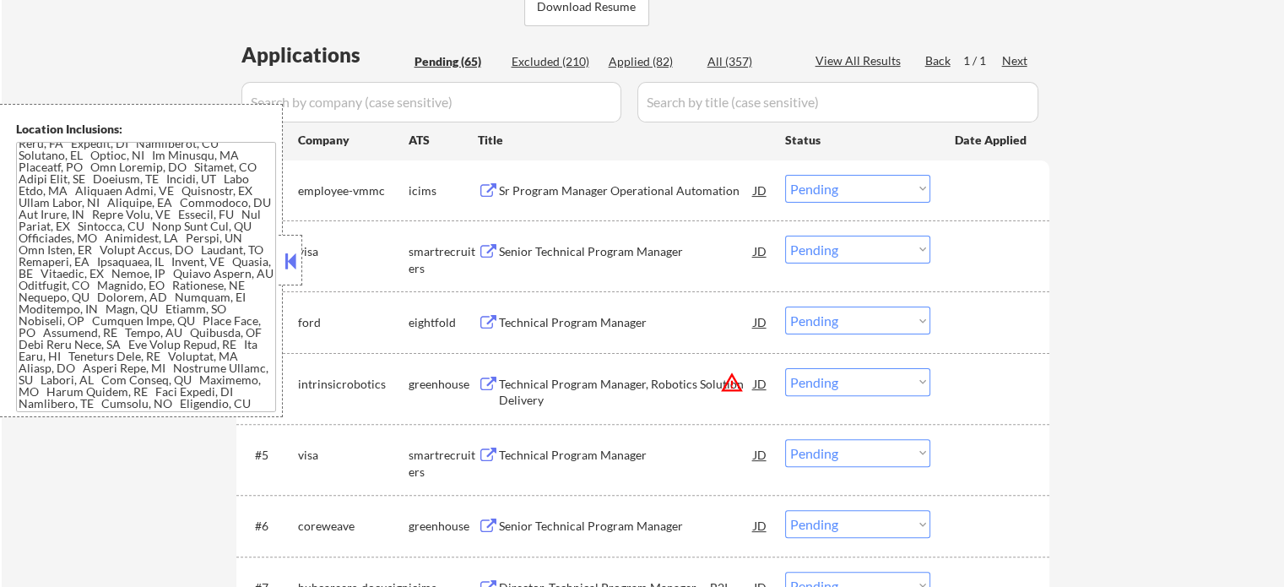
click at [598, 460] on div "Technical Program Manager" at bounding box center [626, 455] width 255 height 17
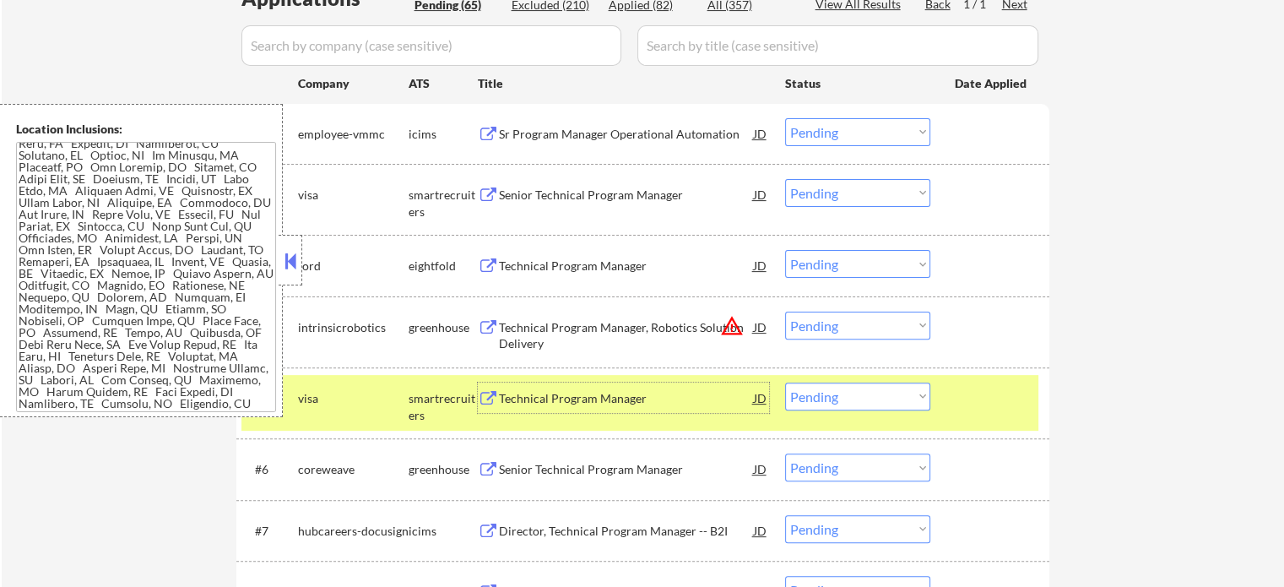
scroll to position [591, 0]
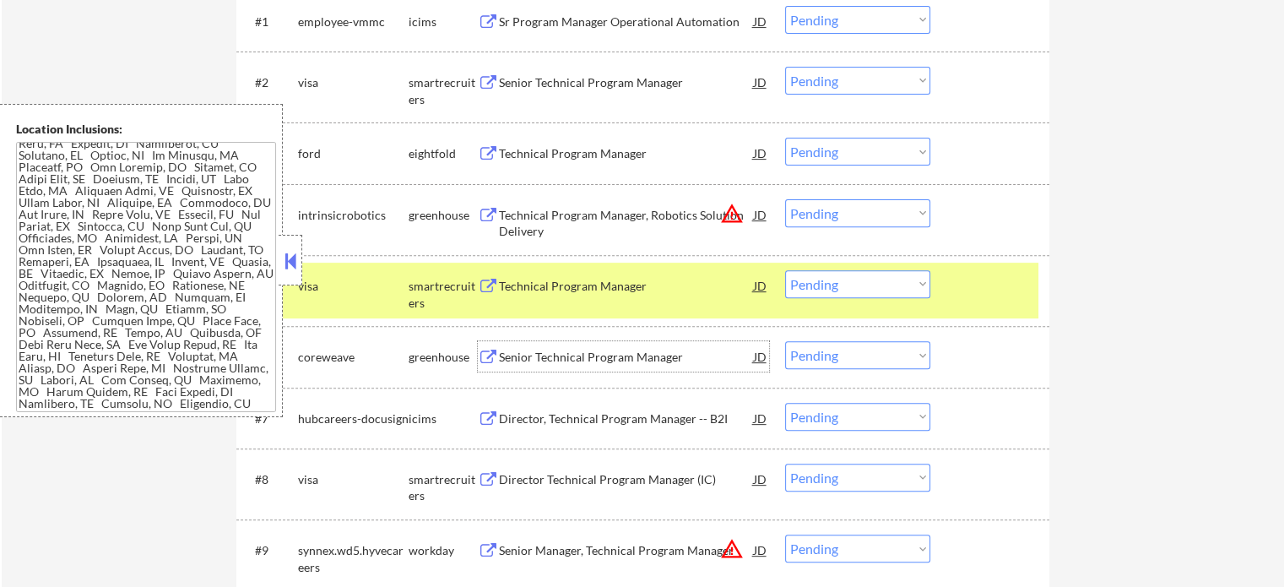
click at [503, 356] on div "Senior Technical Program Manager" at bounding box center [626, 357] width 255 height 17
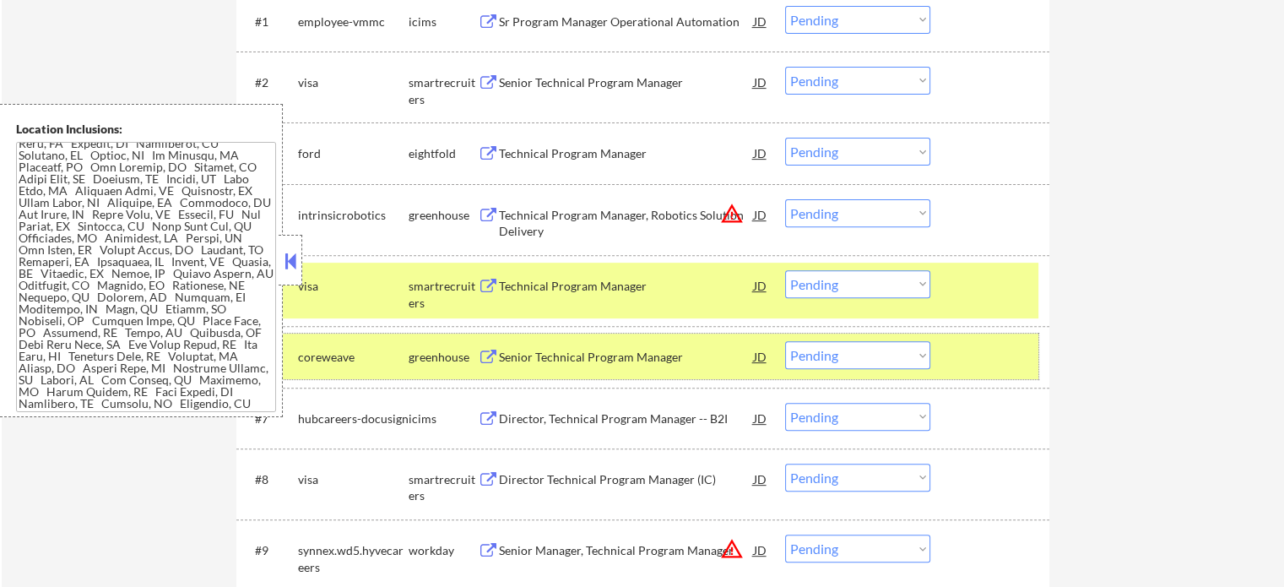
click at [984, 363] on div at bounding box center [992, 356] width 74 height 30
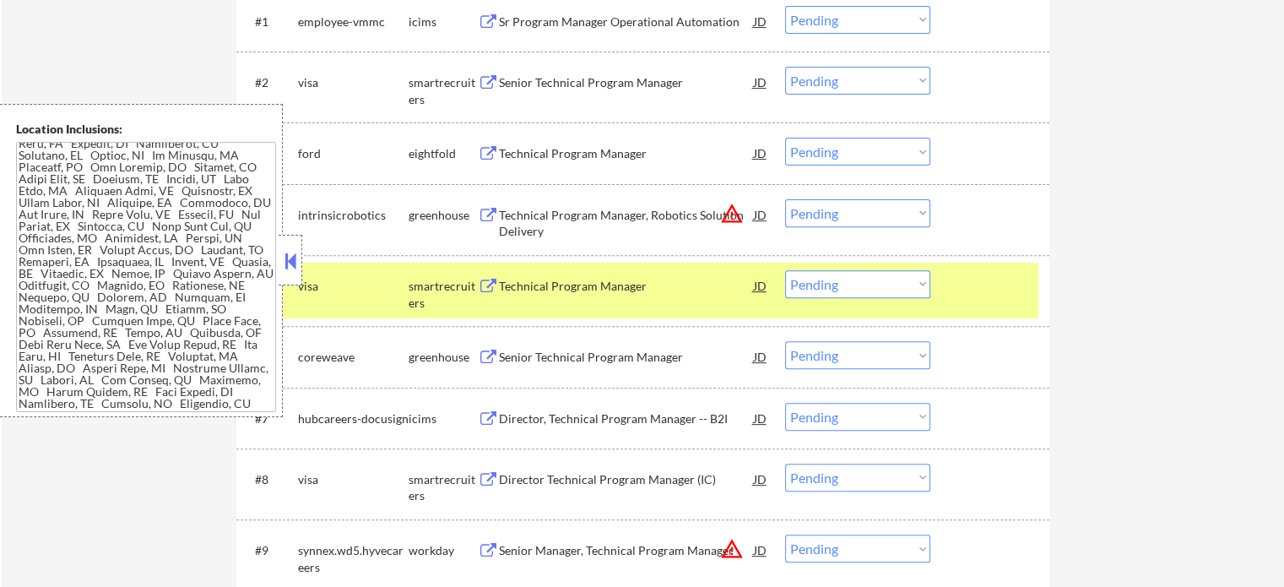
click at [996, 300] on div at bounding box center [992, 285] width 74 height 30
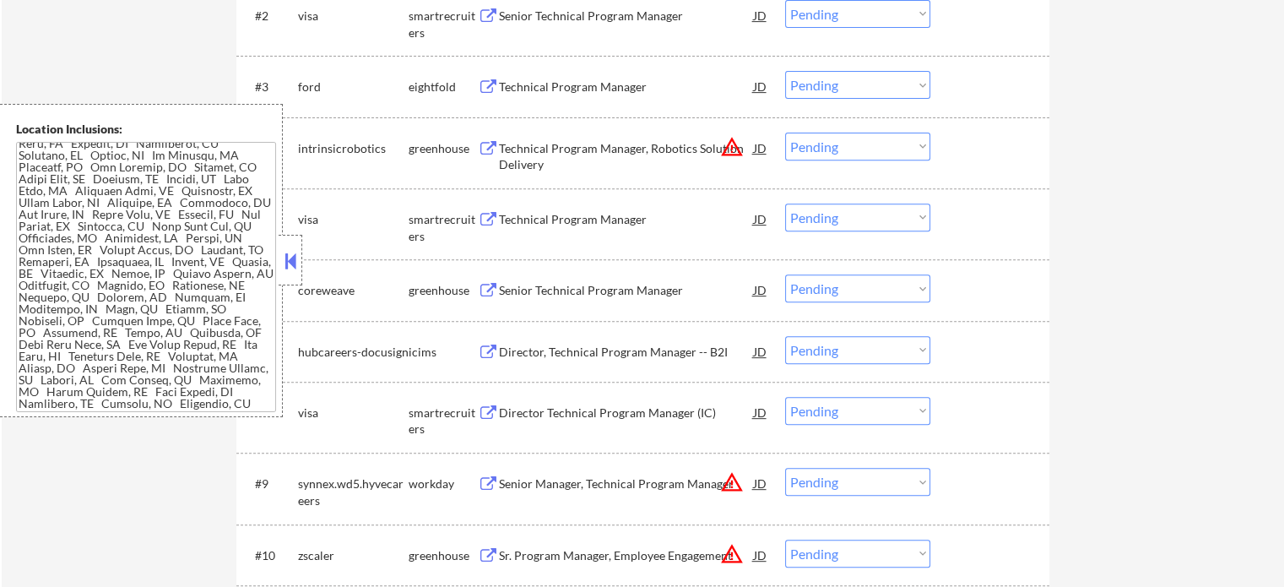
scroll to position [760, 0]
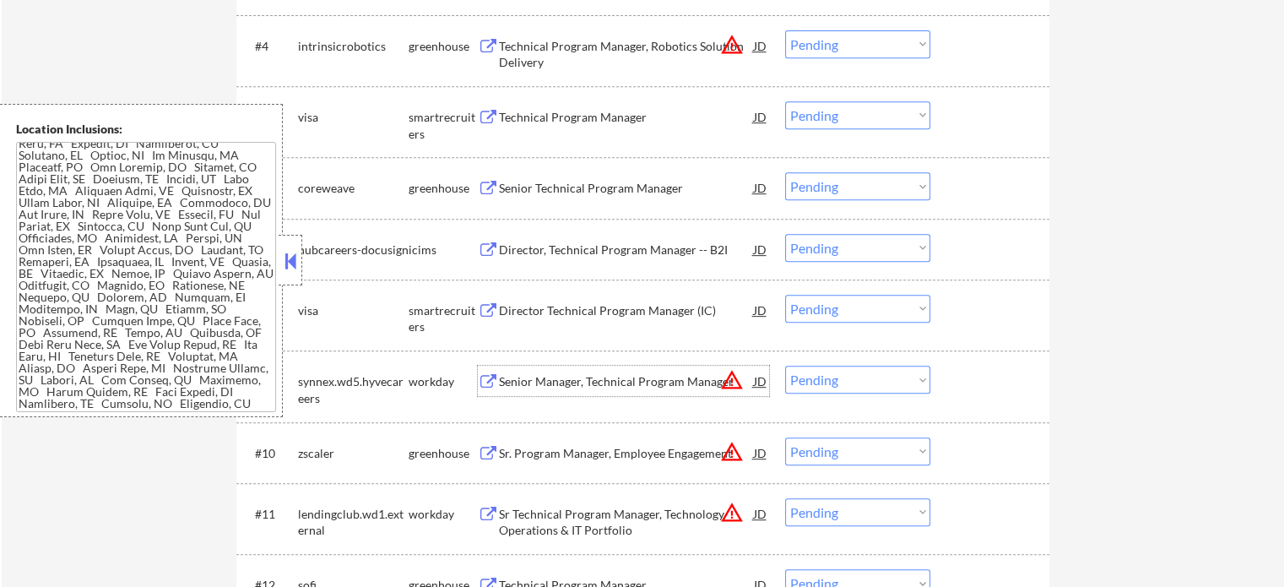
click at [623, 392] on div "Senior Manager, Technical Program Manager" at bounding box center [626, 381] width 255 height 30
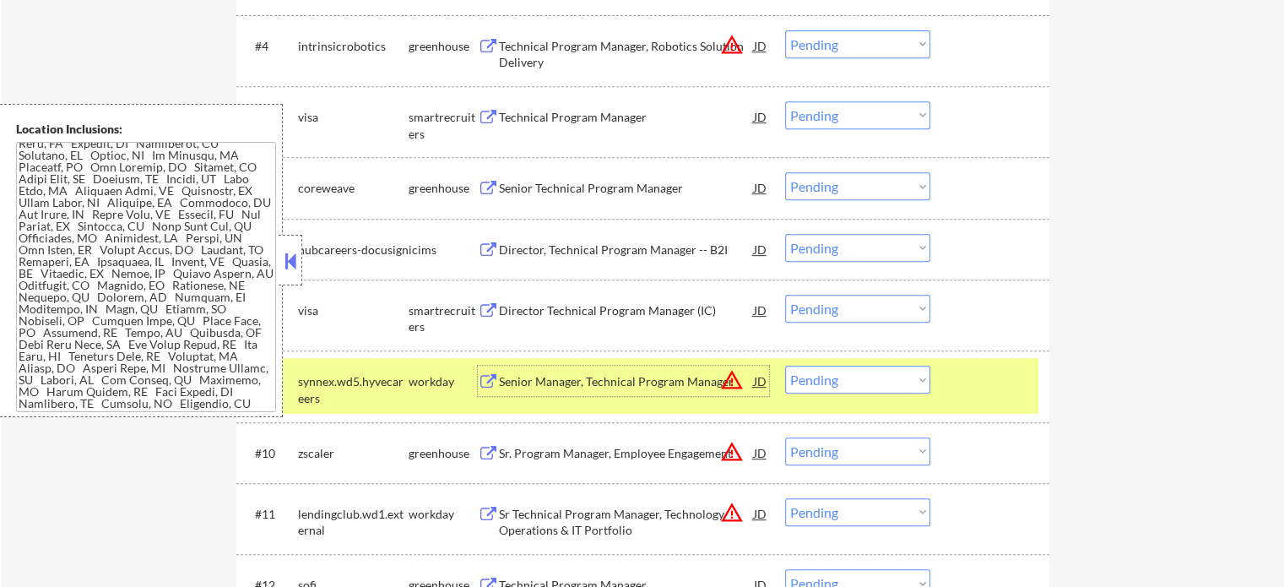
click at [989, 377] on div at bounding box center [992, 381] width 74 height 30
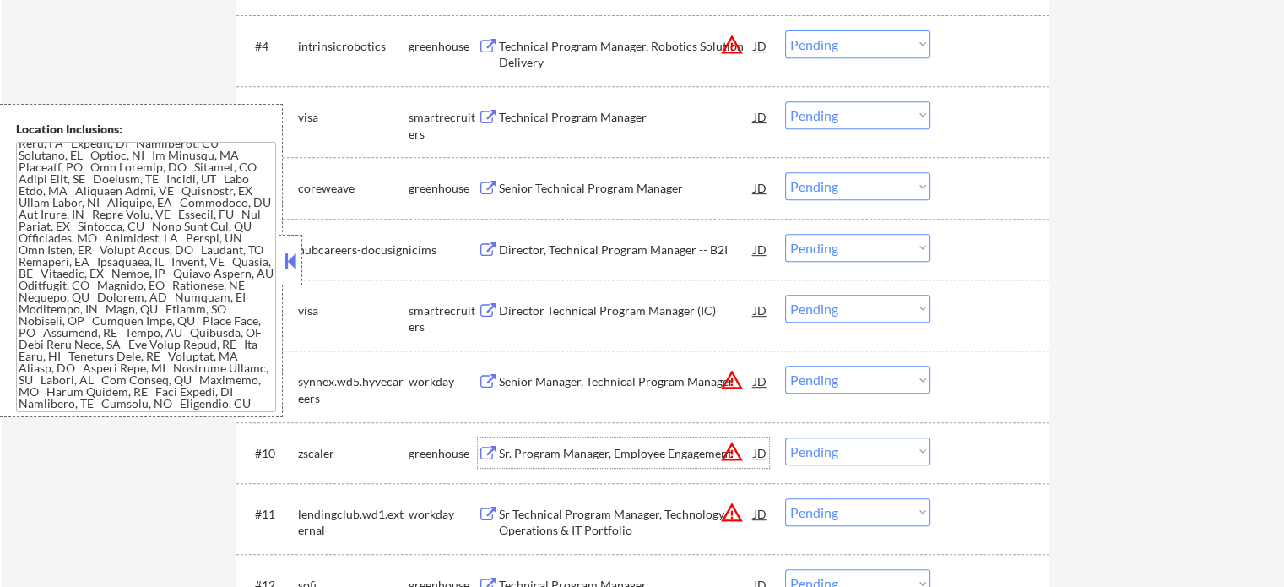
click at [572, 456] on div "Sr. Program Manager, Employee Engagement" at bounding box center [626, 453] width 255 height 17
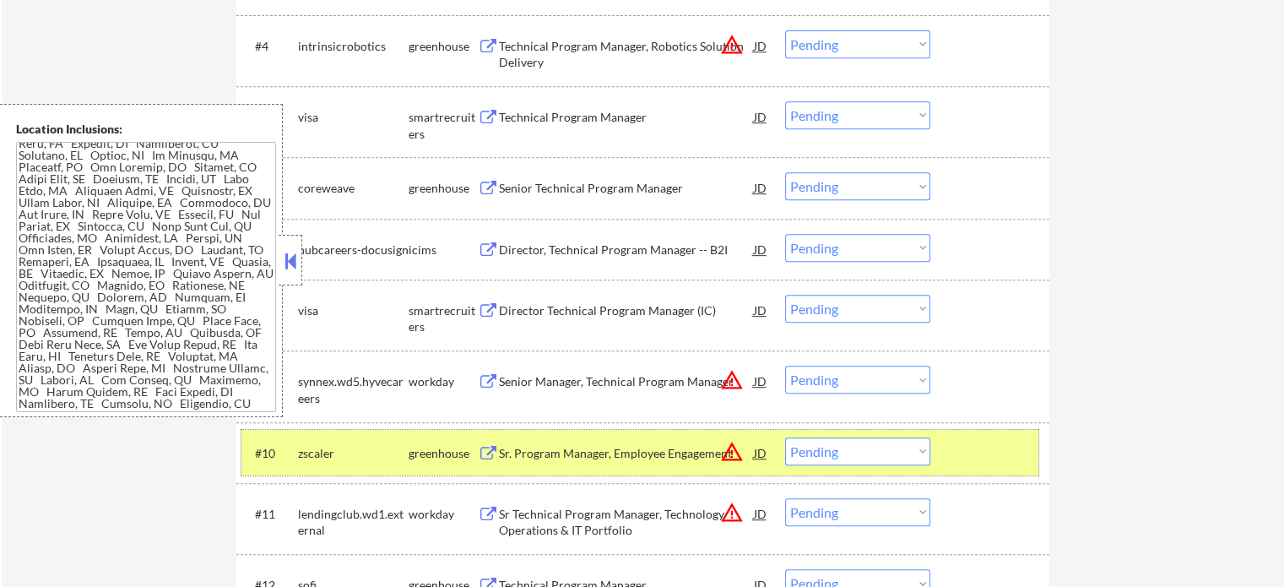
click at [991, 445] on div at bounding box center [992, 452] width 74 height 30
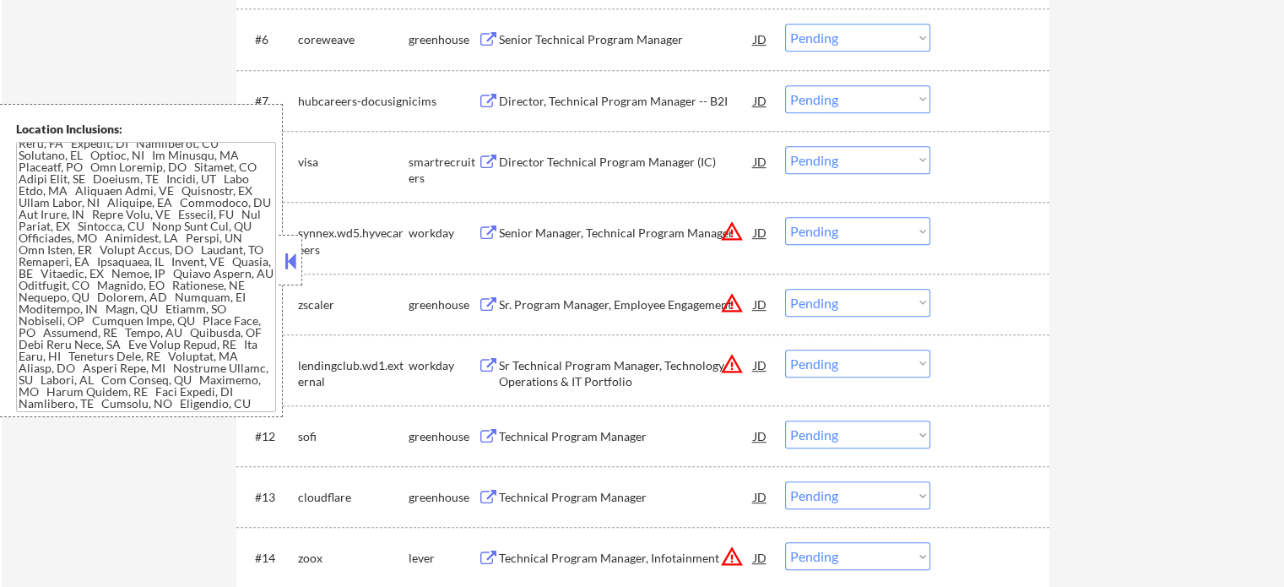
scroll to position [1013, 0]
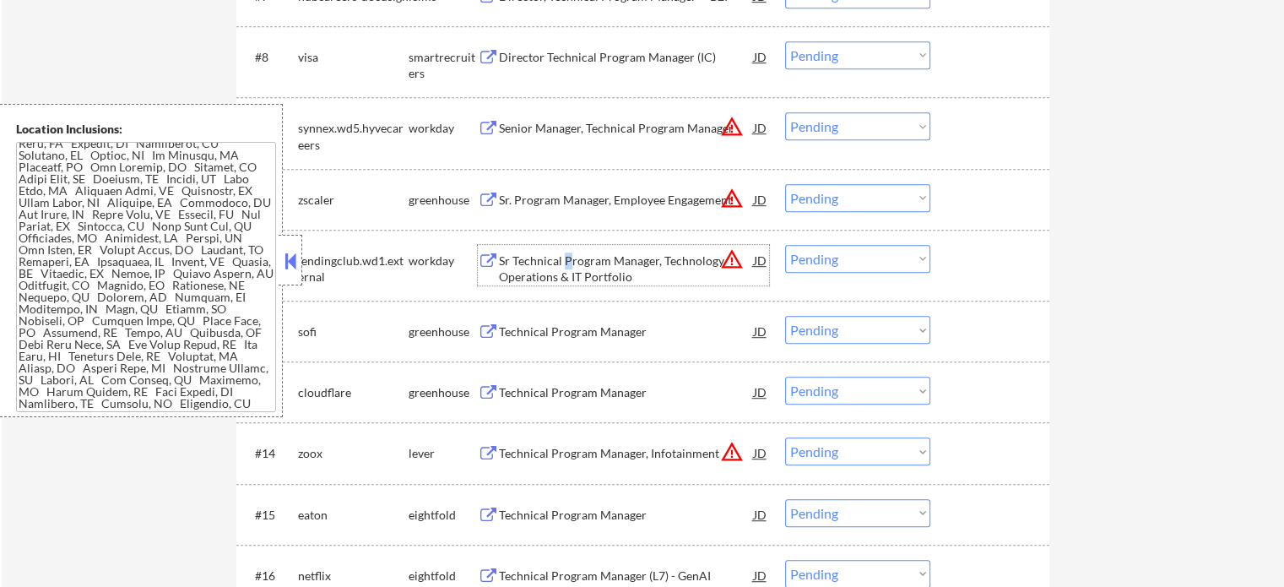
click at [566, 264] on div "Sr Technical Program Manager, Technology Operations & IT Portfolio" at bounding box center [626, 269] width 255 height 33
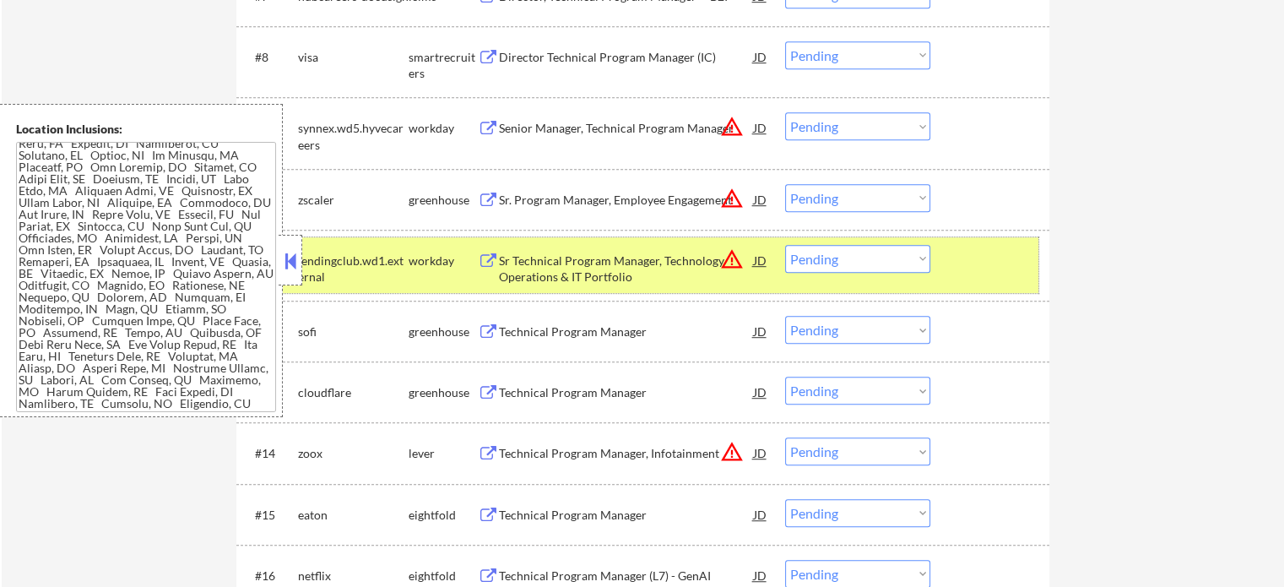
click at [966, 263] on div at bounding box center [992, 260] width 74 height 30
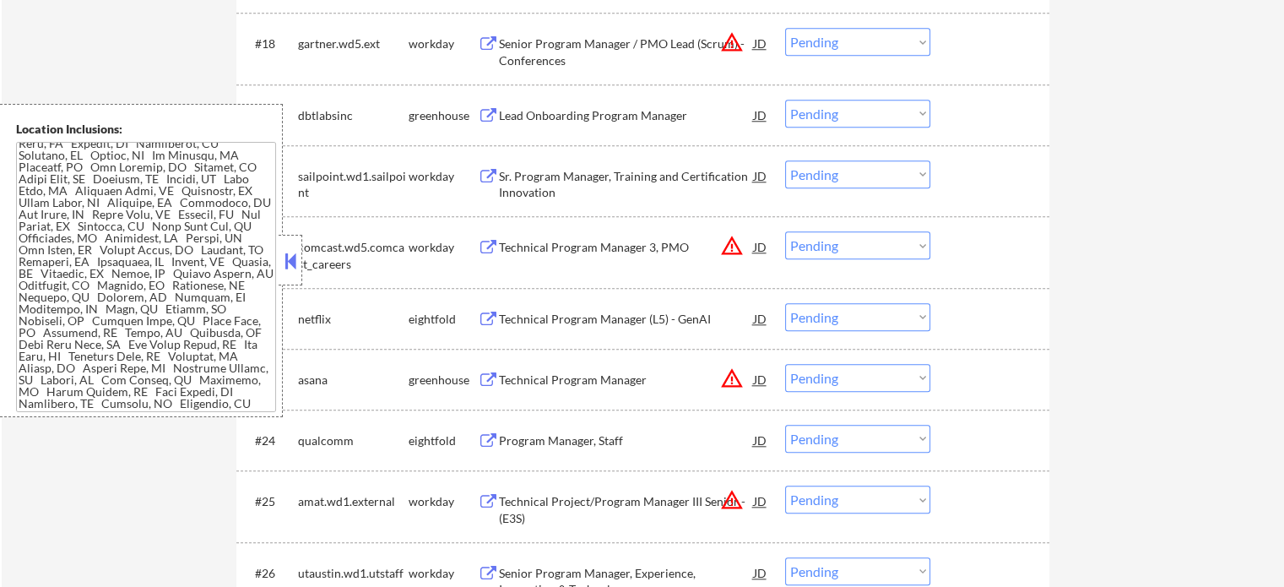
scroll to position [1689, 0]
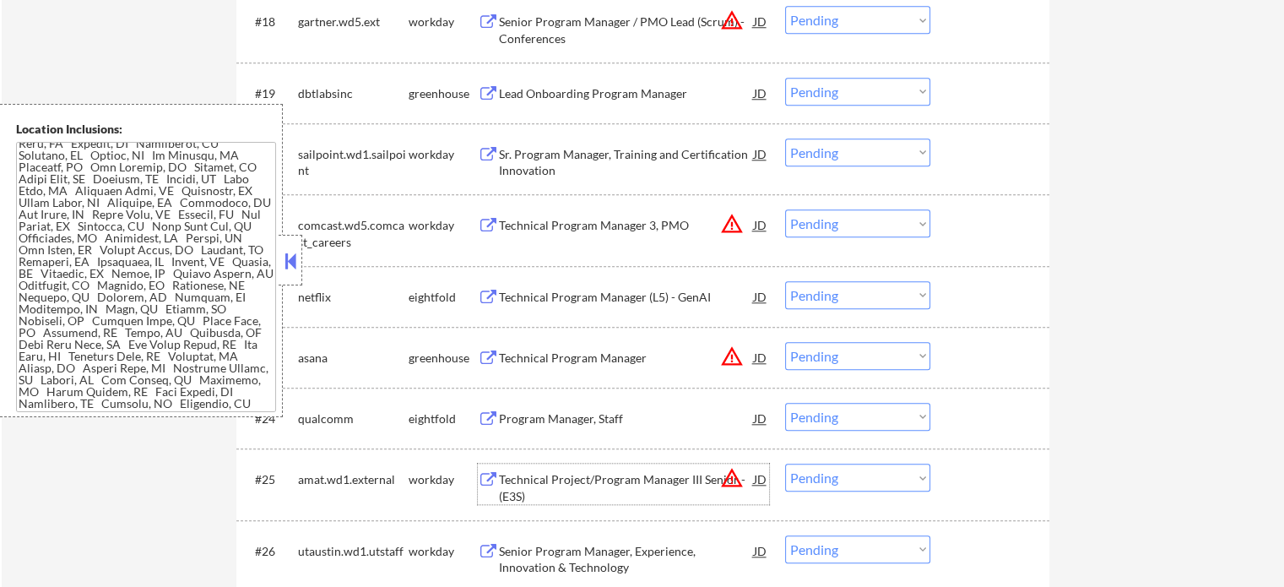
click at [561, 481] on div "Technical Project/Program Manager III Senior - (E3S)" at bounding box center [626, 487] width 255 height 33
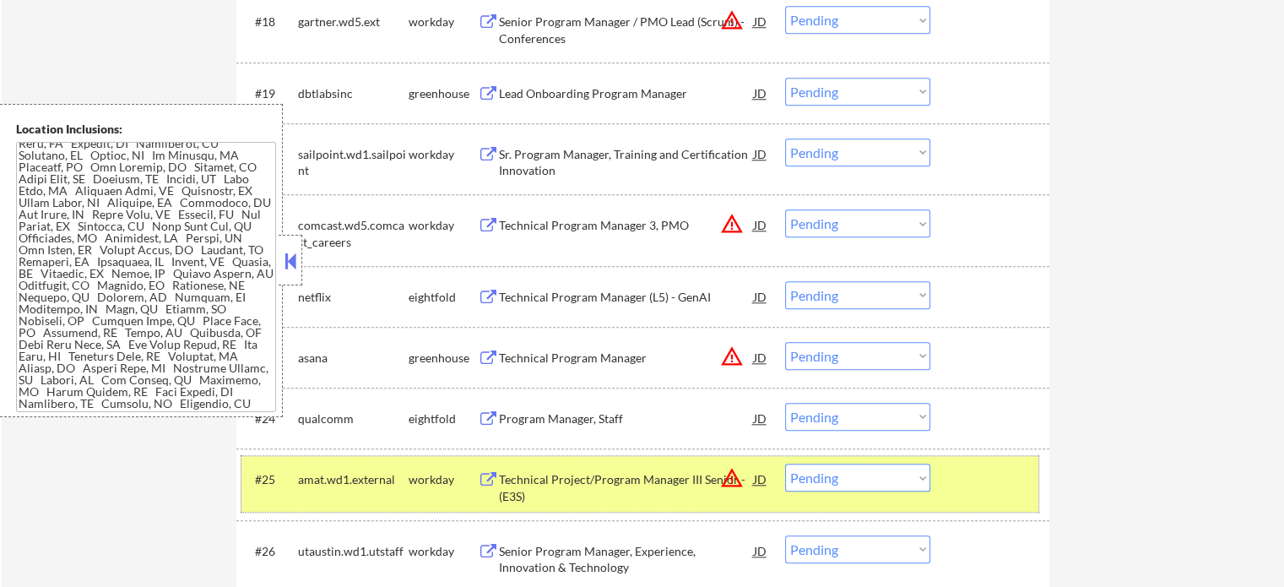
click at [1001, 488] on div at bounding box center [992, 479] width 74 height 30
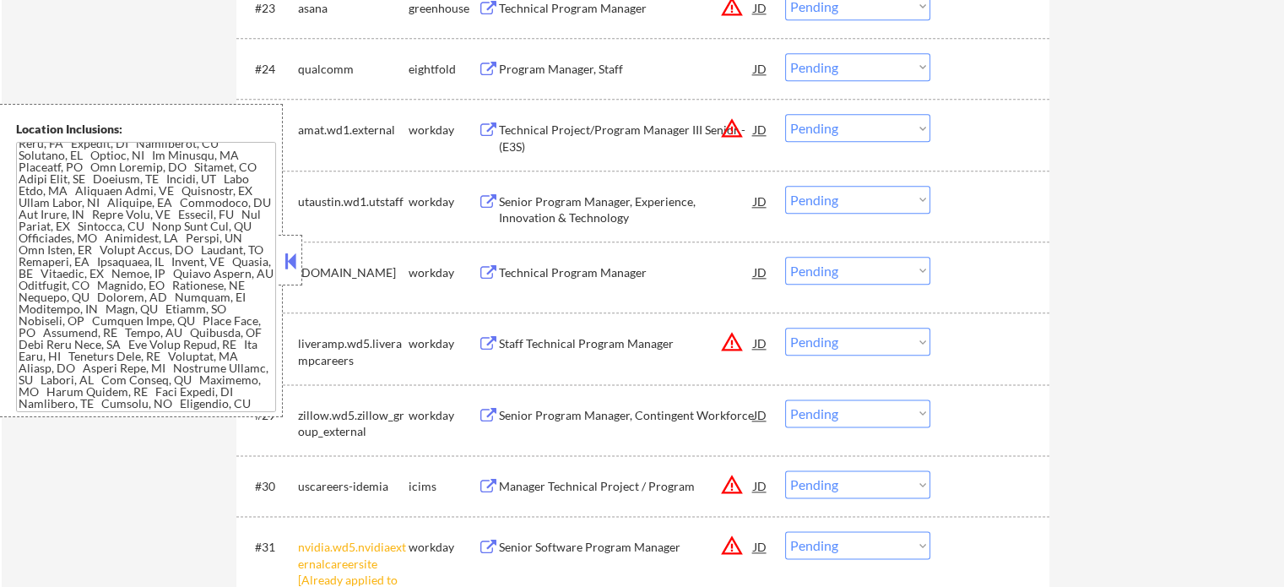
scroll to position [2111, 0]
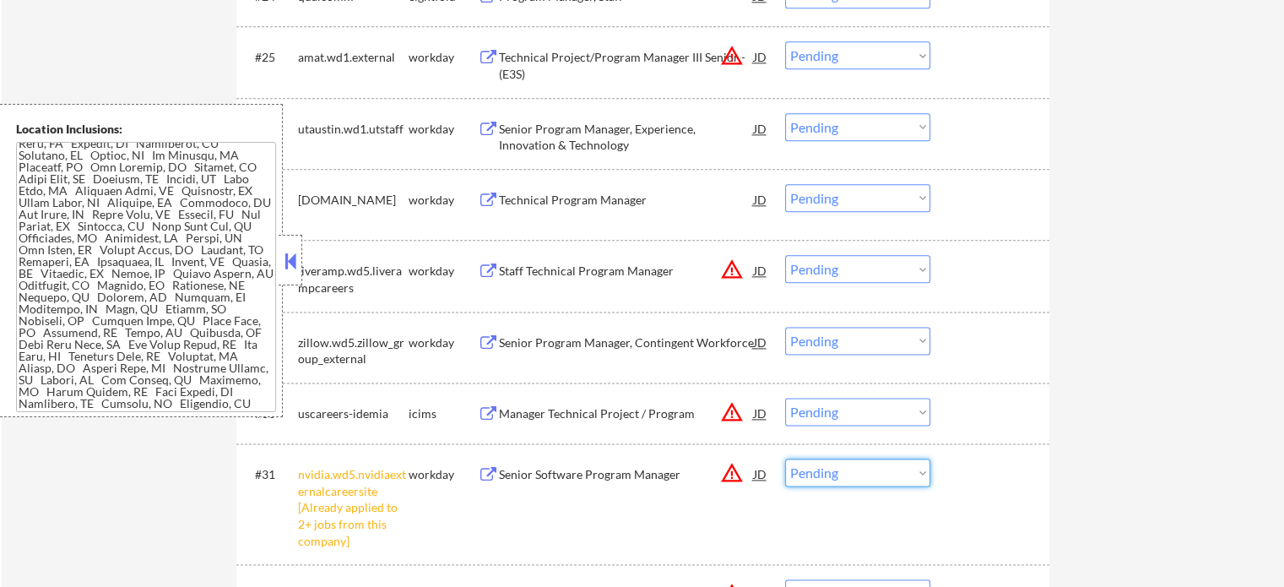
click at [828, 475] on select "Choose an option... Pending Applied Excluded (Questions) Excluded (Expired) Exc…" at bounding box center [857, 473] width 145 height 28
click at [785, 459] on select "Choose an option... Pending Applied Excluded (Questions) Excluded (Expired) Exc…" at bounding box center [857, 473] width 145 height 28
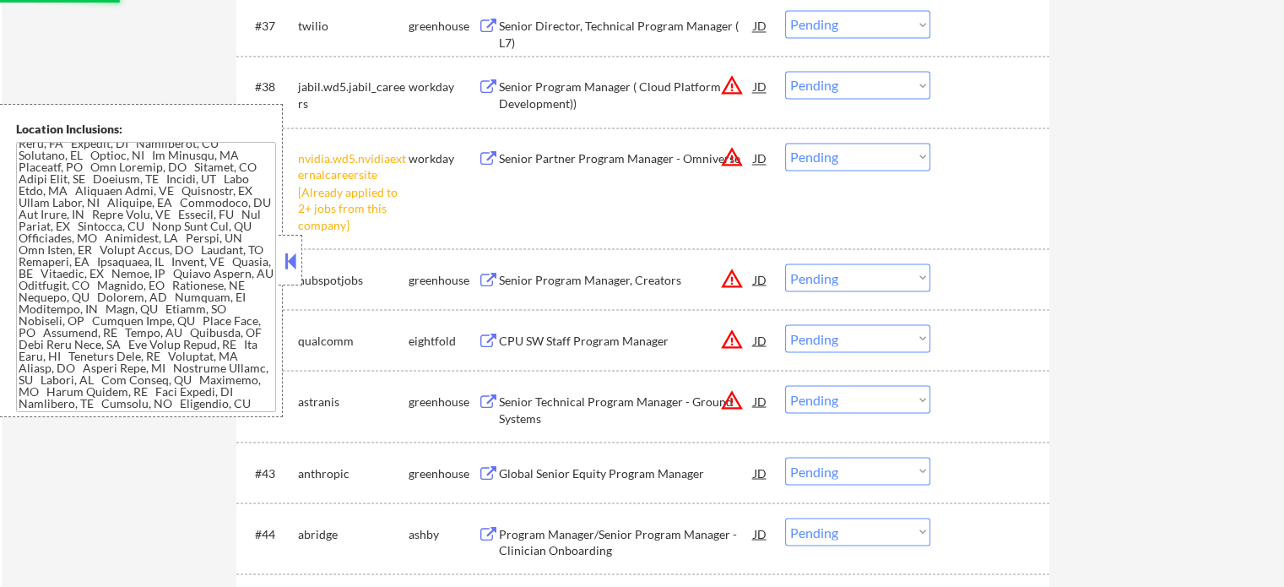
scroll to position [3040, 0]
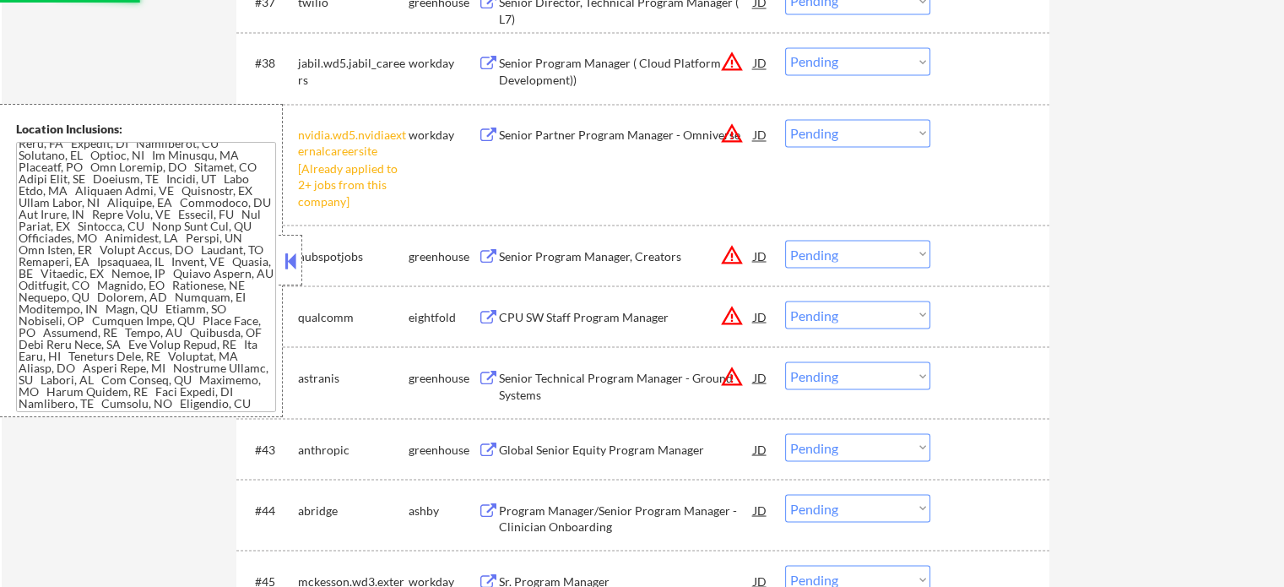
select select ""pending""
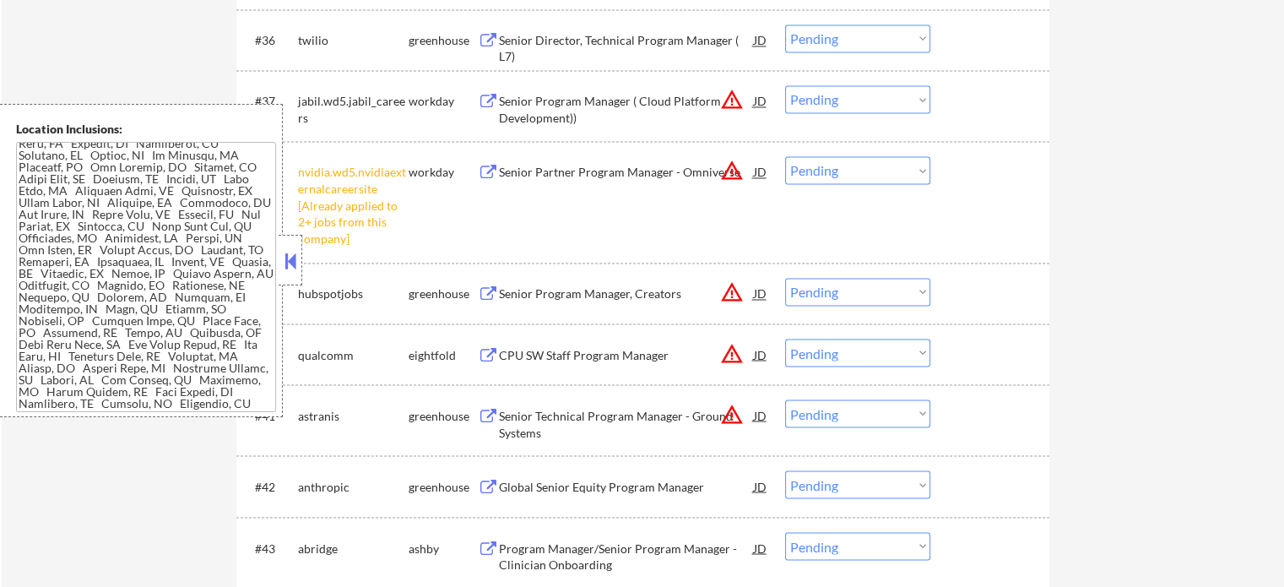
scroll to position [2871, 0]
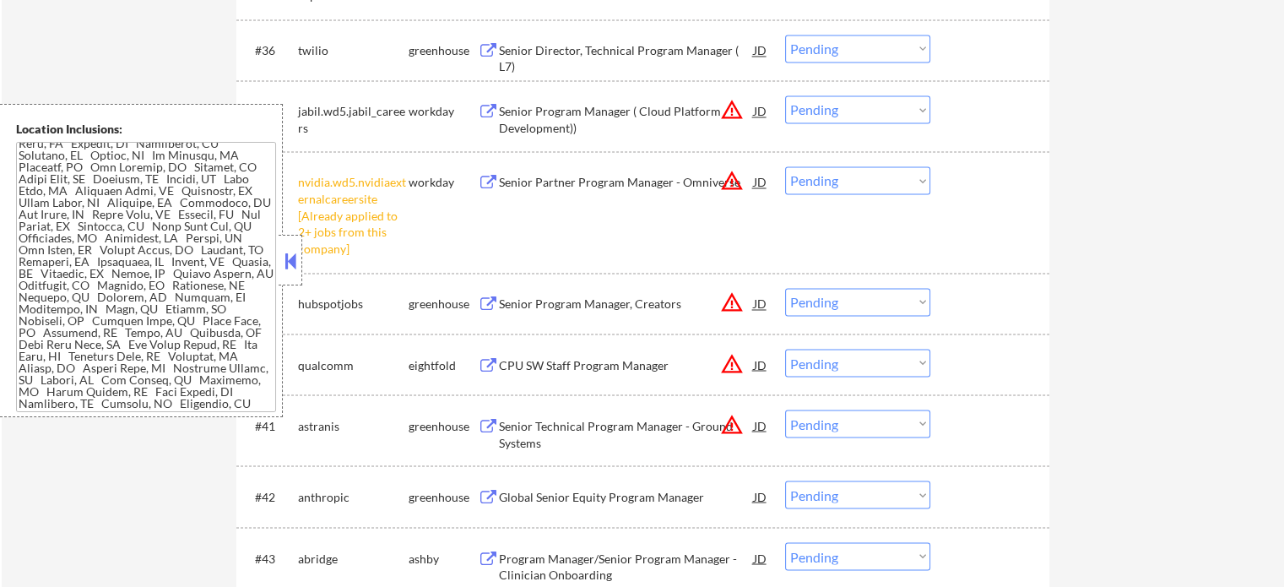
click at [818, 182] on select "Choose an option... Pending Applied Excluded (Questions) Excluded (Expired) Exc…" at bounding box center [857, 180] width 145 height 28
click at [785, 166] on select "Choose an option... Pending Applied Excluded (Questions) Excluded (Expired) Exc…" at bounding box center [857, 180] width 145 height 28
select select ""pending""
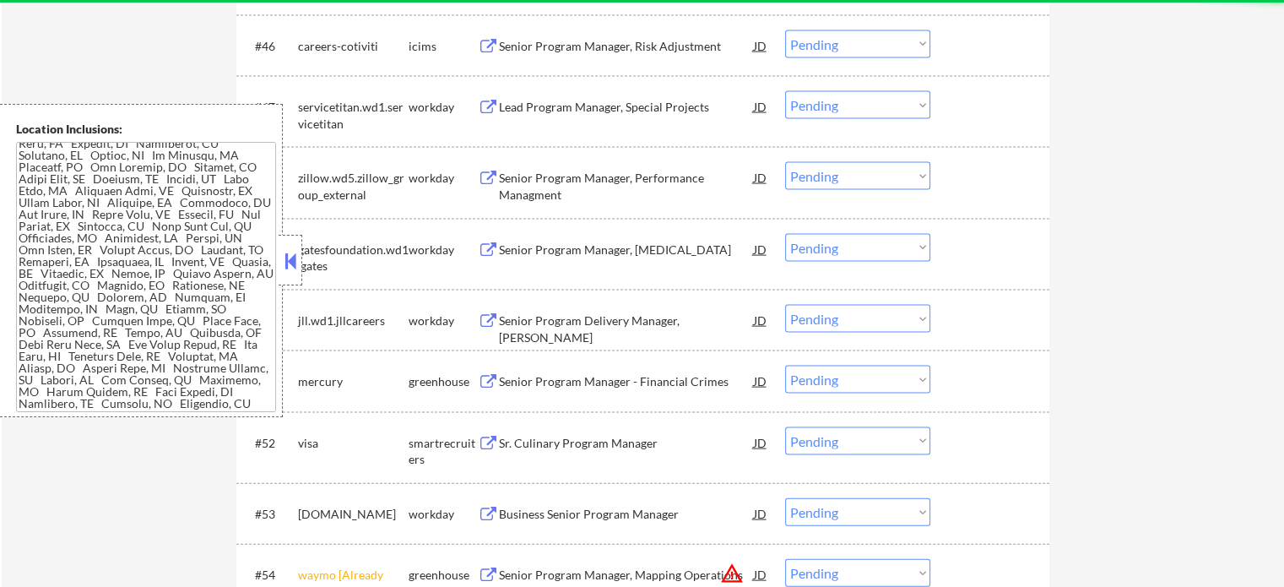
scroll to position [3800, 0]
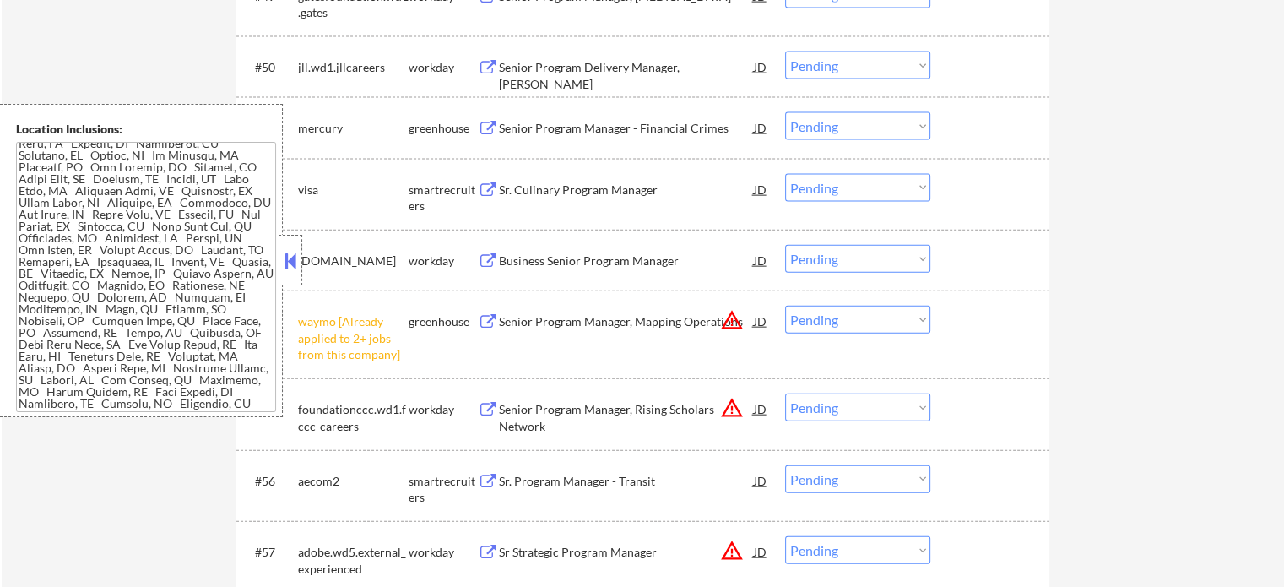
click at [892, 323] on select "Choose an option... Pending Applied Excluded (Questions) Excluded (Expired) Exc…" at bounding box center [857, 320] width 145 height 28
click at [785, 306] on select "Choose an option... Pending Applied Excluded (Questions) Excluded (Expired) Exc…" at bounding box center [857, 320] width 145 height 28
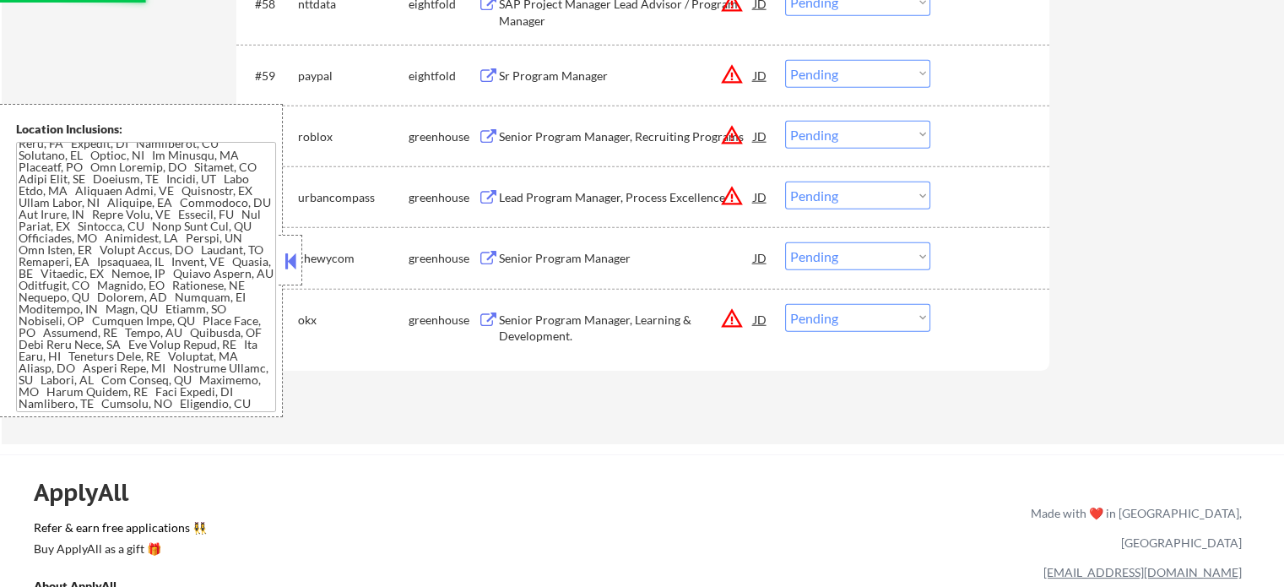
scroll to position [4476, 0]
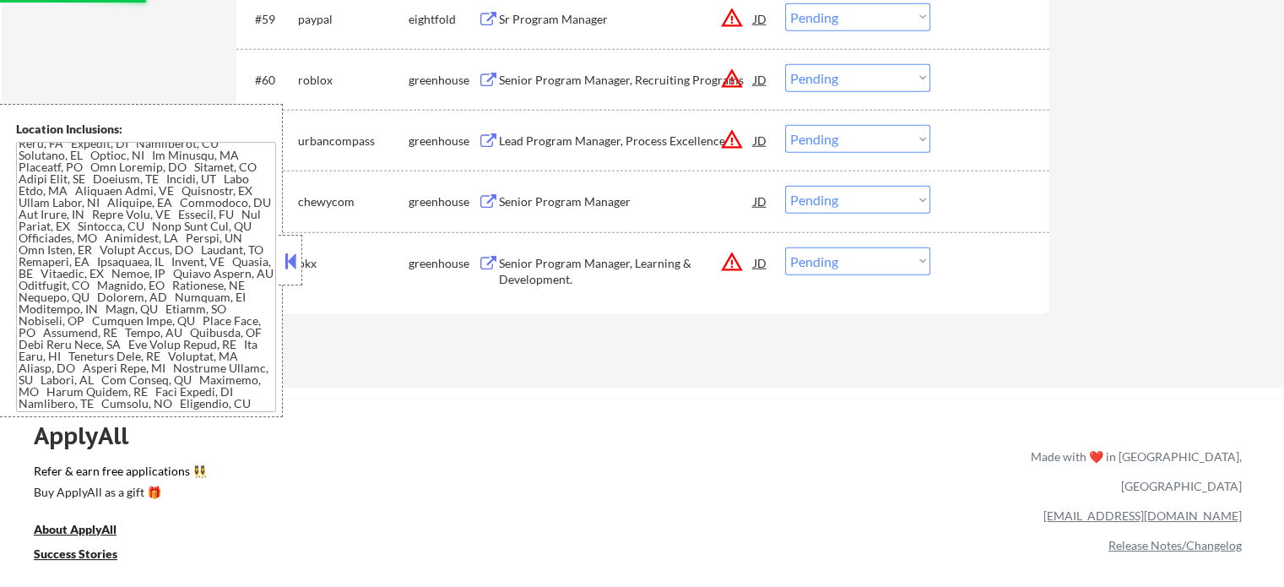
select select ""pending""
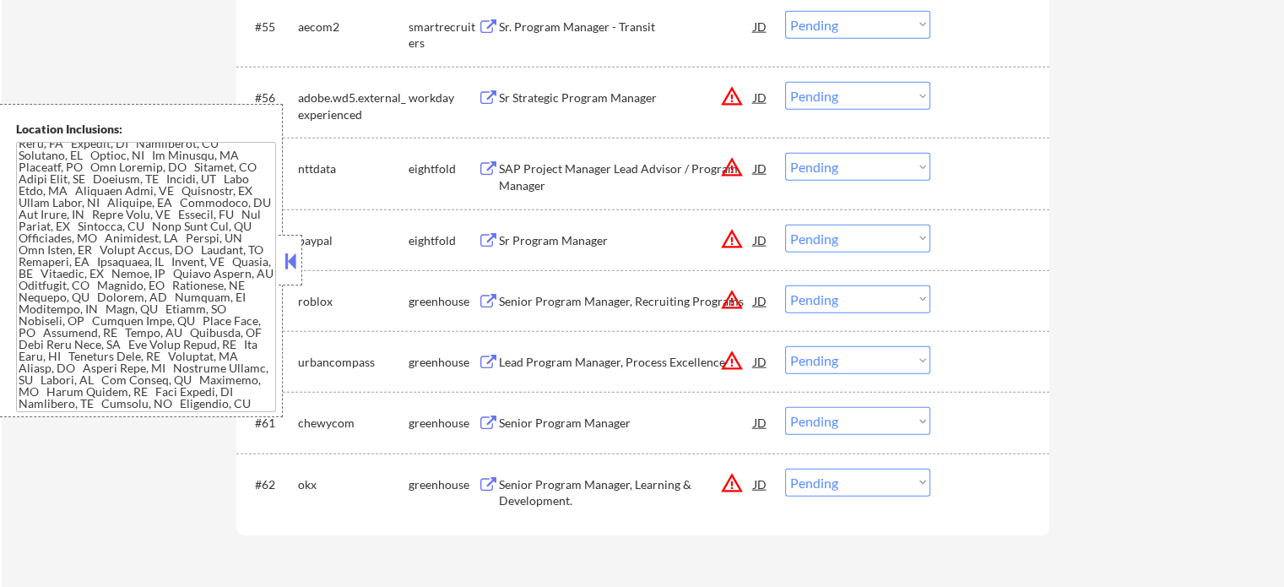
scroll to position [4138, 0]
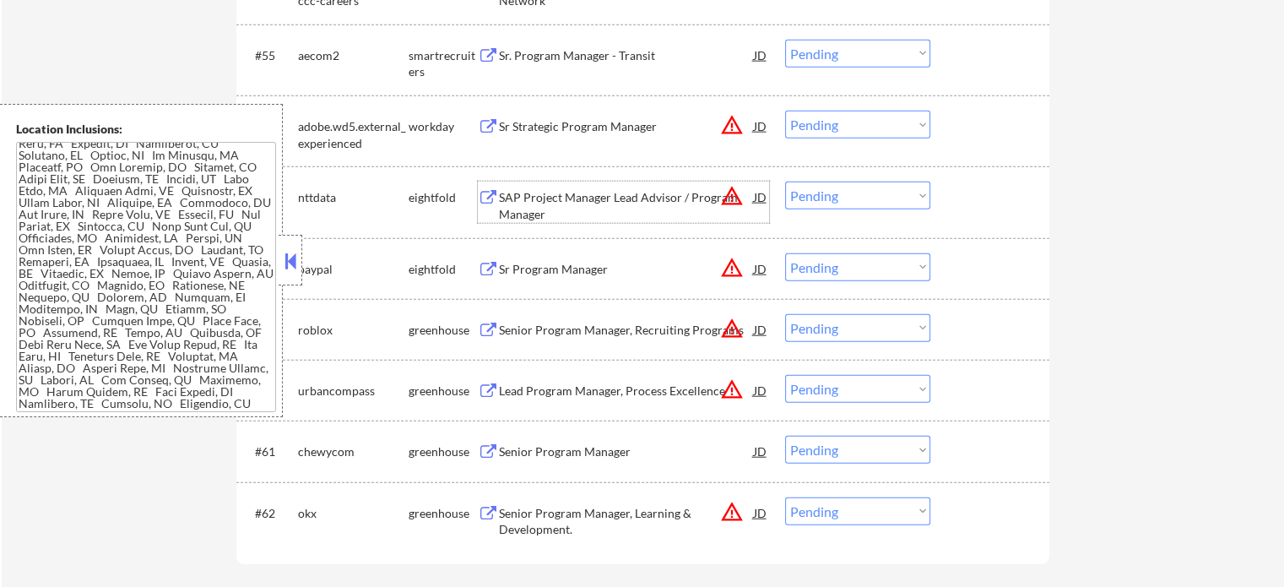
click at [554, 195] on div "SAP Project Manager Lead Advisor / Program Manager" at bounding box center [626, 205] width 255 height 33
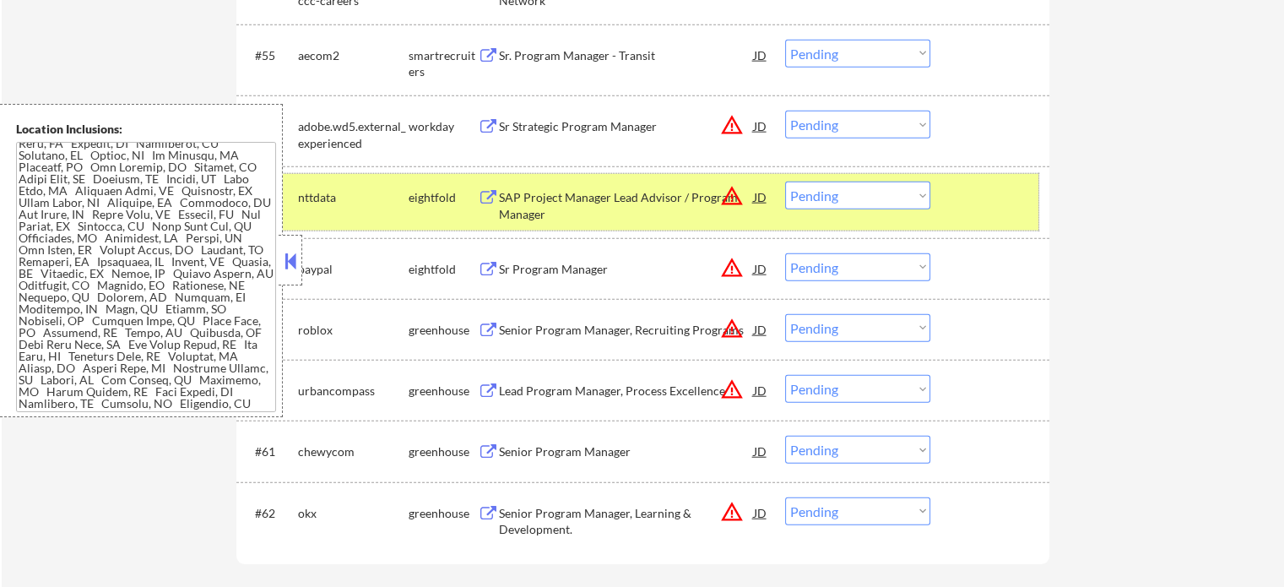
click at [1003, 202] on div at bounding box center [992, 197] width 74 height 30
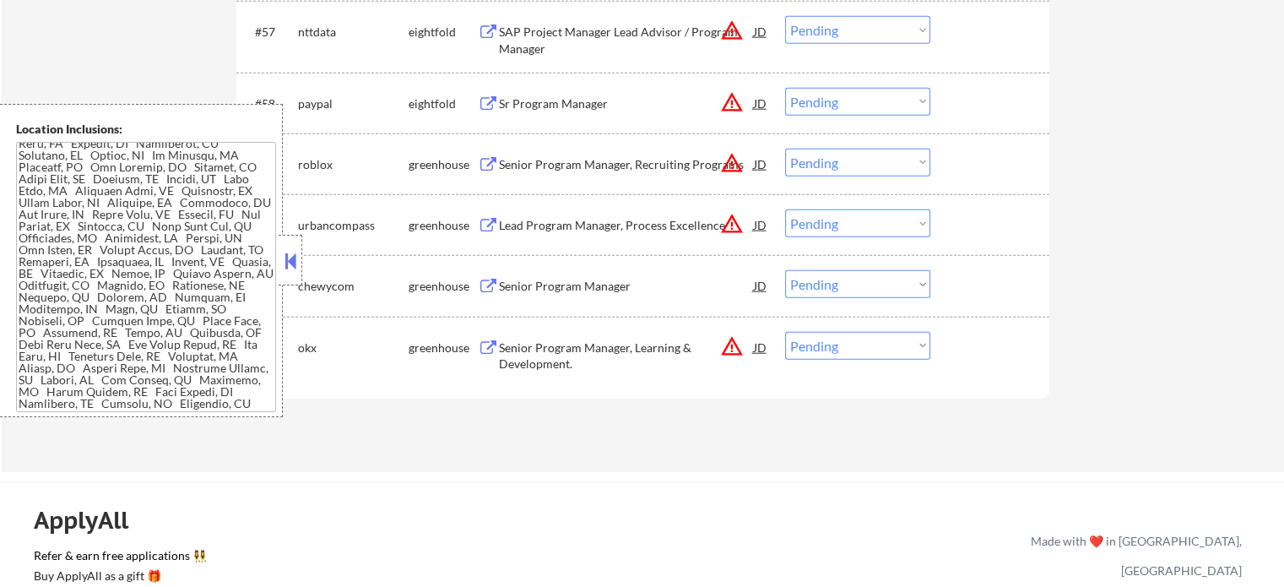
scroll to position [4307, 0]
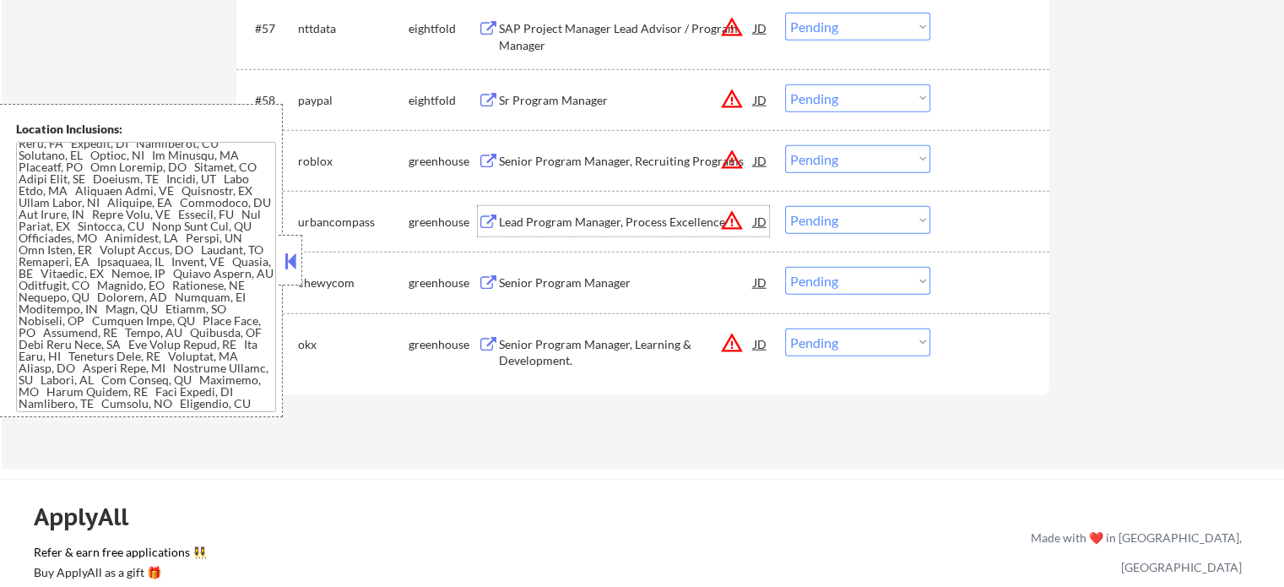
click at [576, 212] on div "Lead Program Manager, Process Excellence" at bounding box center [626, 221] width 255 height 30
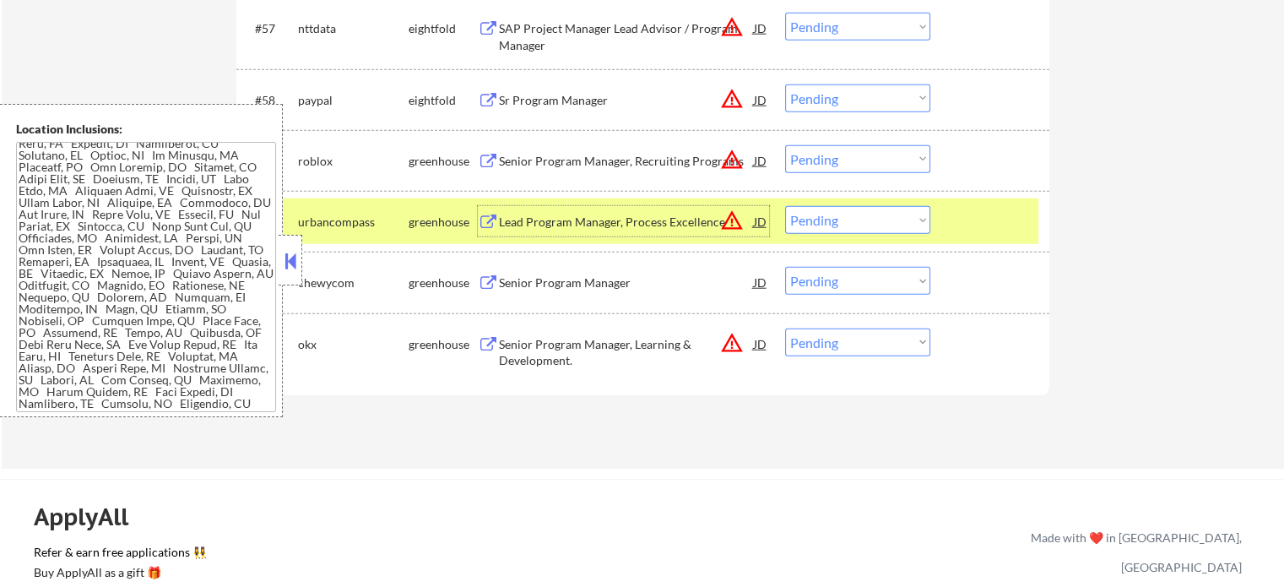
click at [958, 218] on div at bounding box center [992, 221] width 74 height 30
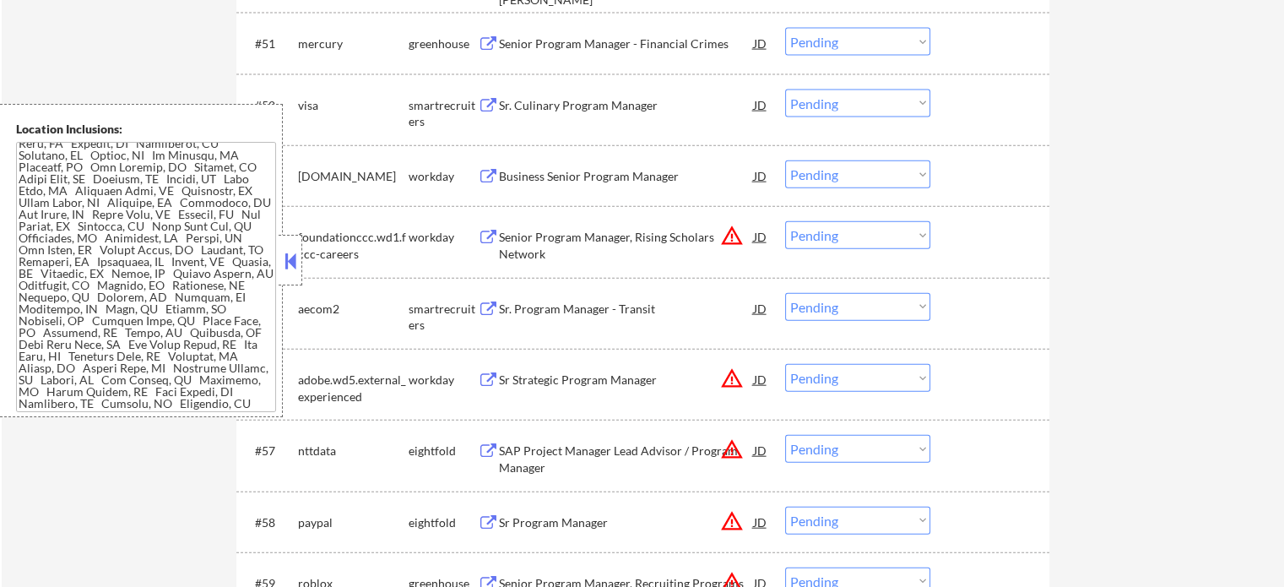
scroll to position [3631, 0]
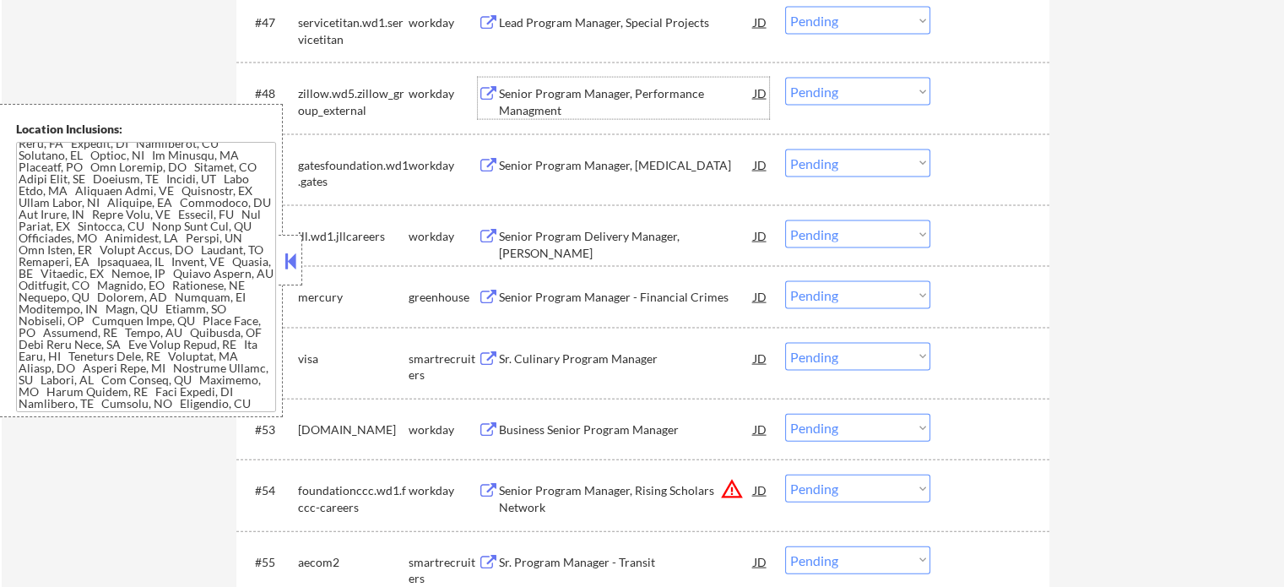
click at [529, 97] on div "Senior Program Manager, Performance Managment" at bounding box center [626, 101] width 255 height 33
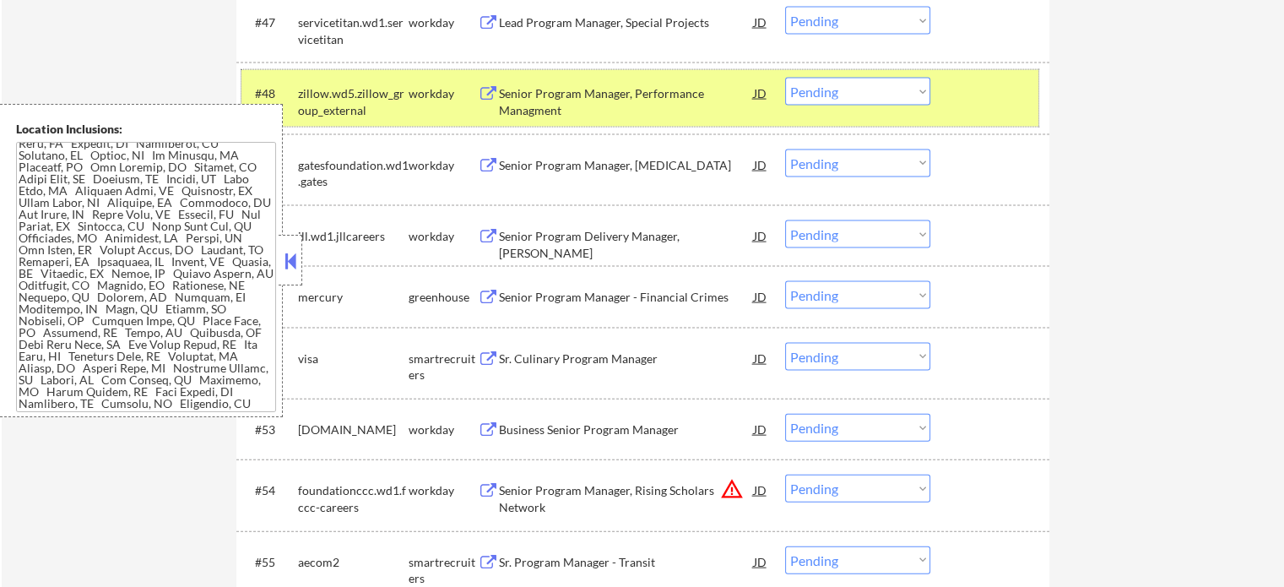
click at [983, 87] on div at bounding box center [992, 93] width 74 height 30
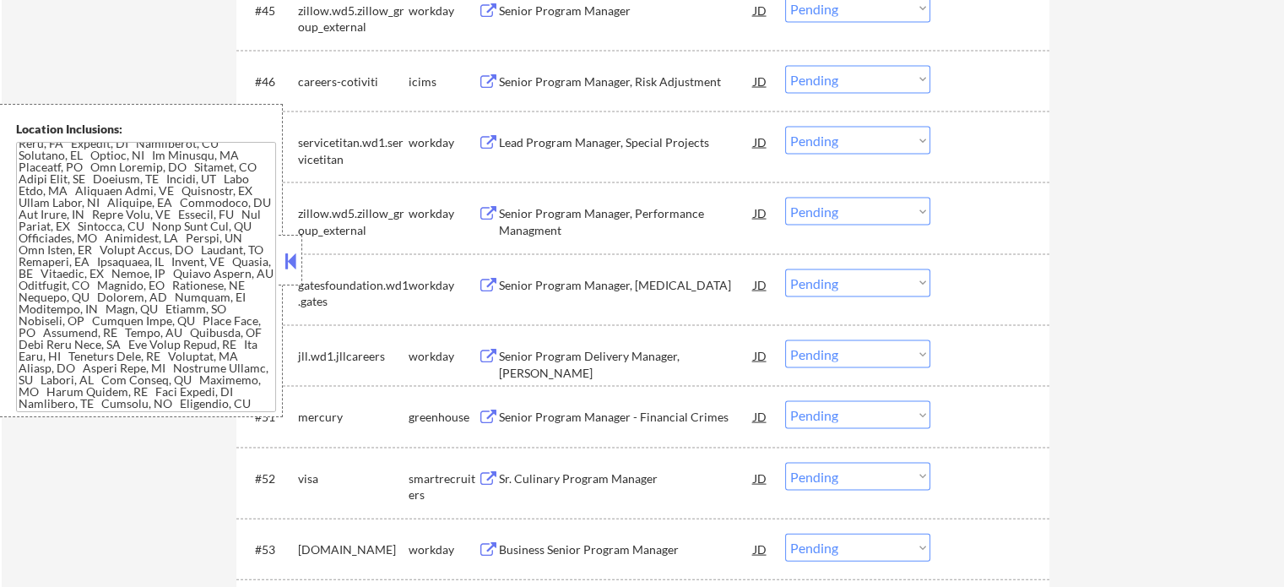
scroll to position [3462, 0]
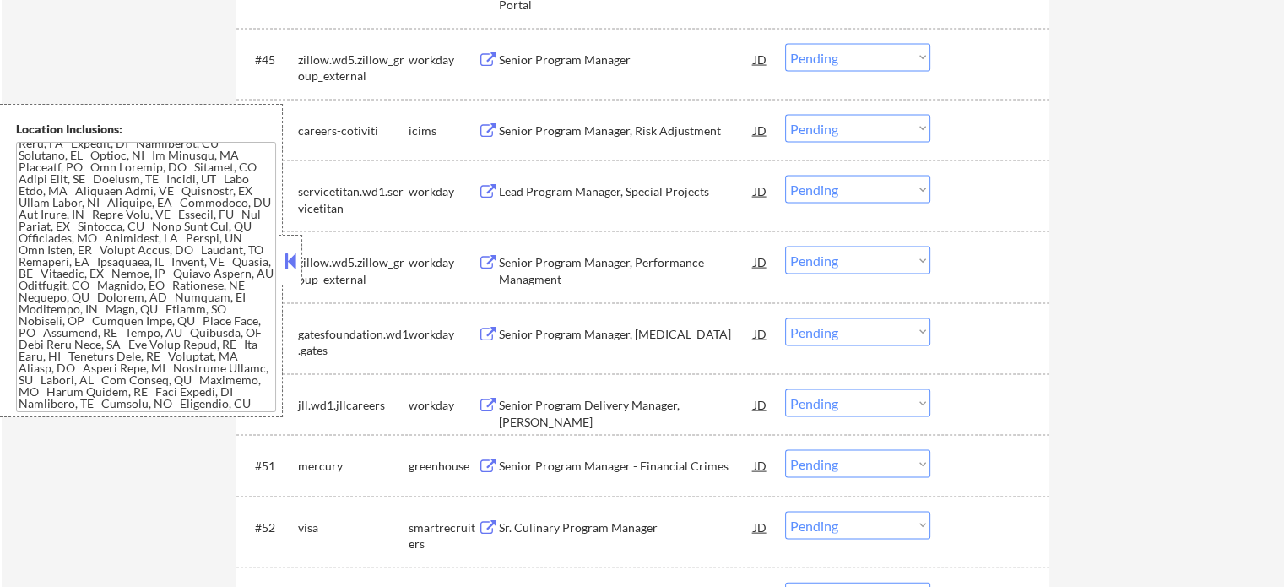
click at [571, 57] on div "Senior Program Manager" at bounding box center [626, 60] width 255 height 17
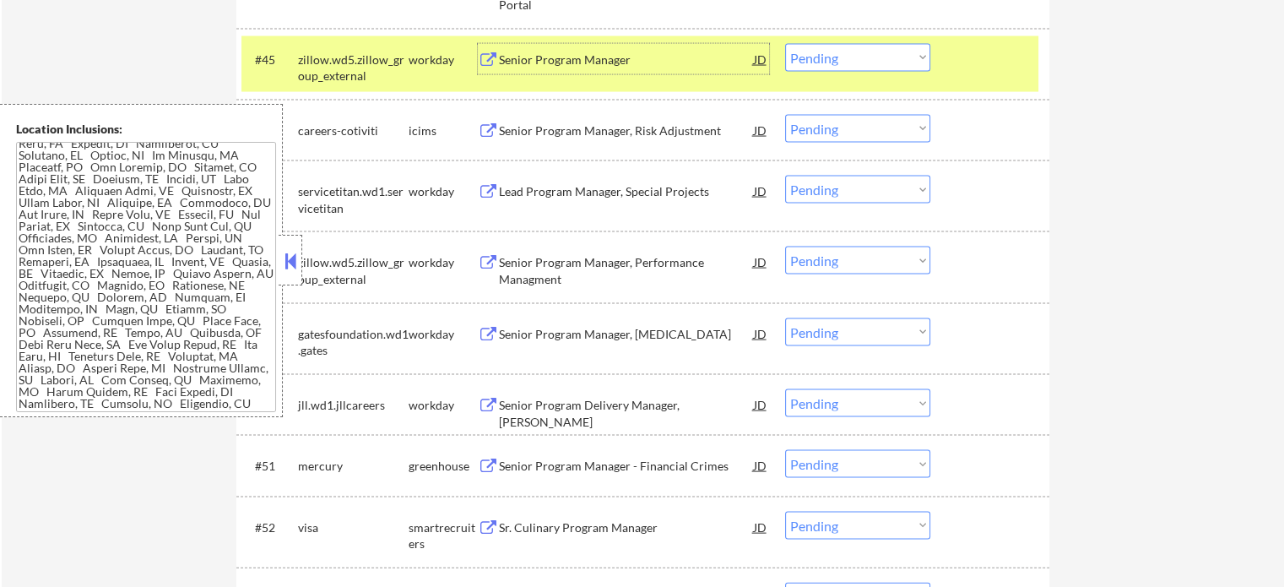
click at [968, 71] on div at bounding box center [992, 59] width 74 height 30
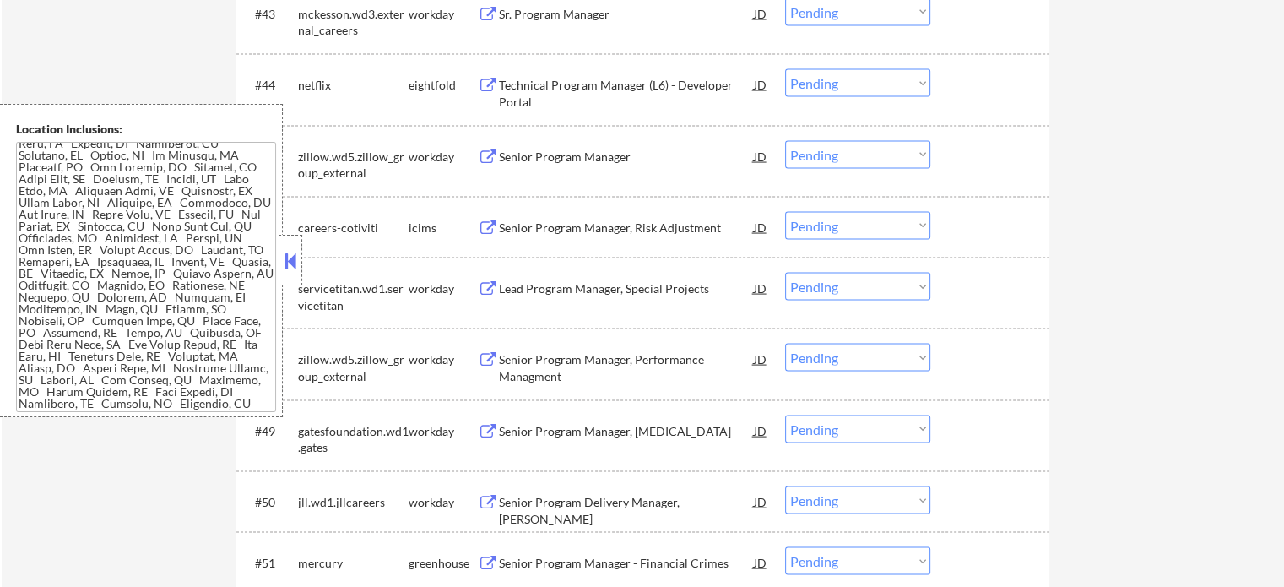
scroll to position [3294, 0]
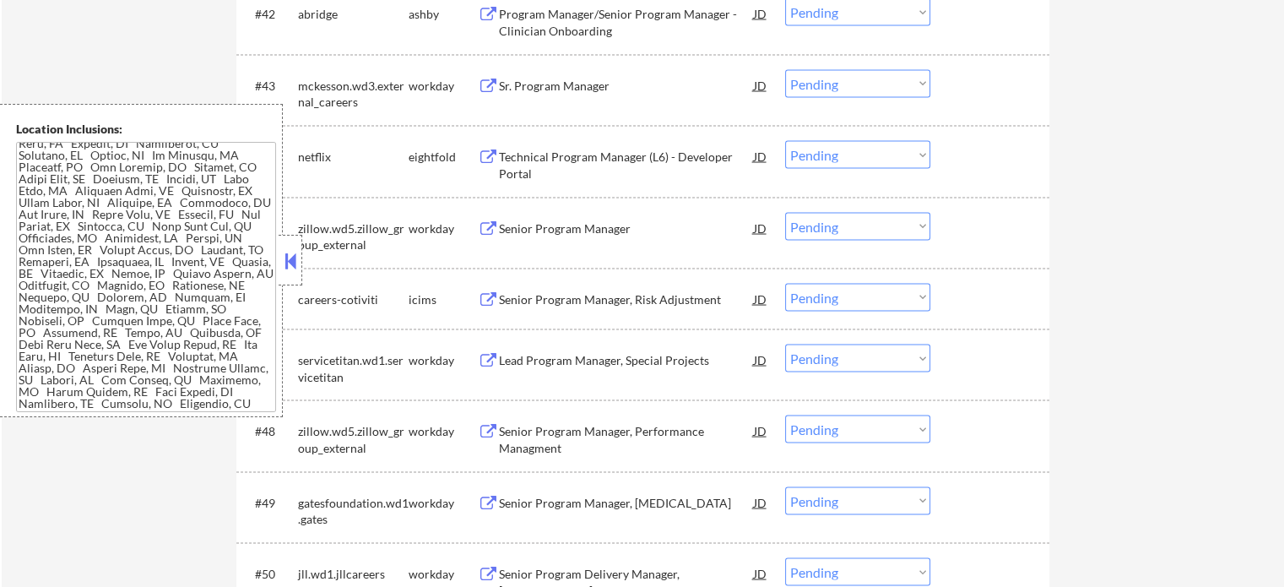
click at [557, 97] on div "Sr. Program Manager" at bounding box center [626, 85] width 255 height 30
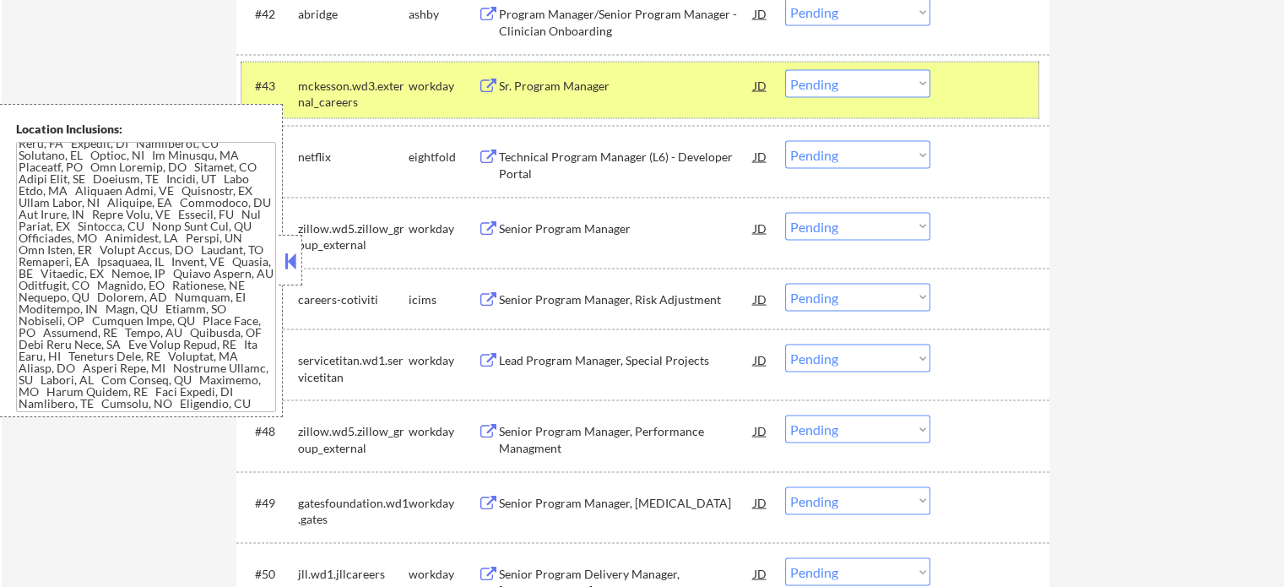
click at [936, 95] on div "#43 mckesson.wd3.external_careers workday Sr. Program Manager JD warning_amber …" at bounding box center [640, 90] width 797 height 56
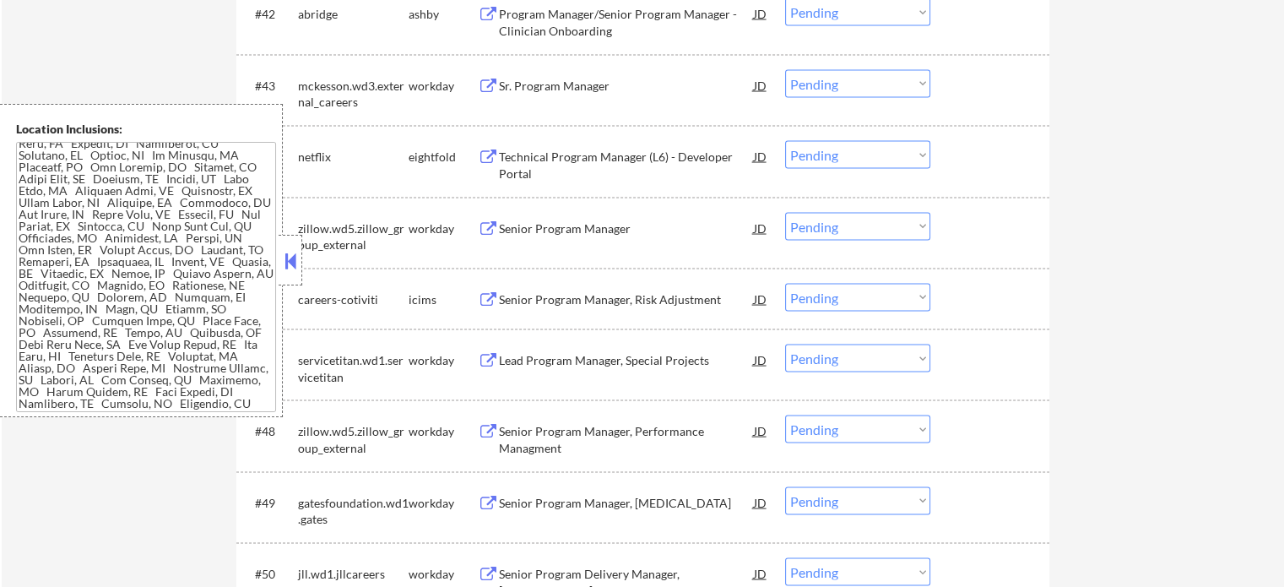
scroll to position [3209, 0]
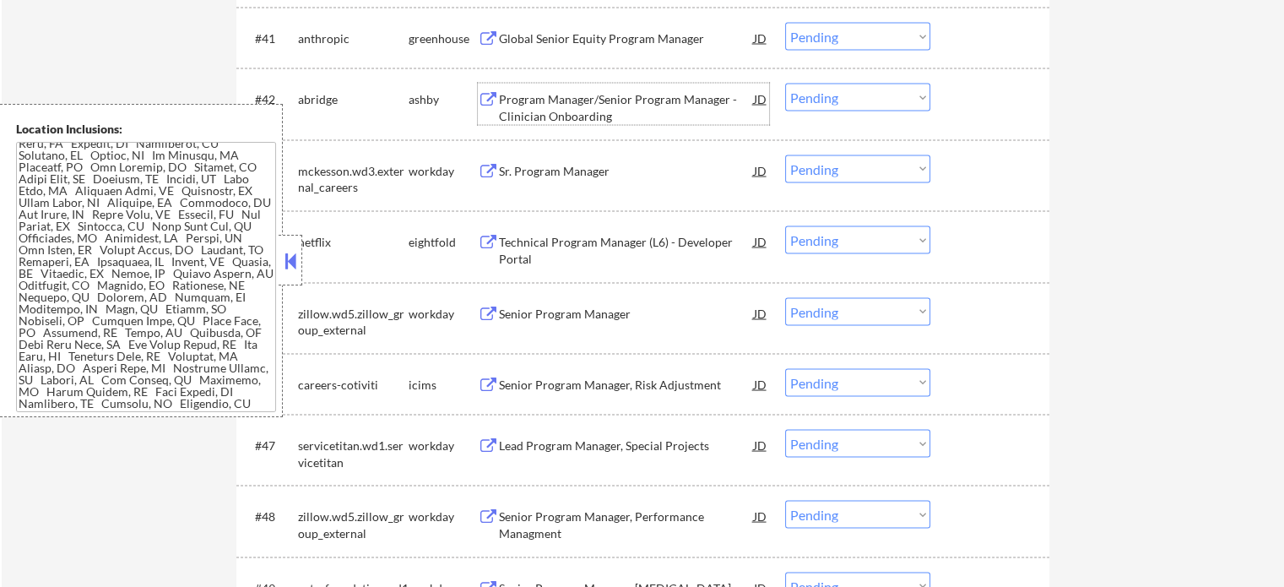
click at [593, 105] on div "Program Manager/Senior Program Manager - Clinician Onboarding" at bounding box center [626, 106] width 255 height 33
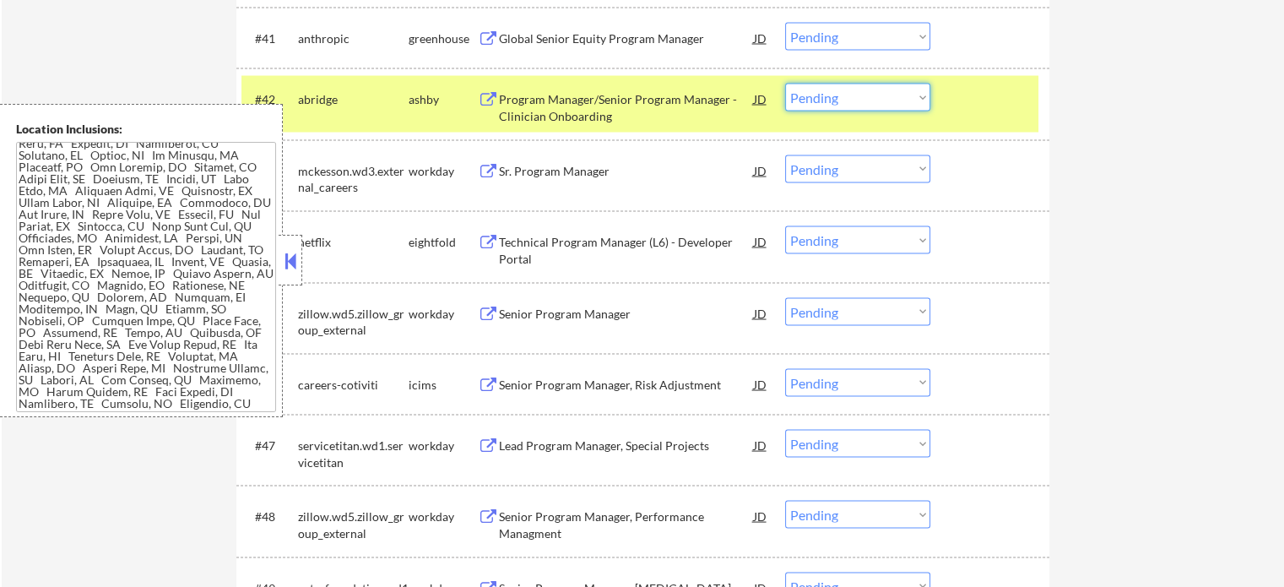
click at [850, 94] on select "Choose an option... Pending Applied Excluded (Questions) Excluded (Expired) Exc…" at bounding box center [857, 97] width 145 height 28
click at [785, 83] on select "Choose an option... Pending Applied Excluded (Questions) Excluded (Expired) Exc…" at bounding box center [857, 97] width 145 height 28
select select ""pending""
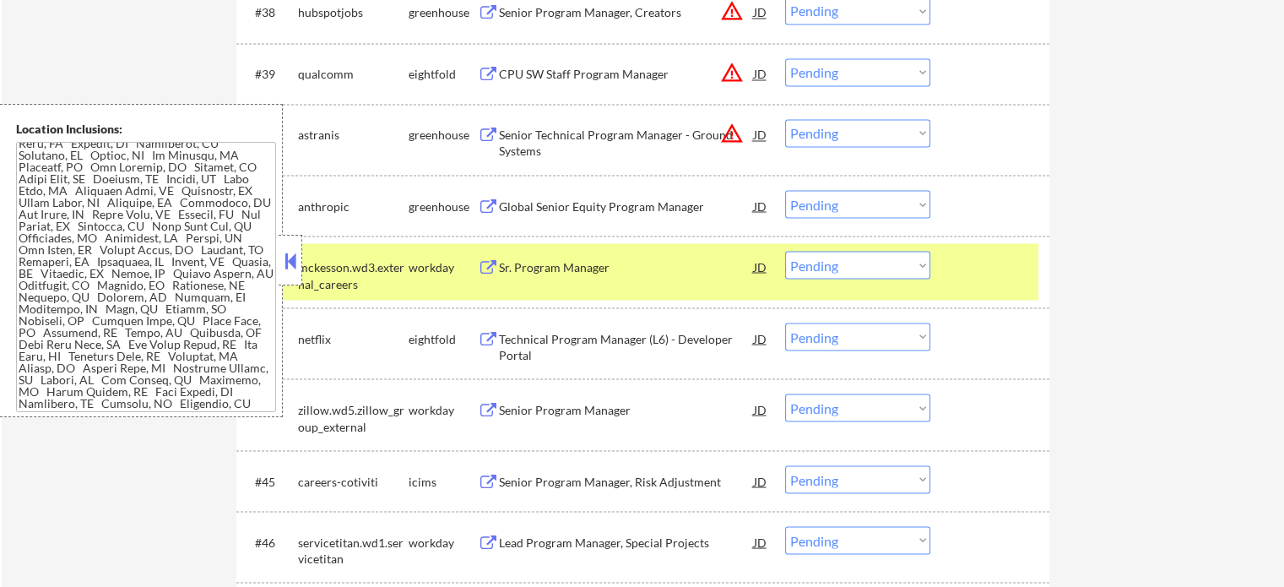
scroll to position [3040, 0]
click at [996, 274] on div at bounding box center [992, 267] width 74 height 30
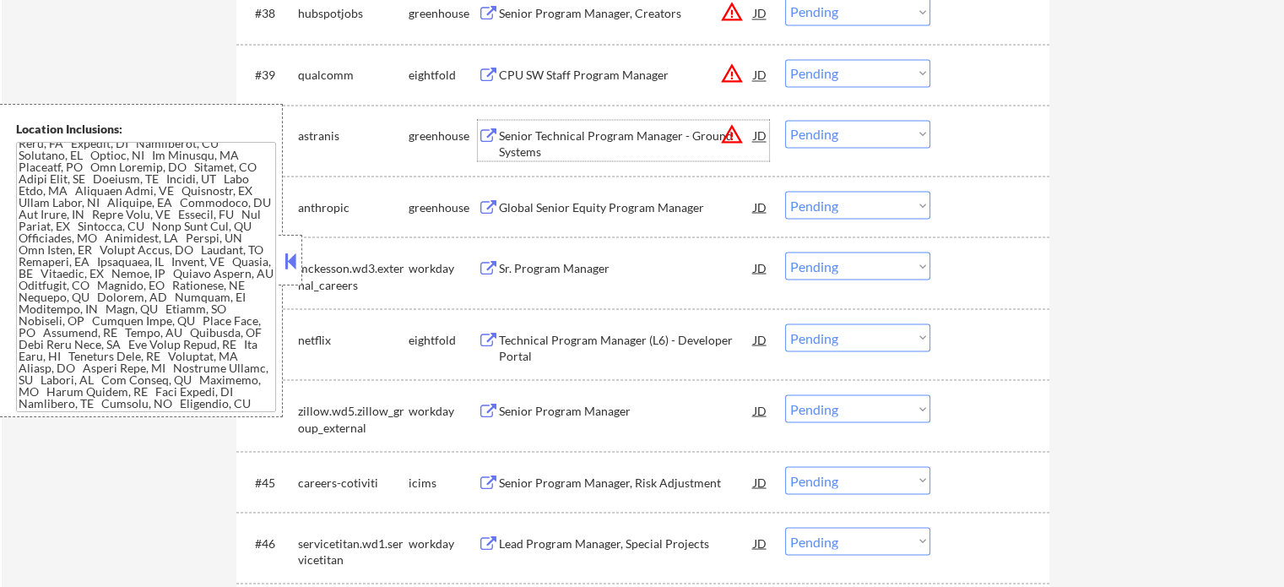
click at [571, 128] on div "Senior Technical Program Manager - Ground Systems" at bounding box center [626, 144] width 255 height 33
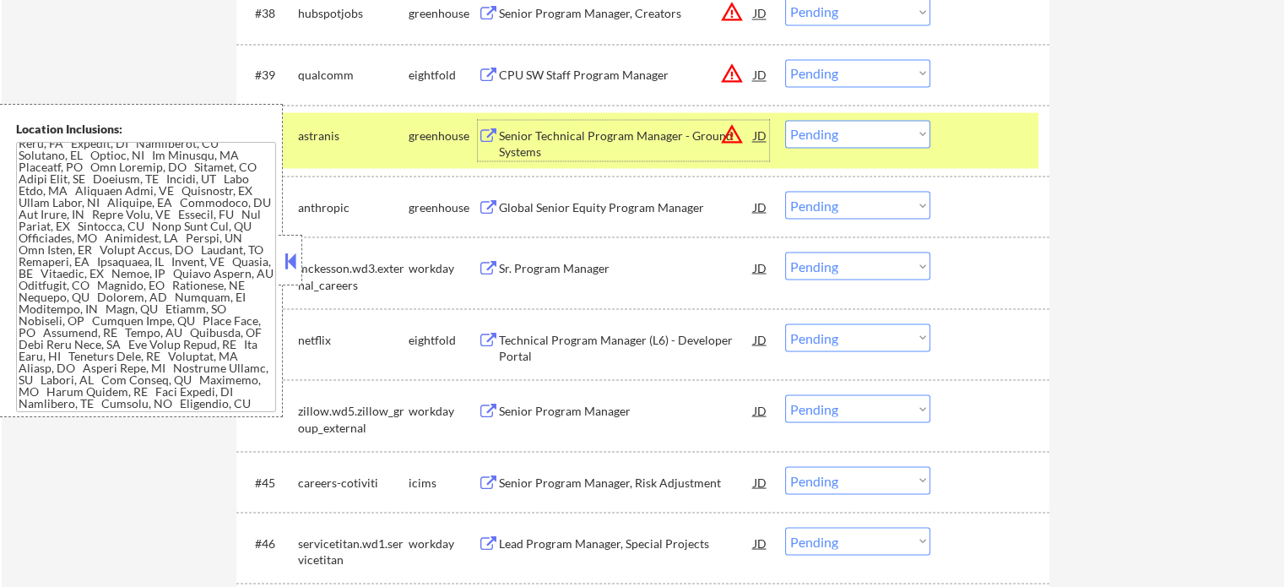
click at [974, 148] on div at bounding box center [992, 135] width 74 height 30
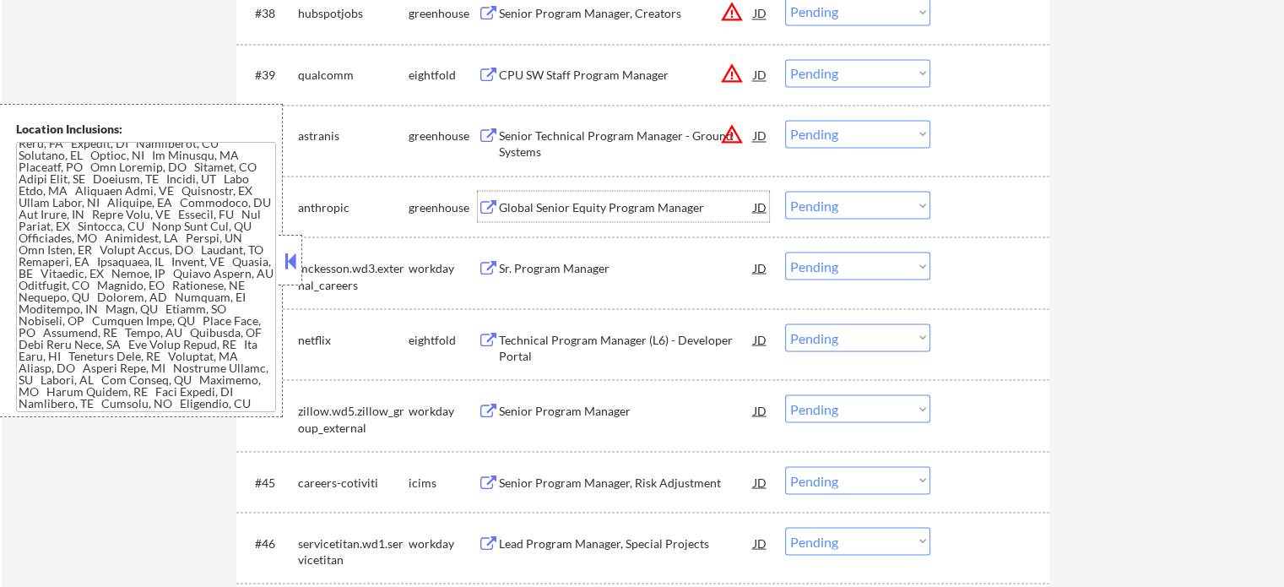
click at [538, 204] on div "Global Senior Equity Program Manager" at bounding box center [626, 206] width 255 height 17
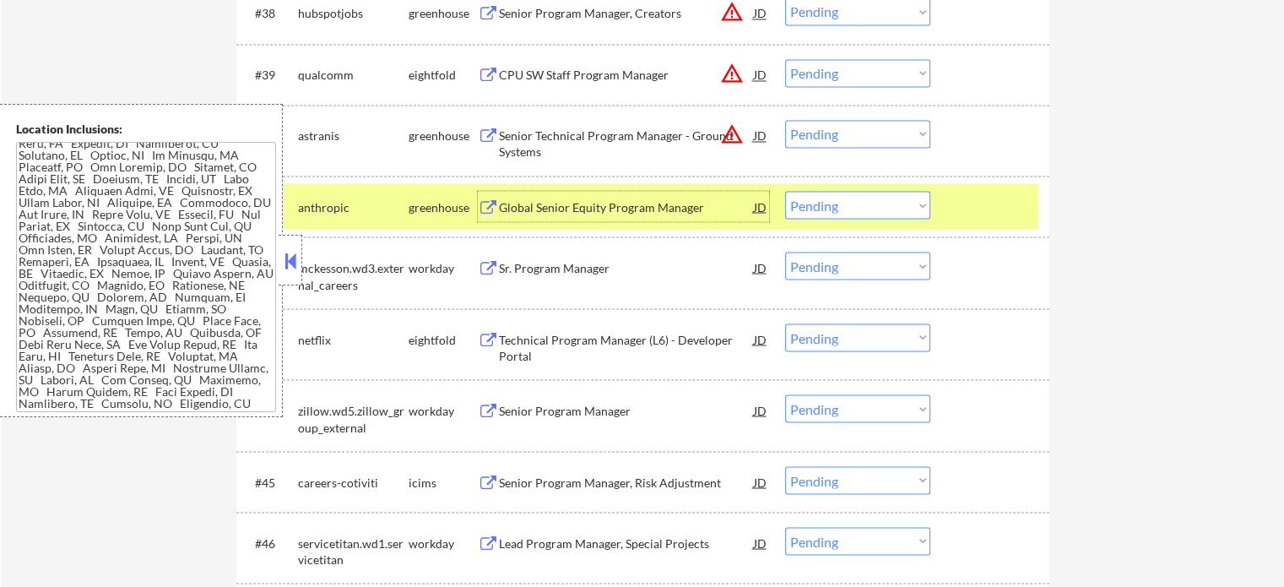
click at [974, 197] on div at bounding box center [992, 206] width 74 height 30
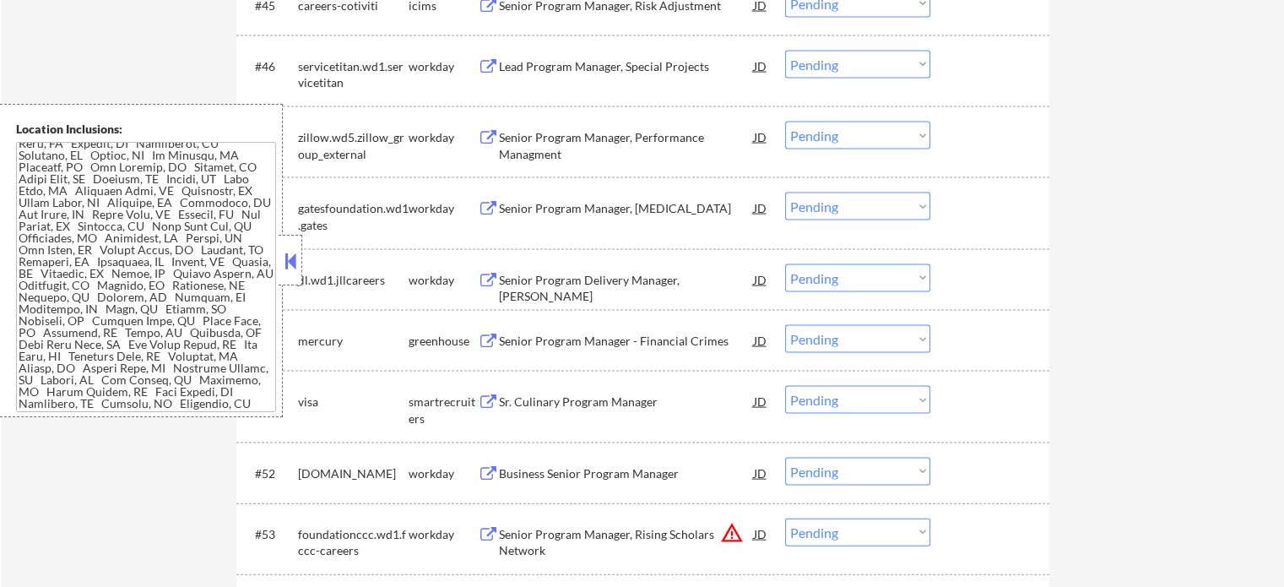
scroll to position [3547, 0]
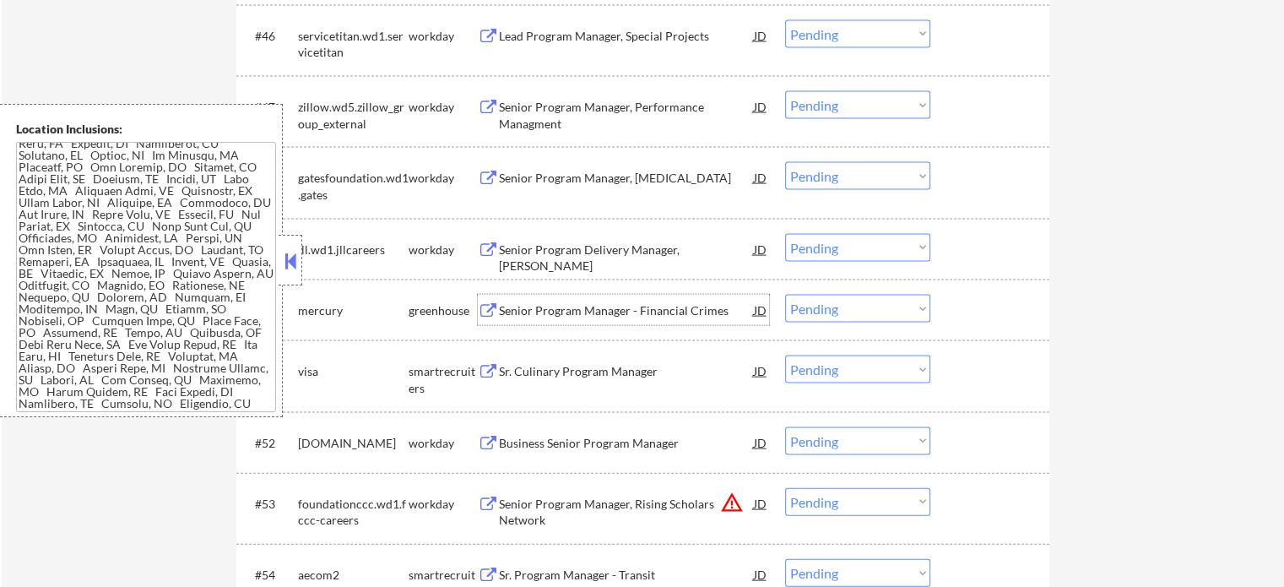
click at [542, 300] on div "Senior Program Manager - Financial Crimes" at bounding box center [626, 310] width 255 height 30
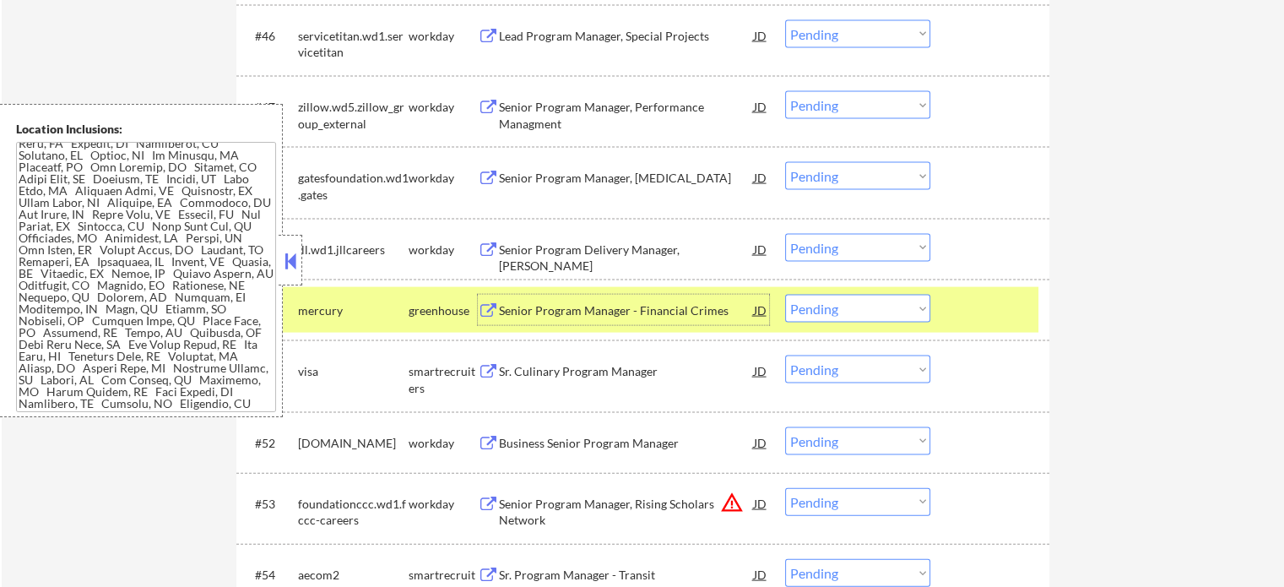
click at [976, 317] on div at bounding box center [992, 310] width 74 height 30
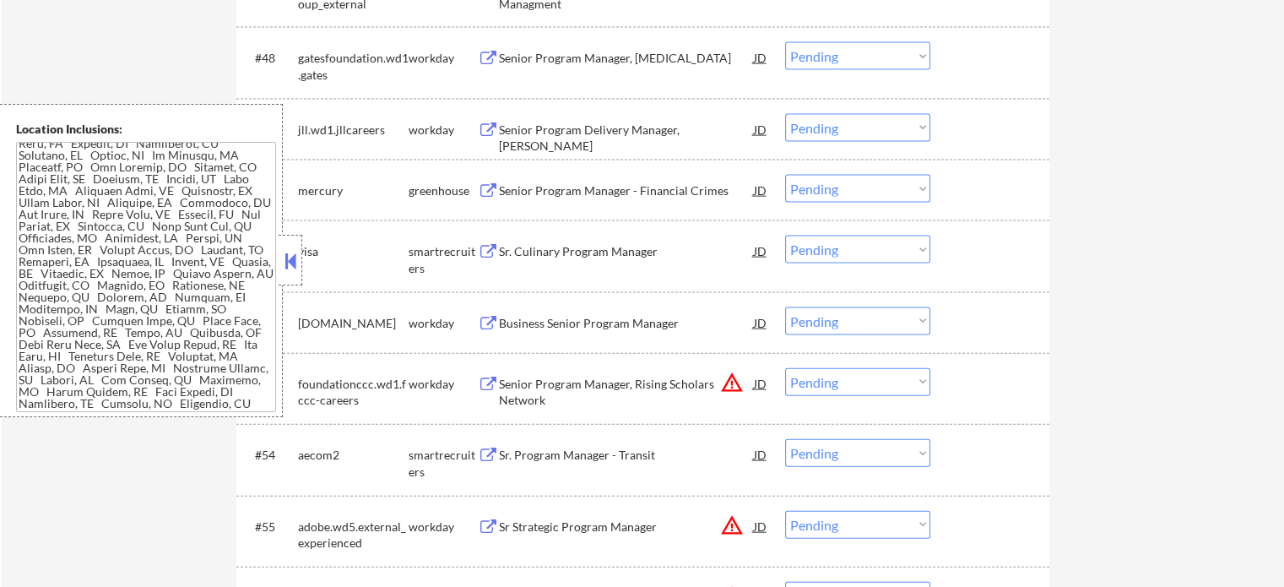
scroll to position [3800, 0]
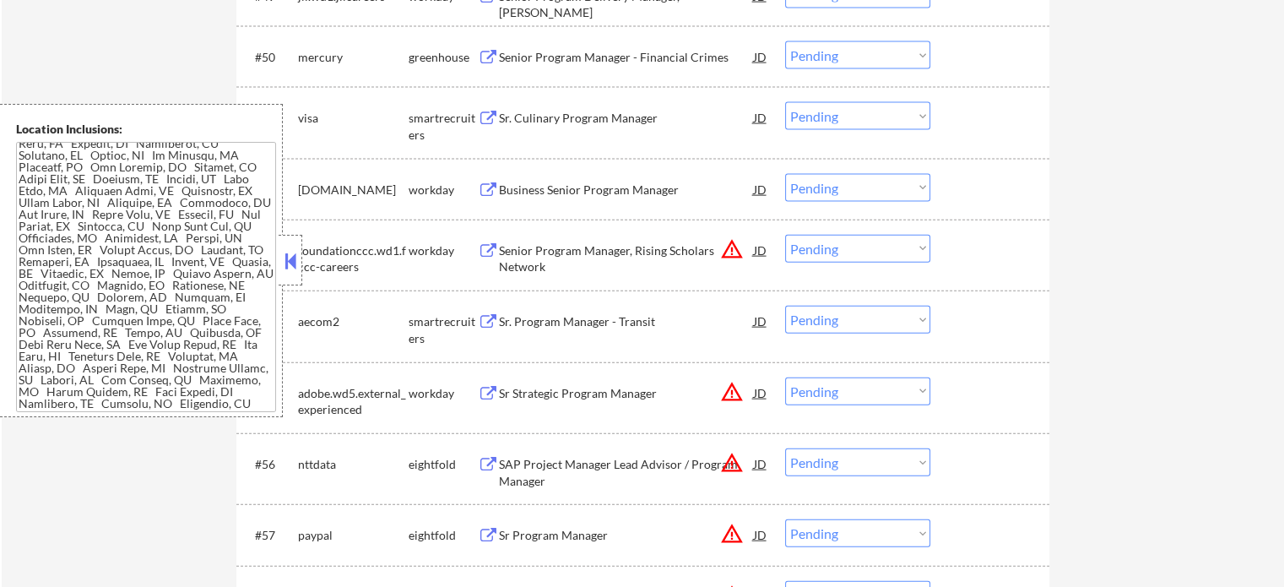
click at [552, 258] on div "Senior Program Manager, Rising Scholars Network" at bounding box center [626, 258] width 255 height 33
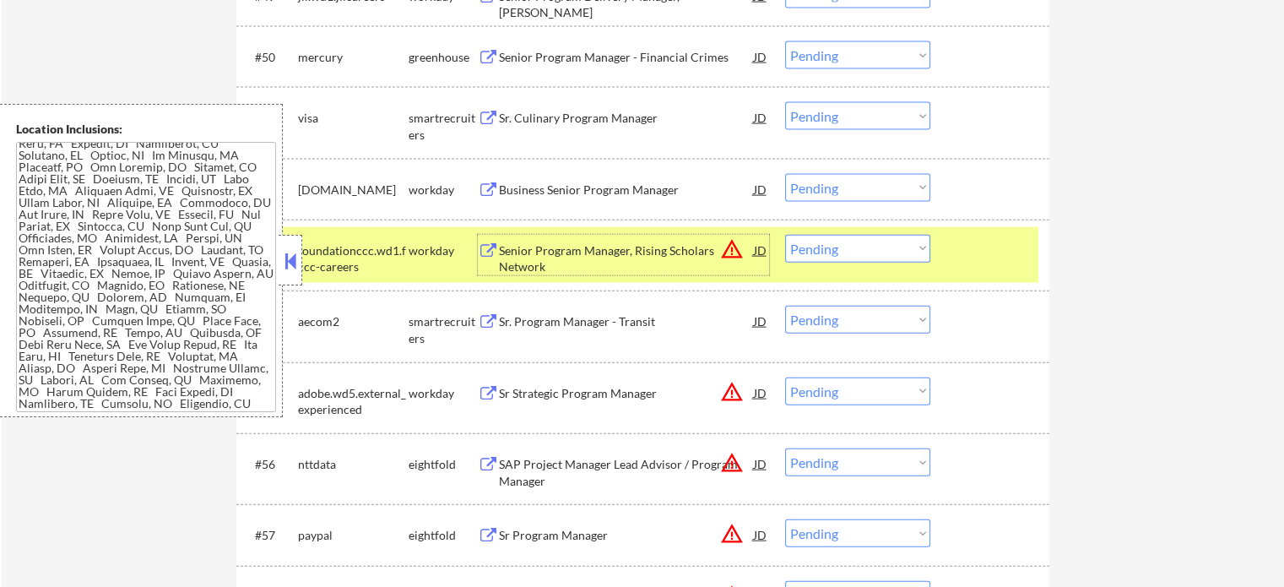
click at [1018, 250] on div at bounding box center [992, 250] width 74 height 30
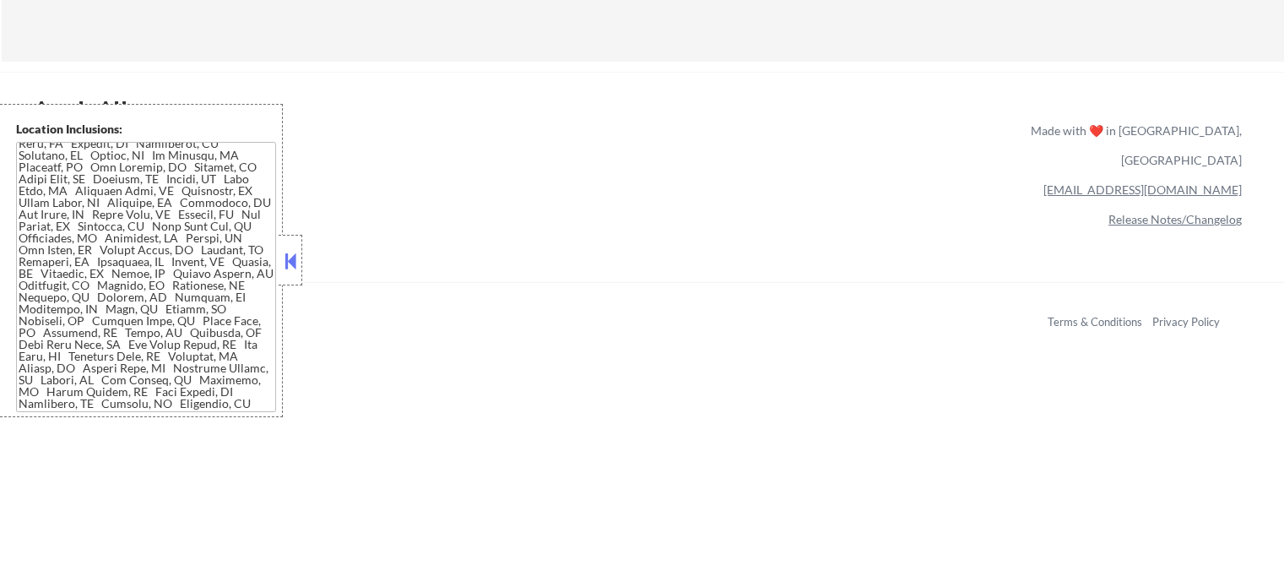
scroll to position [4645, 0]
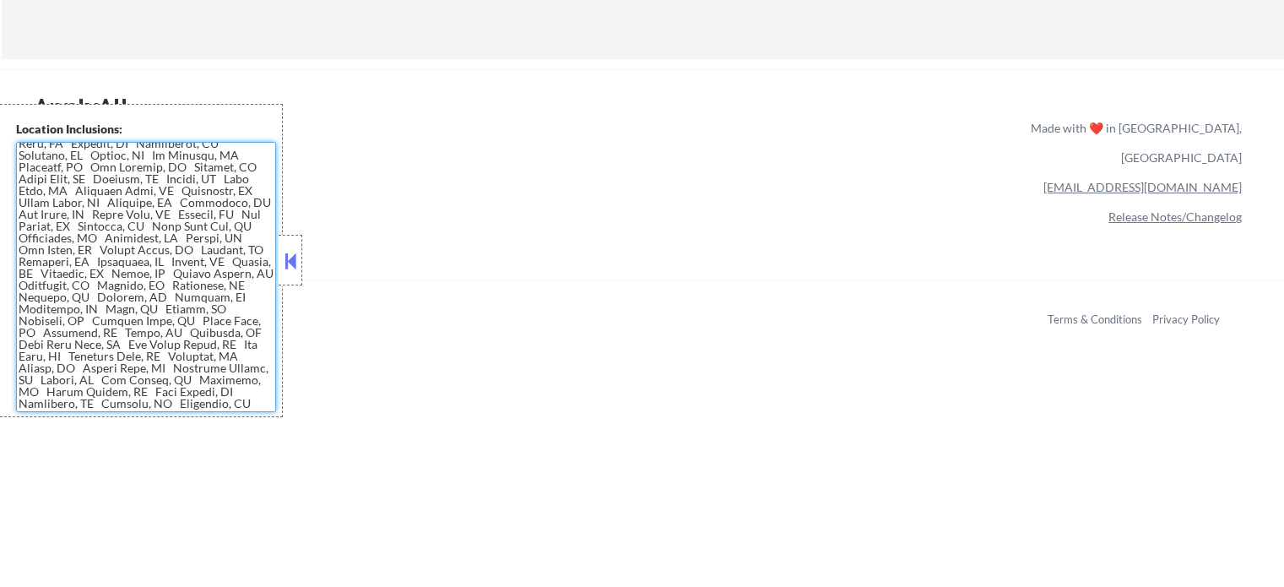
drag, startPoint x: 128, startPoint y: 317, endPoint x: 196, endPoint y: 317, distance: 67.6
click at [196, 317] on textarea at bounding box center [146, 277] width 260 height 270
drag, startPoint x: 196, startPoint y: 317, endPoint x: 127, endPoint y: 319, distance: 69.3
click at [127, 319] on textarea at bounding box center [146, 277] width 260 height 270
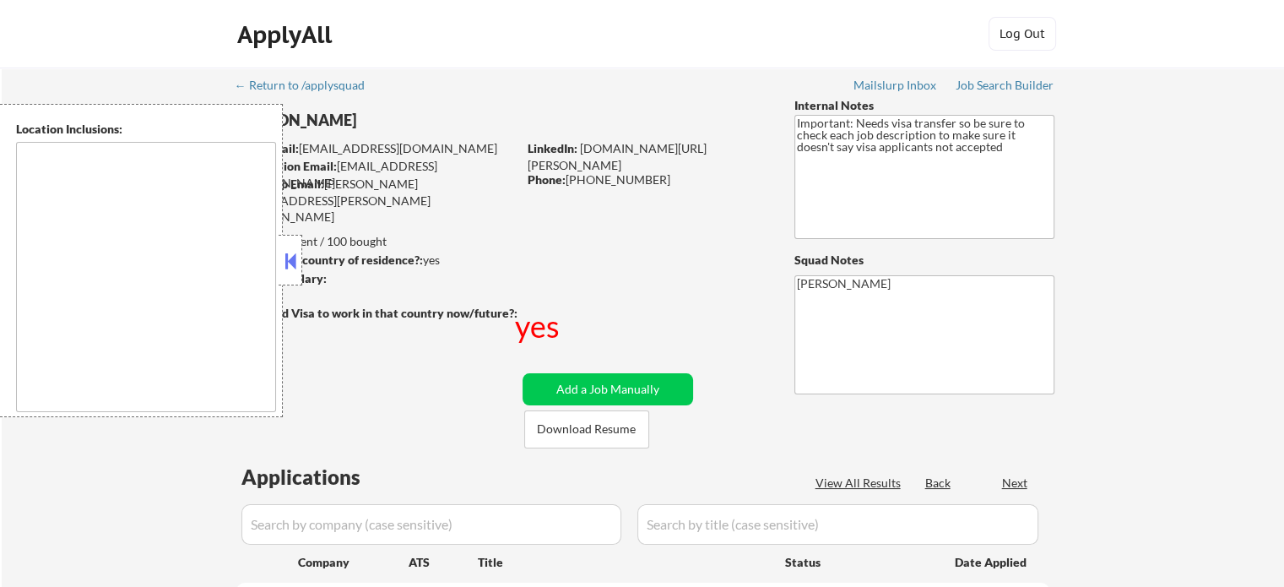
type textarea "[GEOGRAPHIC_DATA], [GEOGRAPHIC_DATA] [GEOGRAPHIC_DATA], [GEOGRAPHIC_DATA] [GEOG…"
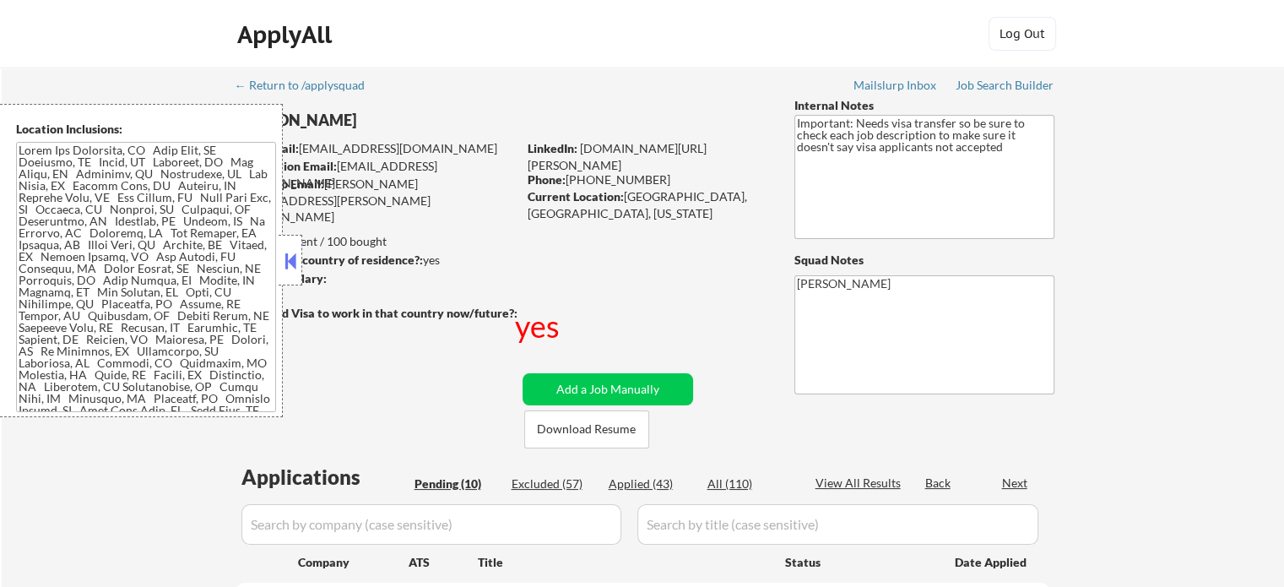
select select ""pending""
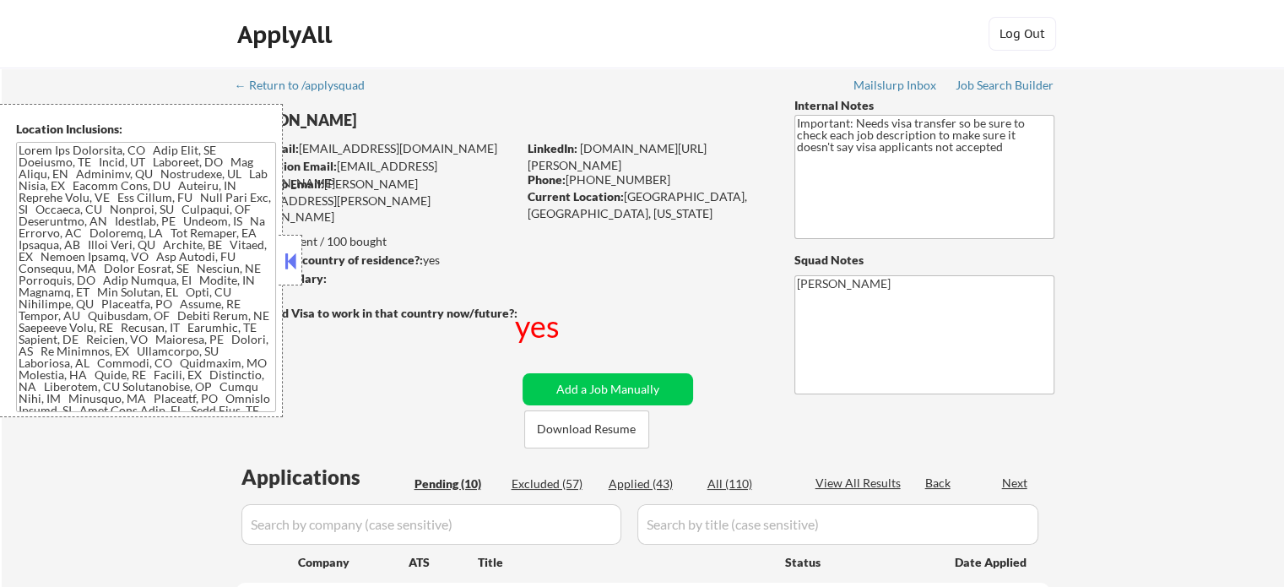
select select ""pending""
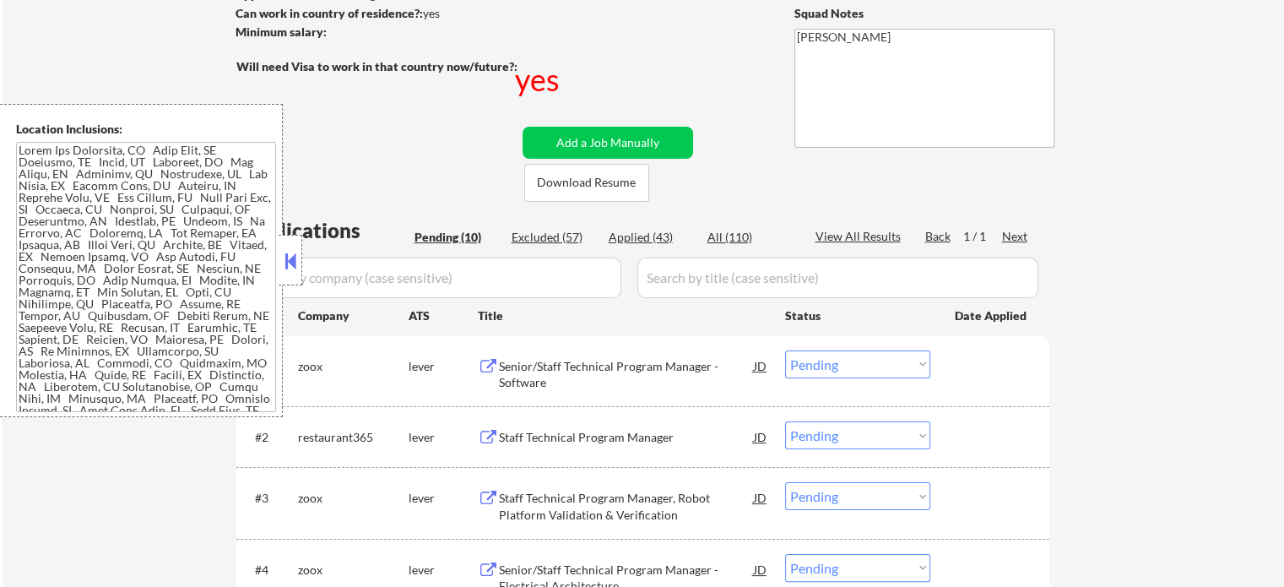
scroll to position [338, 0]
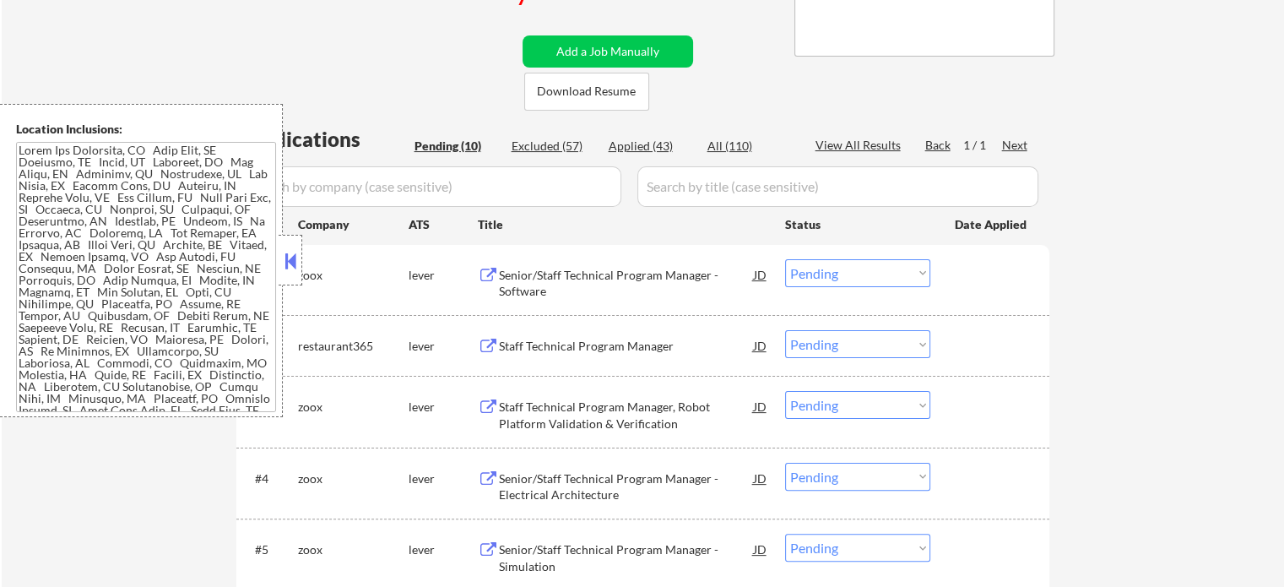
click at [569, 267] on div "Senior/Staff Technical Program Manager - Software" at bounding box center [626, 283] width 255 height 33
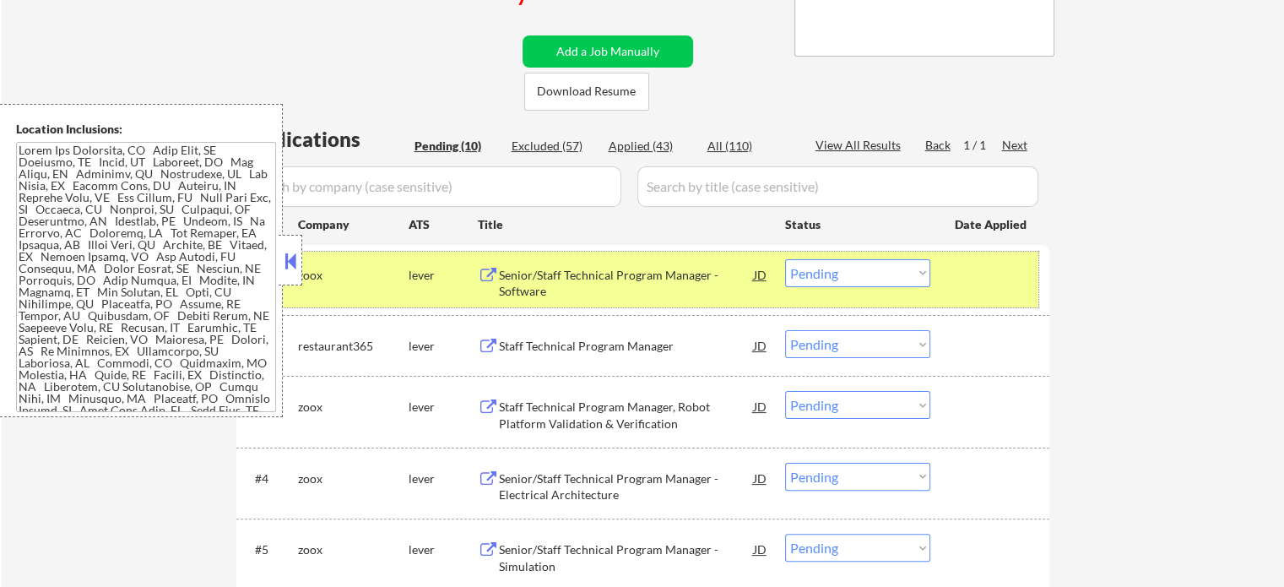
click at [987, 276] on div at bounding box center [992, 274] width 74 height 30
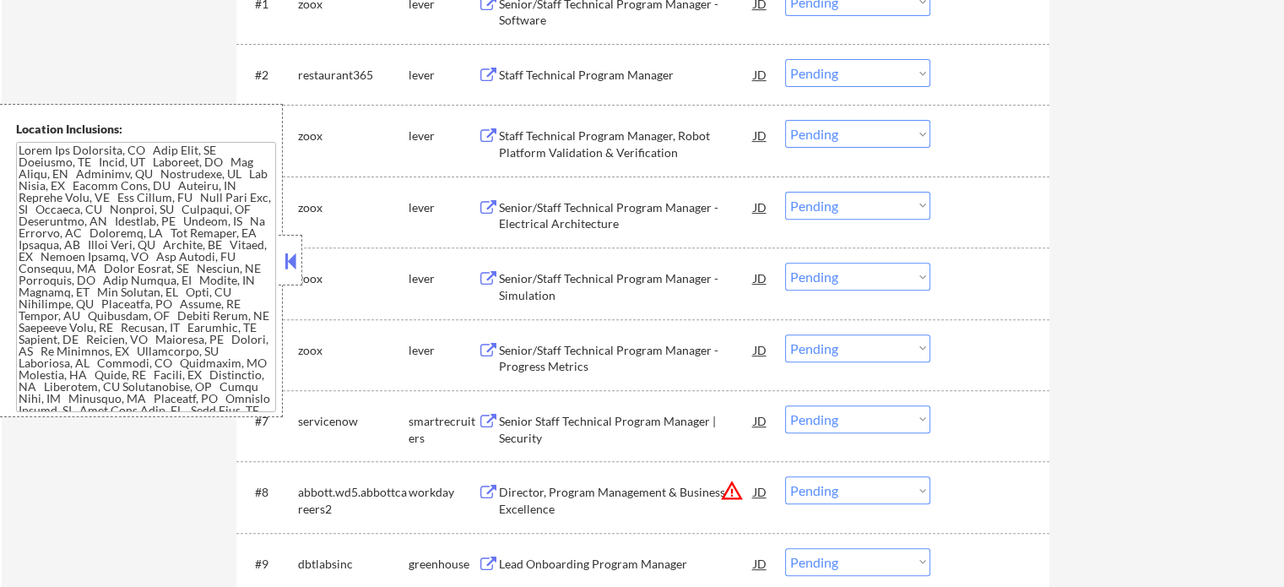
scroll to position [676, 0]
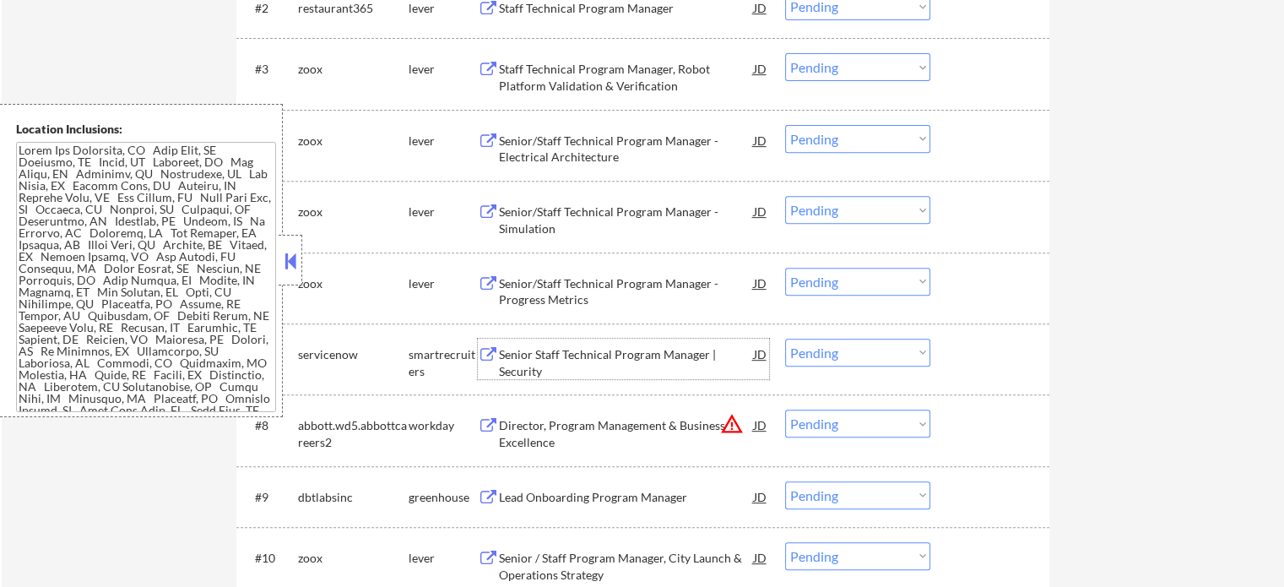
click at [595, 347] on div "Senior Staff Technical Program Manager | Security" at bounding box center [626, 362] width 255 height 33
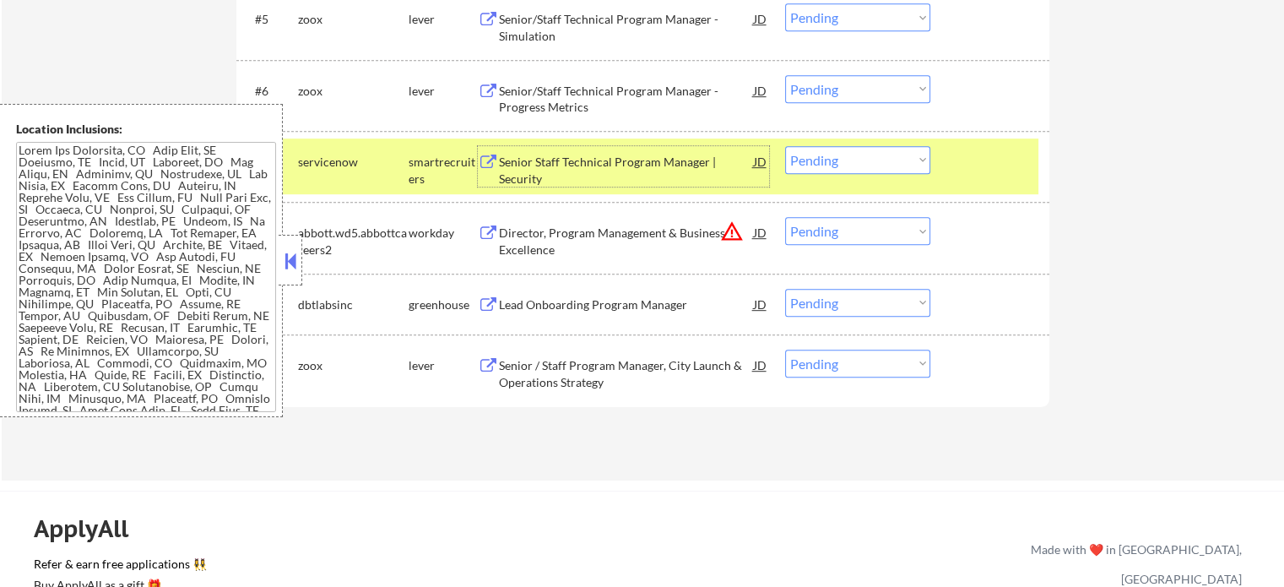
scroll to position [929, 0]
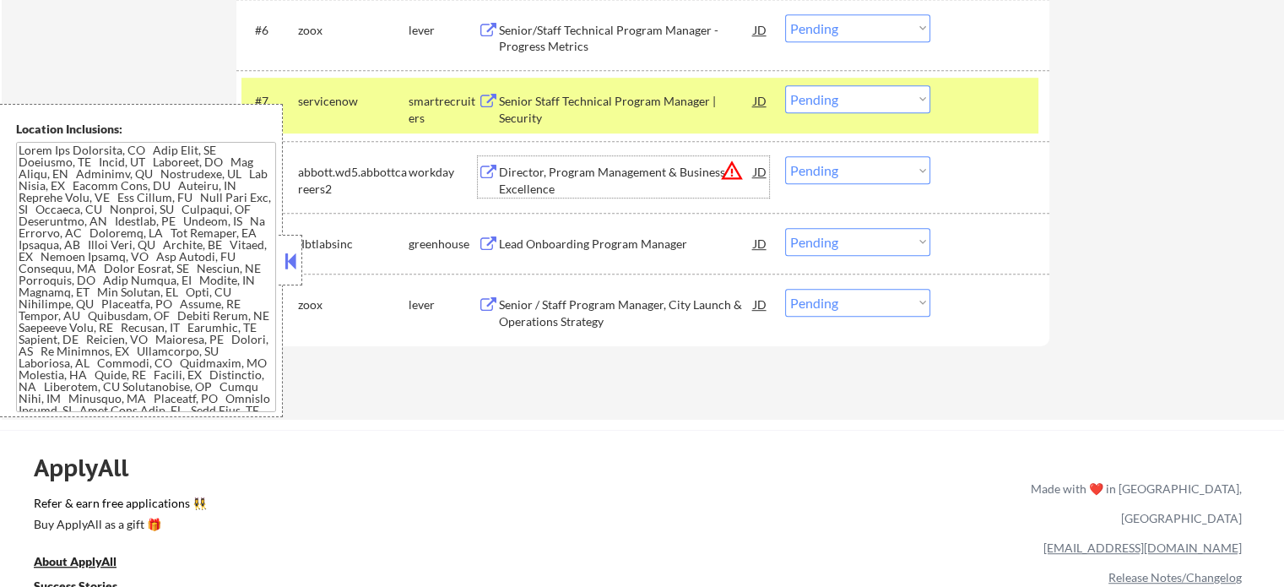
click at [568, 167] on div "Director, Program Management & Business Excellence" at bounding box center [626, 180] width 255 height 33
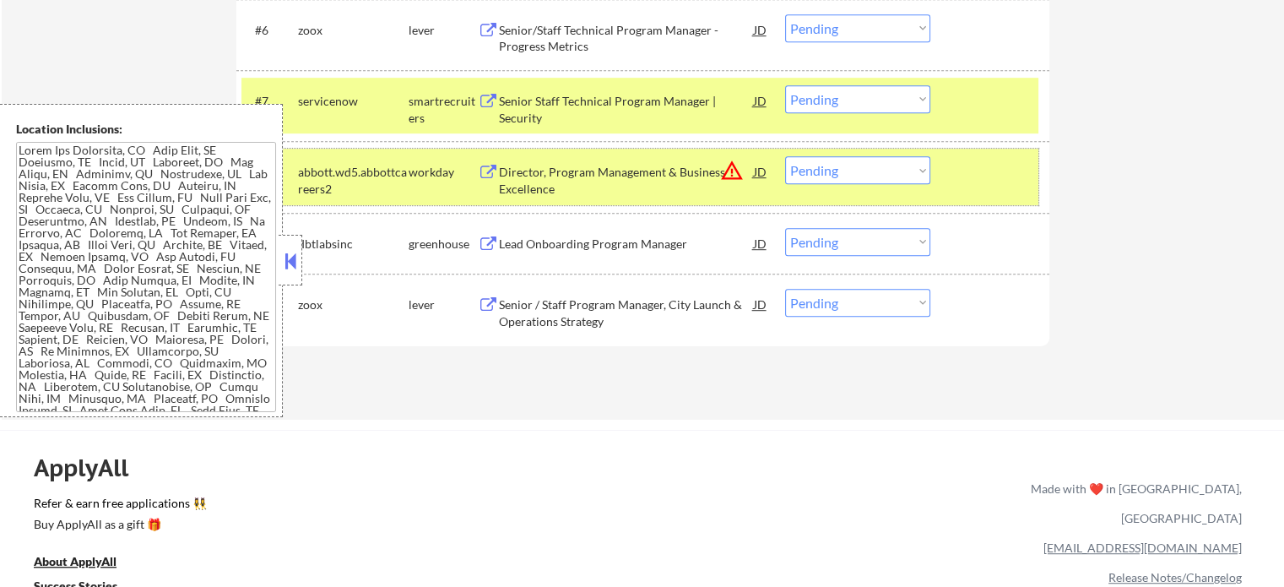
drag, startPoint x: 1001, startPoint y: 170, endPoint x: 986, endPoint y: 101, distance: 70.1
click at [1000, 170] on div at bounding box center [992, 171] width 74 height 30
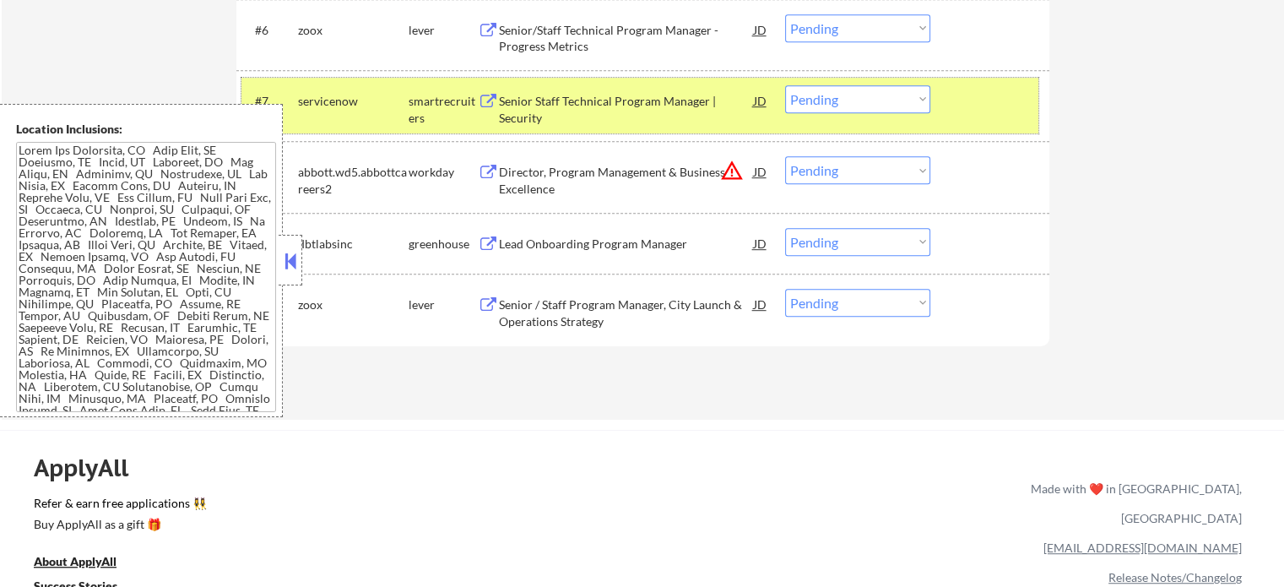
click at [986, 101] on div at bounding box center [992, 100] width 74 height 30
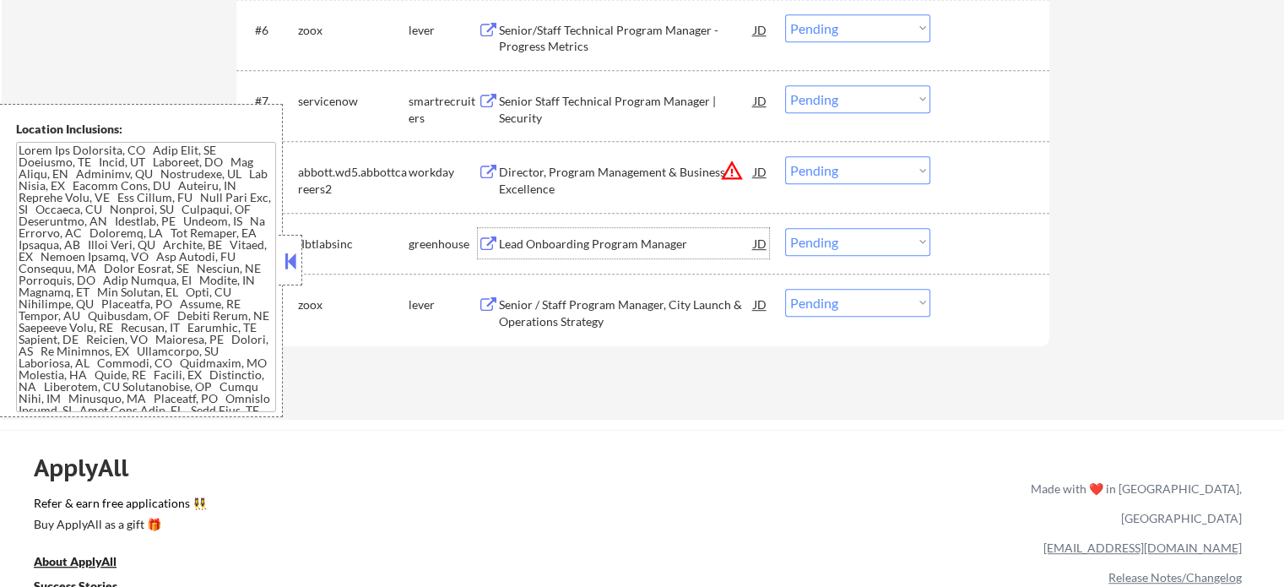
click at [610, 248] on div "Lead Onboarding Program Manager" at bounding box center [626, 244] width 255 height 17
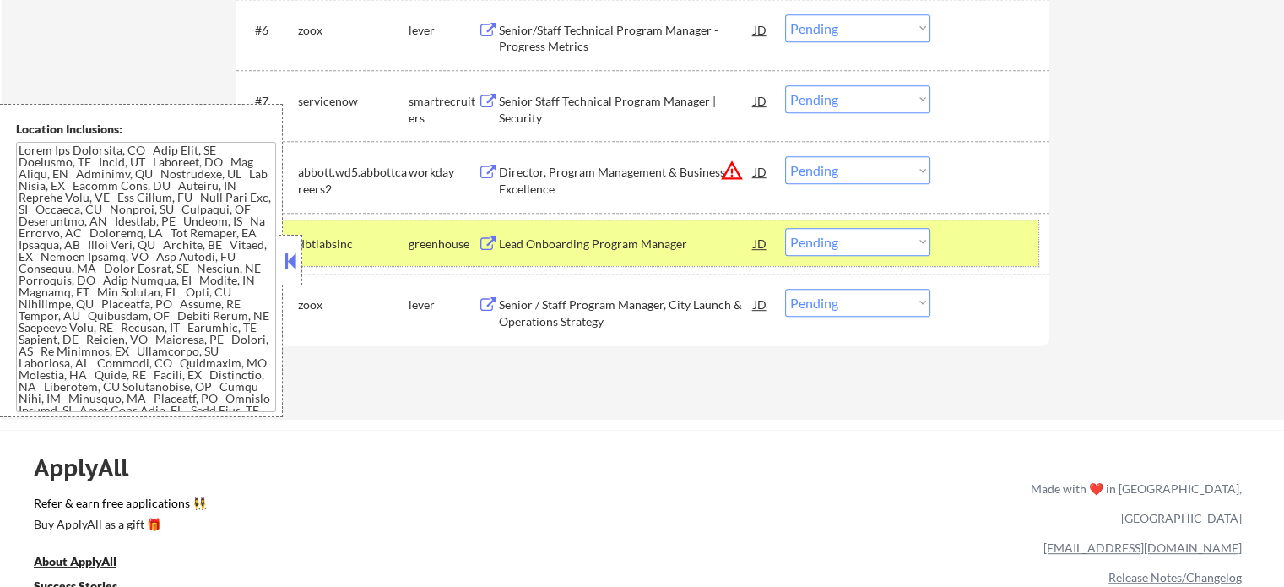
click at [973, 242] on div at bounding box center [992, 243] width 74 height 30
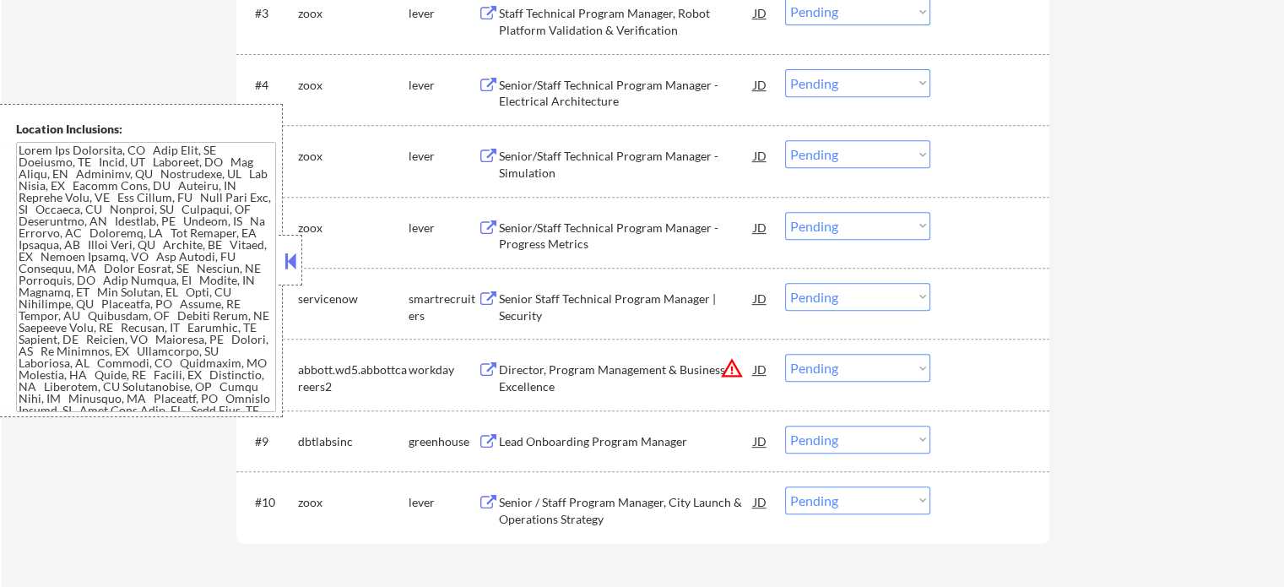
scroll to position [591, 0]
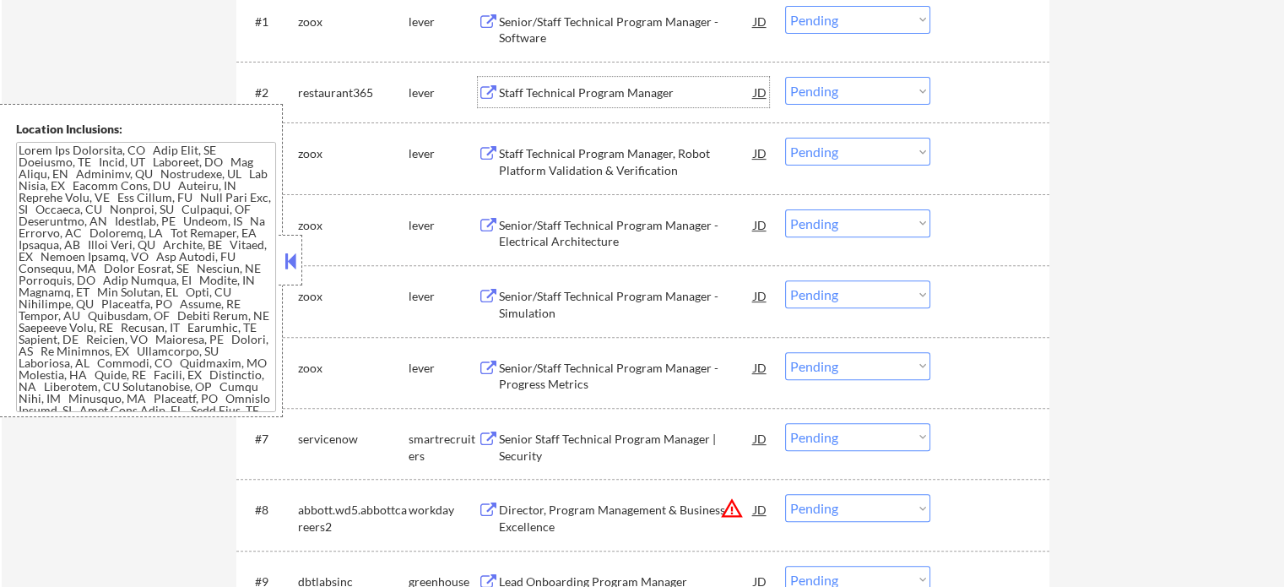
click at [550, 100] on div "Staff Technical Program Manager" at bounding box center [626, 92] width 255 height 30
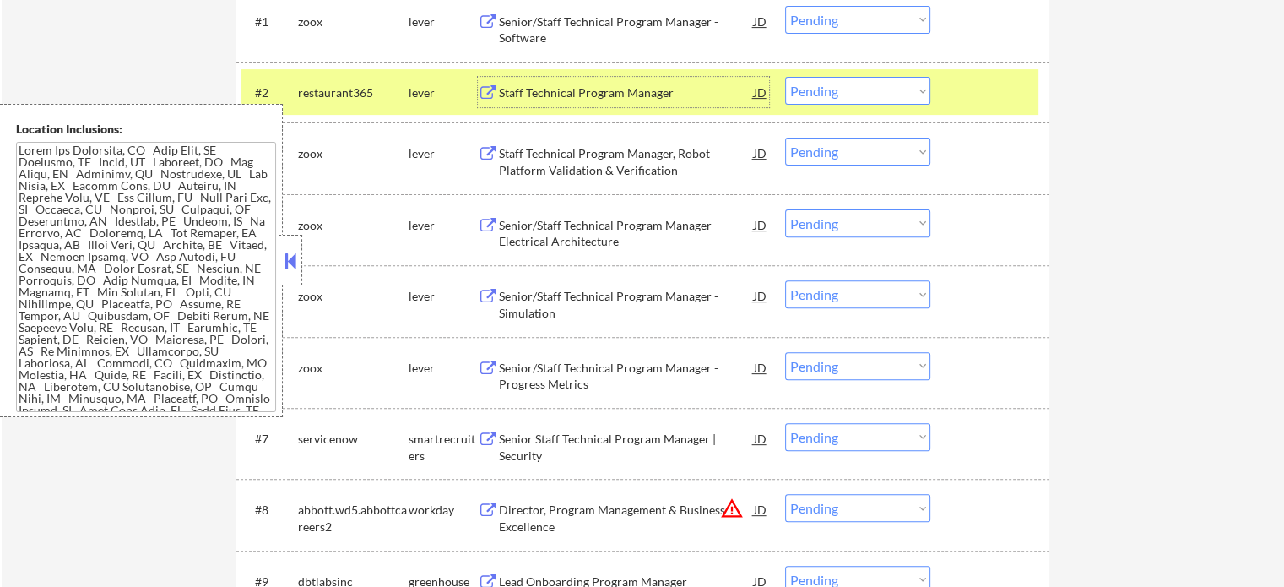
click at [806, 90] on select "Choose an option... Pending Applied Excluded (Questions) Excluded (Expired) Exc…" at bounding box center [857, 91] width 145 height 28
click at [785, 77] on select "Choose an option... Pending Applied Excluded (Questions) Excluded (Expired) Exc…" at bounding box center [857, 91] width 145 height 28
click at [994, 95] on div at bounding box center [992, 92] width 74 height 30
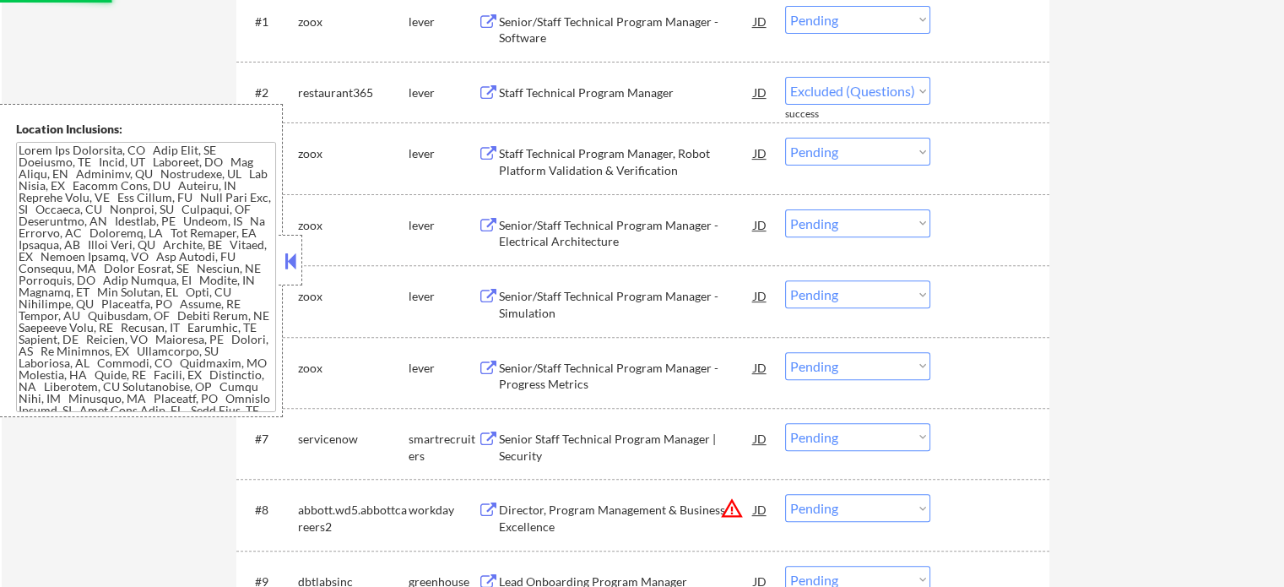
select select ""pending""
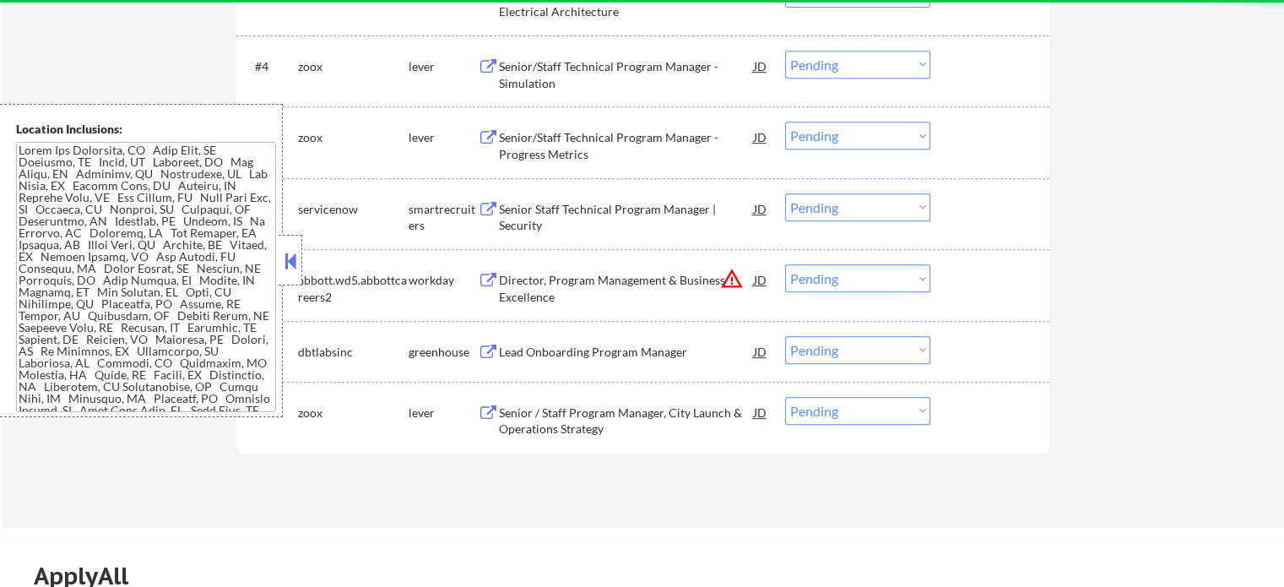
scroll to position [929, 0]
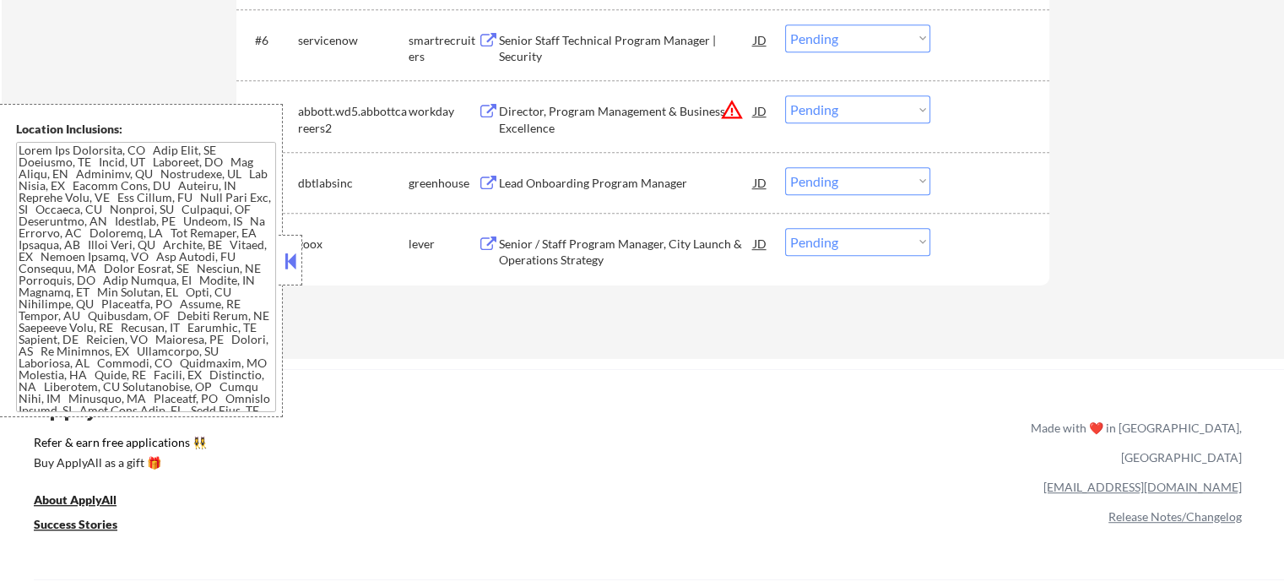
click at [560, 204] on div "#8 dbtlabsinc greenhouse Lead Onboarding Program Manager JD warning_amber Choos…" at bounding box center [640, 183] width 797 height 46
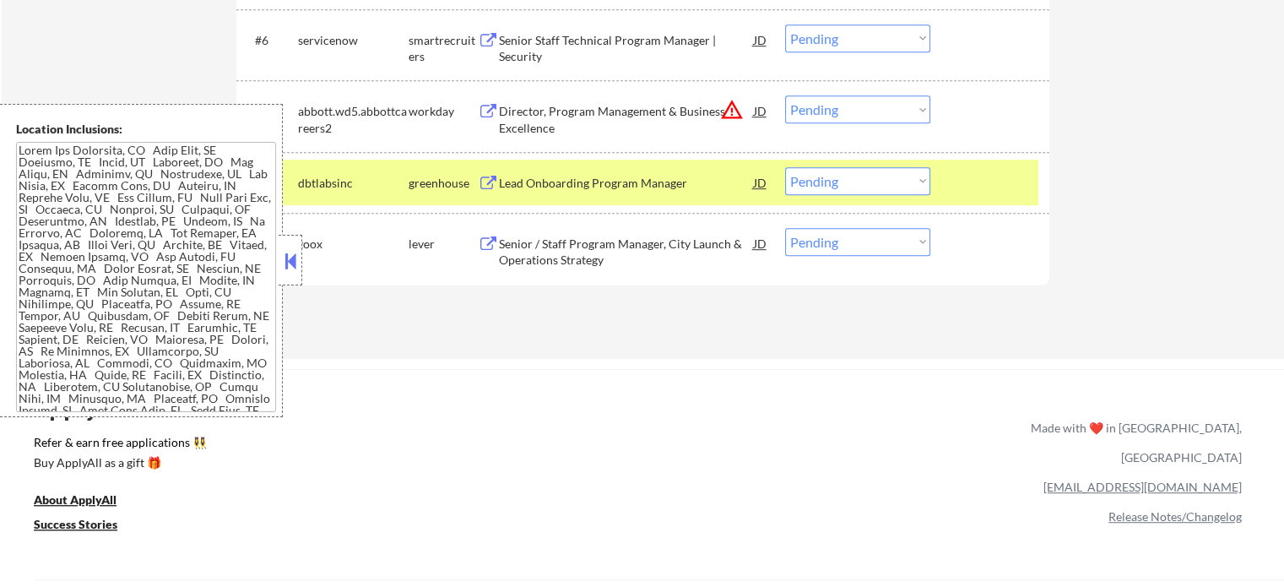
click at [561, 201] on div "#8 dbtlabsinc greenhouse Lead Onboarding Program Manager JD warning_amber Choos…" at bounding box center [640, 183] width 797 height 46
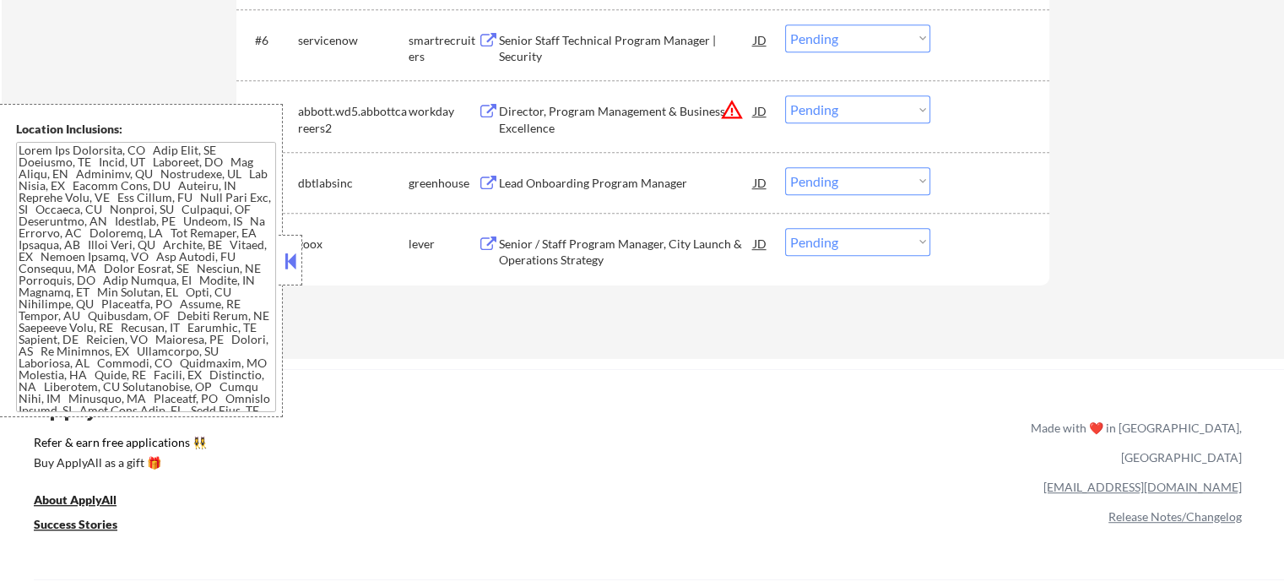
click at [562, 181] on div "Lead Onboarding Program Manager" at bounding box center [626, 183] width 255 height 17
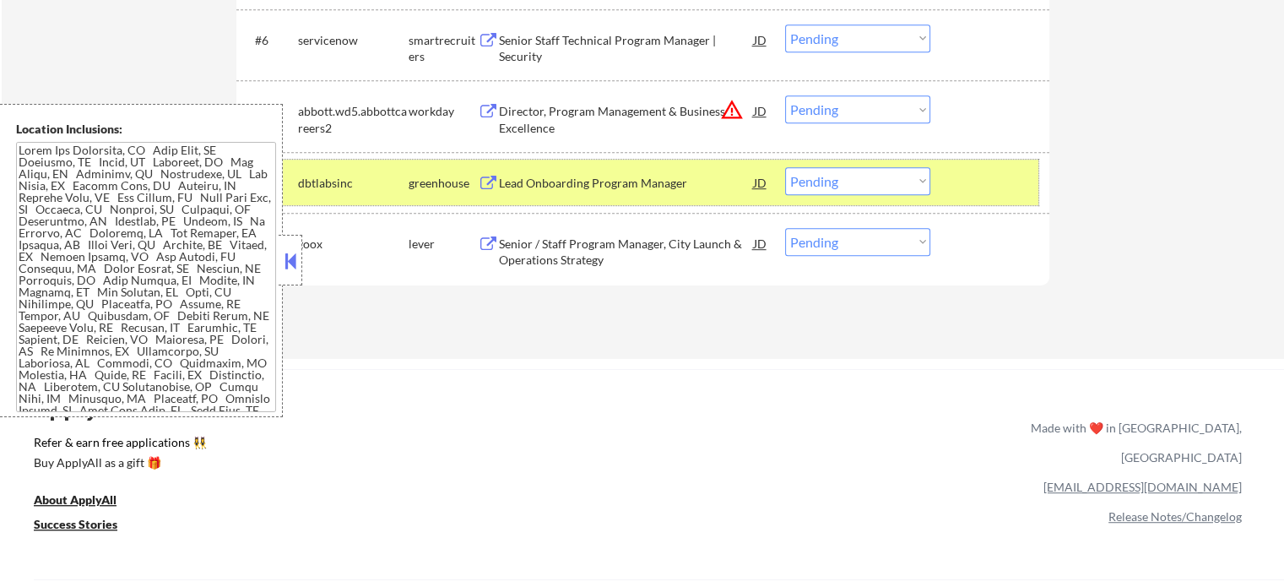
click at [955, 186] on div at bounding box center [992, 182] width 74 height 30
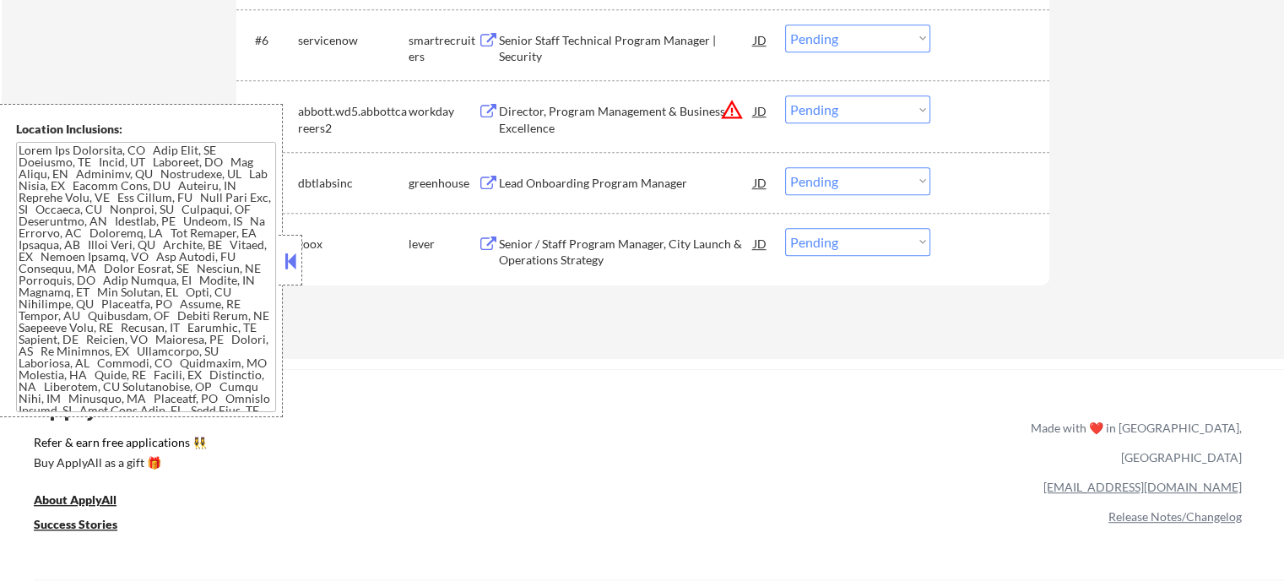
click at [548, 54] on div "Senior Staff Technical Program Manager | Security" at bounding box center [626, 48] width 255 height 33
